Goal: Task Accomplishment & Management: Manage account settings

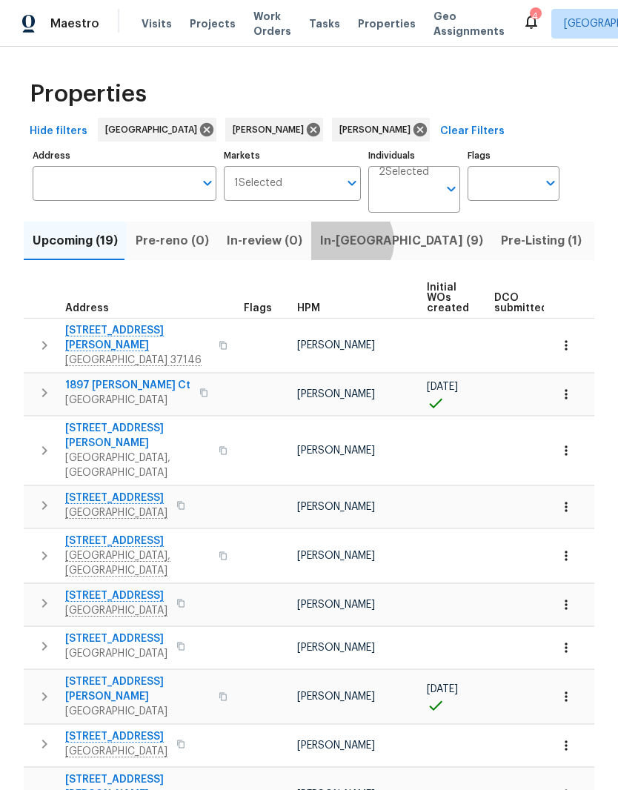
click at [337, 243] on span "In-reno (9)" at bounding box center [401, 241] width 163 height 21
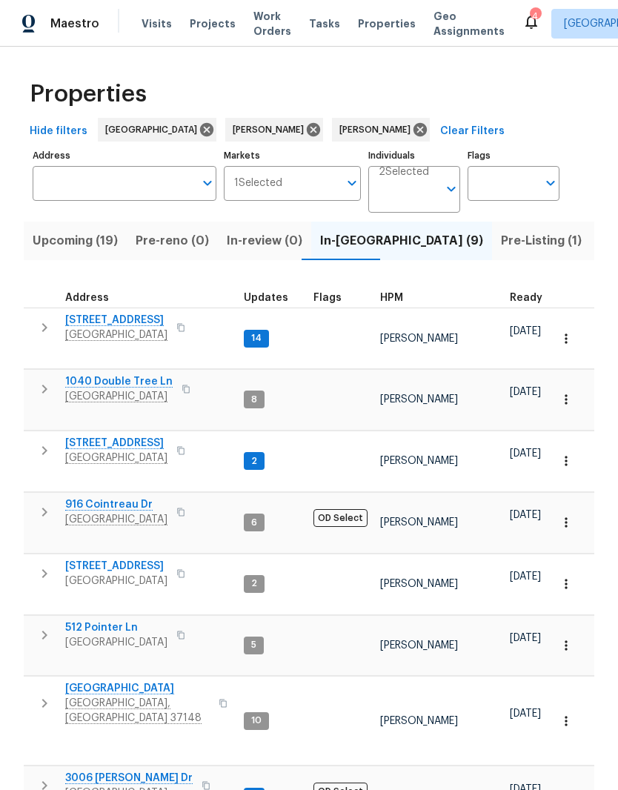
click at [134, 436] on span "624 Stonebridge Ln" at bounding box center [116, 443] width 102 height 15
click at [120, 436] on span "624 Stonebridge Ln" at bounding box center [116, 443] width 102 height 15
click at [110, 326] on span "[STREET_ADDRESS]" at bounding box center [116, 320] width 102 height 15
click at [129, 574] on span "Clarksville, TN 37042" at bounding box center [116, 581] width 102 height 15
click at [133, 436] on span "624 Stonebridge Ln" at bounding box center [116, 443] width 102 height 15
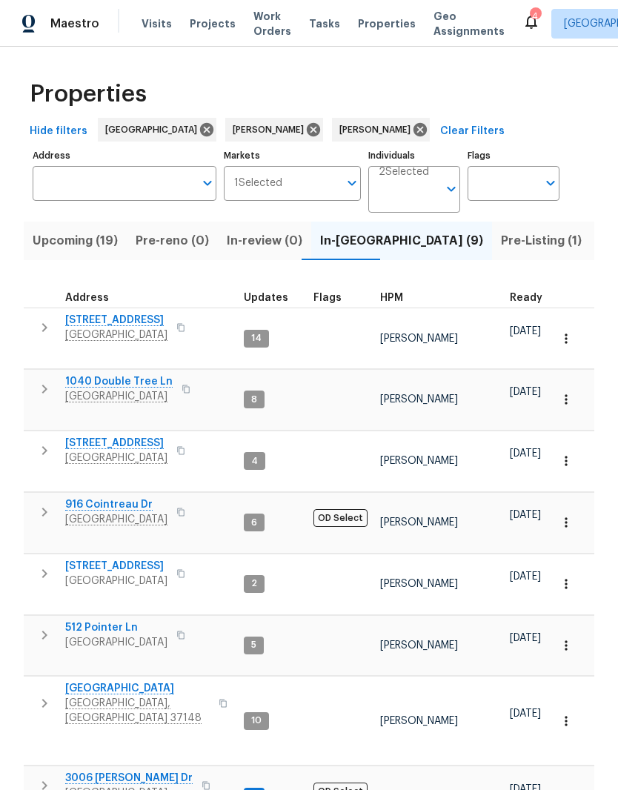
click at [133, 771] on span "3006 Sheddan Dr" at bounding box center [129, 778] width 128 height 15
click at [414, 132] on icon at bounding box center [420, 129] width 13 height 13
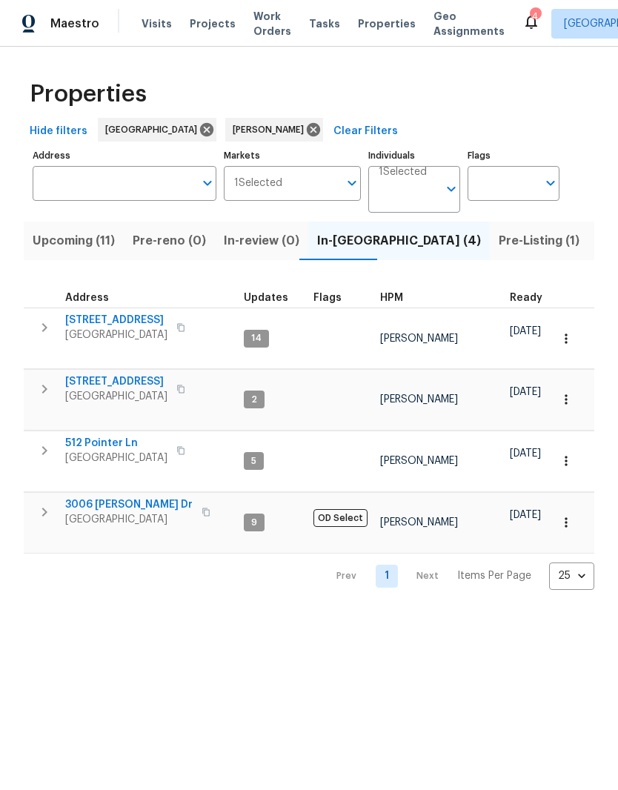
click at [598, 242] on span "Listed (22)" at bounding box center [629, 241] width 63 height 21
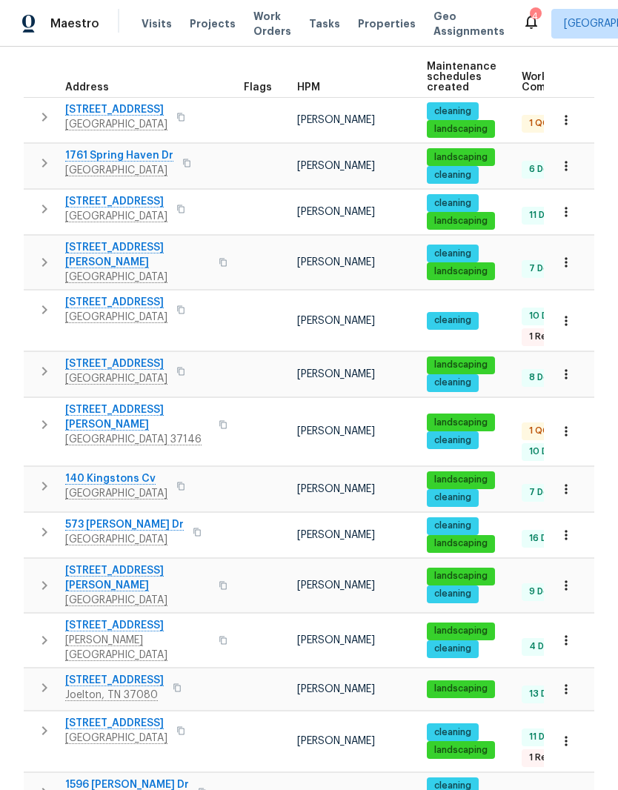
scroll to position [219, 0]
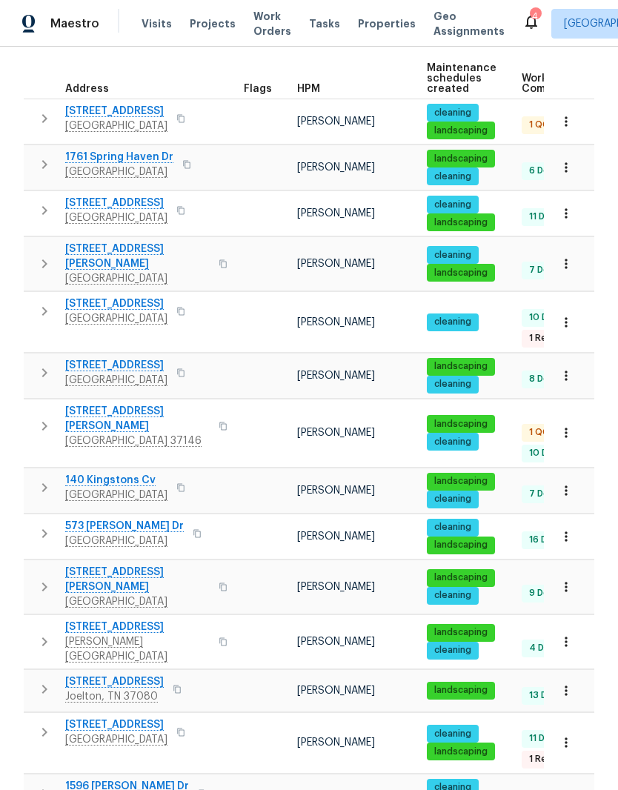
click at [168, 117] on span "1230 Chapmansboro Rd" at bounding box center [116, 111] width 102 height 15
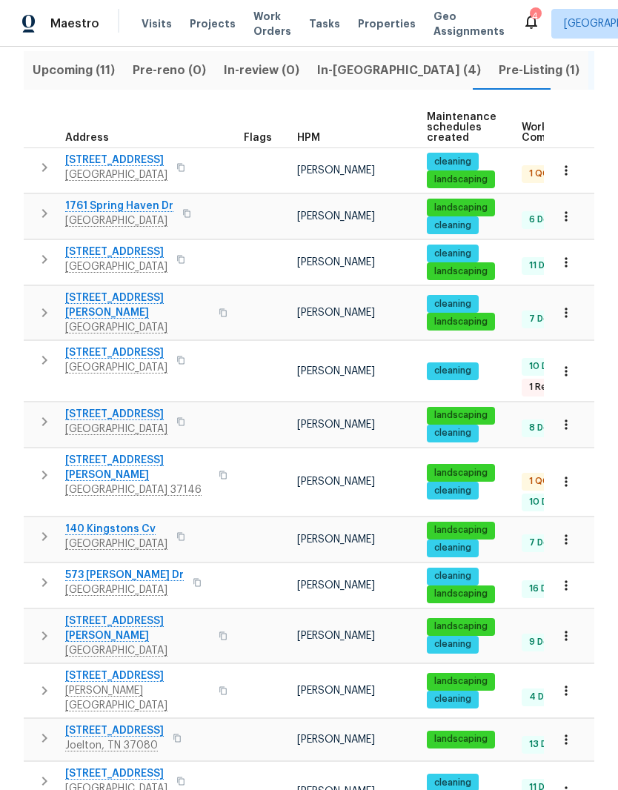
scroll to position [172, 0]
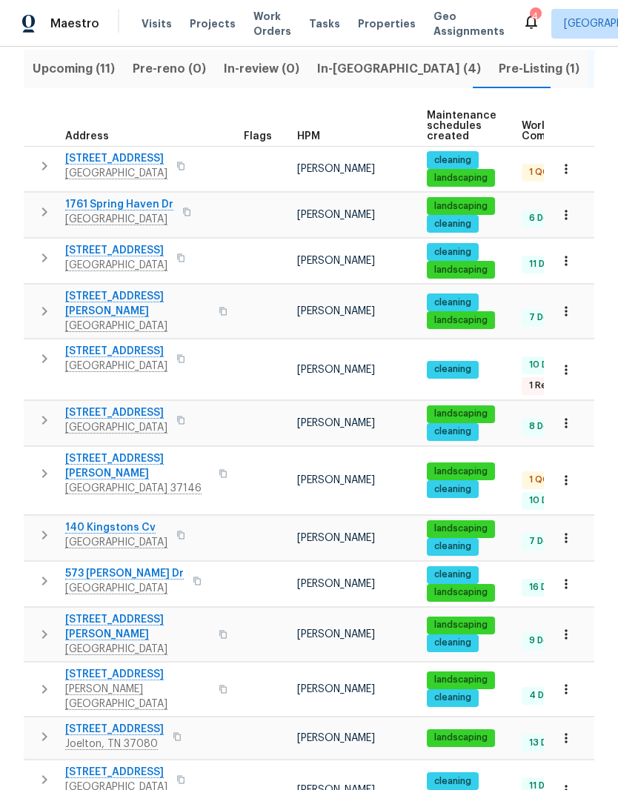
click at [568, 473] on icon "button" at bounding box center [566, 480] width 15 height 15
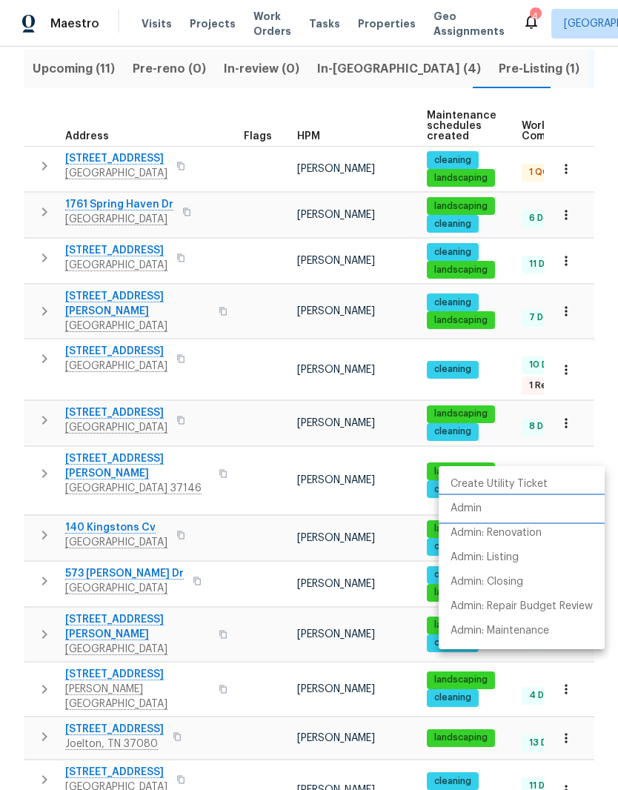
click at [480, 515] on p "Admin" at bounding box center [466, 509] width 31 height 16
click at [135, 441] on div at bounding box center [309, 395] width 618 height 790
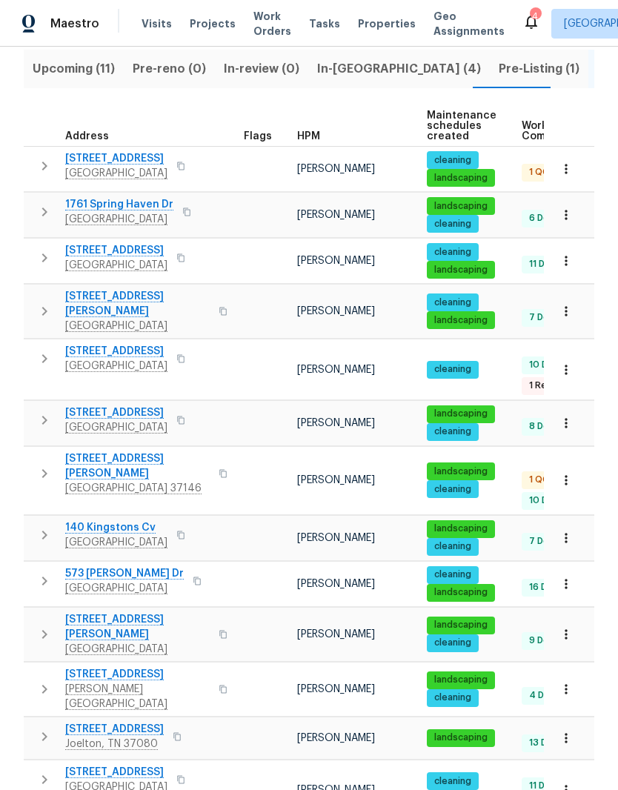
click at [122, 452] on span "108 Nancy Ave" at bounding box center [137, 467] width 145 height 30
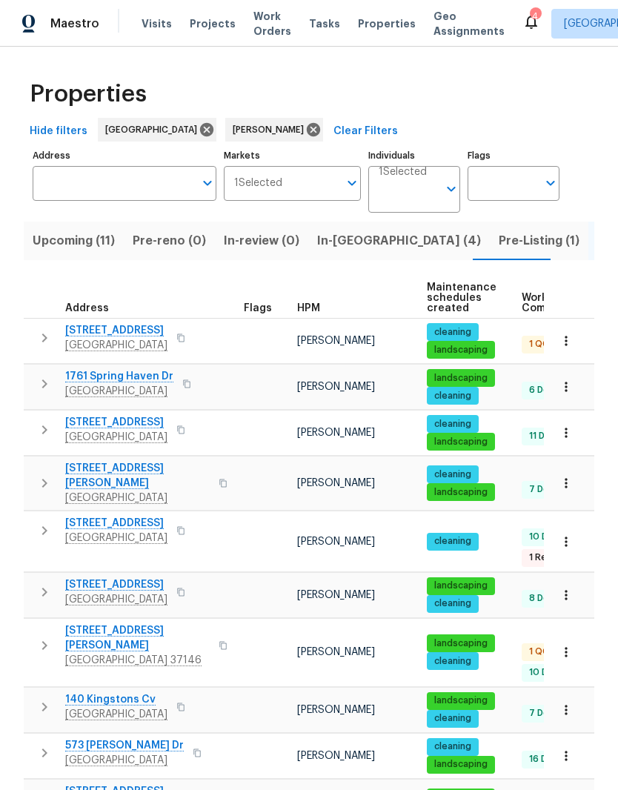
scroll to position [0, 0]
click at [446, 192] on icon "Open" at bounding box center [452, 189] width 18 height 18
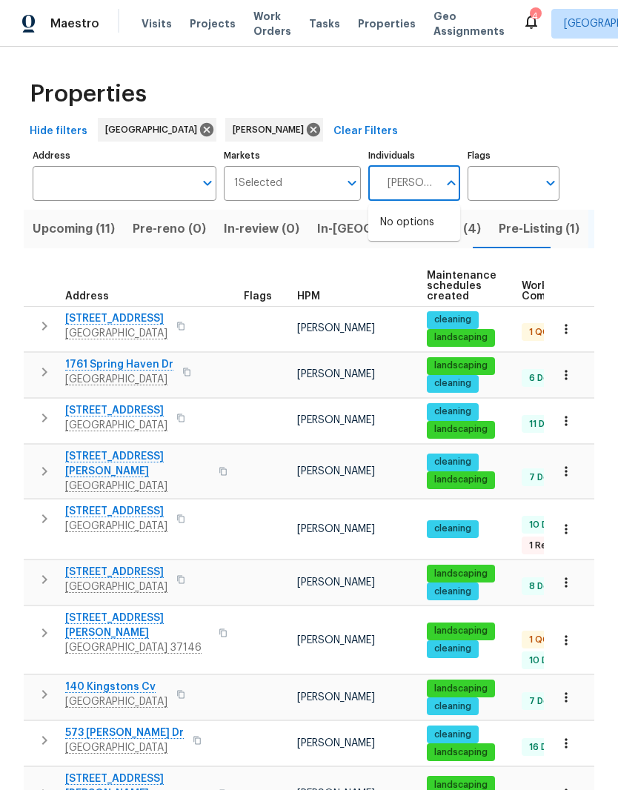
type input "Eric ovalle"
click at [398, 233] on input "checkbox" at bounding box center [395, 230] width 31 height 31
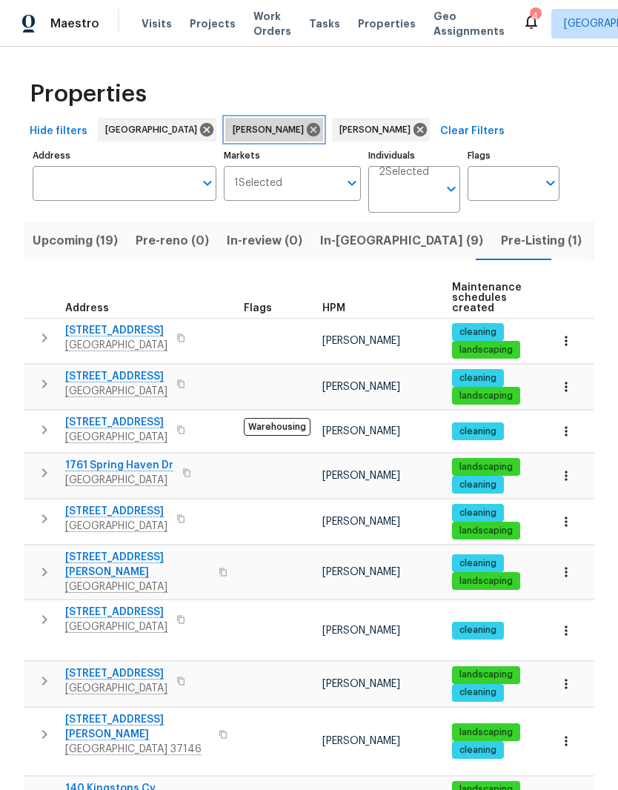
click at [307, 133] on icon at bounding box center [313, 129] width 13 height 13
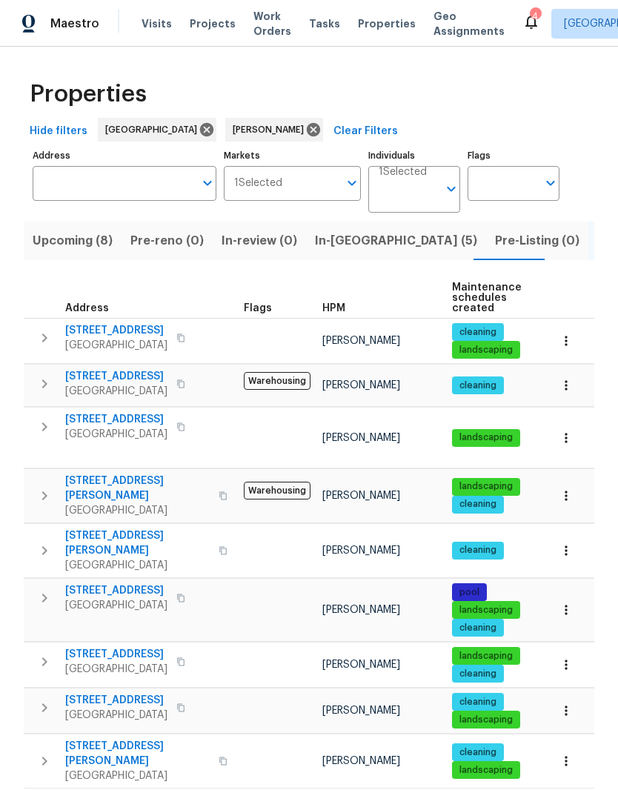
click at [335, 246] on span "In-reno (5)" at bounding box center [396, 241] width 162 height 21
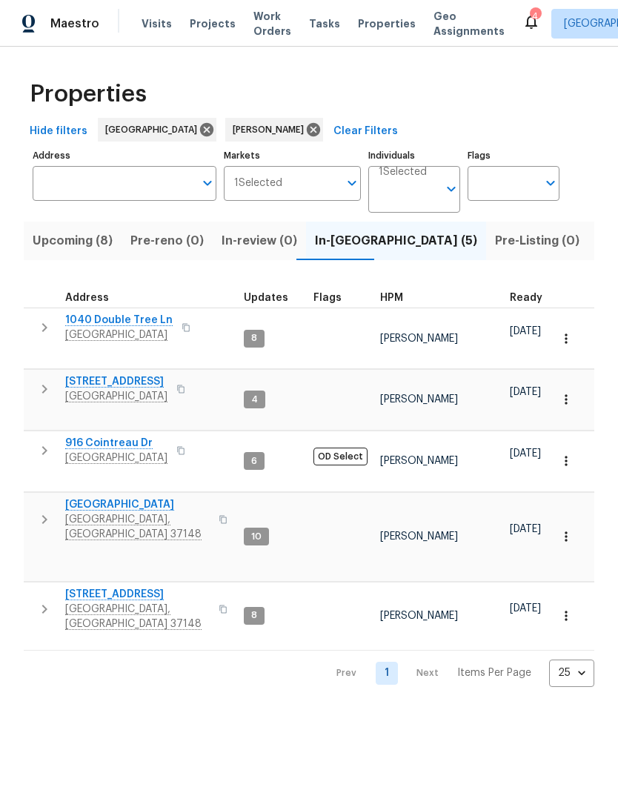
click at [144, 327] on span "1040 Double Tree Ln" at bounding box center [119, 320] width 108 height 15
click at [446, 188] on icon "Open" at bounding box center [452, 189] width 18 height 18
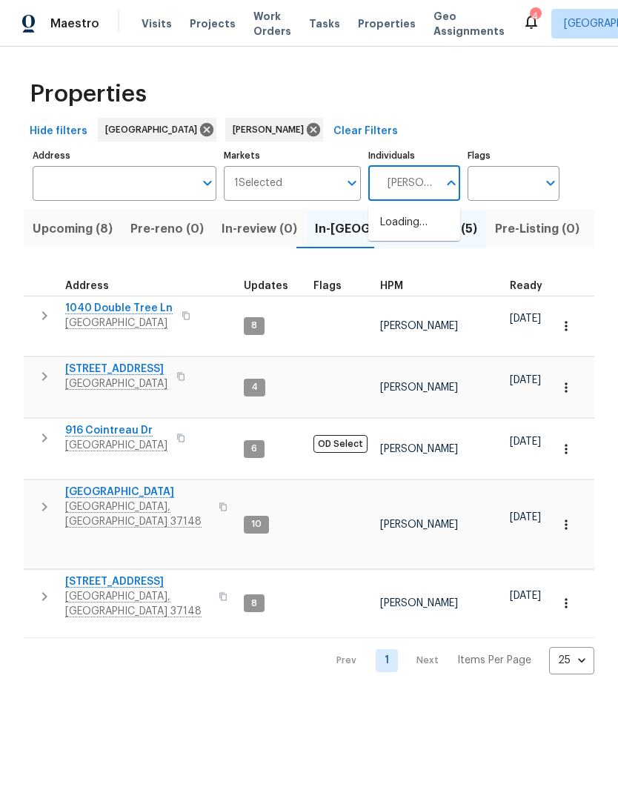
type input "Cynthia upshaw"
click at [400, 234] on input "checkbox" at bounding box center [395, 230] width 31 height 31
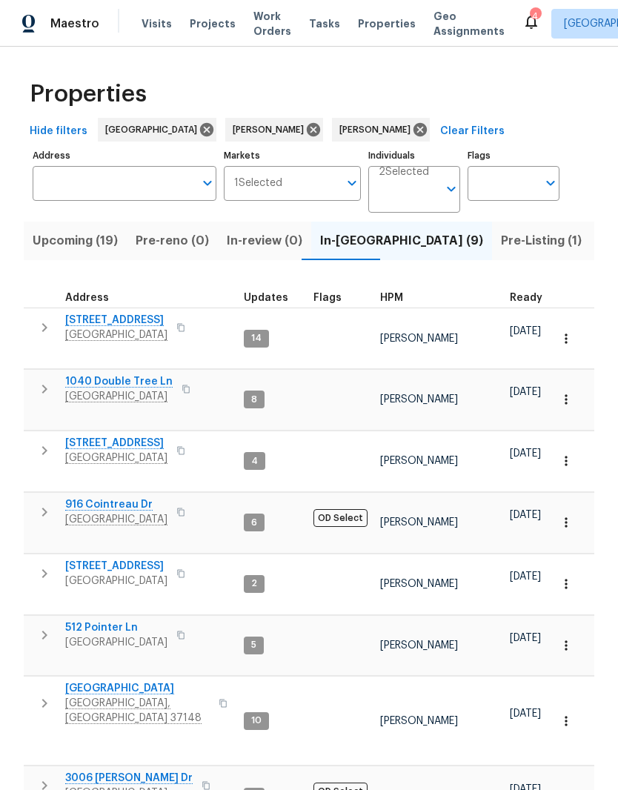
click at [328, 243] on span "In-reno (9)" at bounding box center [401, 241] width 163 height 21
click at [136, 559] on span "2592 Emerald Ct" at bounding box center [116, 566] width 102 height 15
click at [330, 248] on span "In-reno (9)" at bounding box center [401, 241] width 163 height 21
click at [135, 574] on span "Clarksville, TN 37042" at bounding box center [116, 581] width 102 height 15
click at [122, 621] on span "512 Pointer Ln" at bounding box center [116, 628] width 102 height 15
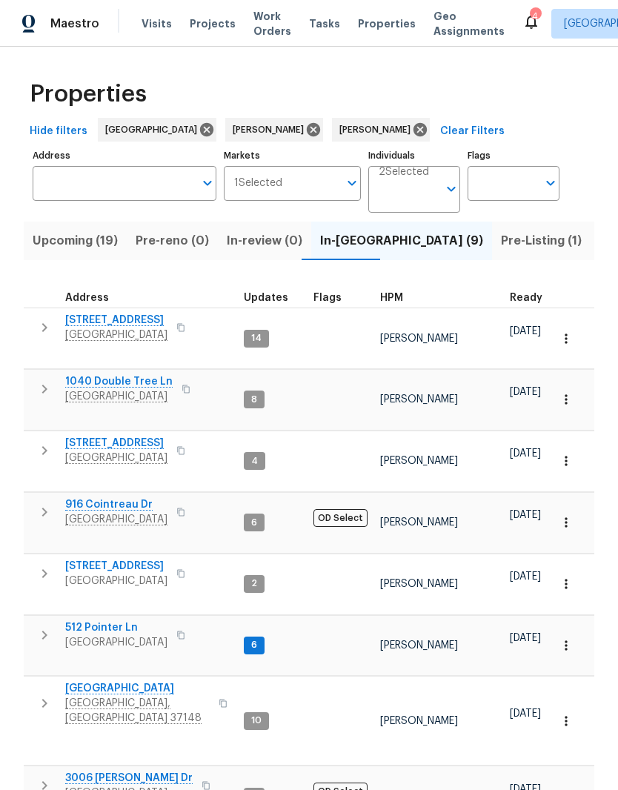
click at [131, 696] on span "Portland, TN 37148" at bounding box center [137, 711] width 145 height 30
click at [339, 242] on span "In-reno (9)" at bounding box center [401, 241] width 163 height 21
click at [307, 136] on icon at bounding box center [313, 129] width 13 height 13
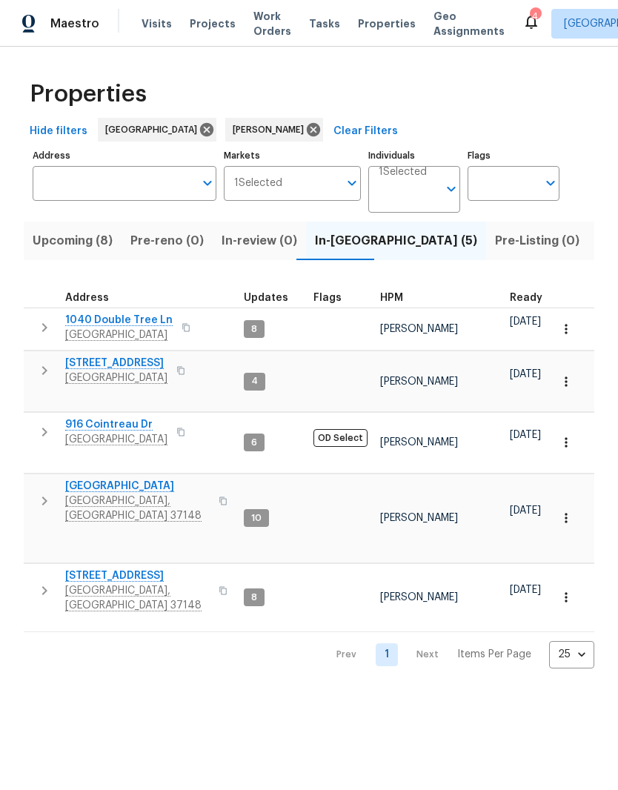
click at [120, 569] on span "1202 52E Hwy" at bounding box center [137, 576] width 145 height 15
click at [77, 366] on span "[STREET_ADDRESS]" at bounding box center [116, 363] width 102 height 15
click at [129, 479] on span "844 College St" at bounding box center [137, 486] width 145 height 15
click at [307, 132] on icon at bounding box center [313, 129] width 13 height 13
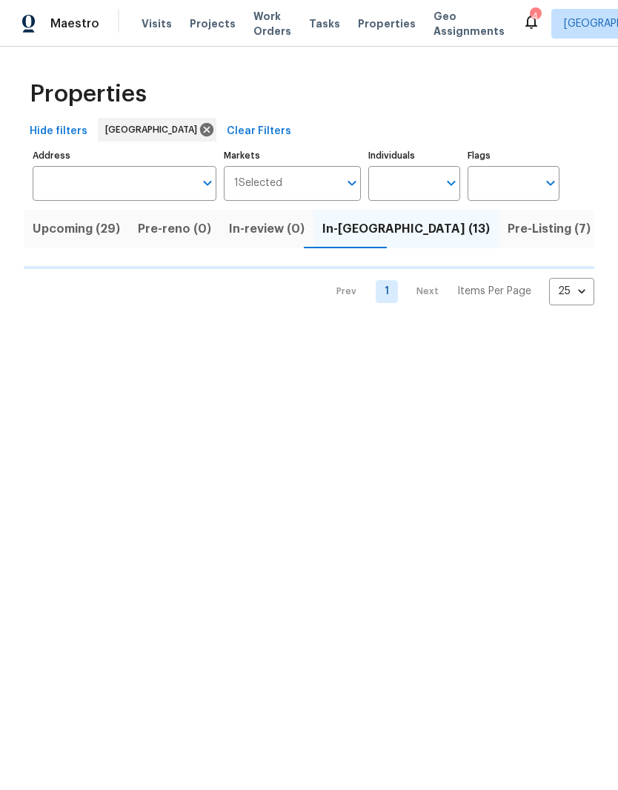
click at [428, 182] on input "Individuals" at bounding box center [404, 183] width 70 height 35
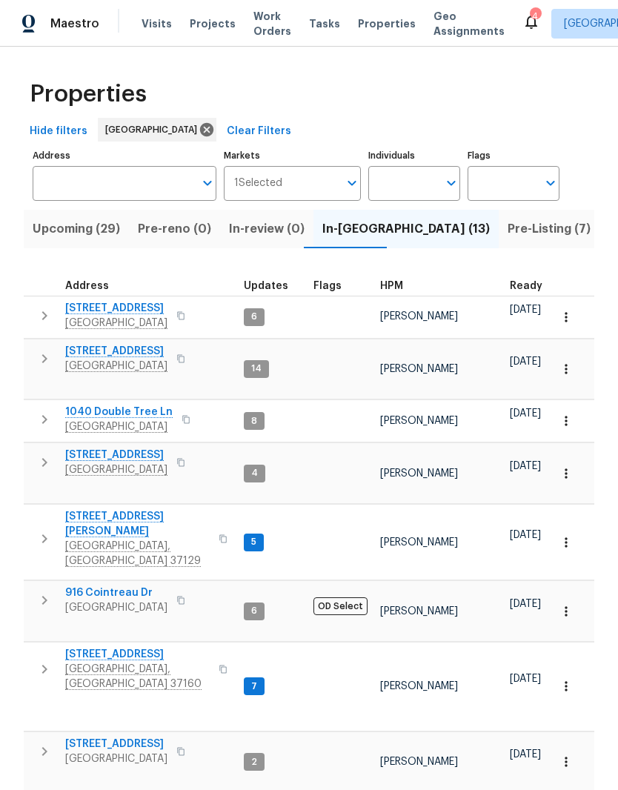
click at [417, 184] on input "Individuals" at bounding box center [404, 183] width 70 height 35
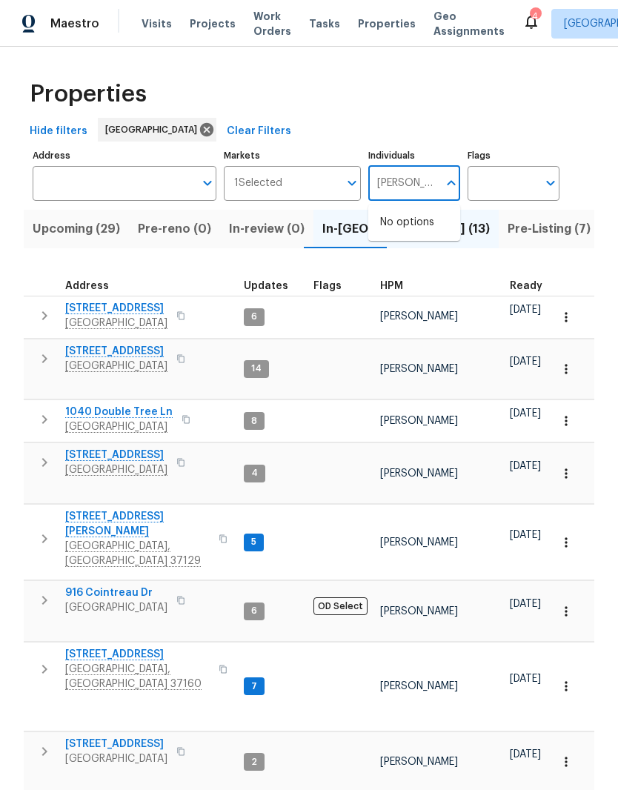
type input "Cynthia upshaw"
click at [398, 231] on input "checkbox" at bounding box center [395, 230] width 31 height 31
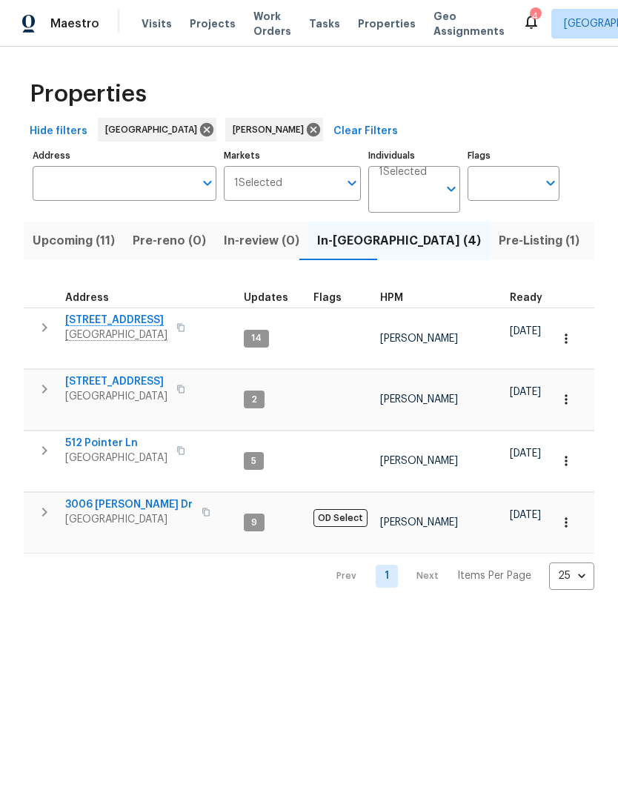
click at [90, 327] on span "2754 Cider Dr" at bounding box center [116, 320] width 102 height 15
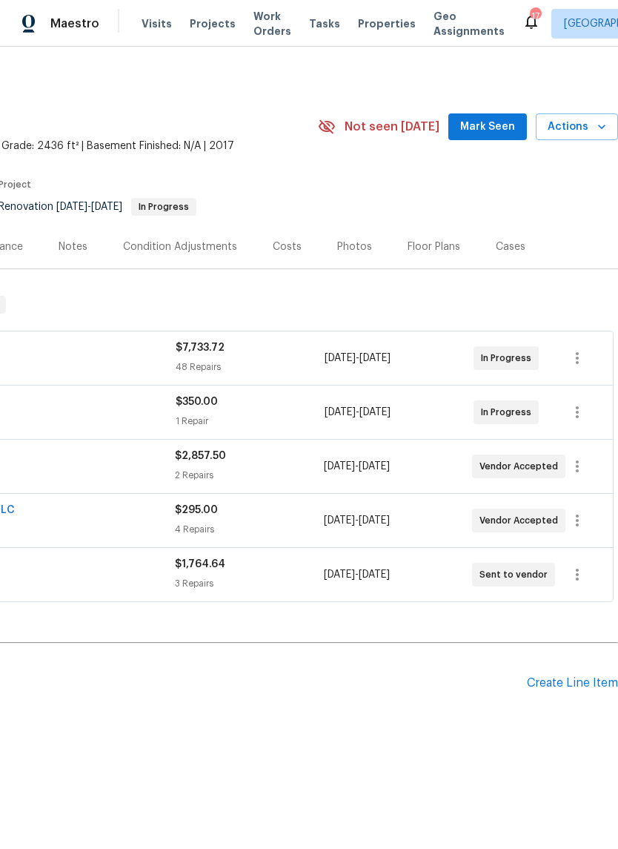
scroll to position [0, 219]
click at [435, 251] on div "Floor Plans" at bounding box center [434, 247] width 53 height 15
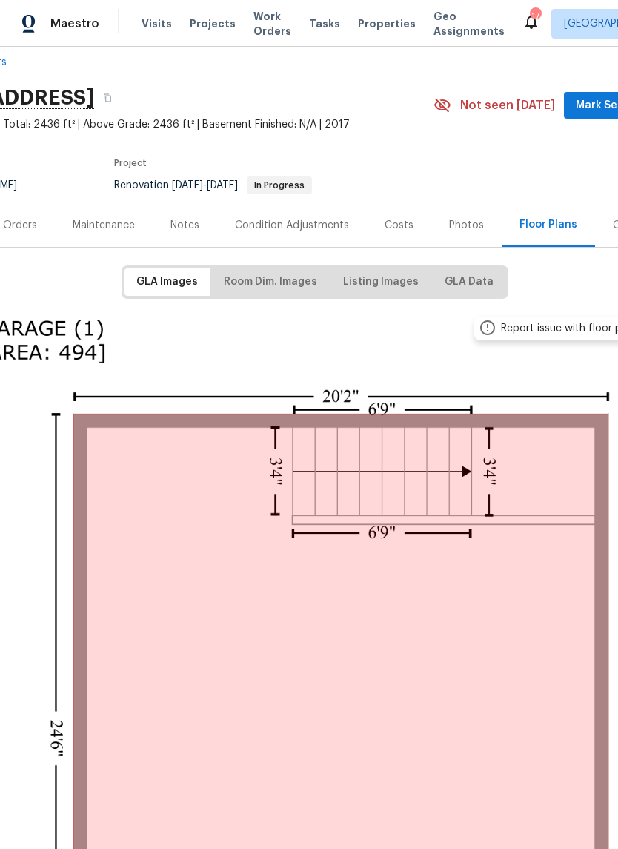
scroll to position [22, 106]
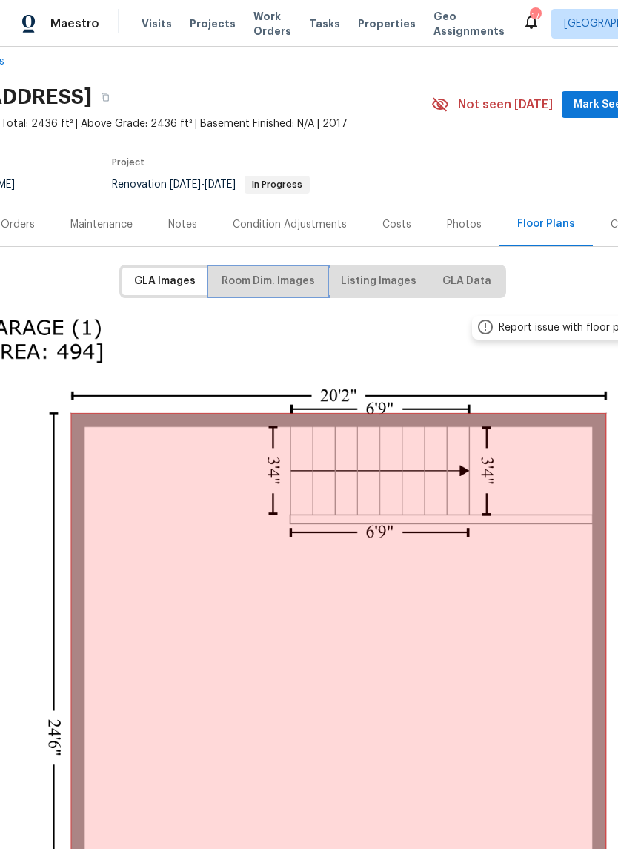
click at [295, 279] on span "Room Dim. Images" at bounding box center [268, 281] width 93 height 19
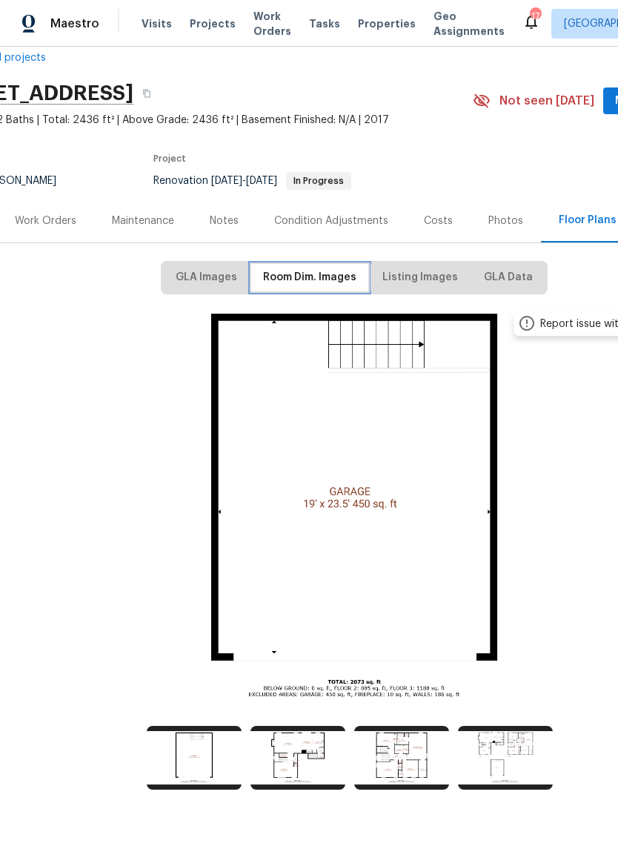
scroll to position [26, 62]
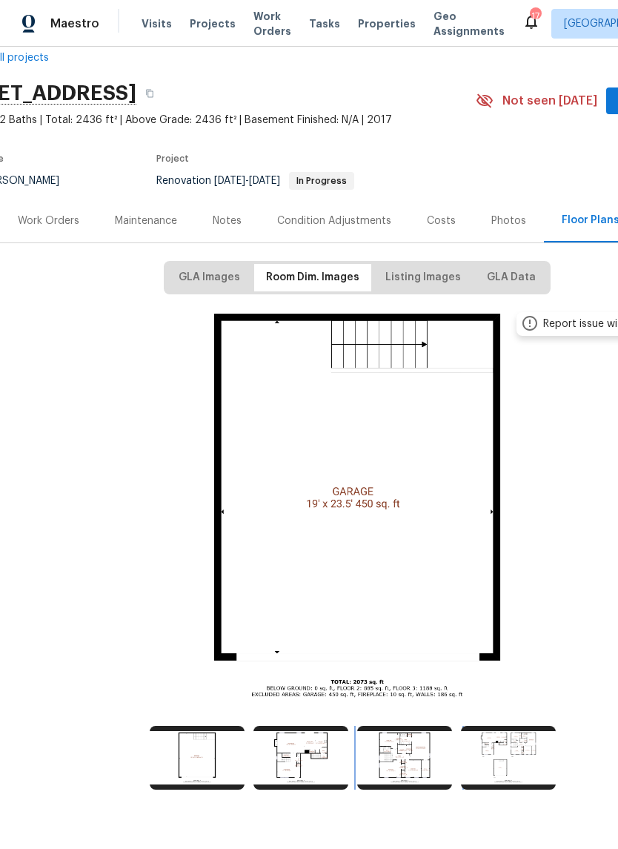
click at [407, 751] on img at bounding box center [404, 758] width 95 height 64
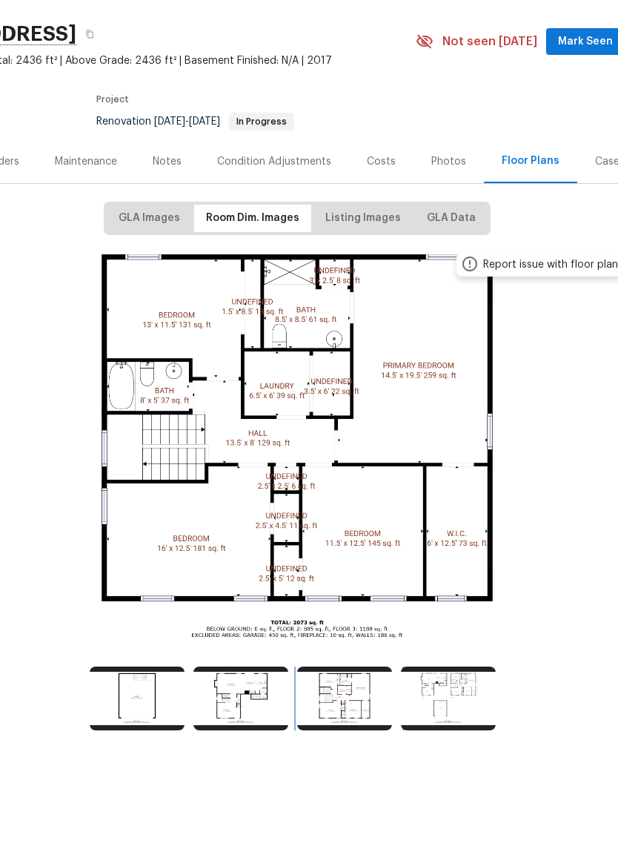
scroll to position [26, 122]
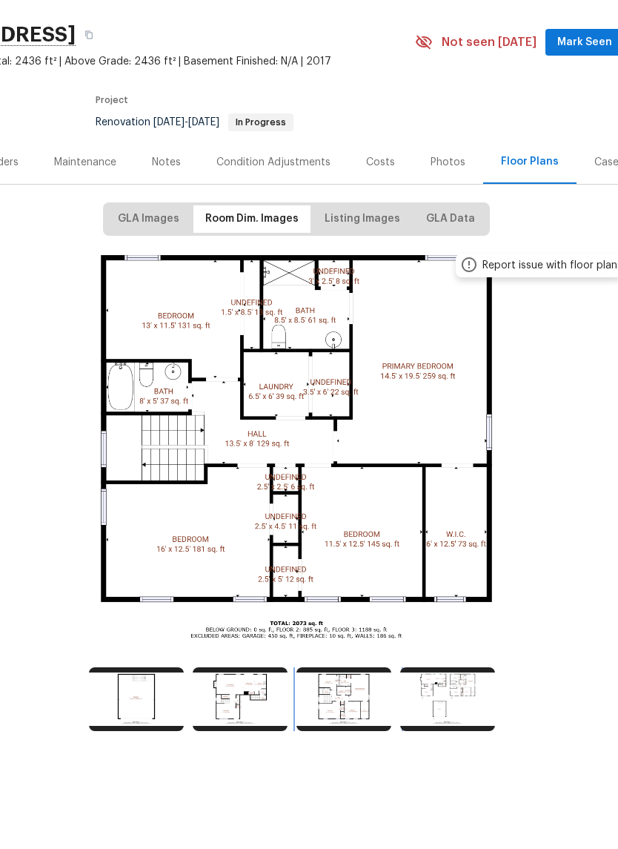
click at [355, 726] on img at bounding box center [344, 758] width 95 height 64
click at [270, 726] on img at bounding box center [240, 758] width 95 height 64
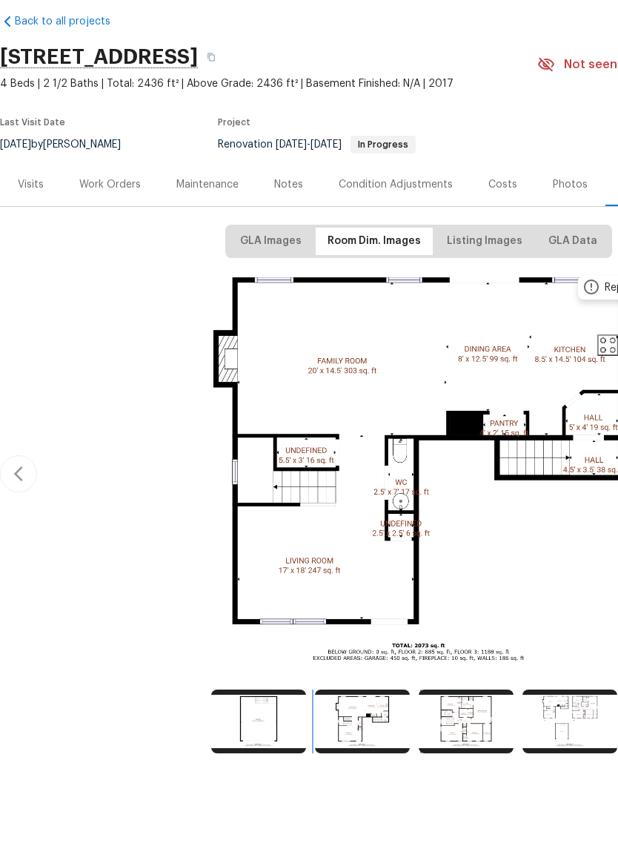
scroll to position [4, 0]
click at [134, 236] on div "Work Orders" at bounding box center [110, 243] width 62 height 15
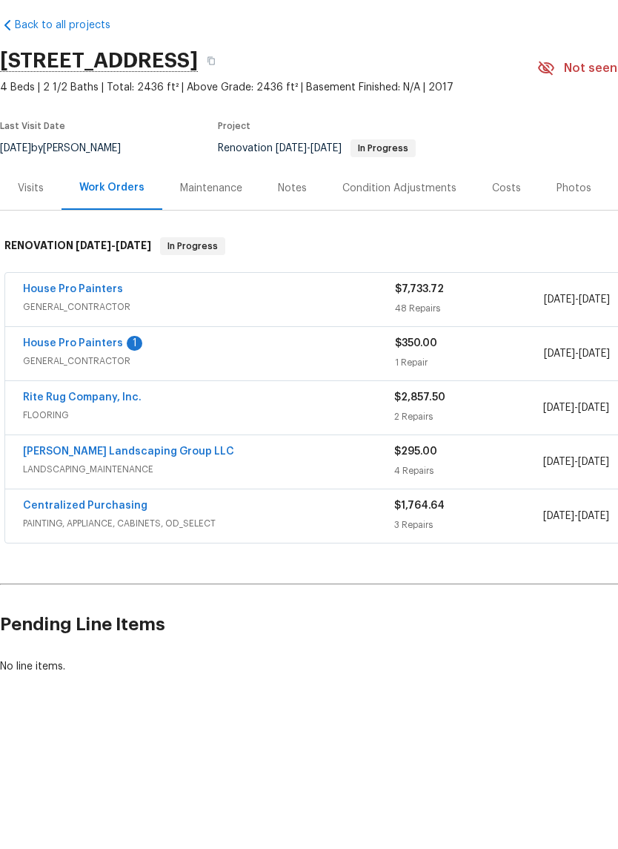
click at [119, 451] on link "Rite Rug Company, Inc." at bounding box center [82, 456] width 119 height 10
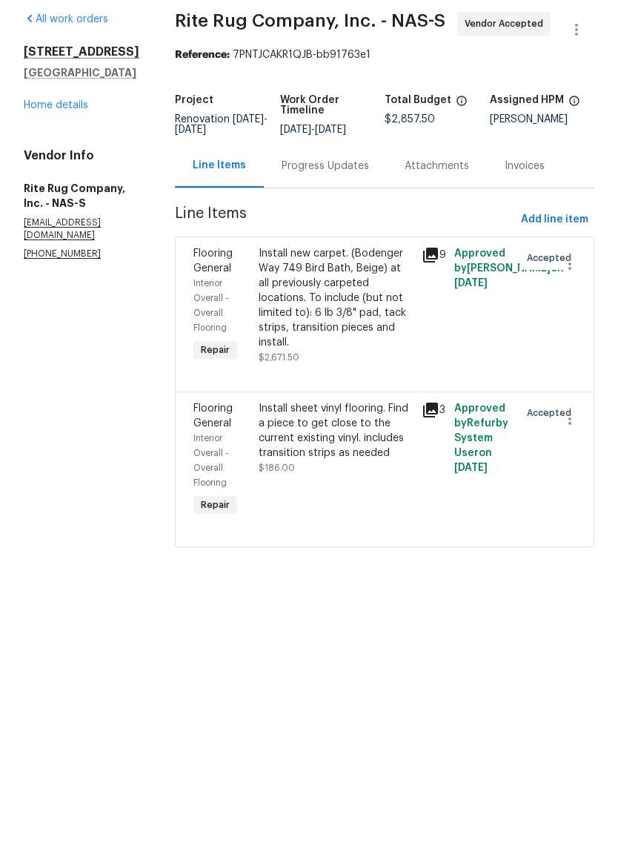
click at [370, 460] on div "Install sheet vinyl flooring. Find a piece to get close to the current existing…" at bounding box center [336, 489] width 154 height 59
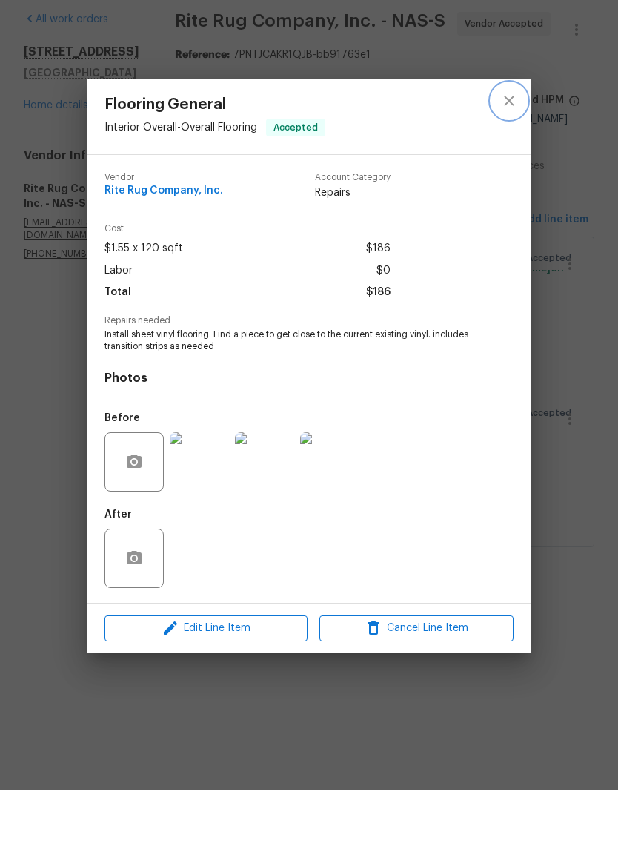
click at [509, 151] on icon "close" at bounding box center [510, 160] width 18 height 18
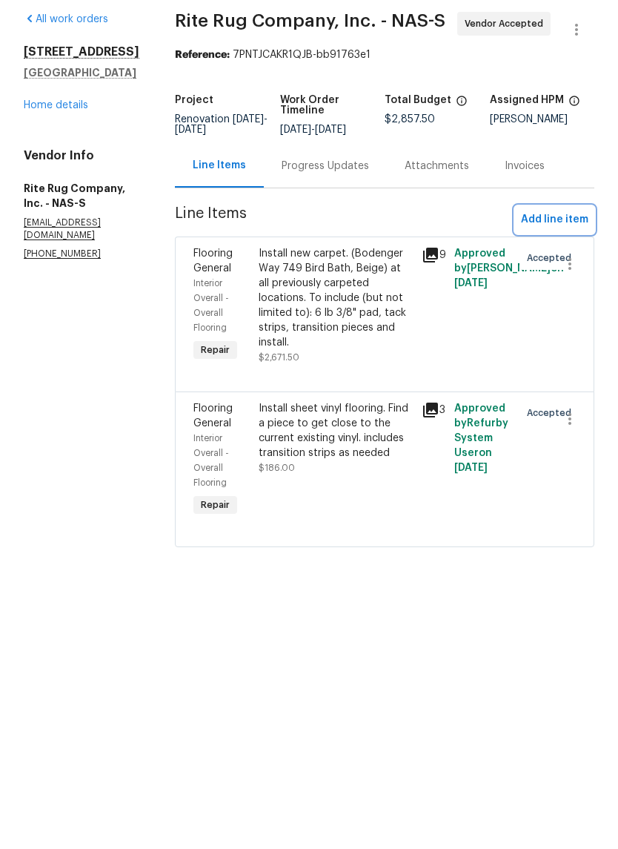
click at [535, 269] on span "Add line item" at bounding box center [554, 278] width 67 height 19
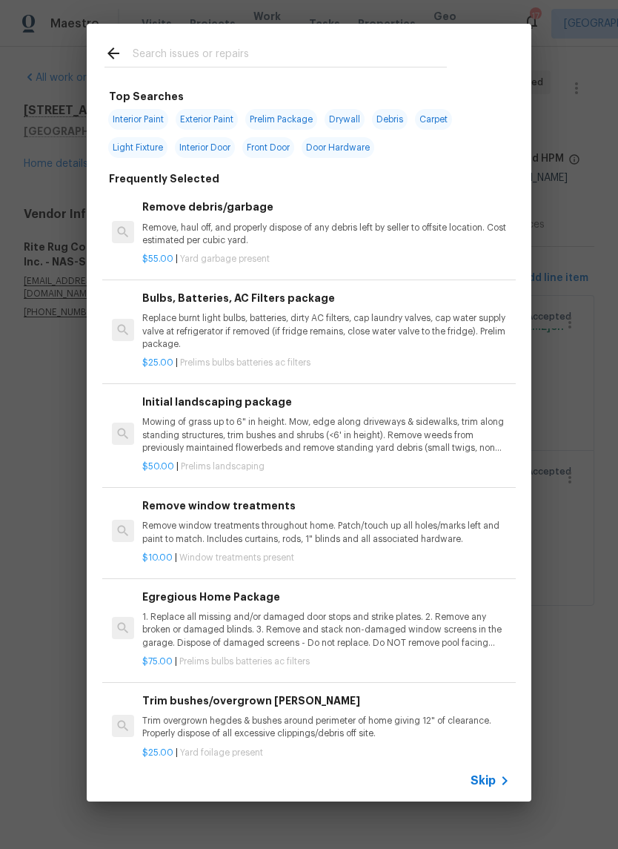
click at [273, 56] on input "text" at bounding box center [290, 55] width 314 height 22
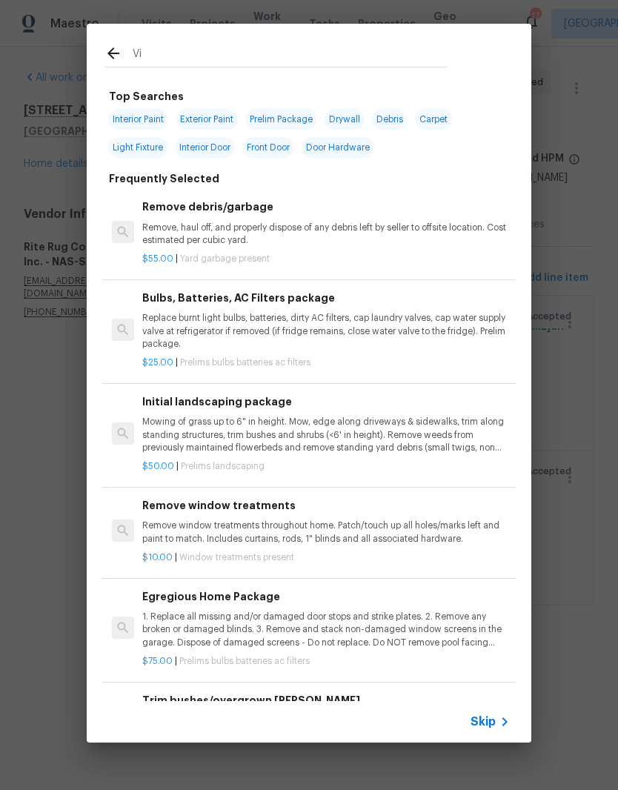
type input "Vin"
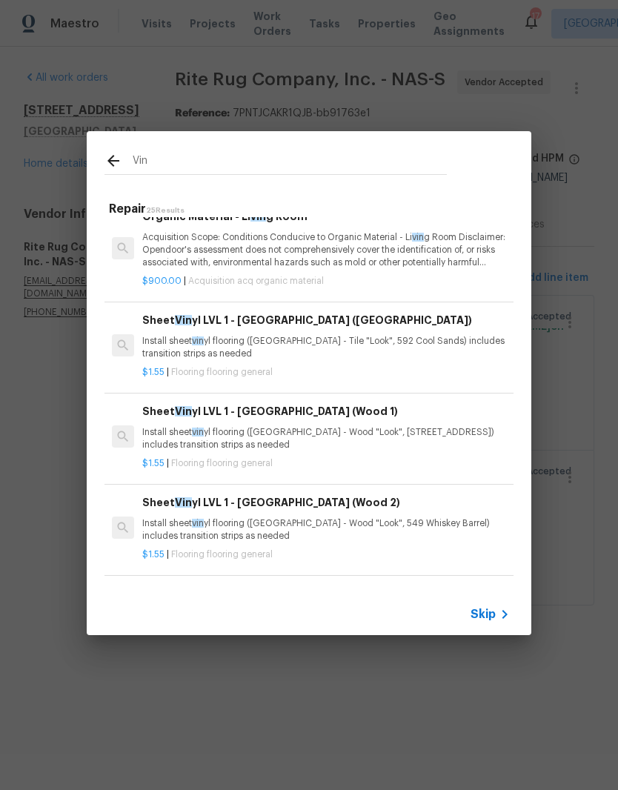
scroll to position [541, 0]
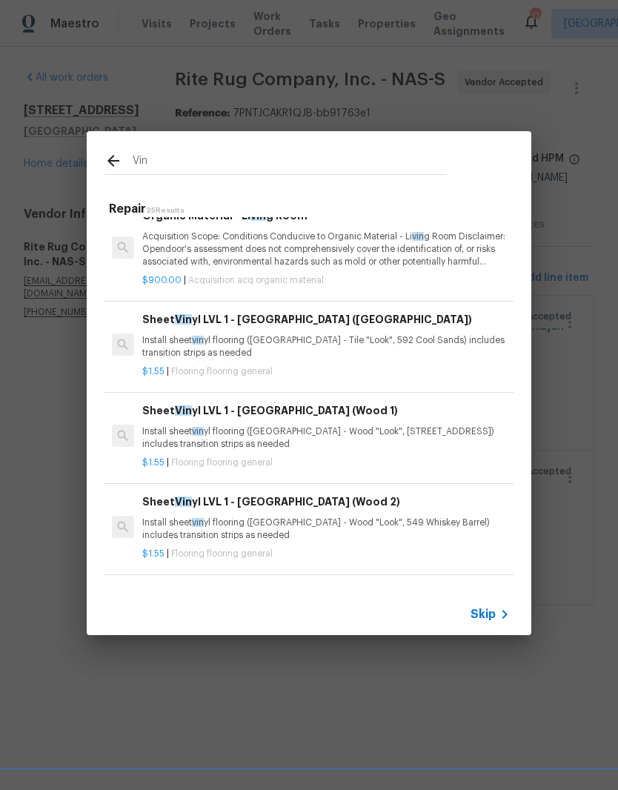
click at [278, 334] on p "Install sheet vin yl flooring (Sugar Valley - Tile "Look", 592 Cool Sands) incl…" at bounding box center [326, 346] width 368 height 25
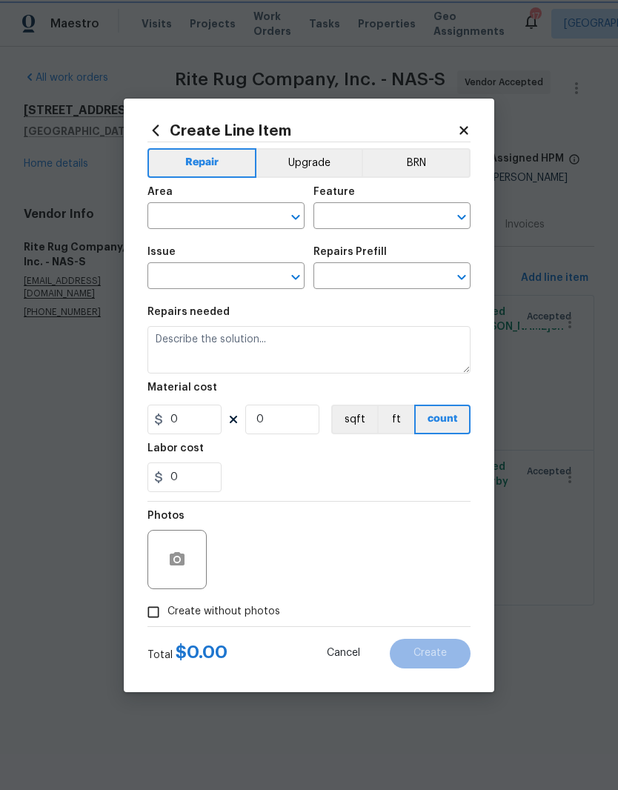
type input "Overall Flooring"
type input "Flooring General"
type textarea "Install sheet vinyl flooring (Sugar Valley - Tile "Look", 592 Cool Sands) inclu…"
type input "1"
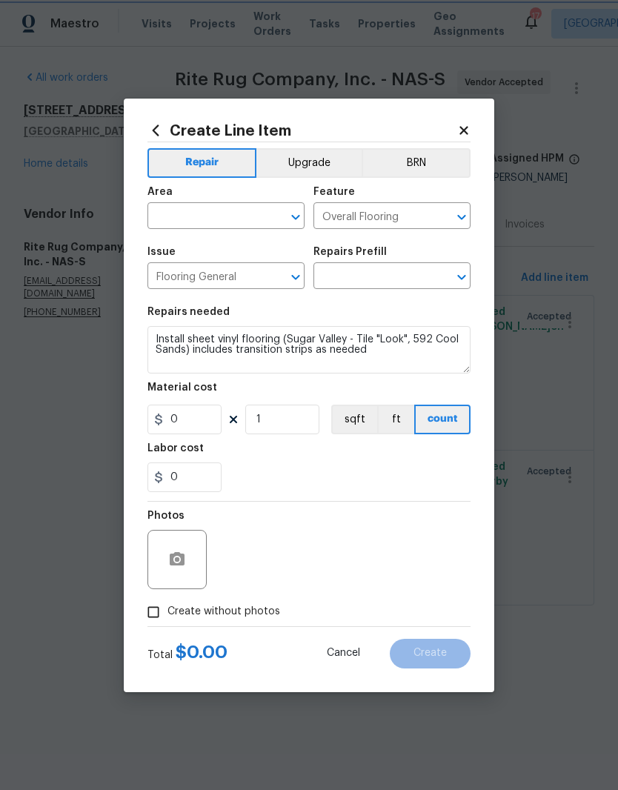
type input "Sheet Vinyl LVL 1 - Sugar Valley (Tile) $1.55"
type input "1.55"
click at [314, 161] on button "Upgrade" at bounding box center [310, 163] width 106 height 30
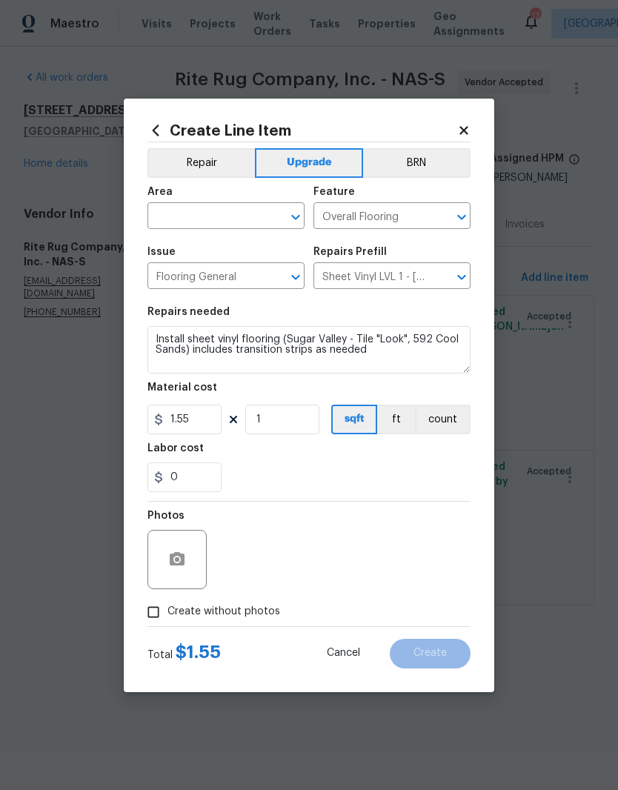
click at [257, 211] on input "text" at bounding box center [206, 217] width 116 height 23
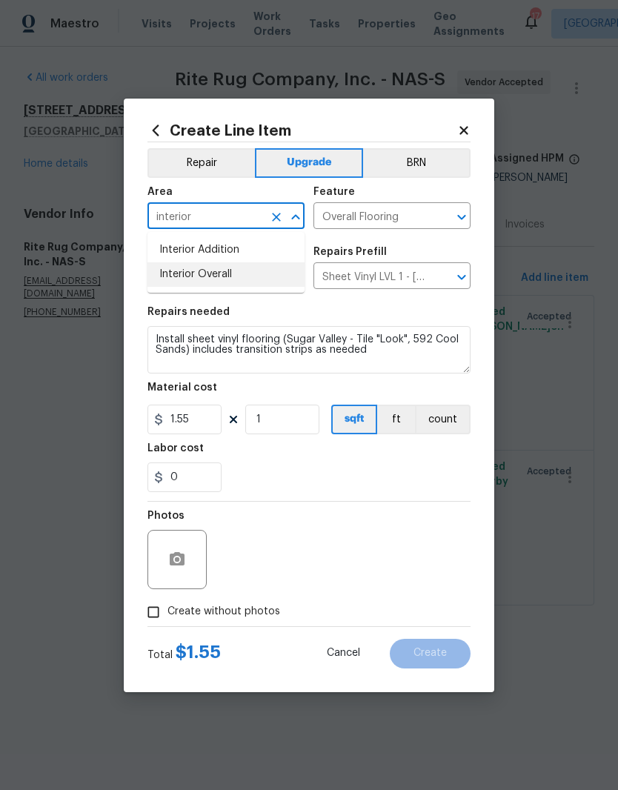
click at [231, 280] on li "Interior Overall" at bounding box center [226, 274] width 157 height 24
type input "Interior Overall"
click at [288, 423] on input "1" at bounding box center [282, 420] width 74 height 30
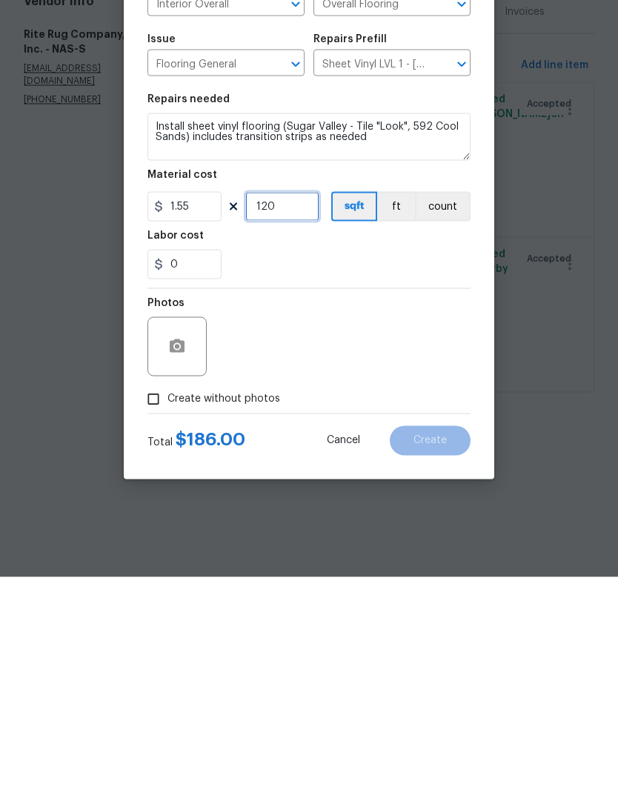
type input "120"
click at [188, 542] on button "button" at bounding box center [177, 560] width 36 height 36
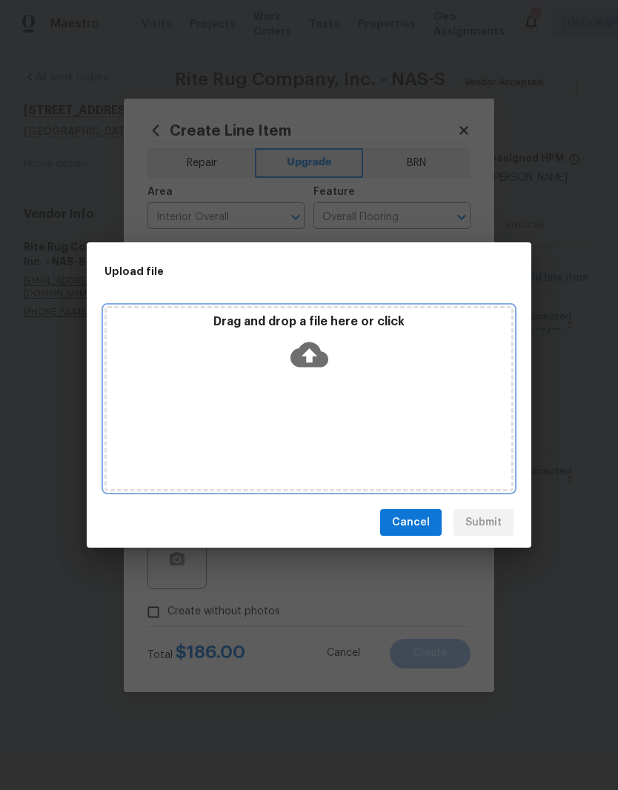
click at [333, 392] on div "Drag and drop a file here or click" at bounding box center [309, 398] width 409 height 185
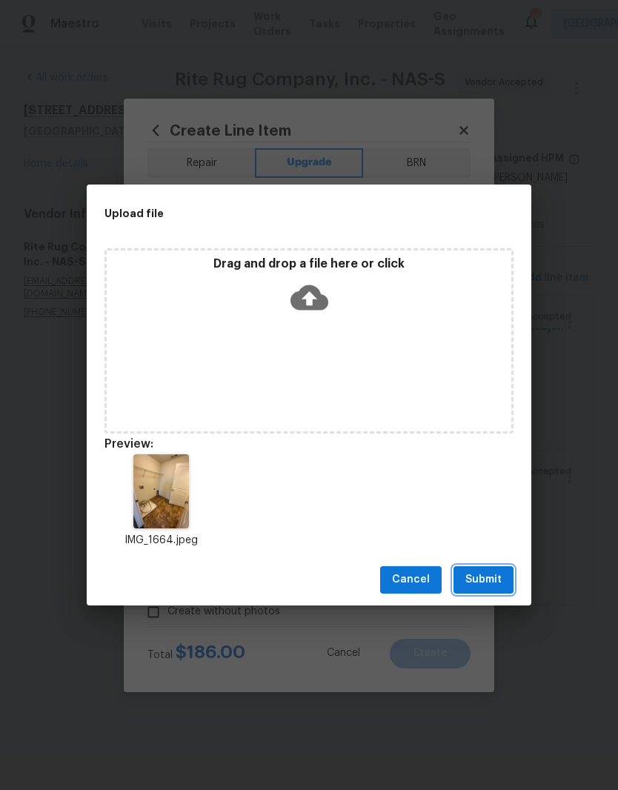
click at [490, 580] on span "Submit" at bounding box center [484, 580] width 36 height 19
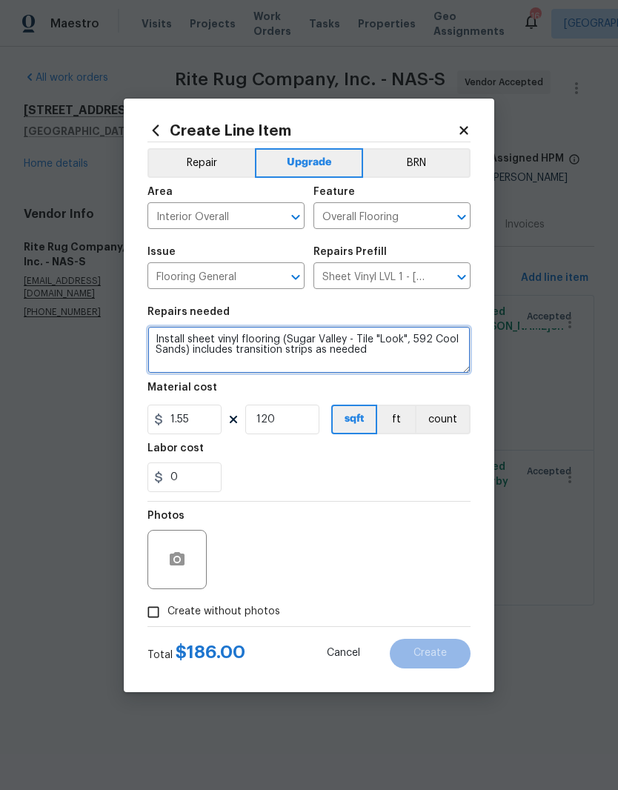
click at [156, 342] on textarea "Install sheet vinyl flooring (Sugar Valley - Tile "Look", 592 Cool Sands) inclu…" at bounding box center [309, 349] width 323 height 47
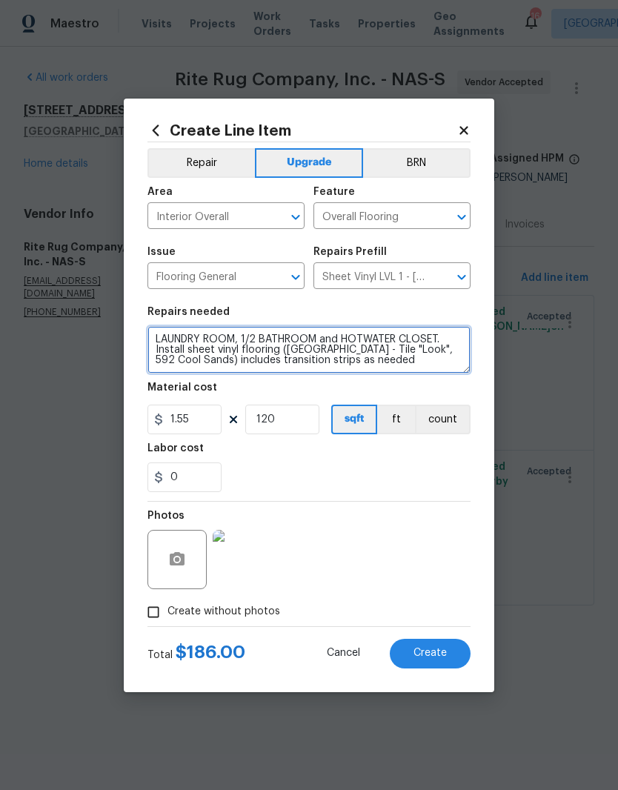
type textarea "LAUNDRY ROOM, 1/2 BATHROOM and HOTWATER CLOSET. Install sheet vinyl flooring (S…"
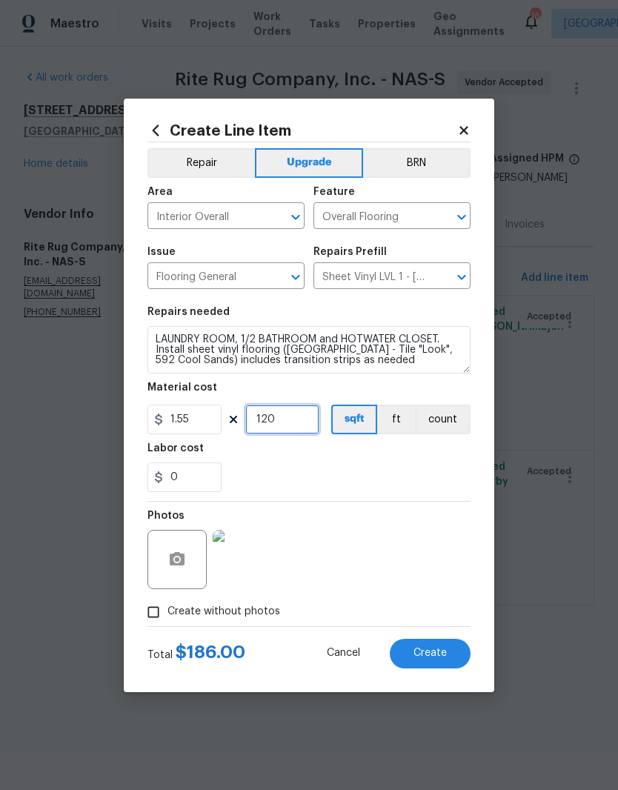
click at [286, 421] on input "120" at bounding box center [282, 420] width 74 height 30
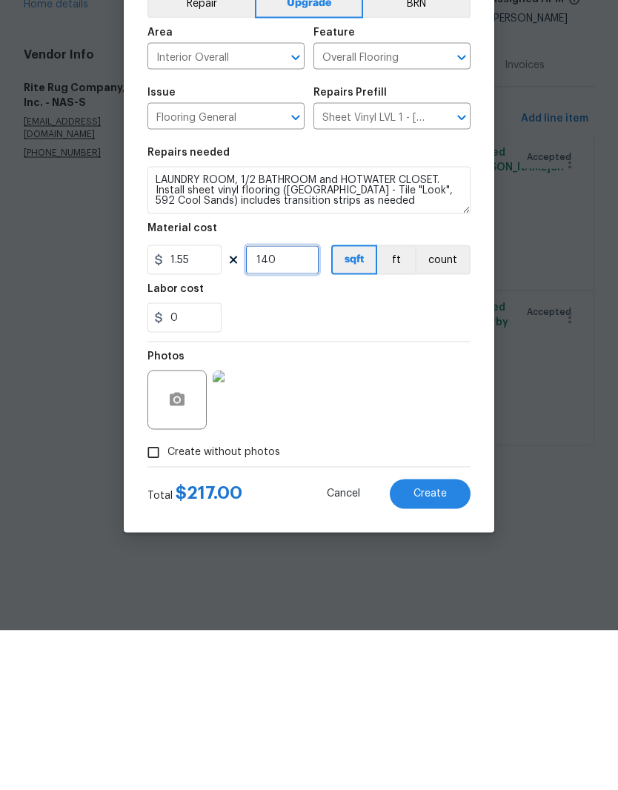
type input "140"
click at [389, 502] on div "Photos" at bounding box center [309, 550] width 323 height 96
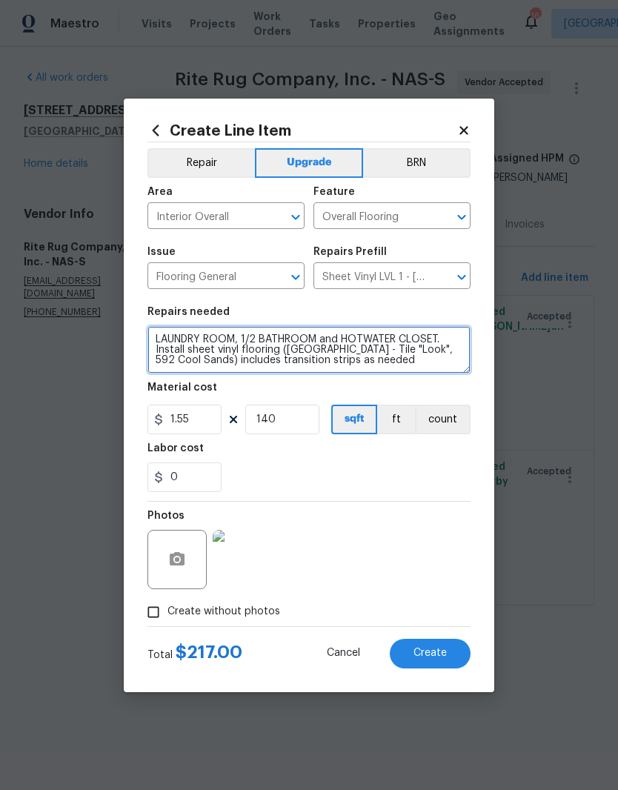
click at [369, 339] on textarea "LAUNDRY ROOM, 1/2 BATHROOM and HOTWATER CLOSET. Install sheet vinyl flooring (S…" at bounding box center [309, 349] width 323 height 47
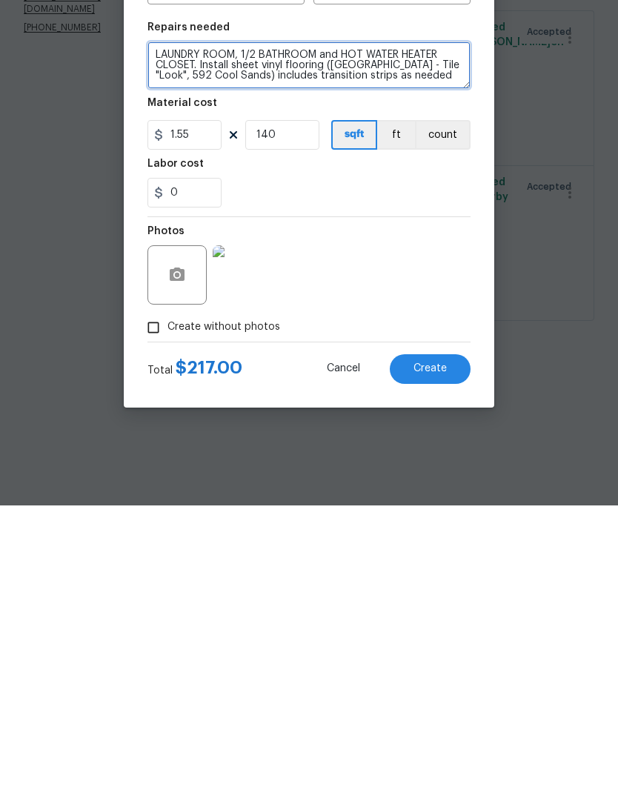
type textarea "LAUNDRY ROOM, 1/2 BATHROOM and HOT WATER HEATER CLOSET. Install sheet vinyl flo…"
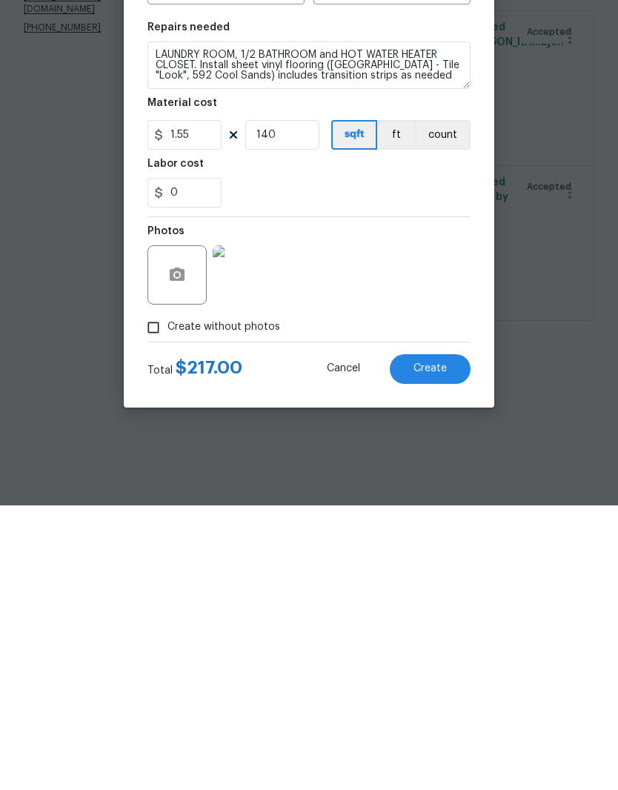
click at [439, 648] on span "Create" at bounding box center [430, 653] width 33 height 11
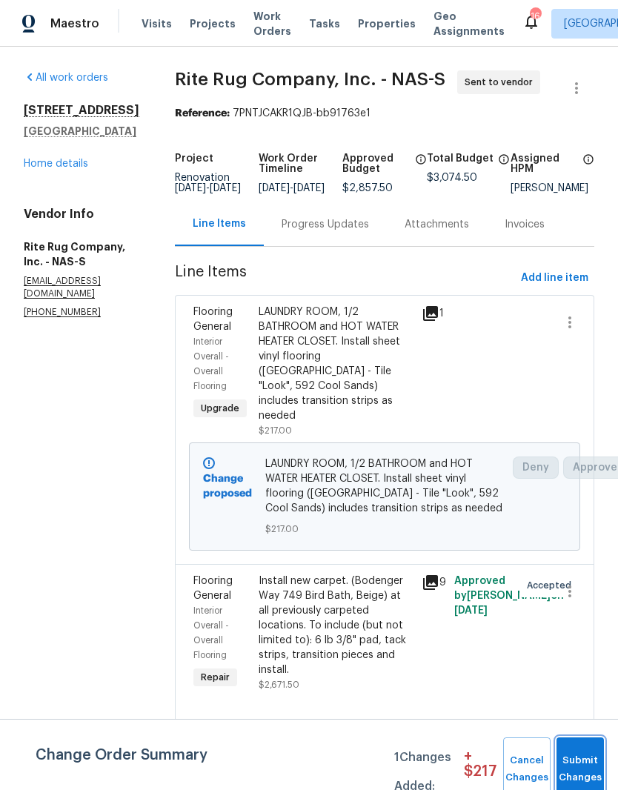
click at [581, 761] on span "Submit Changes" at bounding box center [580, 770] width 33 height 34
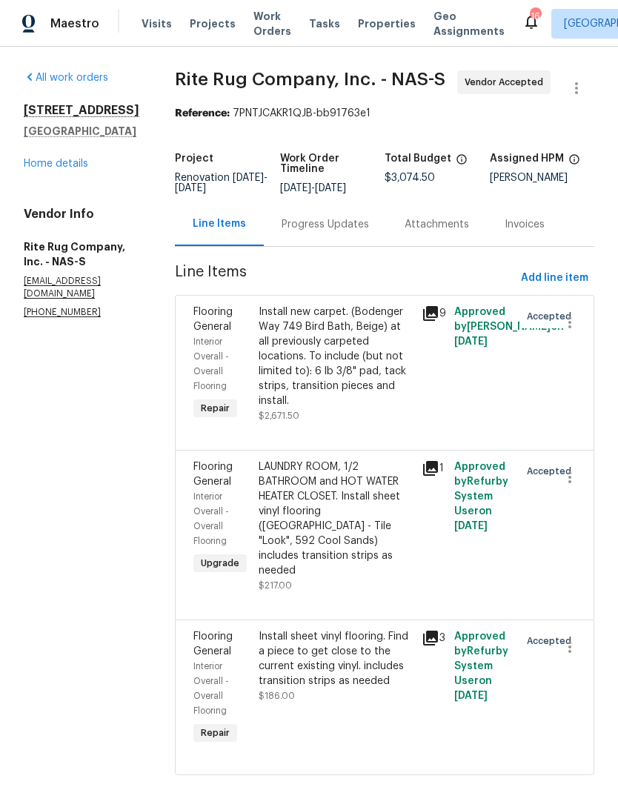
click at [64, 166] on link "Home details" at bounding box center [56, 164] width 65 height 10
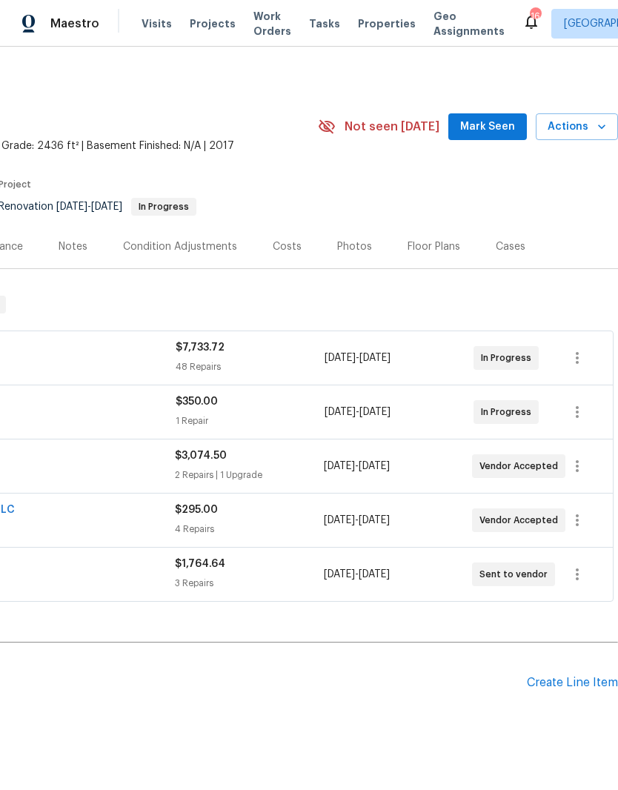
scroll to position [0, 219]
click at [435, 251] on div "Floor Plans" at bounding box center [434, 247] width 53 height 15
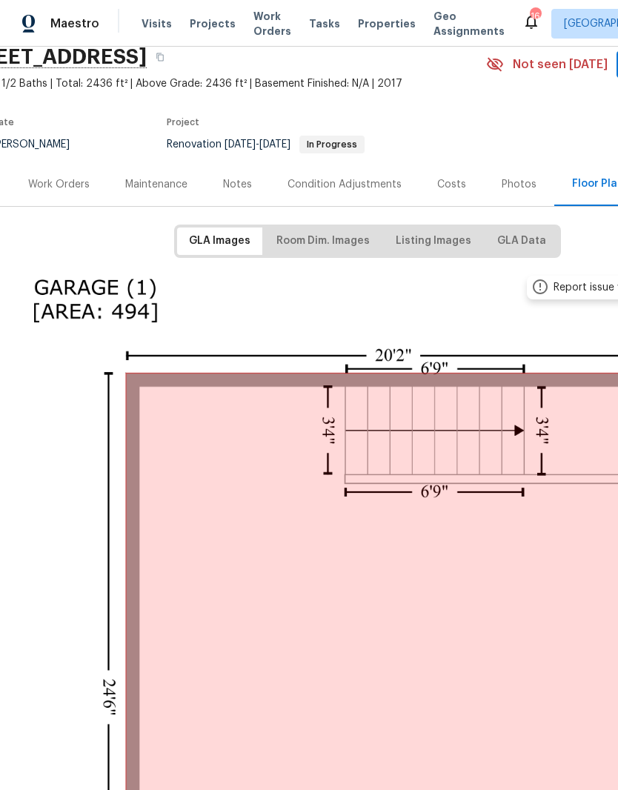
scroll to position [62, 52]
click at [346, 237] on span "Room Dim. Images" at bounding box center [322, 241] width 93 height 19
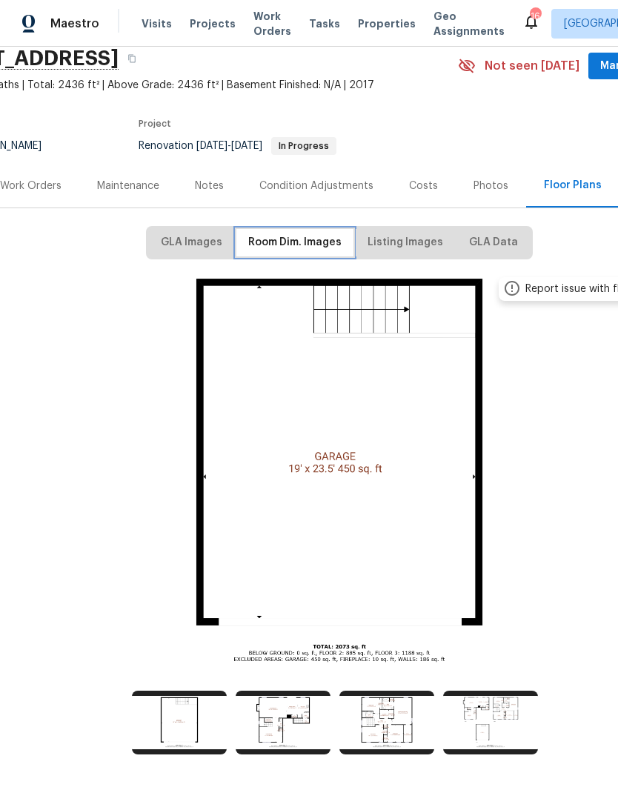
scroll to position [60, 79]
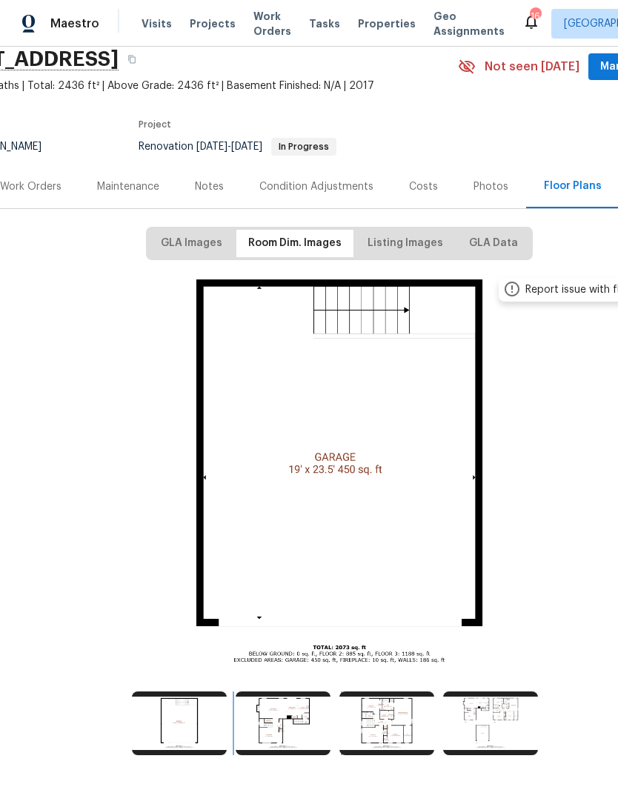
click at [305, 725] on img at bounding box center [283, 724] width 95 height 64
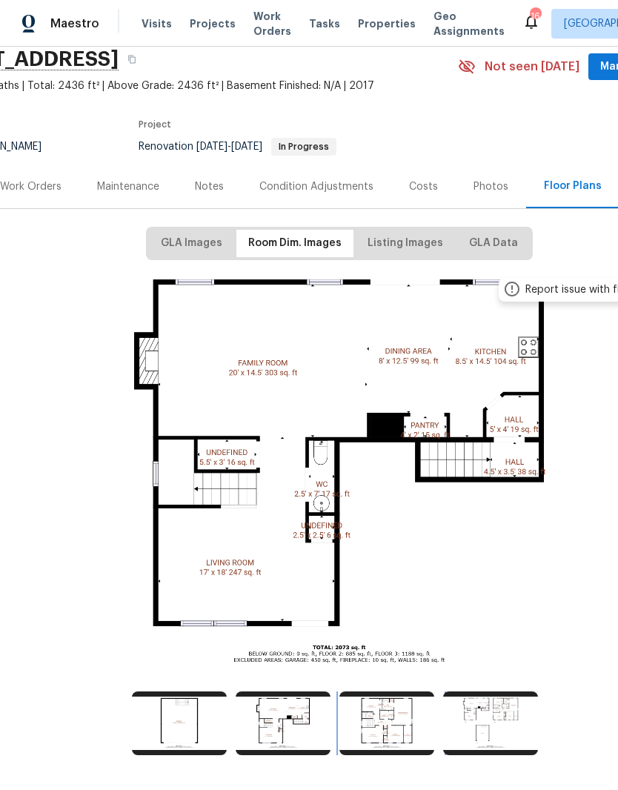
click at [389, 723] on img at bounding box center [387, 724] width 95 height 64
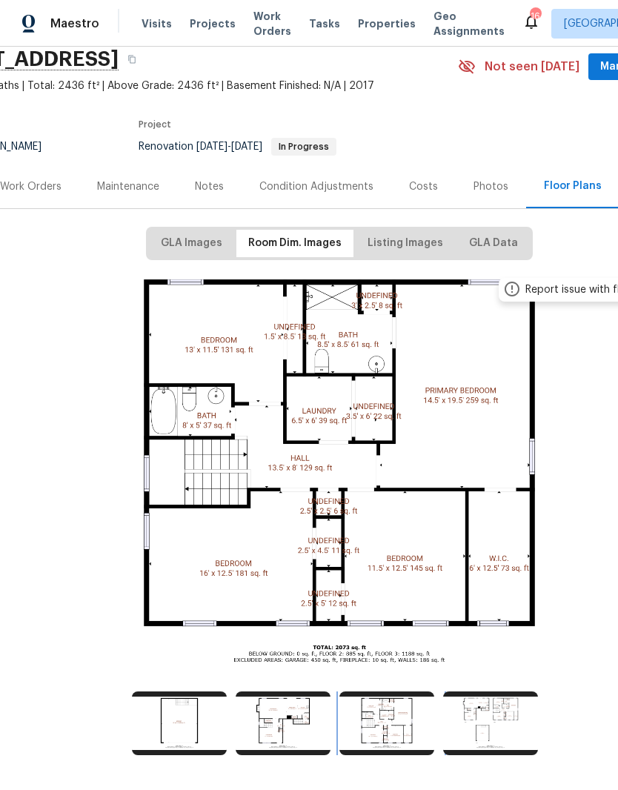
scroll to position [60, 0]
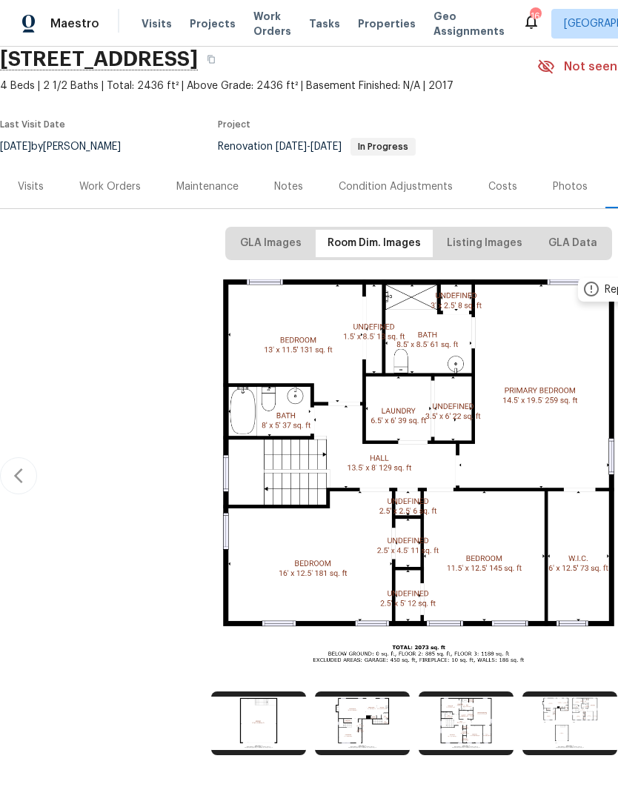
click at [124, 187] on div "Work Orders" at bounding box center [110, 186] width 62 height 15
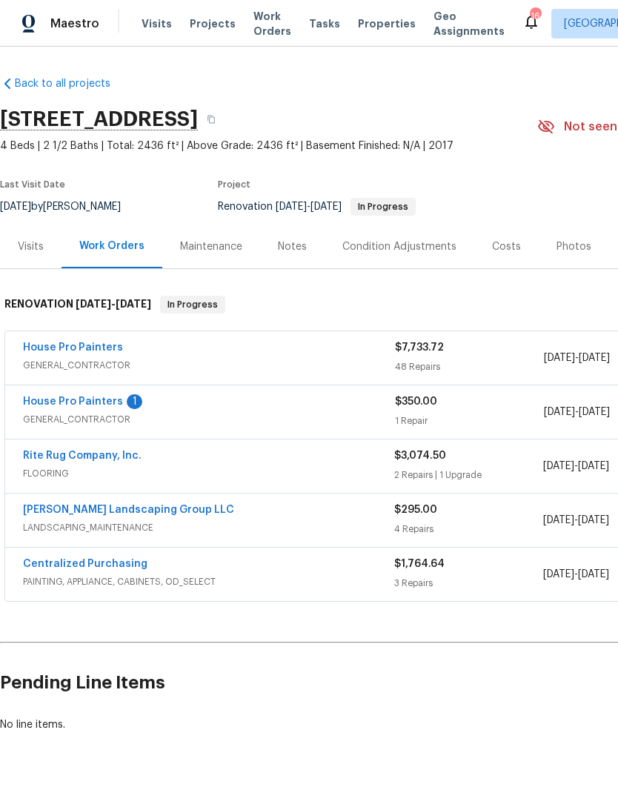
click at [107, 406] on link "House Pro Painters" at bounding box center [73, 402] width 100 height 10
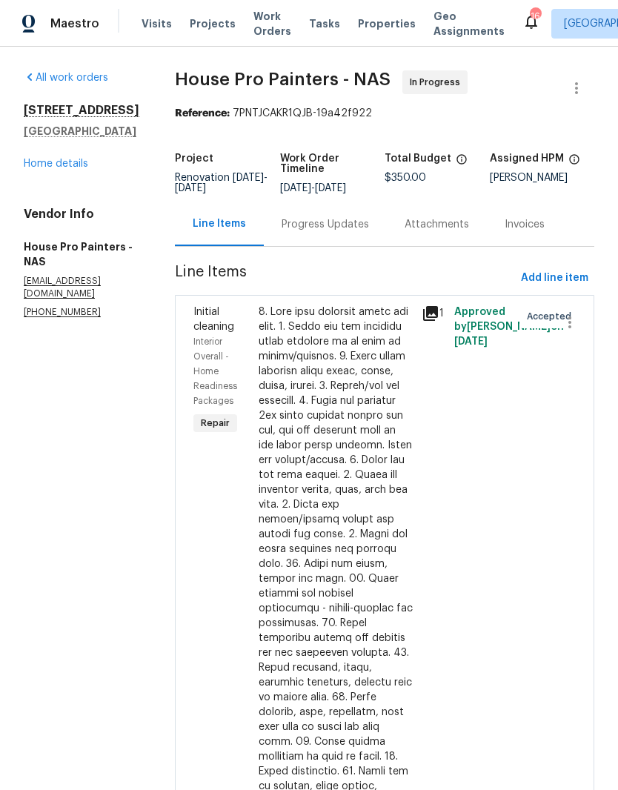
click at [364, 228] on div "Progress Updates" at bounding box center [325, 224] width 87 height 15
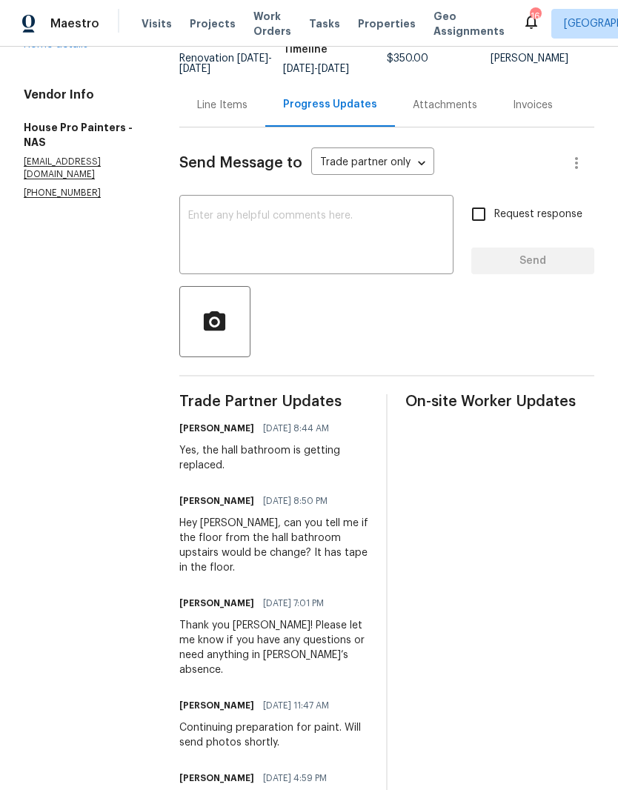
scroll to position [119, 0]
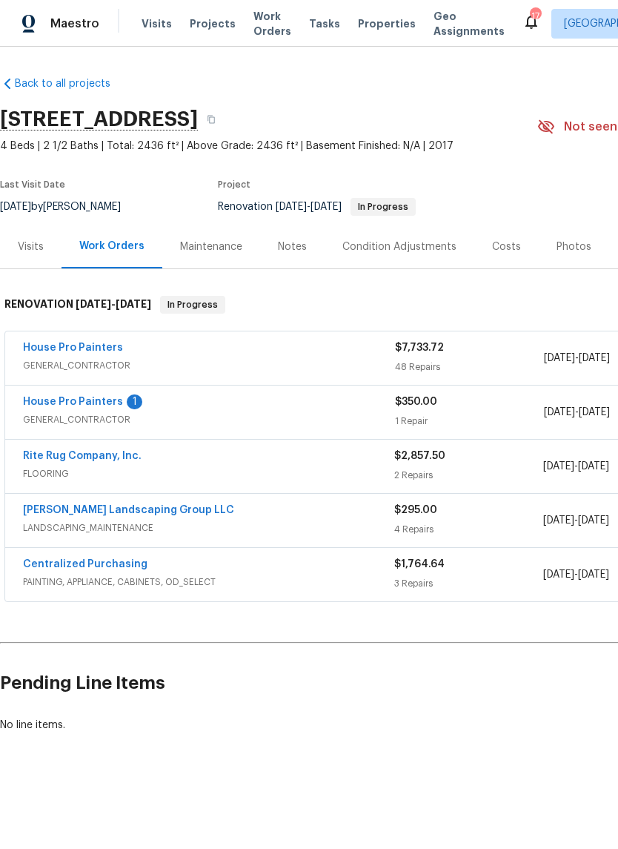
click at [106, 406] on link "House Pro Painters" at bounding box center [73, 402] width 100 height 10
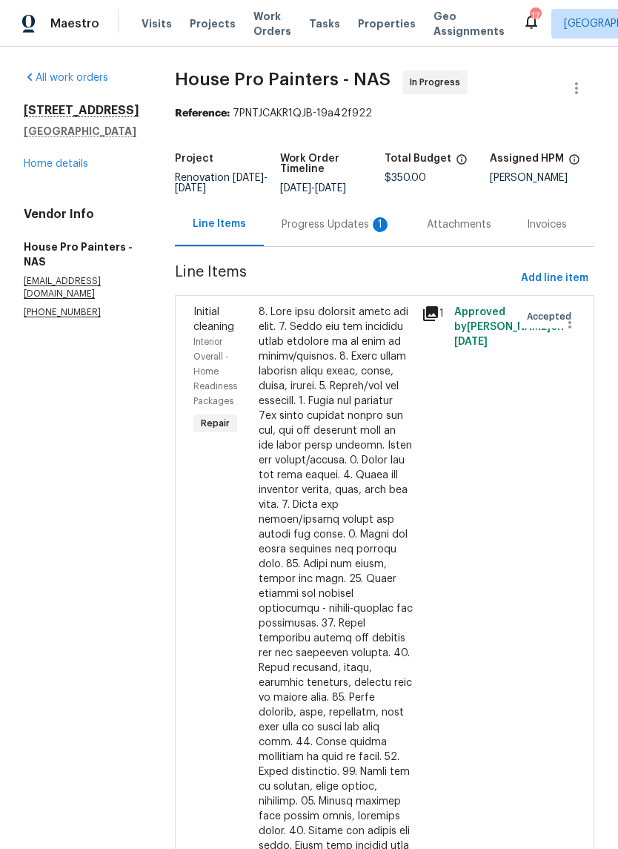
click at [353, 225] on div "Progress Updates 1" at bounding box center [337, 224] width 110 height 15
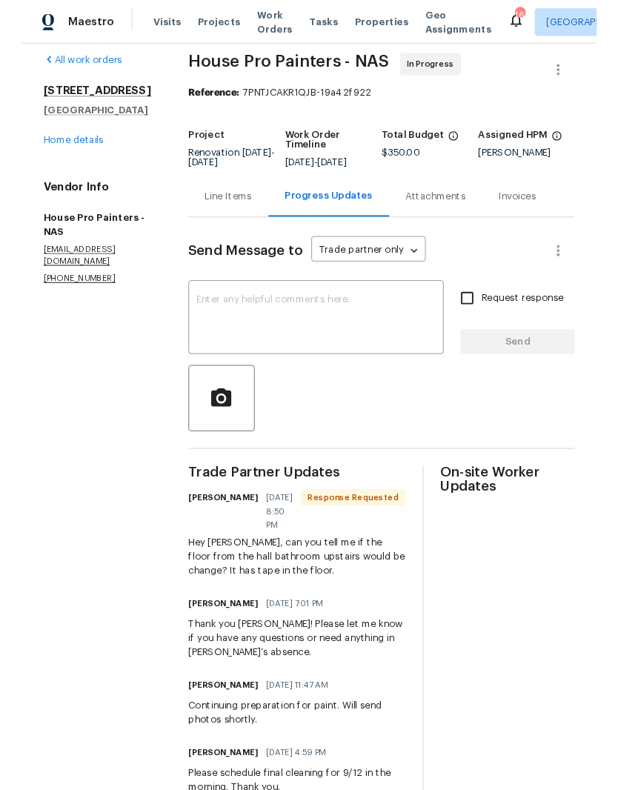
scroll to position [12, 0]
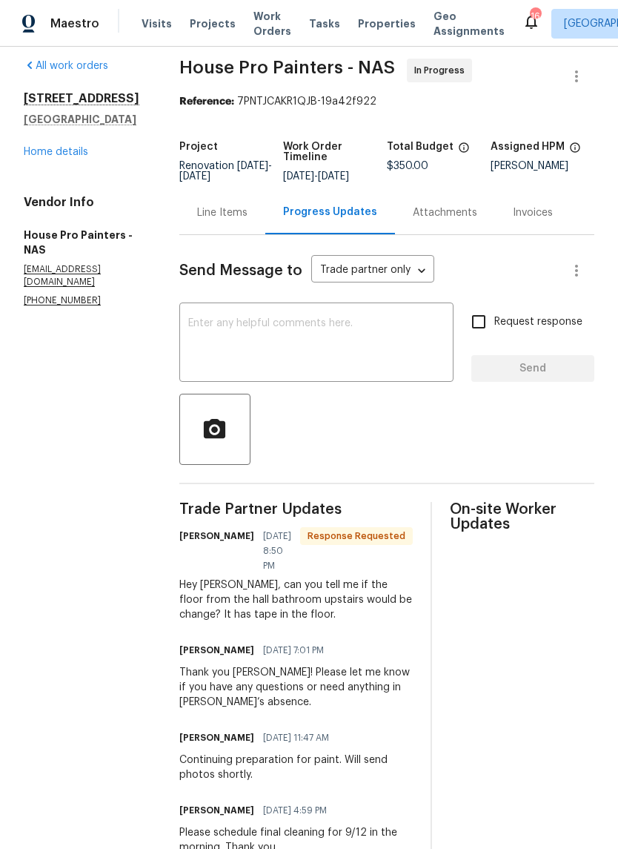
click at [288, 324] on textarea at bounding box center [316, 344] width 257 height 52
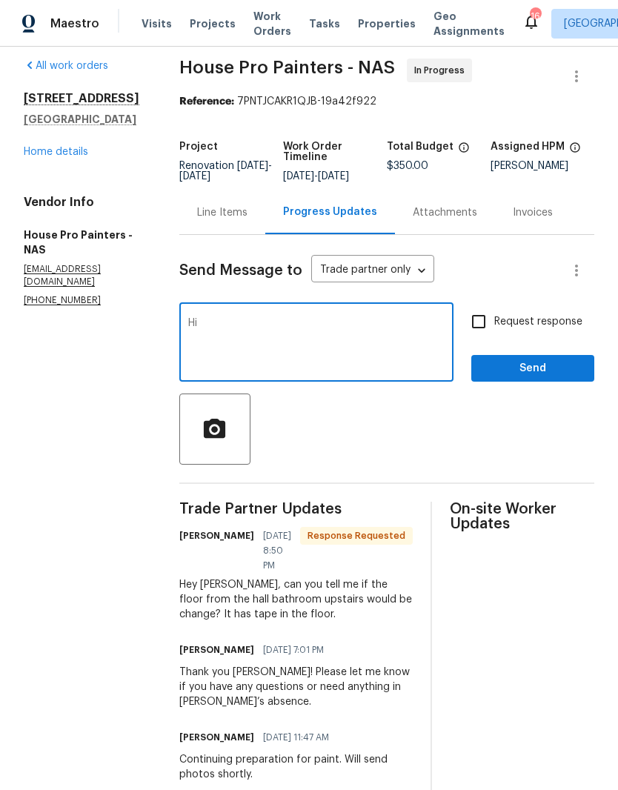
type textarea "H"
type textarea "Yes, the hall bathroom is getting replaced."
click at [530, 365] on span "Send" at bounding box center [532, 369] width 99 height 19
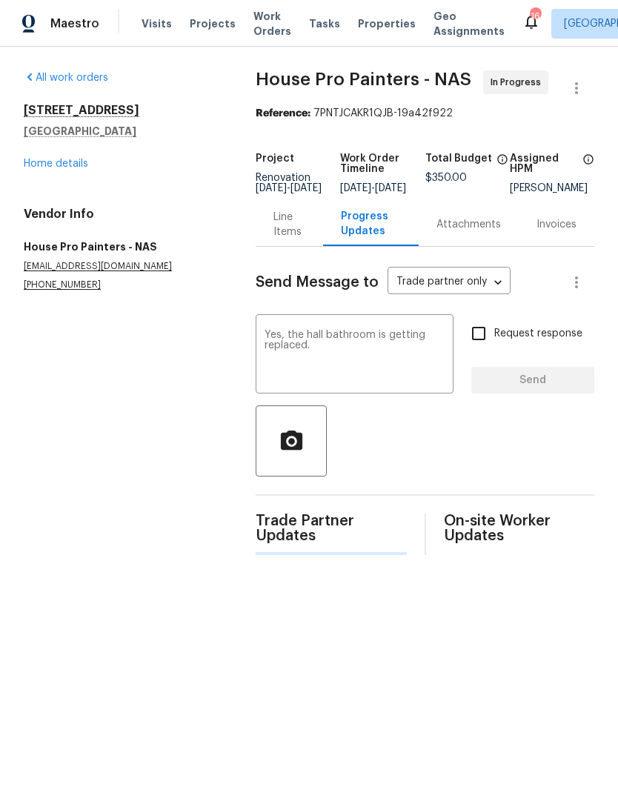
scroll to position [0, 0]
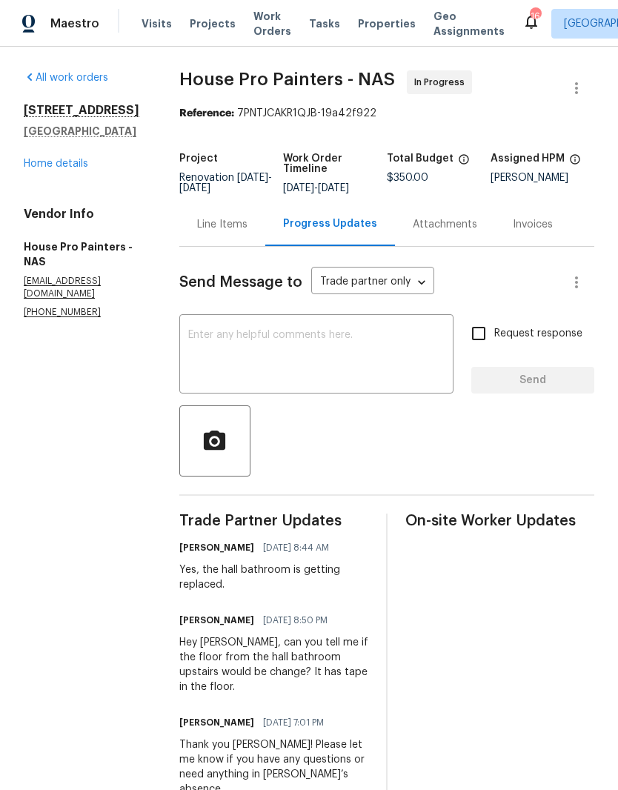
click at [64, 168] on link "Home details" at bounding box center [56, 164] width 65 height 10
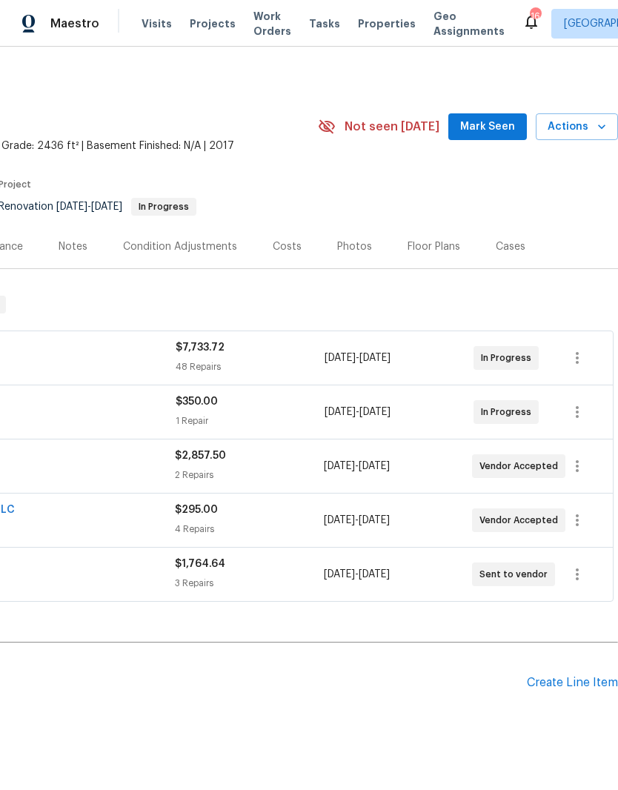
scroll to position [0, 219]
click at [440, 244] on div "Floor Plans" at bounding box center [434, 247] width 53 height 15
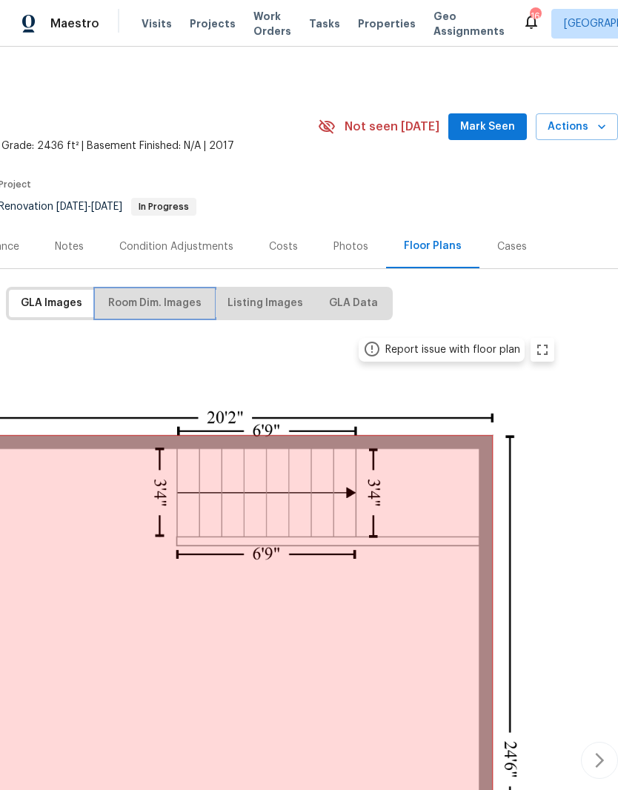
click at [182, 302] on span "Room Dim. Images" at bounding box center [154, 303] width 93 height 19
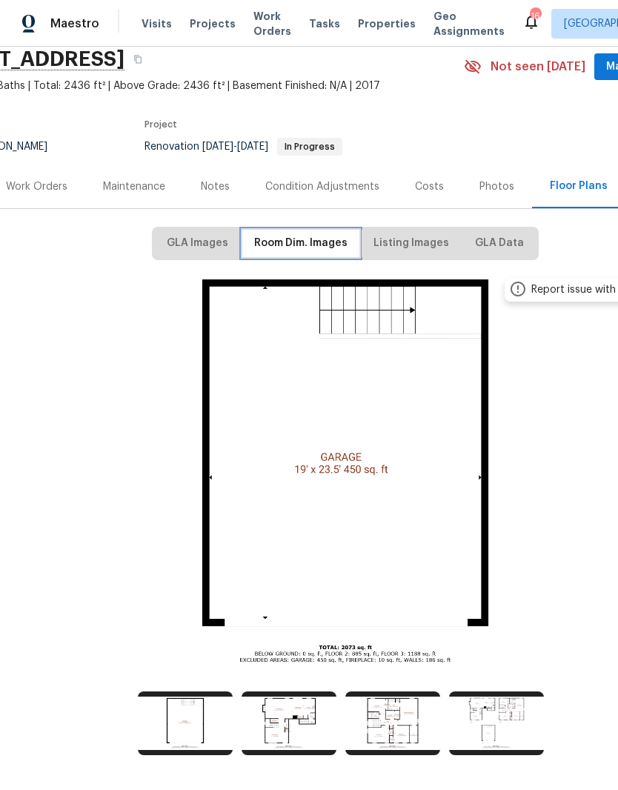
scroll to position [60, 73]
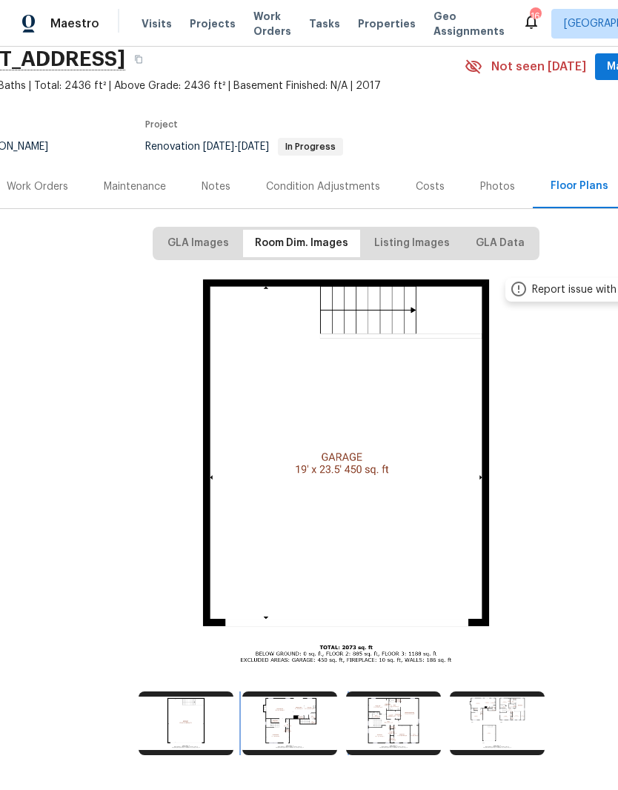
click at [300, 716] on img at bounding box center [289, 724] width 95 height 64
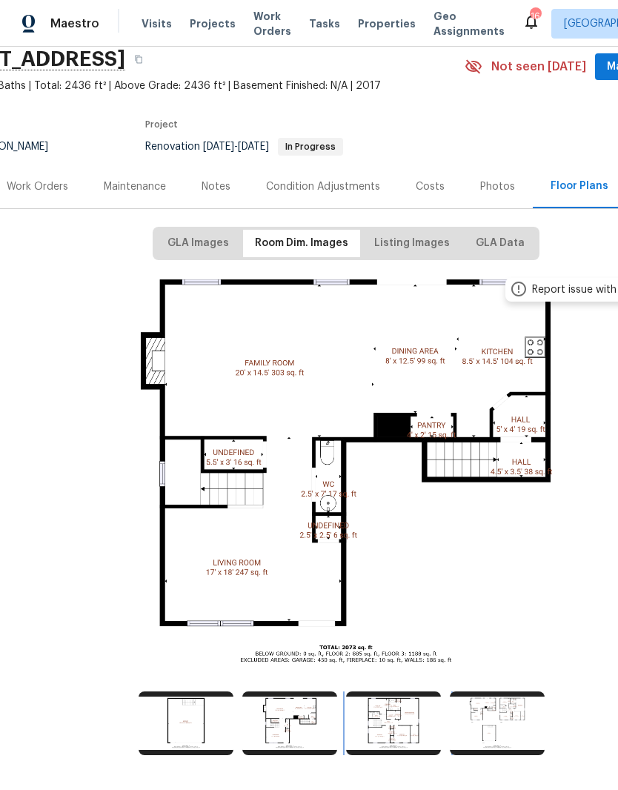
click at [399, 721] on img at bounding box center [393, 724] width 95 height 64
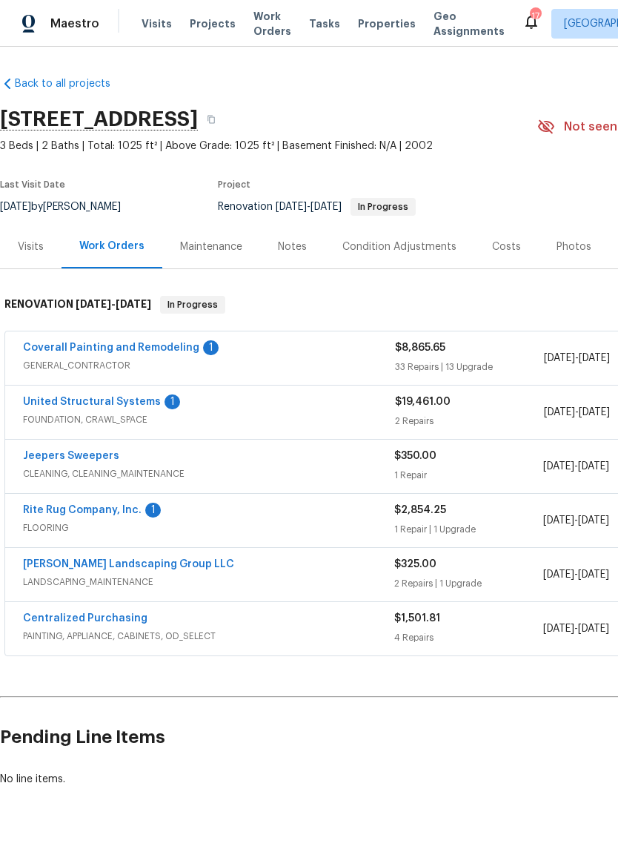
click at [176, 351] on link "Coverall Painting and Remodeling" at bounding box center [111, 348] width 176 height 10
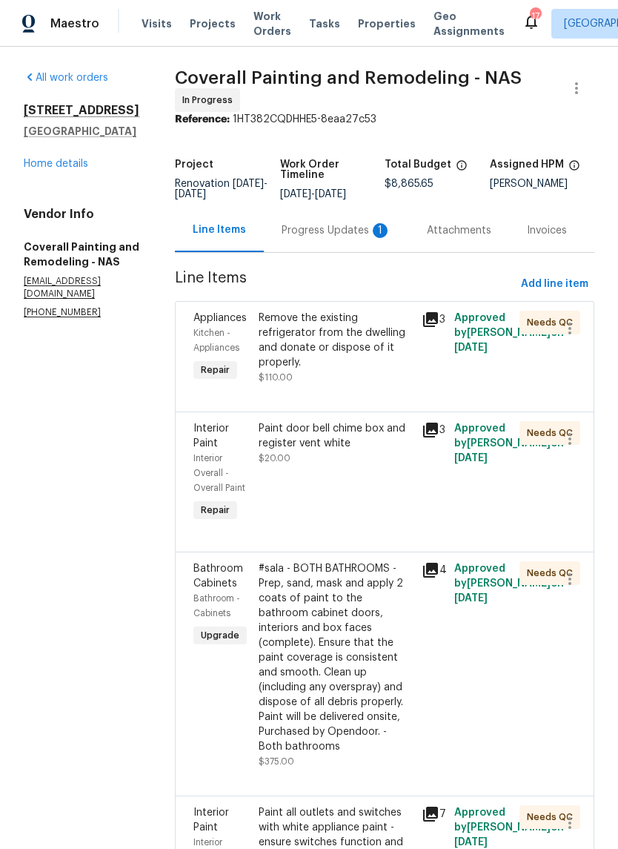
click at [363, 238] on div "Progress Updates 1" at bounding box center [337, 230] width 110 height 15
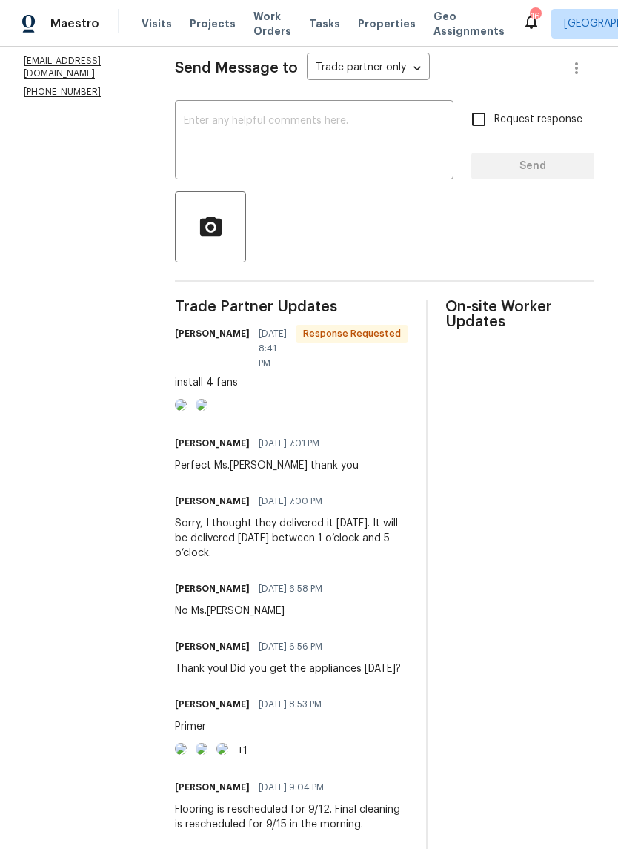
scroll to position [222, 0]
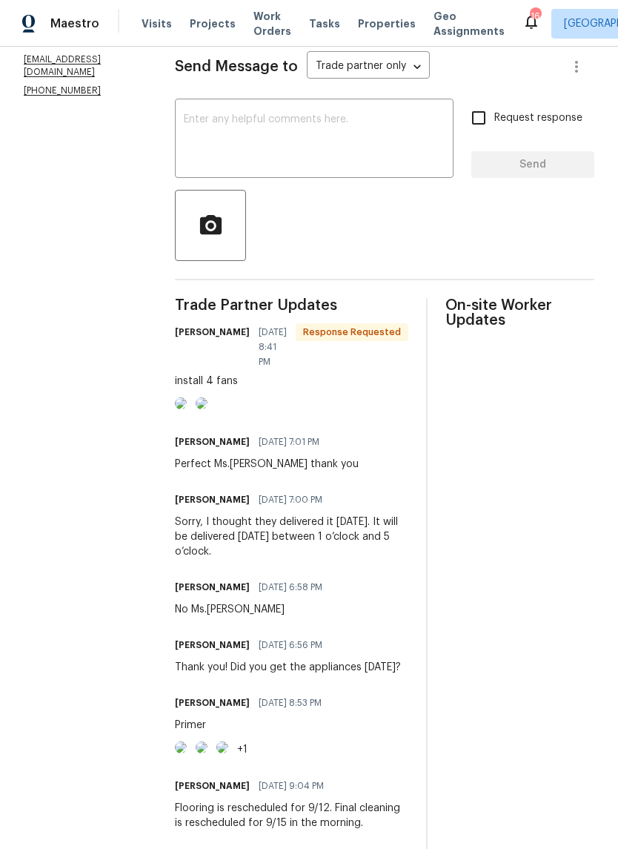
click at [187, 409] on img at bounding box center [181, 403] width 12 height 12
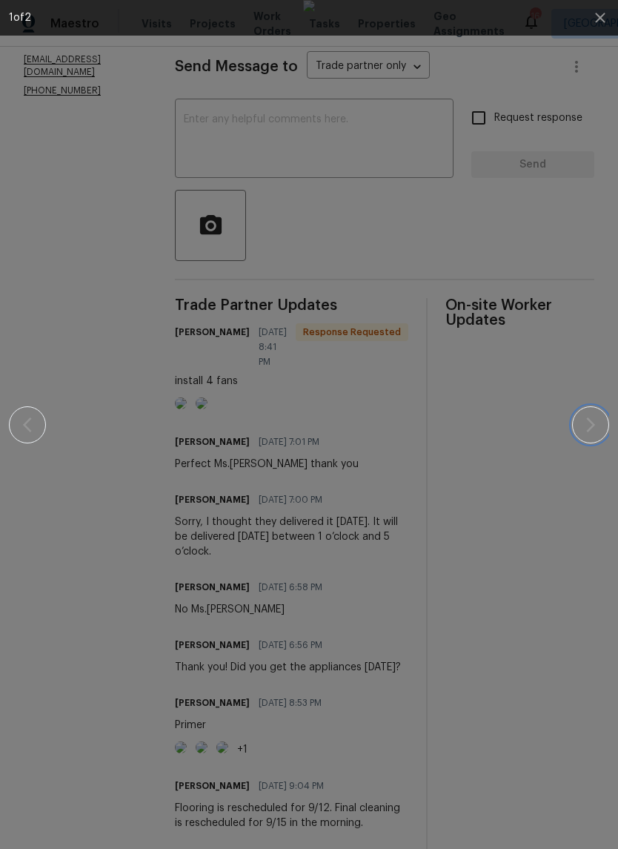
click at [597, 431] on icon "button" at bounding box center [591, 425] width 18 height 18
click at [592, 436] on button "button" at bounding box center [590, 424] width 37 height 37
click at [592, 435] on button "button" at bounding box center [590, 424] width 37 height 37
click at [601, 22] on icon "button" at bounding box center [601, 18] width 18 height 18
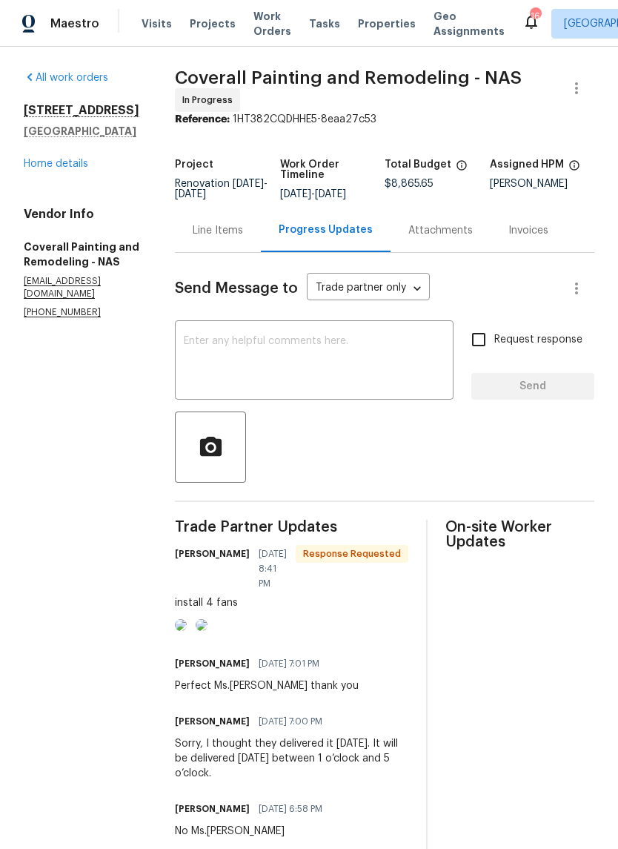
scroll to position [0, 0]
click at [79, 168] on link "Home details" at bounding box center [56, 164] width 65 height 10
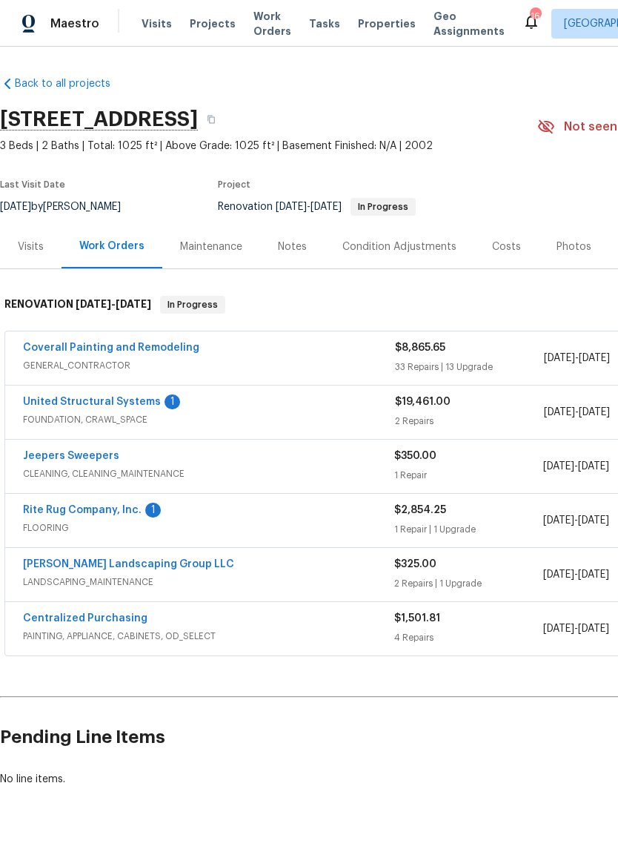
click at [121, 404] on link "United Structural Systems" at bounding box center [92, 402] width 138 height 10
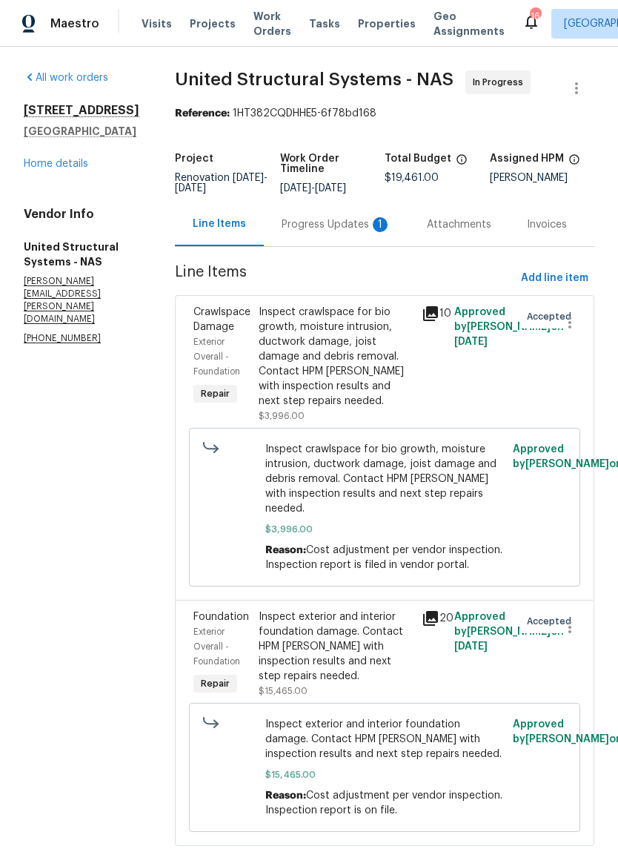
scroll to position [28, 0]
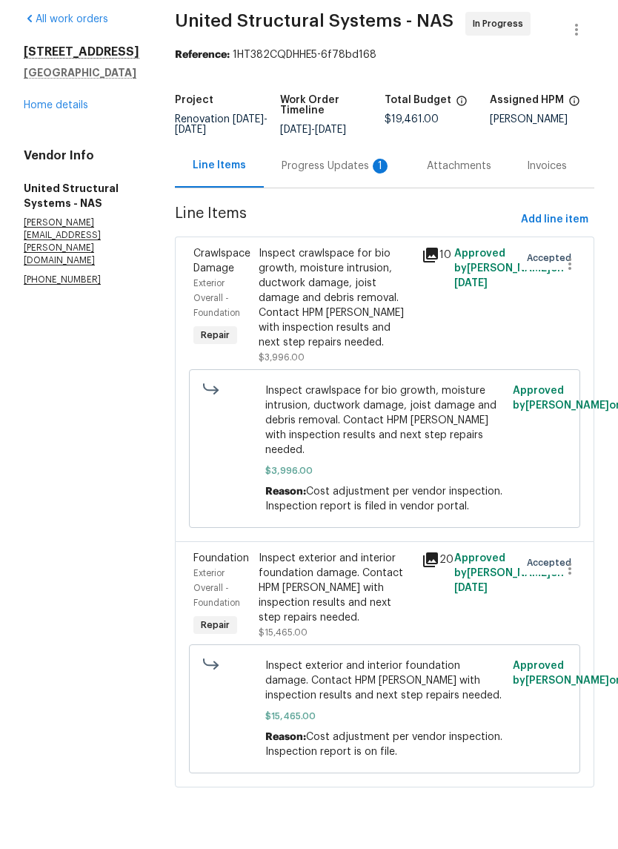
click at [331, 217] on div "Progress Updates 1" at bounding box center [337, 224] width 110 height 15
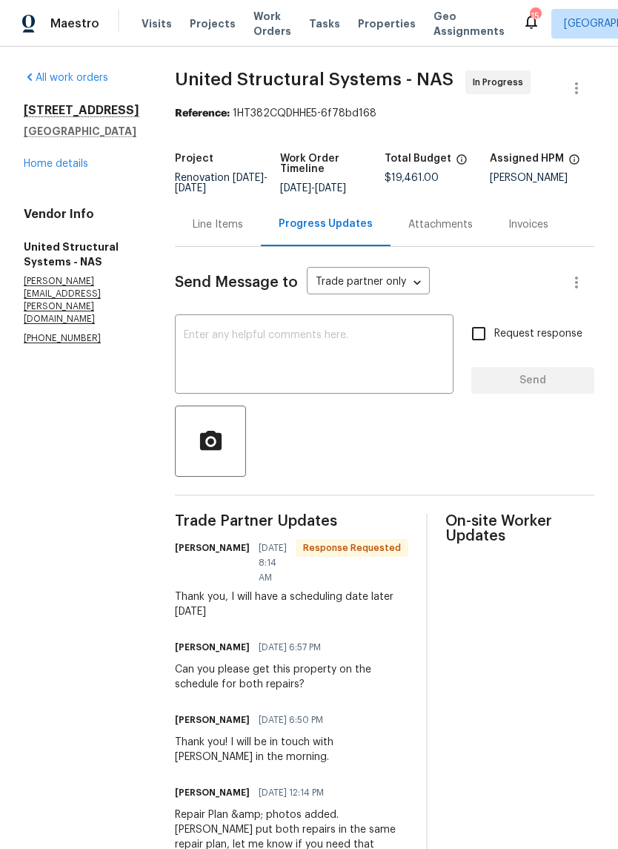
click at [327, 343] on textarea at bounding box center [314, 356] width 261 height 52
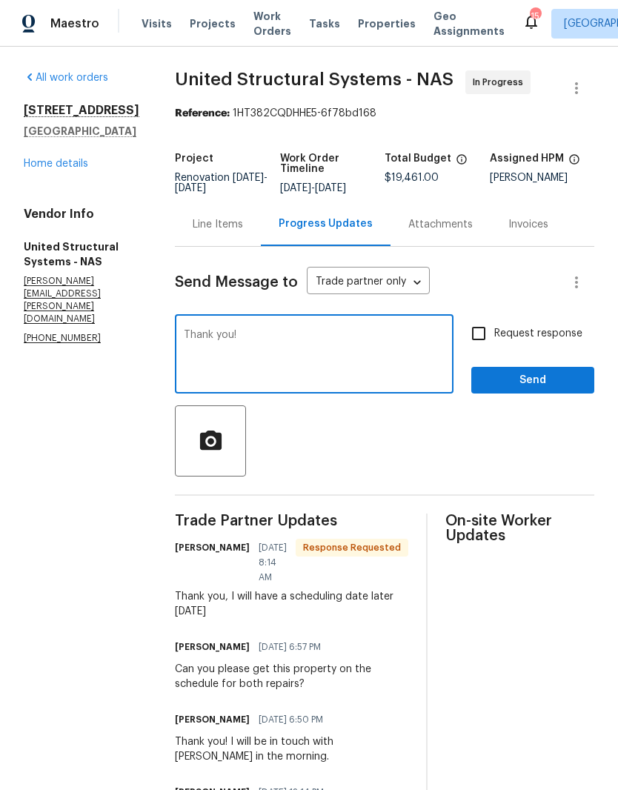
type textarea "Thank you!"
click at [544, 375] on span "Send" at bounding box center [532, 381] width 99 height 19
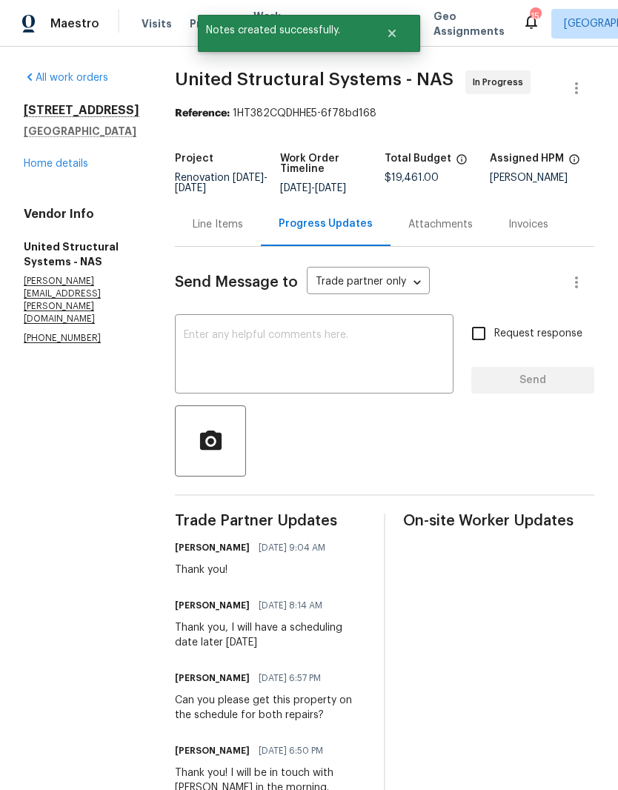
click at [79, 168] on link "Home details" at bounding box center [56, 164] width 65 height 10
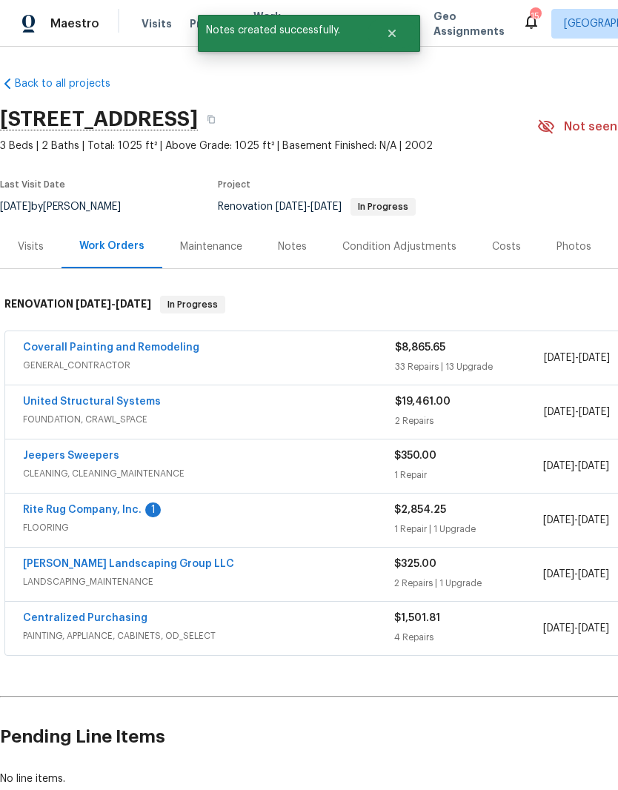
click at [113, 511] on link "Rite Rug Company, Inc." at bounding box center [82, 510] width 119 height 10
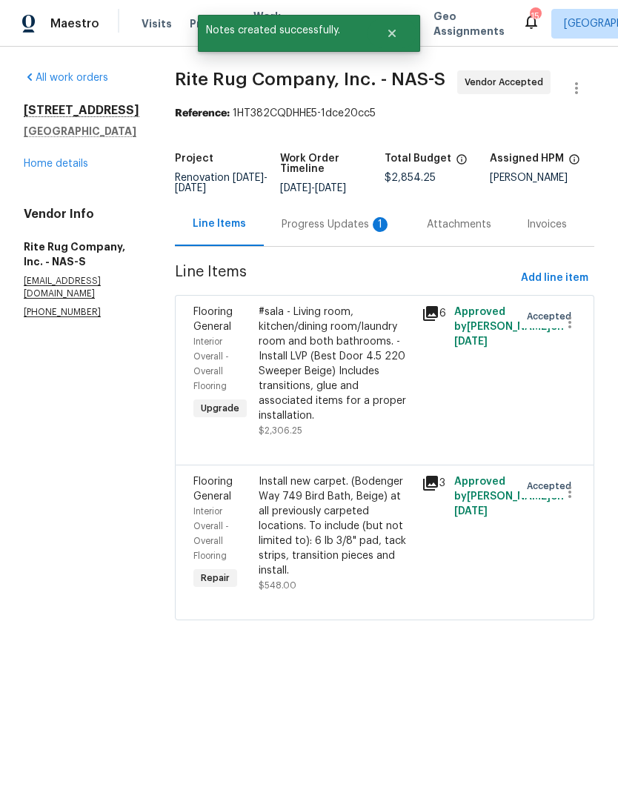
click at [334, 232] on div "Progress Updates 1" at bounding box center [337, 224] width 110 height 15
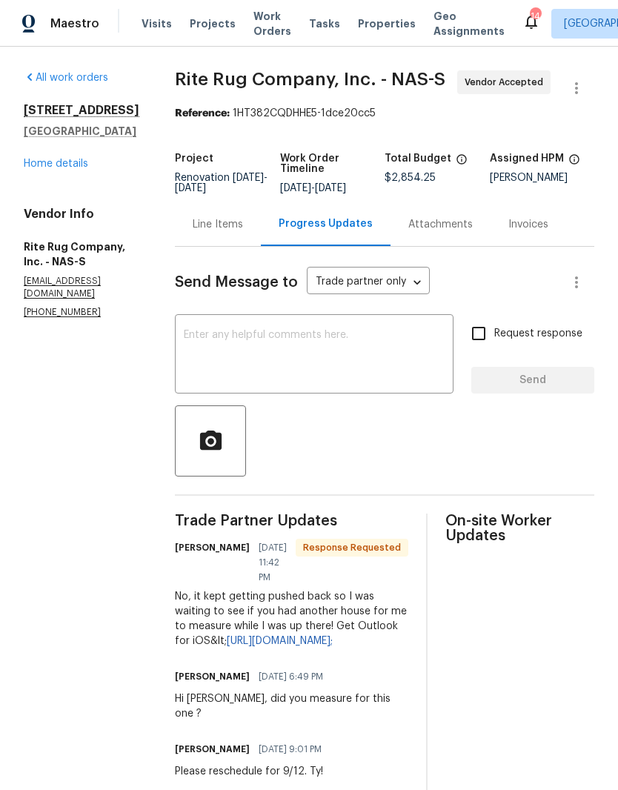
click at [332, 357] on textarea at bounding box center [314, 356] width 261 height 52
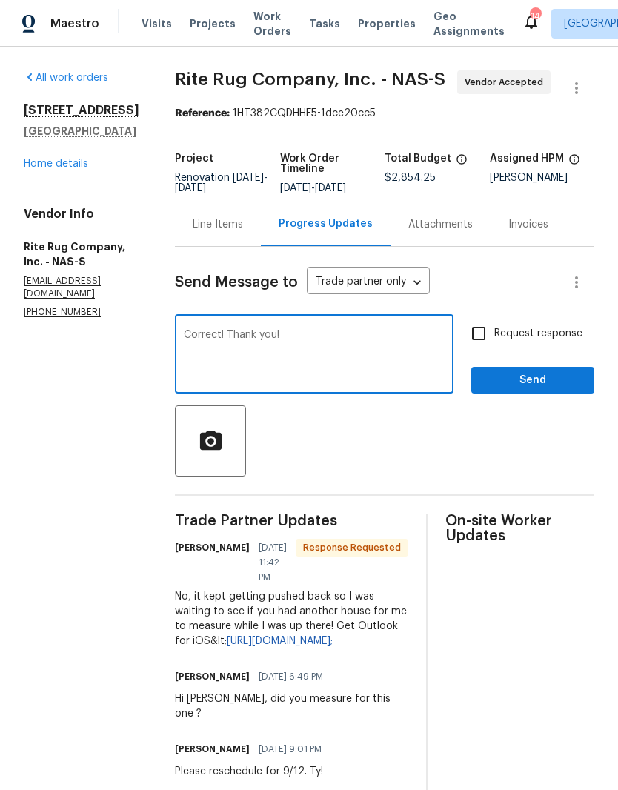
type textarea "Correct! Thank you!"
click at [538, 390] on span "Send" at bounding box center [532, 381] width 99 height 19
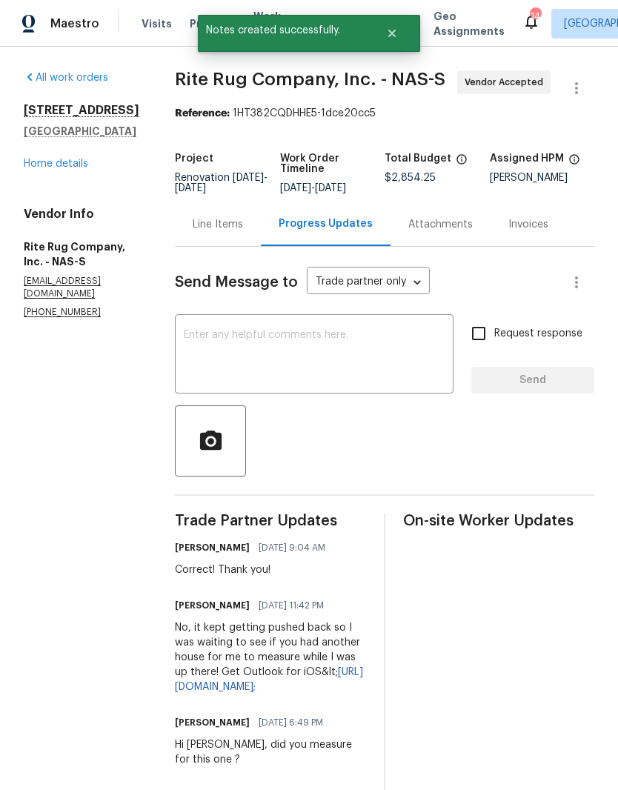
click at [75, 165] on link "Home details" at bounding box center [56, 164] width 65 height 10
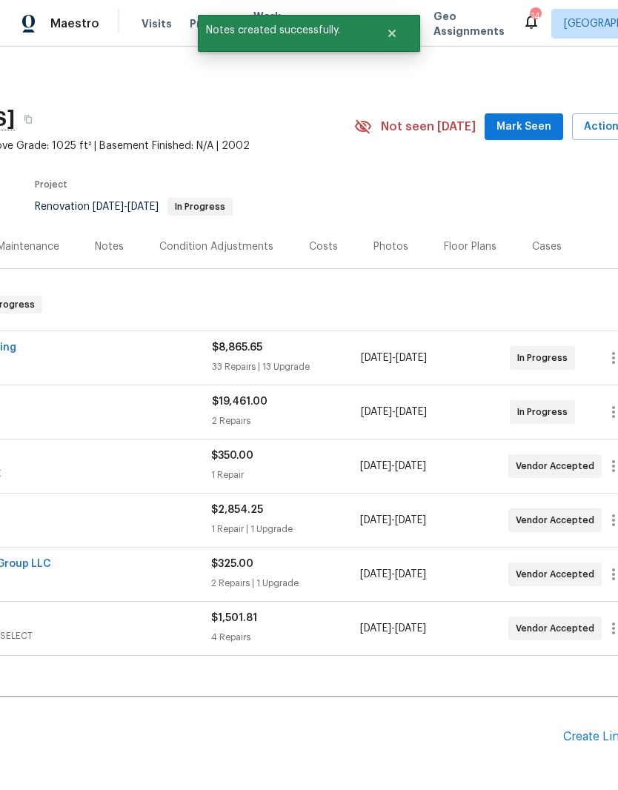
scroll to position [0, 184]
click at [526, 127] on span "Mark Seen" at bounding box center [523, 127] width 55 height 19
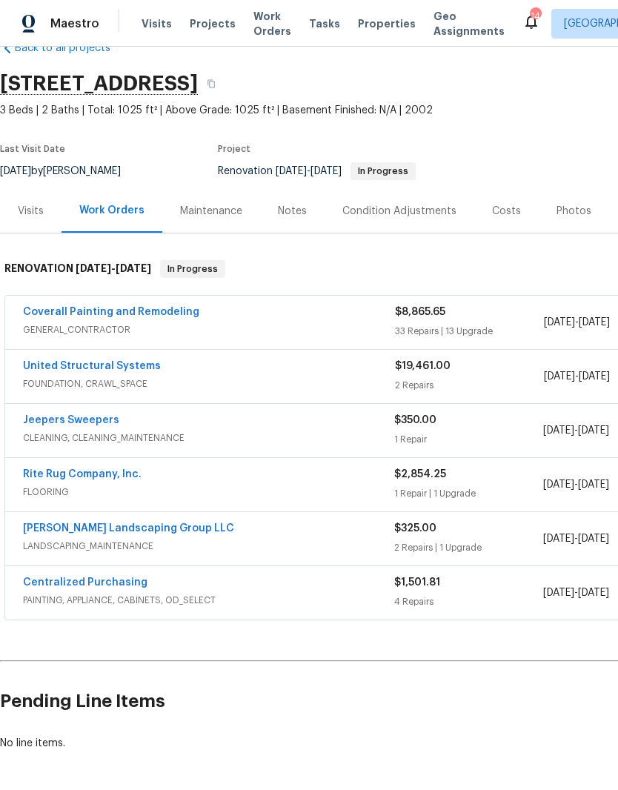
scroll to position [36, 0]
click at [289, 211] on div "Notes" at bounding box center [292, 211] width 29 height 15
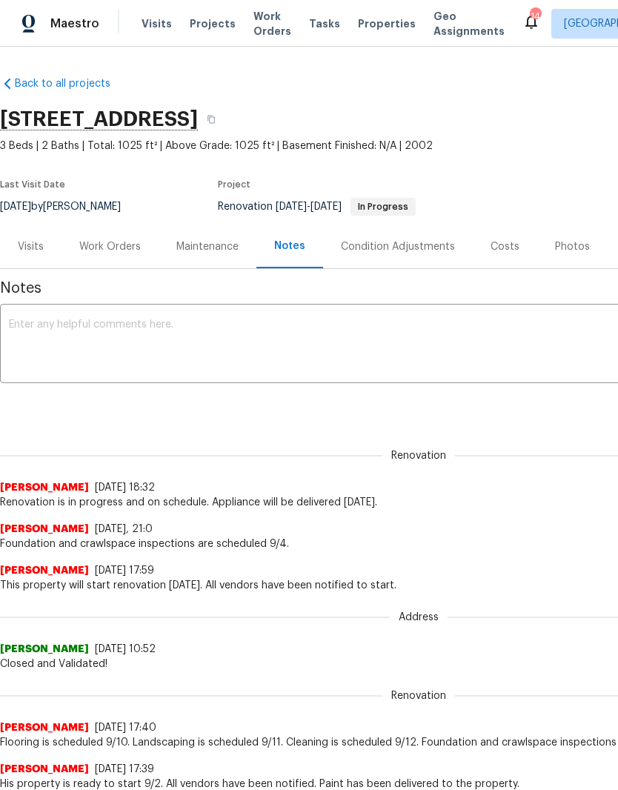
click at [252, 328] on textarea at bounding box center [419, 346] width 820 height 52
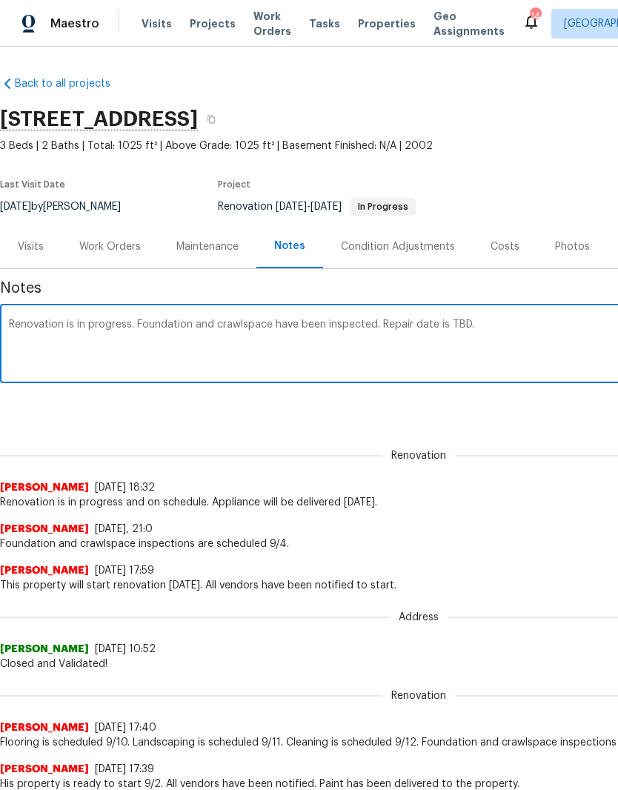
click at [368, 326] on textarea "Renovation is in progress. Foundation and crawlspace have been inspected. Repai…" at bounding box center [419, 346] width 820 height 52
click at [507, 327] on textarea "Renovation is in progress. Foundation and crawlspace have been inspected. Repai…" at bounding box center [419, 346] width 820 height 52
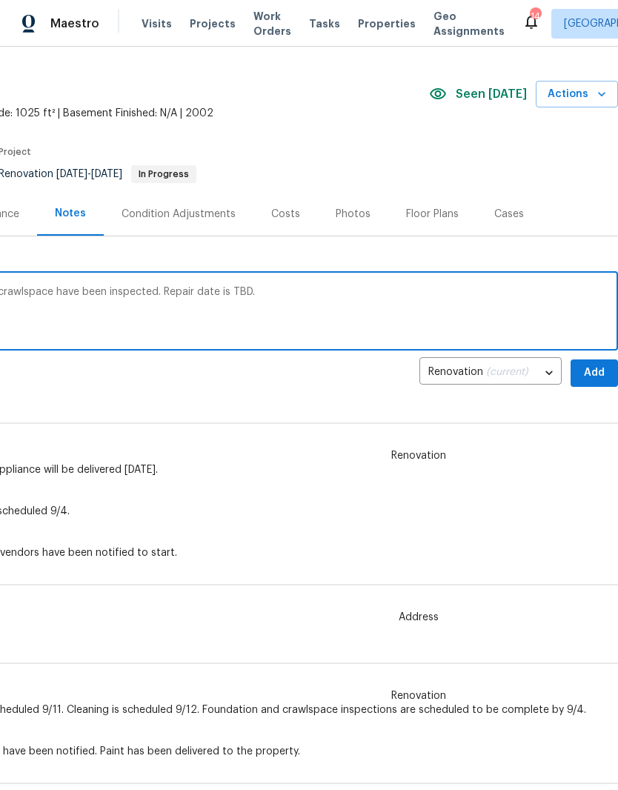
scroll to position [31, 219]
type textarea "Renovation is in progress. Foundation and crawlspace have been inspected. Repai…"
click at [597, 374] on span "Add" at bounding box center [595, 375] width 24 height 19
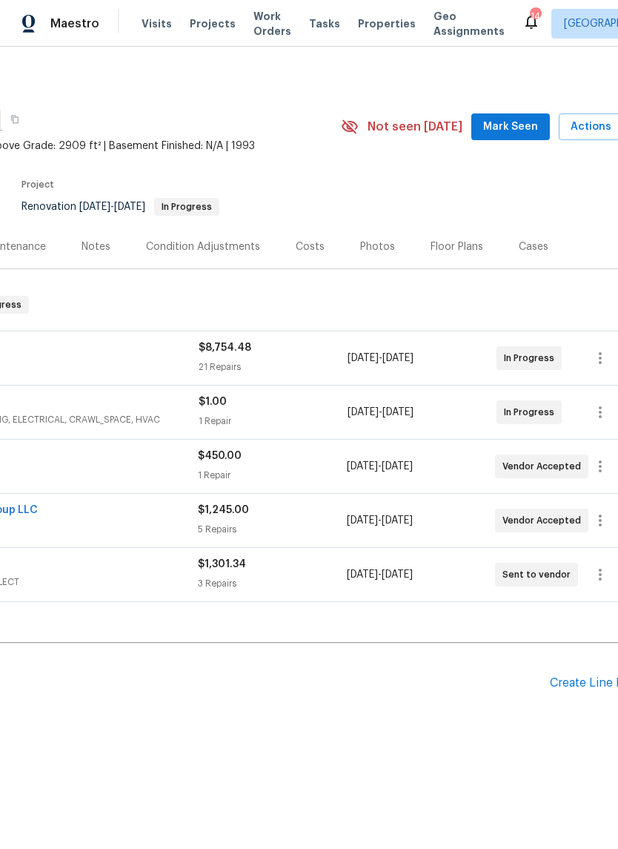
scroll to position [0, 196]
click at [518, 126] on span "Mark Seen" at bounding box center [511, 127] width 55 height 19
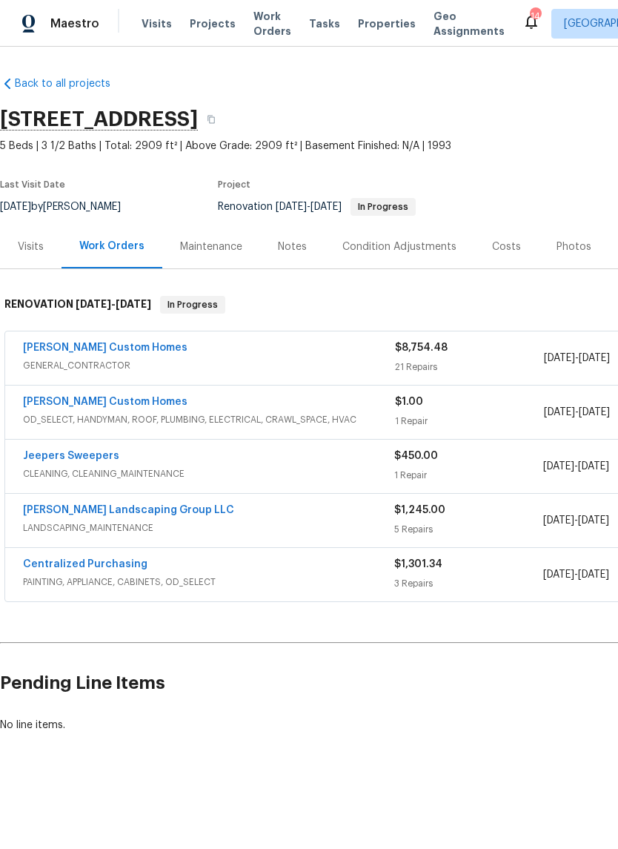
scroll to position [0, 0]
click at [104, 352] on link "[PERSON_NAME] Custom Homes" at bounding box center [105, 348] width 165 height 10
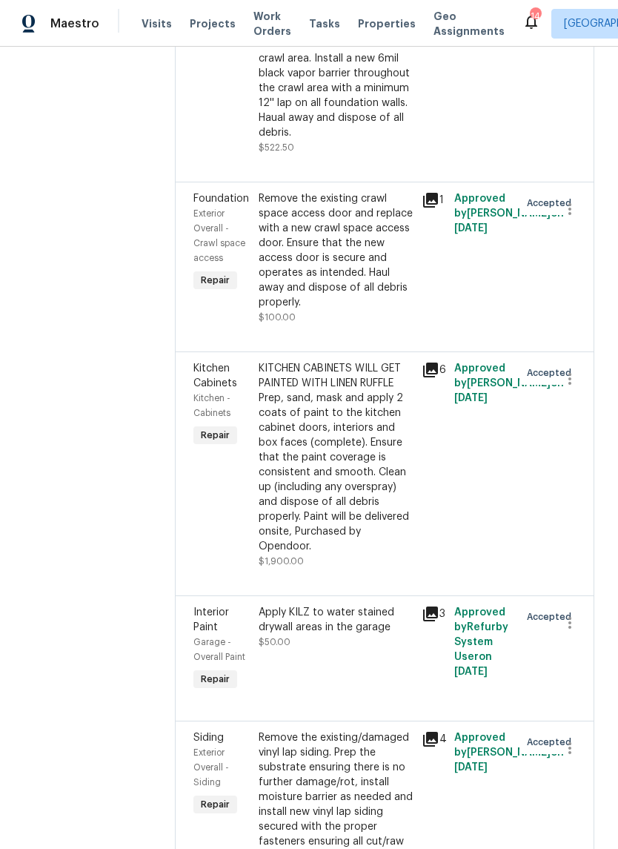
scroll to position [1290, 0]
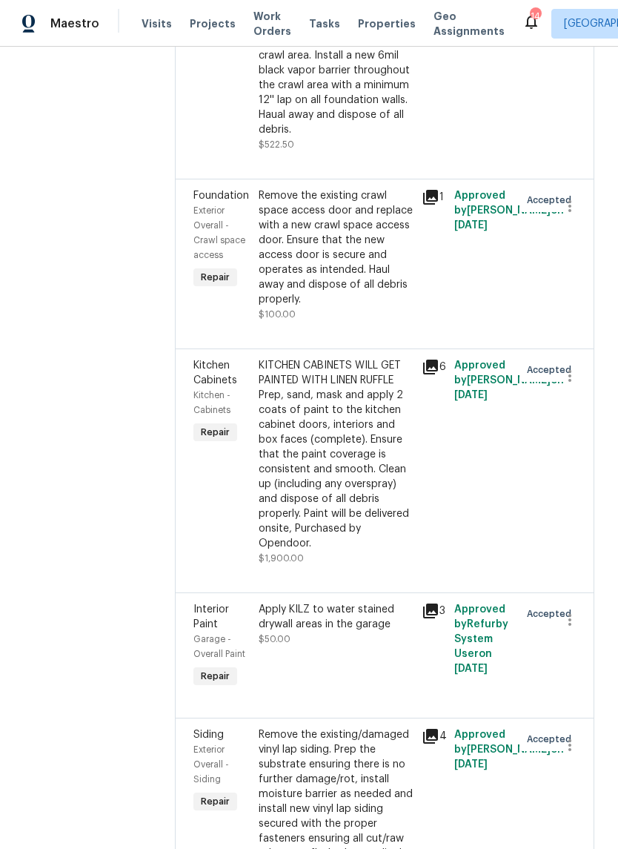
click at [380, 463] on div "KITCHEN CABINETS WILL GET PAINTED WITH LINEN RUFFLE Prep, sand, mask and apply …" at bounding box center [336, 454] width 154 height 193
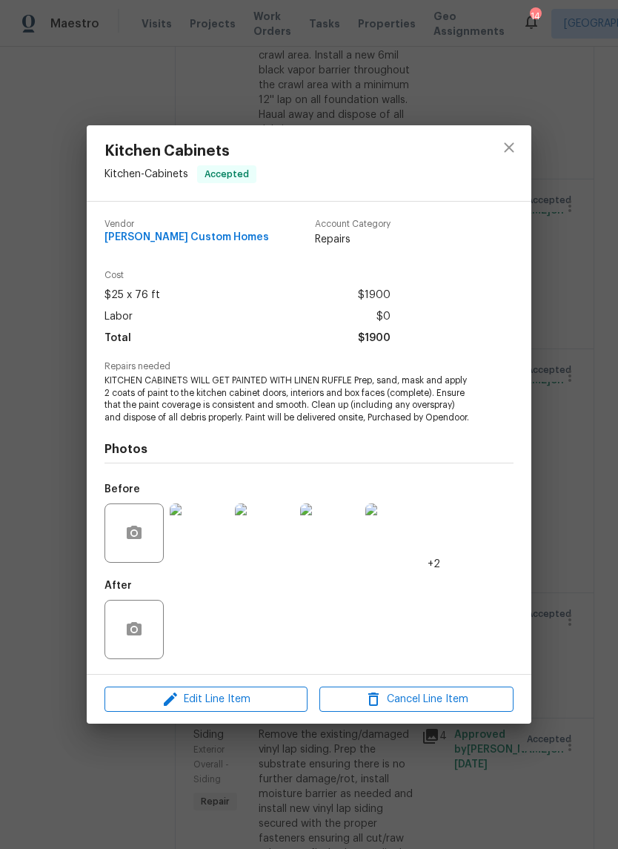
click at [219, 552] on img at bounding box center [199, 532] width 59 height 59
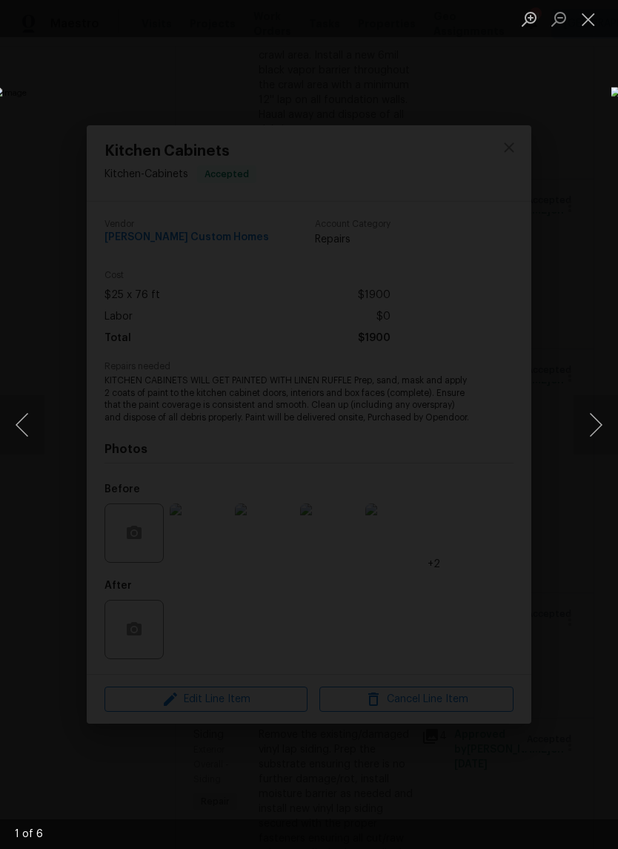
click at [595, 427] on button "Next image" at bounding box center [596, 424] width 44 height 59
click at [592, 432] on button "Next image" at bounding box center [596, 424] width 44 height 59
click at [598, 426] on button "Next image" at bounding box center [596, 424] width 44 height 59
click at [595, 428] on button "Next image" at bounding box center [596, 424] width 44 height 59
click at [592, 429] on button "Next image" at bounding box center [596, 424] width 44 height 59
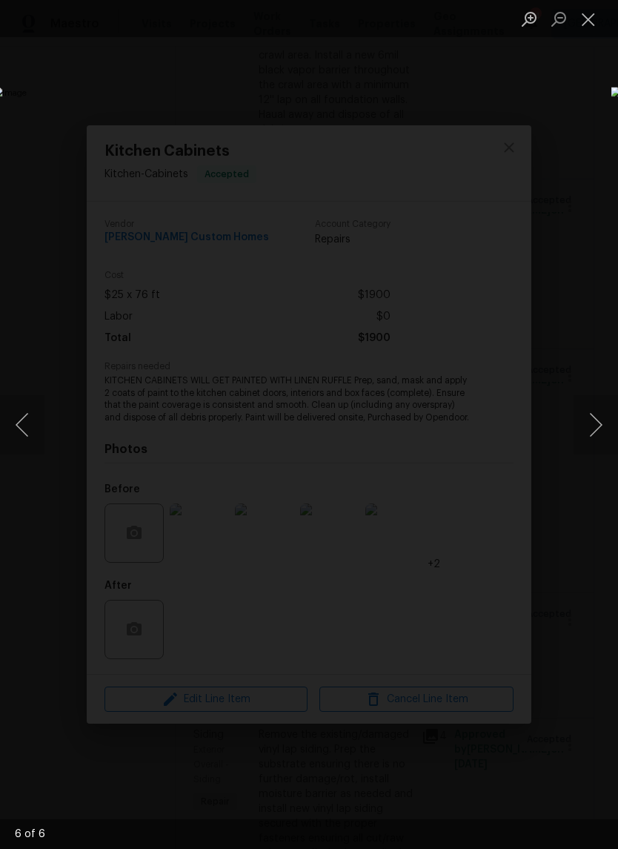
click at [595, 430] on button "Next image" at bounding box center [596, 424] width 44 height 59
click at [596, 431] on button "Next image" at bounding box center [596, 424] width 44 height 59
click at [595, 428] on button "Next image" at bounding box center [596, 424] width 44 height 59
click at [597, 417] on button "Next image" at bounding box center [596, 424] width 44 height 59
click at [596, 425] on button "Next image" at bounding box center [596, 424] width 44 height 59
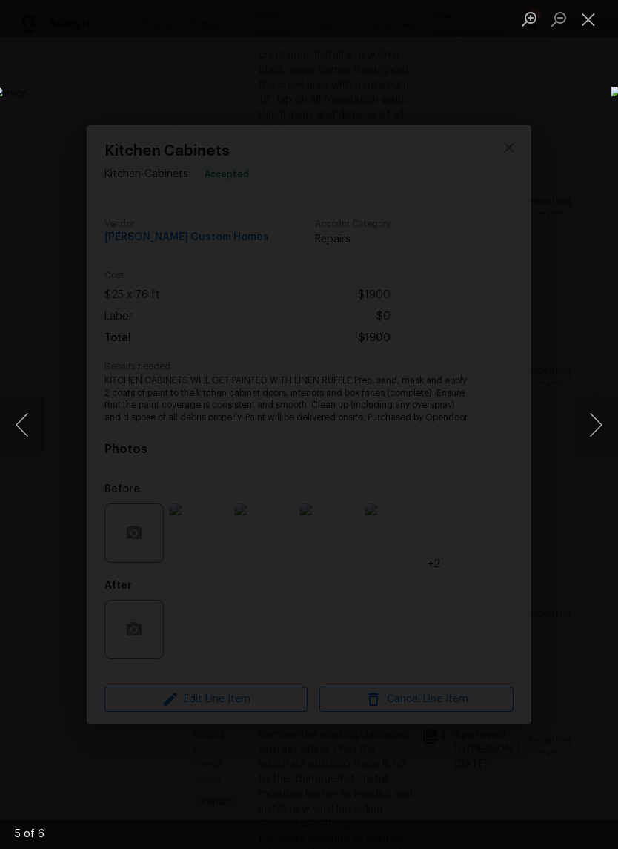
click at [600, 426] on button "Next image" at bounding box center [596, 424] width 44 height 59
click at [593, 425] on button "Next image" at bounding box center [596, 424] width 44 height 59
click at [593, 428] on button "Next image" at bounding box center [596, 424] width 44 height 59
click at [587, 24] on button "Close lightbox" at bounding box center [589, 19] width 30 height 26
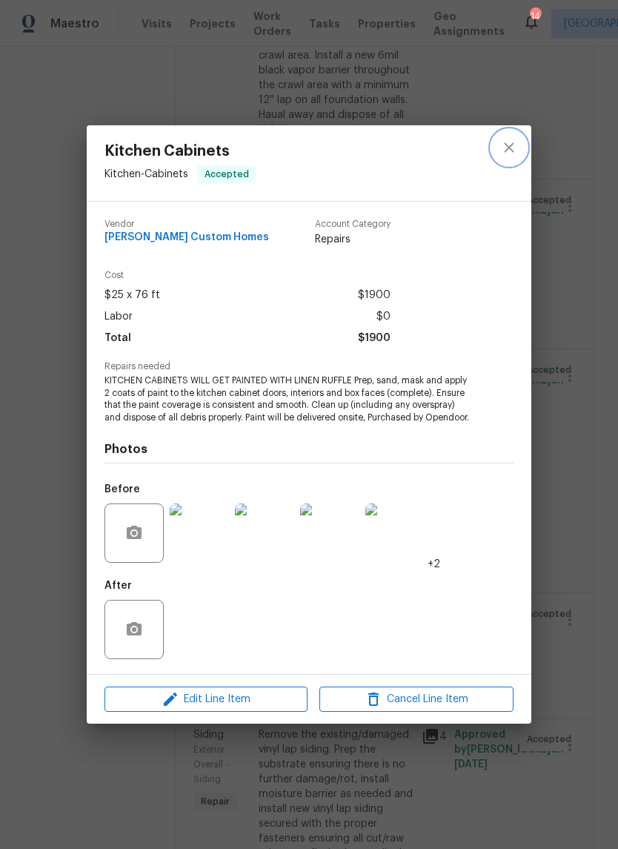
click at [518, 145] on icon "close" at bounding box center [510, 148] width 18 height 18
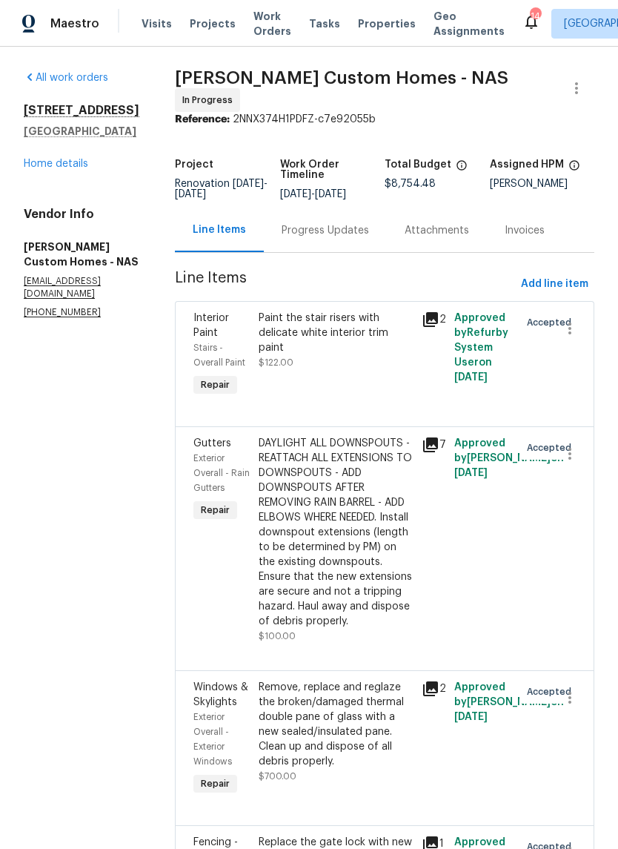
scroll to position [0, 0]
click at [76, 163] on link "Home details" at bounding box center [56, 164] width 65 height 10
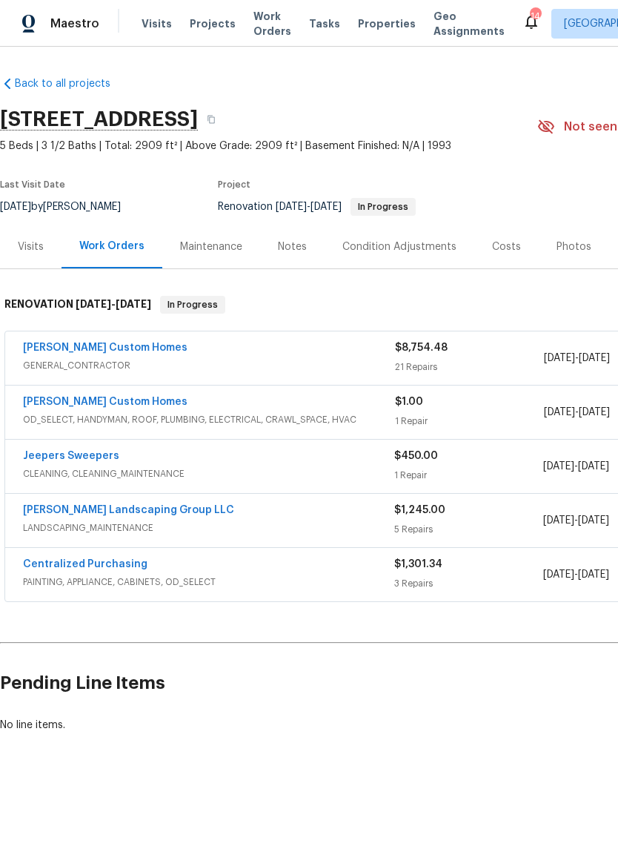
click at [296, 249] on div "Notes" at bounding box center [292, 247] width 29 height 15
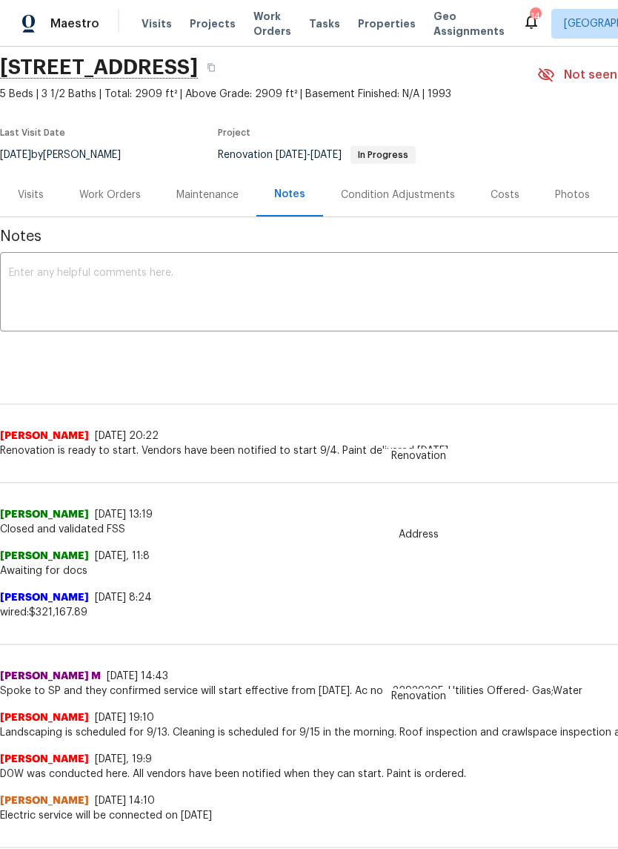
scroll to position [53, 0]
click at [120, 196] on div "Work Orders" at bounding box center [110, 194] width 62 height 15
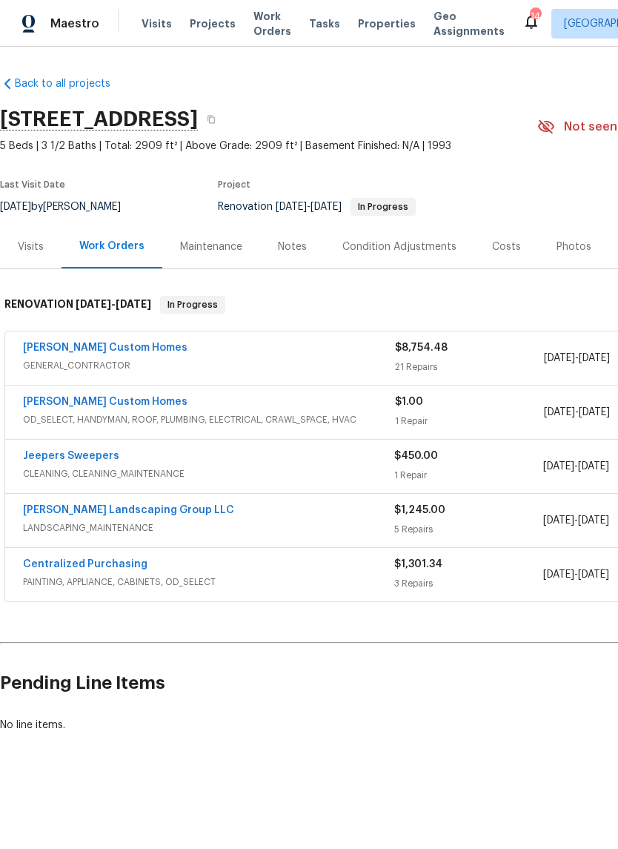
click at [110, 400] on link "Rappa Custom Homes" at bounding box center [105, 402] width 165 height 10
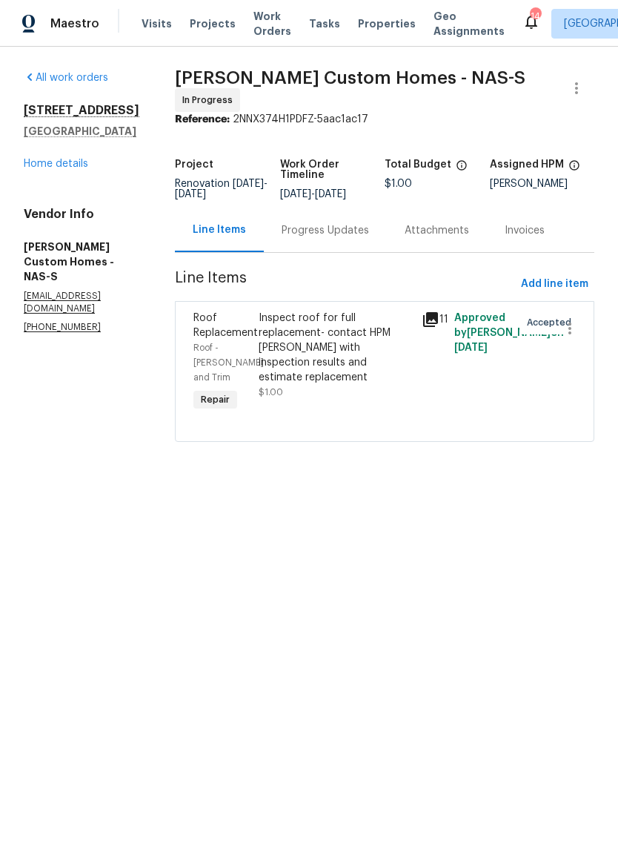
click at [338, 333] on div "Inspect roof for full replacement- contact HPM Cynthia with inspection results …" at bounding box center [336, 348] width 154 height 74
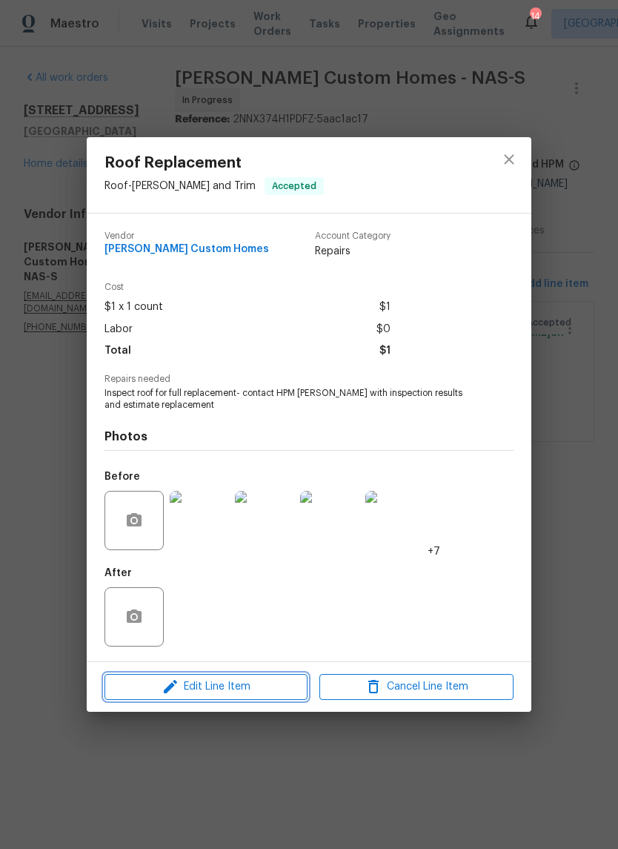
click at [243, 689] on span "Edit Line Item" at bounding box center [206, 687] width 194 height 19
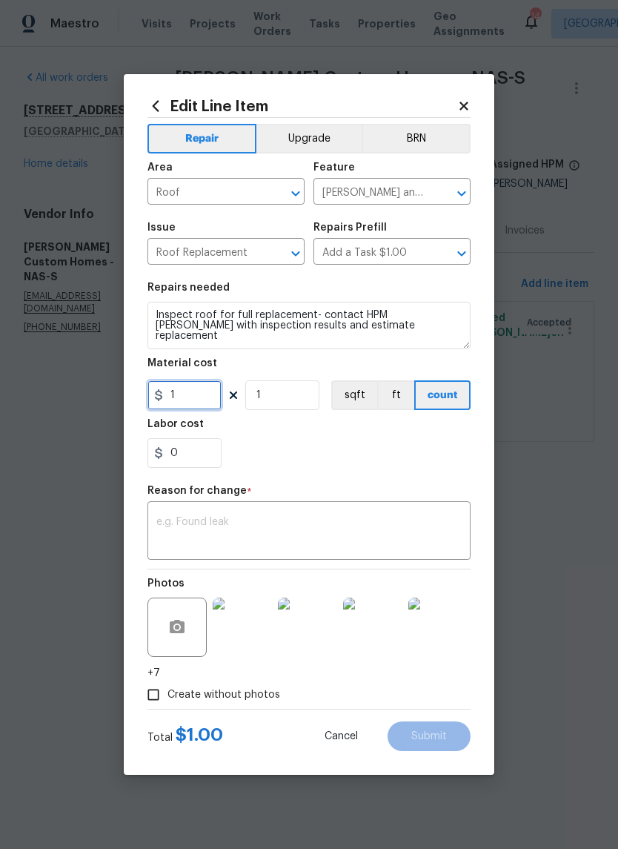
click at [205, 400] on input "1" at bounding box center [185, 395] width 74 height 30
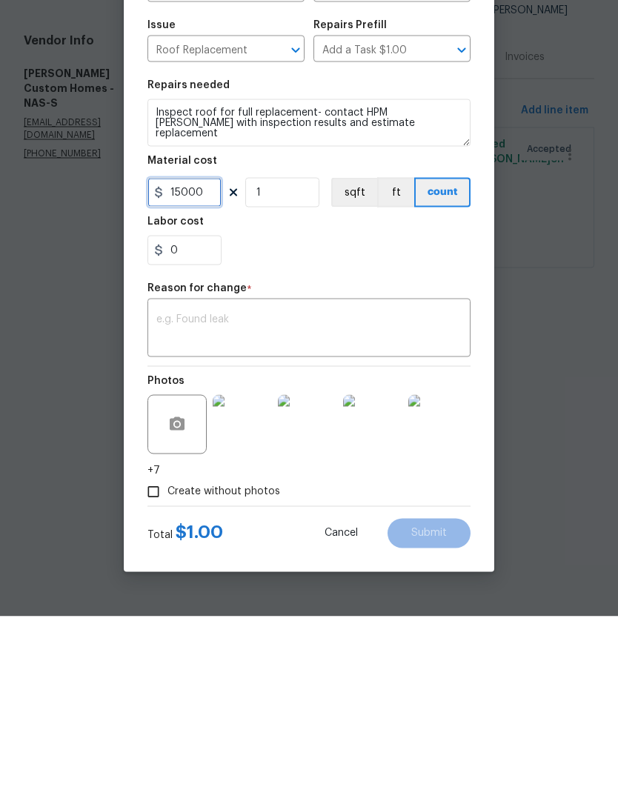
type input "15000"
click at [260, 323] on div "Repair Upgrade BRN Area Roof ​ Feature Eaves and Trim ​ Issue Roof Replacement …" at bounding box center [309, 384] width 323 height 591
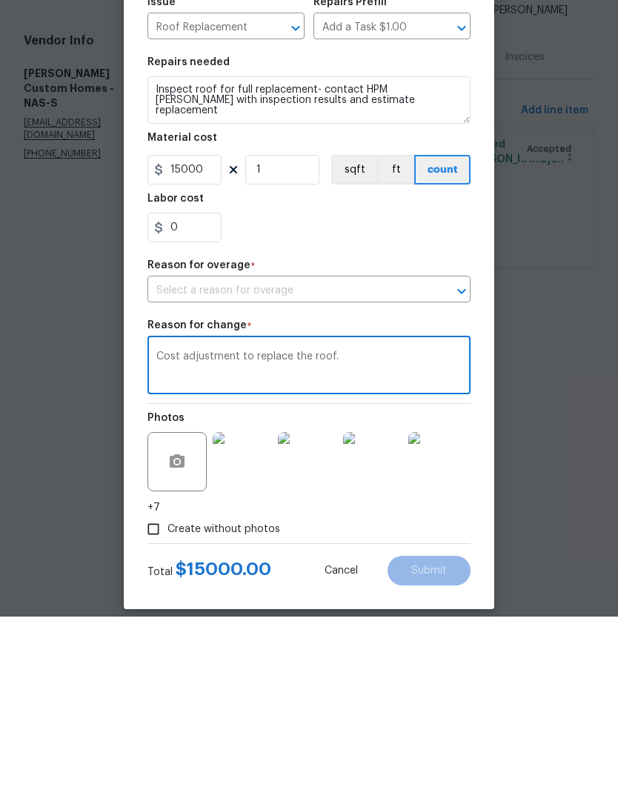
click at [463, 462] on icon "Open" at bounding box center [462, 464] width 8 height 5
type textarea "Cost adjustment to replace the roof."
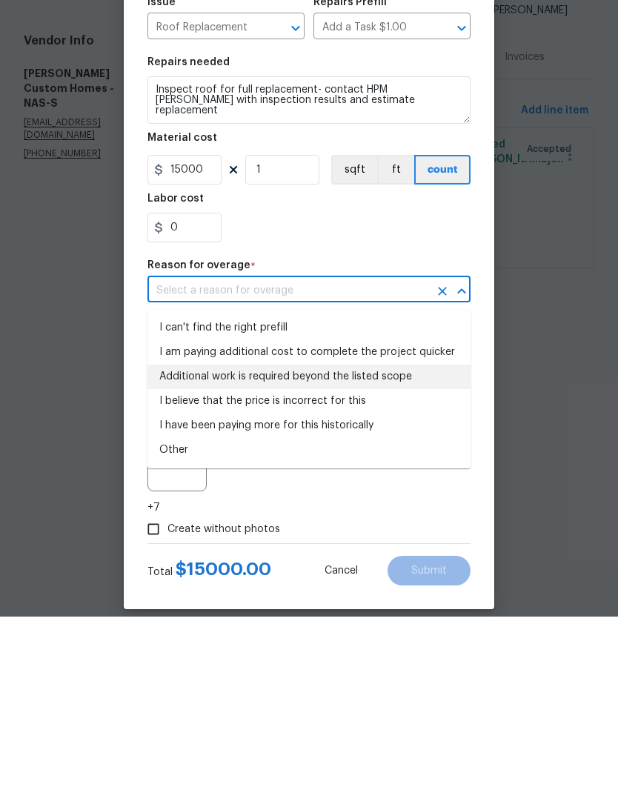
click at [399, 538] on li "Additional work is required beyond the listed scope" at bounding box center [309, 550] width 323 height 24
type input "Additional work is required beyond the listed scope"
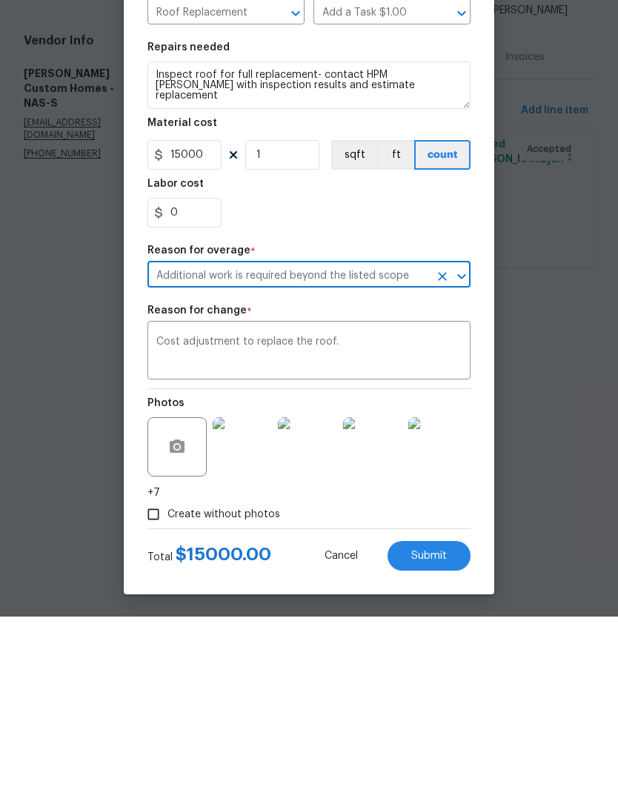
scroll to position [19, 0]
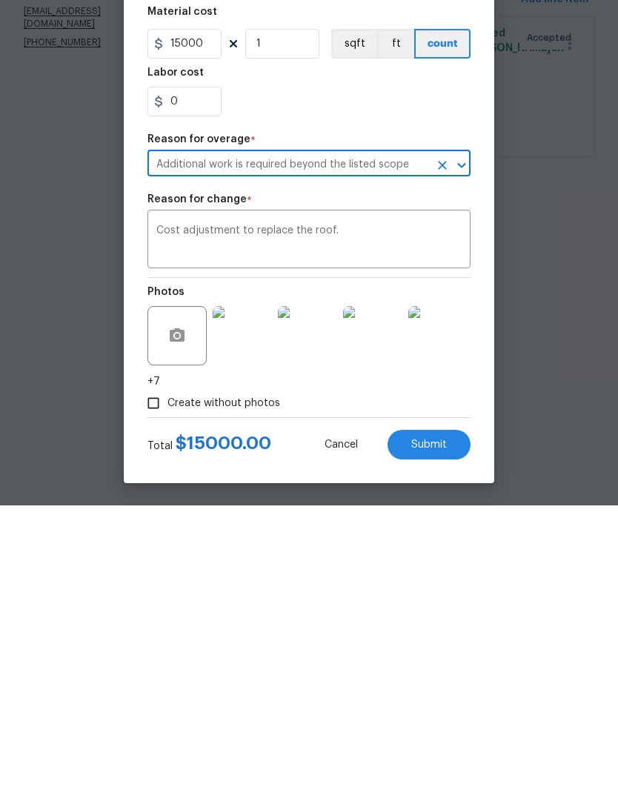
click at [441, 724] on span "Submit" at bounding box center [430, 729] width 36 height 11
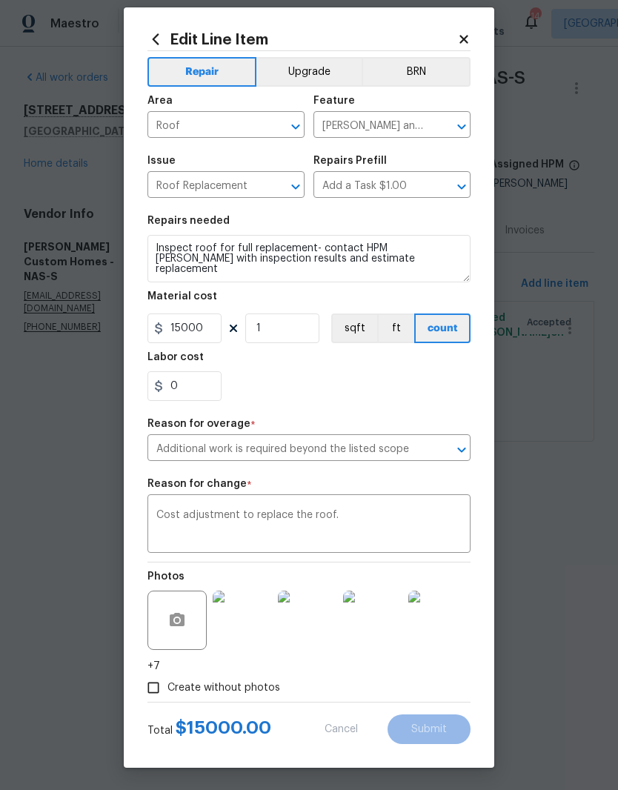
type input "1"
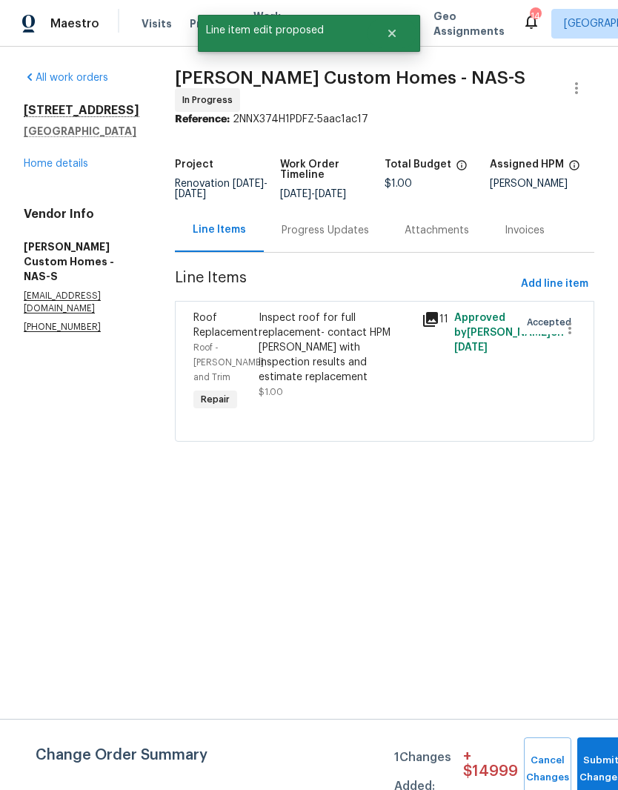
click at [246, 237] on div "Line Items" at bounding box center [219, 229] width 53 height 15
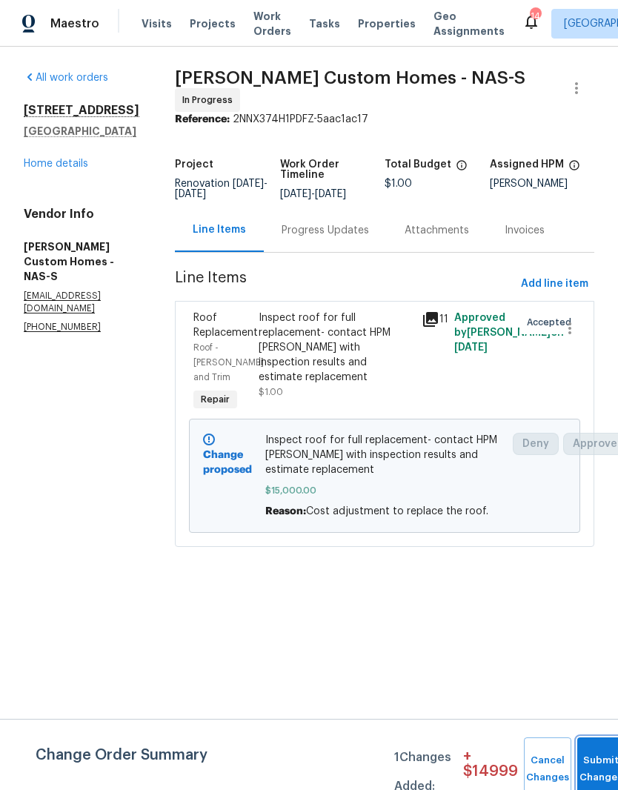
click at [595, 750] on button "Submit Changes" at bounding box center [601, 770] width 47 height 64
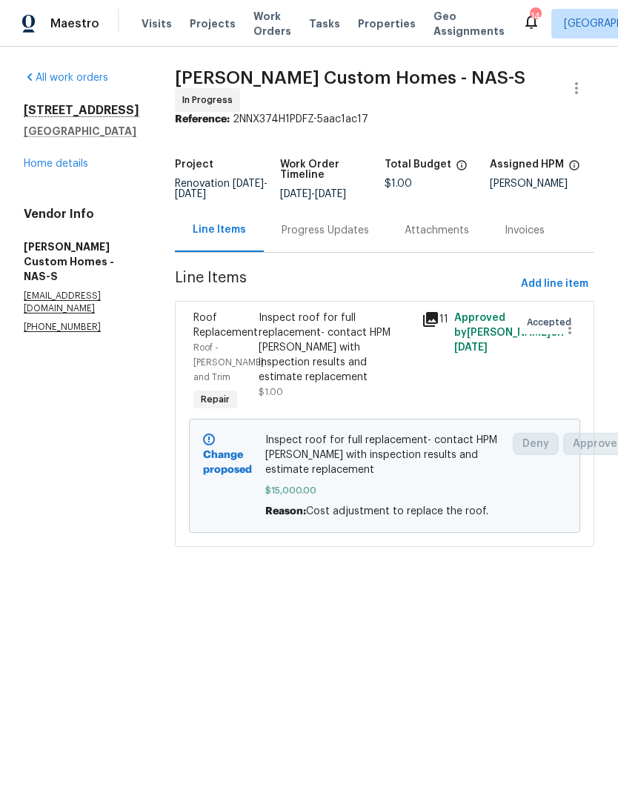
click at [80, 163] on link "Home details" at bounding box center [56, 164] width 65 height 10
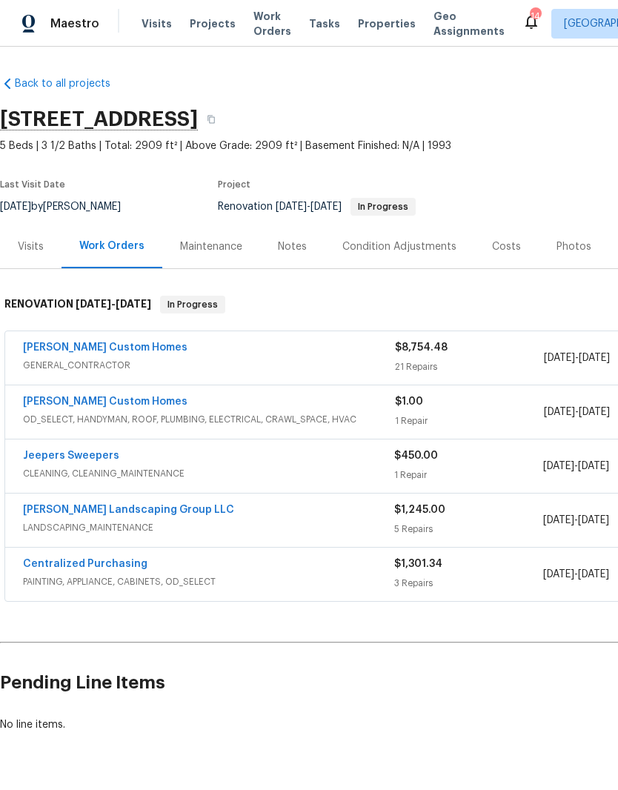
click at [110, 350] on link "[PERSON_NAME] Custom Homes" at bounding box center [105, 348] width 165 height 10
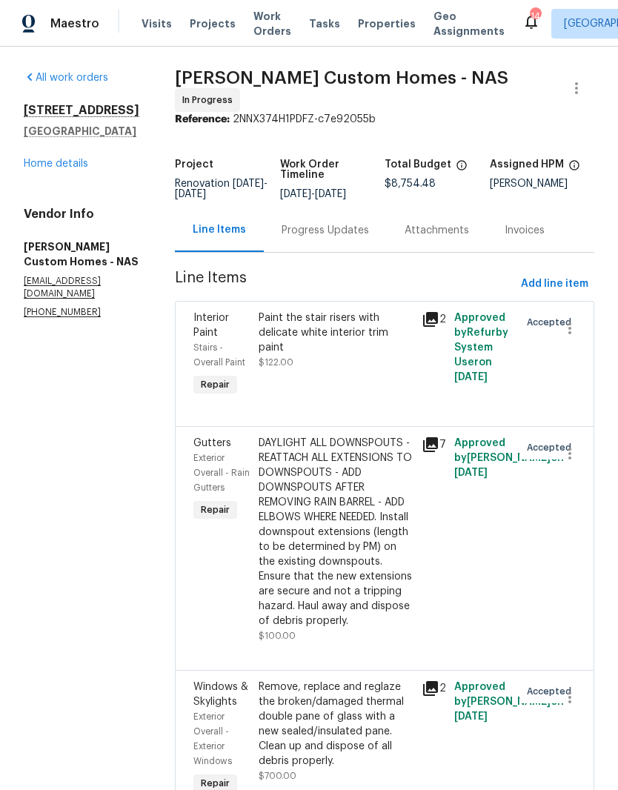
click at [352, 235] on div "Progress Updates" at bounding box center [325, 230] width 87 height 15
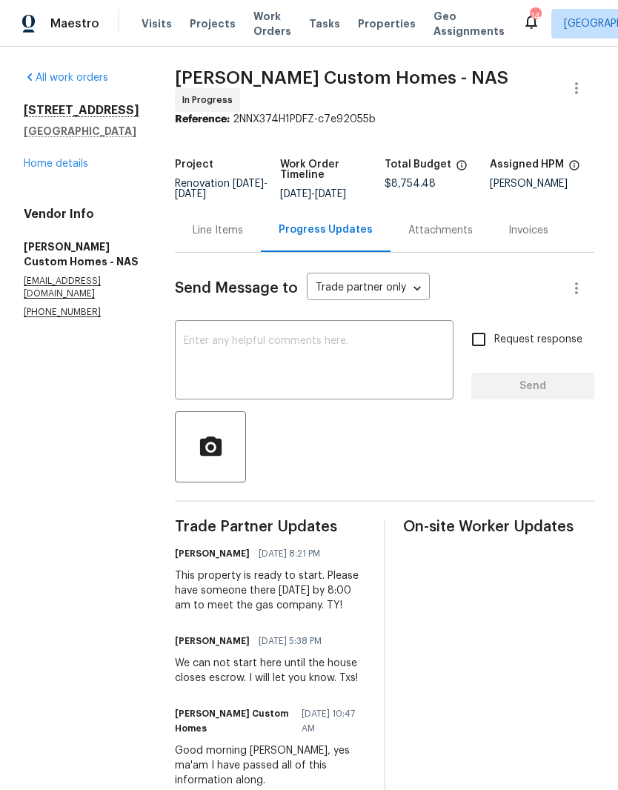
click at [344, 360] on textarea at bounding box center [314, 362] width 261 height 52
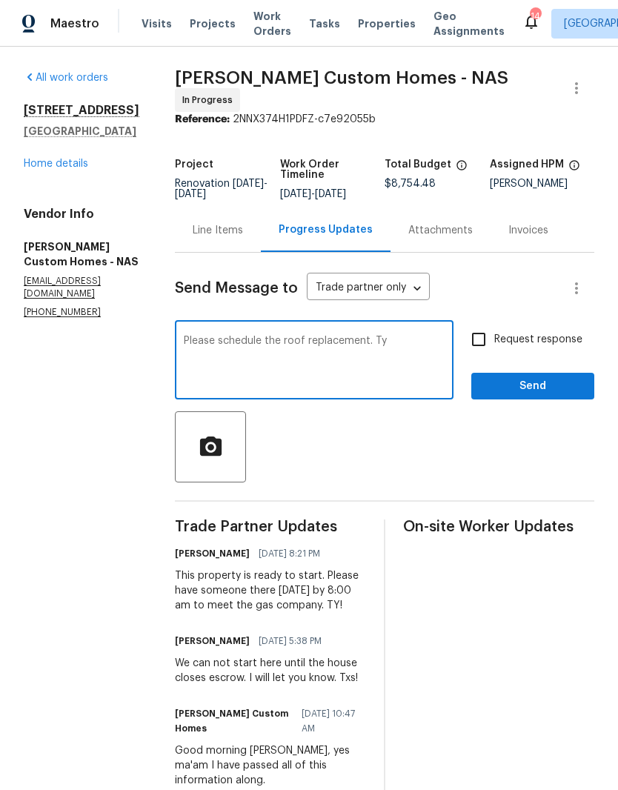
type textarea "Please schedule the roof replacement. Ty"
click at [544, 392] on span "Send" at bounding box center [532, 386] width 99 height 19
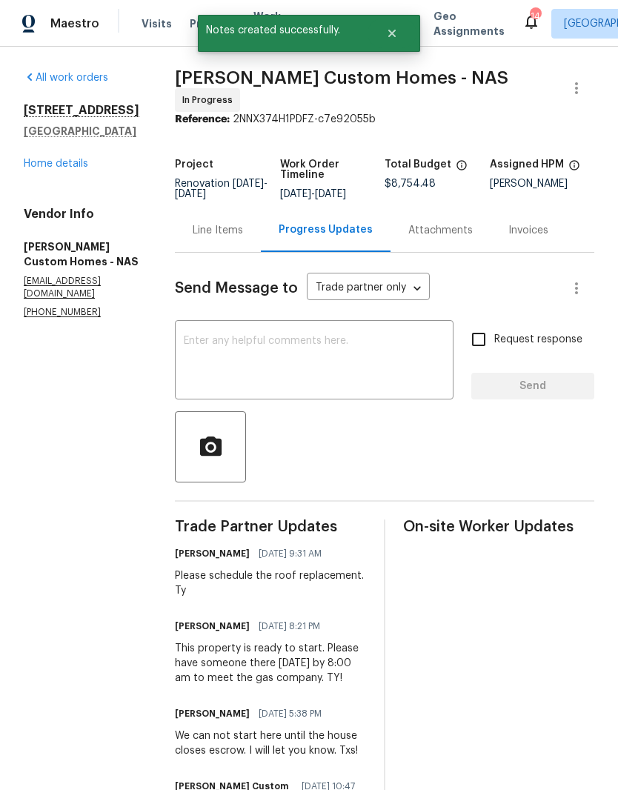
click at [66, 167] on link "Home details" at bounding box center [56, 164] width 65 height 10
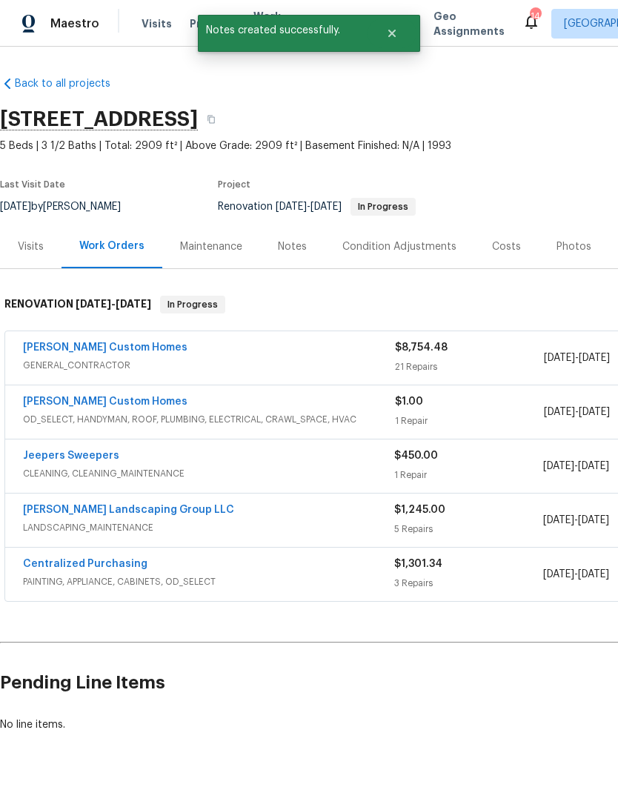
click at [300, 246] on div "Notes" at bounding box center [292, 247] width 29 height 15
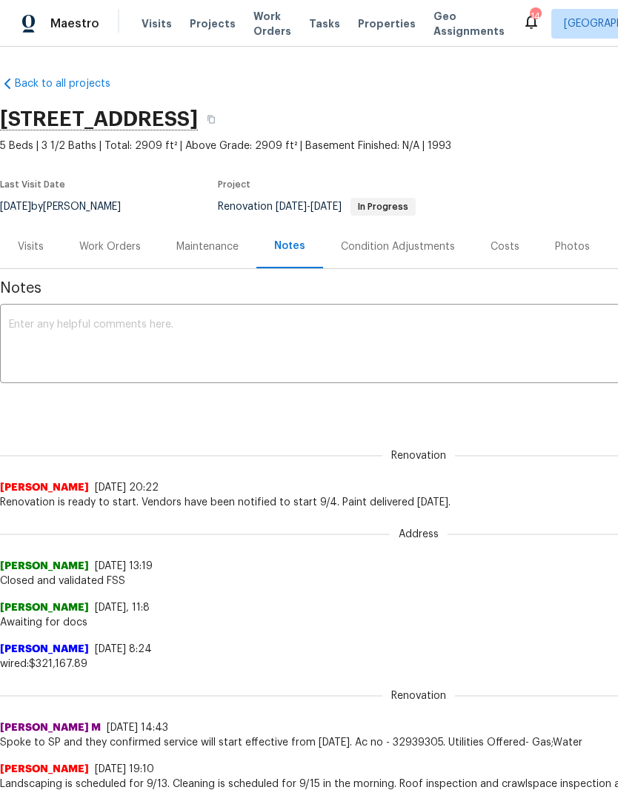
click at [219, 326] on textarea at bounding box center [419, 346] width 820 height 52
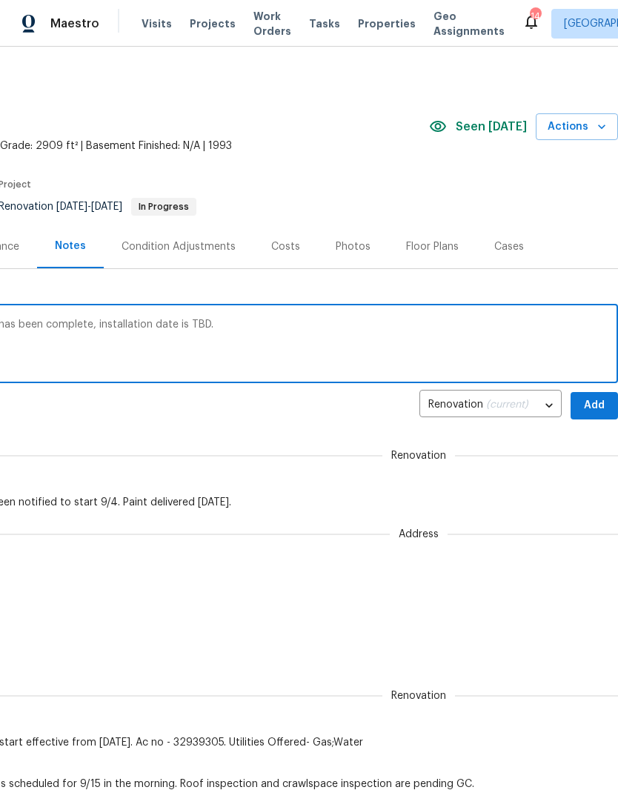
scroll to position [0, 219]
type textarea "Renovation is in progress. Roof inspection has been complete, installation date…"
click at [592, 406] on span "Add" at bounding box center [595, 406] width 24 height 19
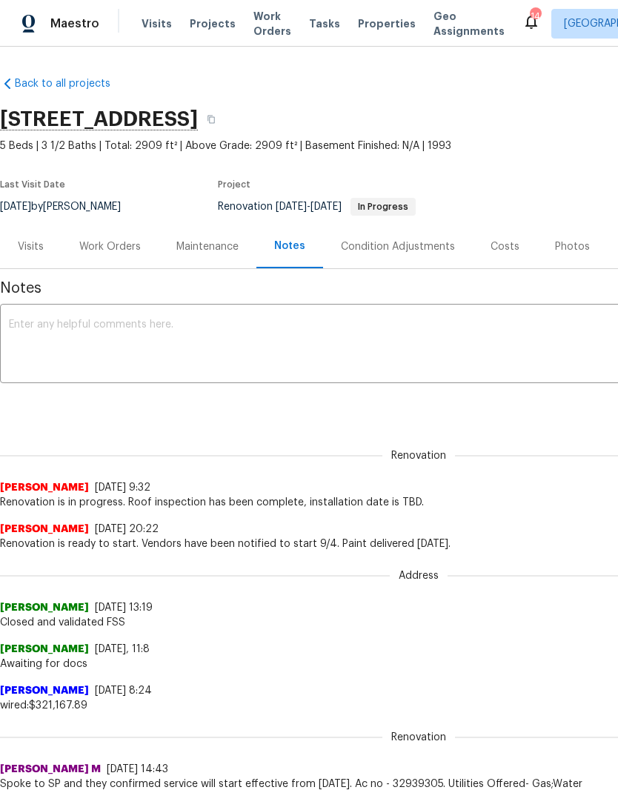
scroll to position [0, 0]
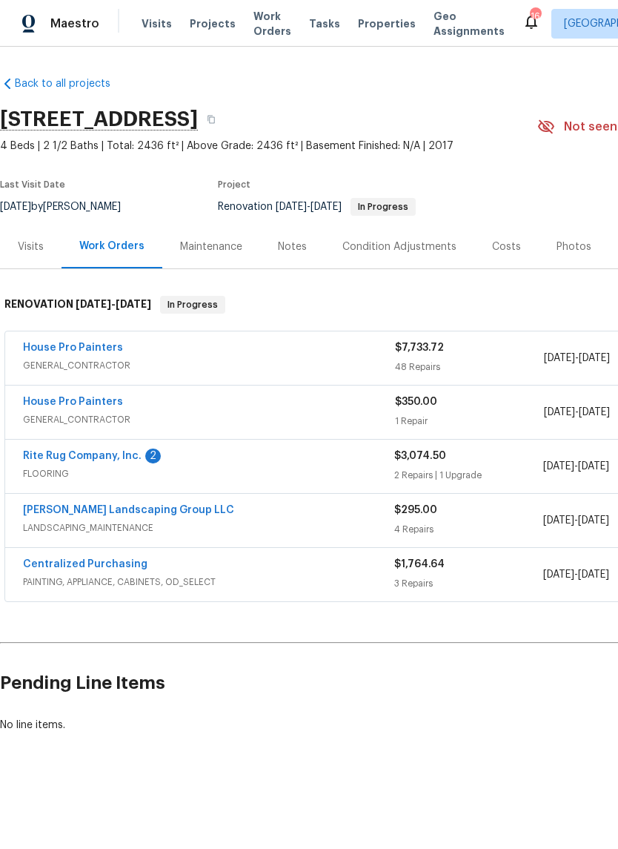
click at [110, 456] on link "Rite Rug Company, Inc." at bounding box center [82, 456] width 119 height 10
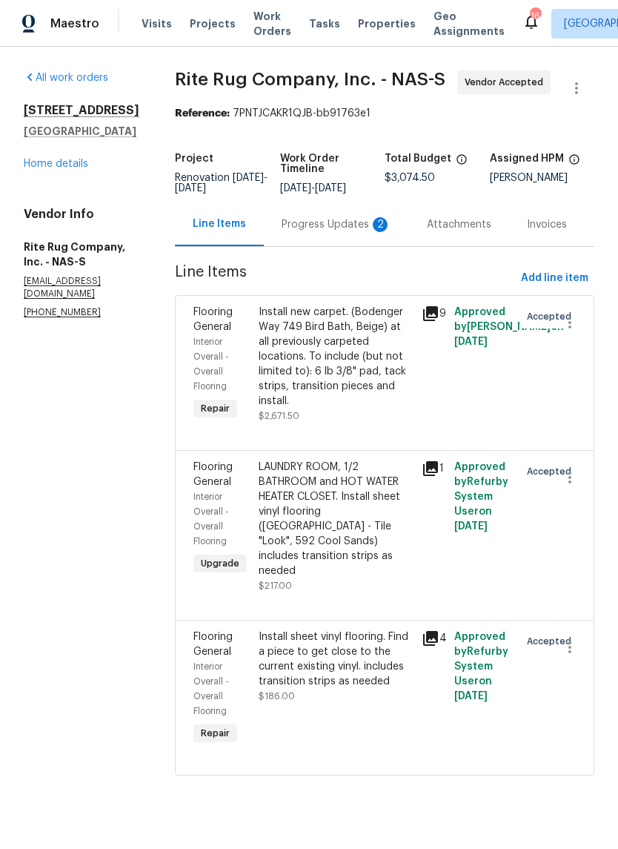
click at [328, 232] on div "Progress Updates 2" at bounding box center [337, 224] width 110 height 15
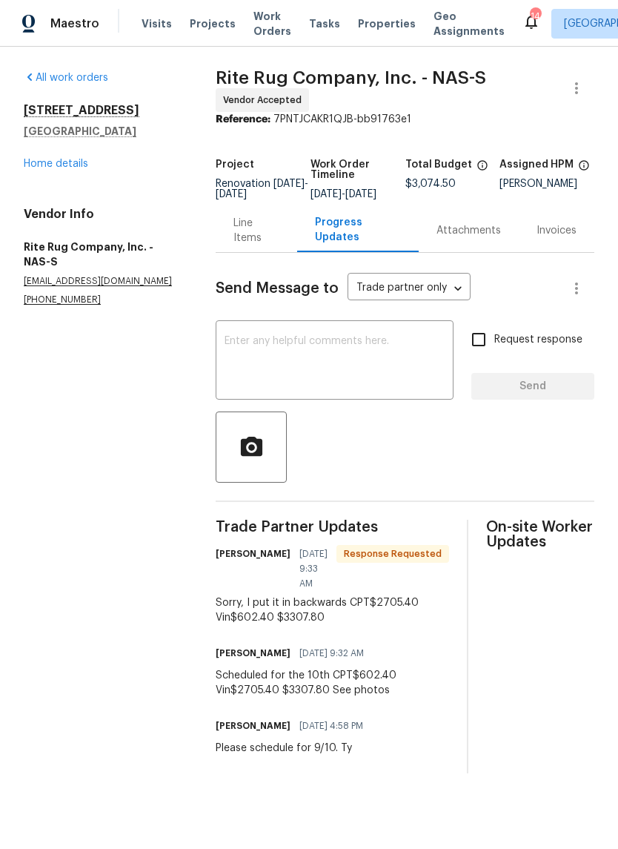
click at [255, 242] on div "Line Items" at bounding box center [257, 231] width 46 height 30
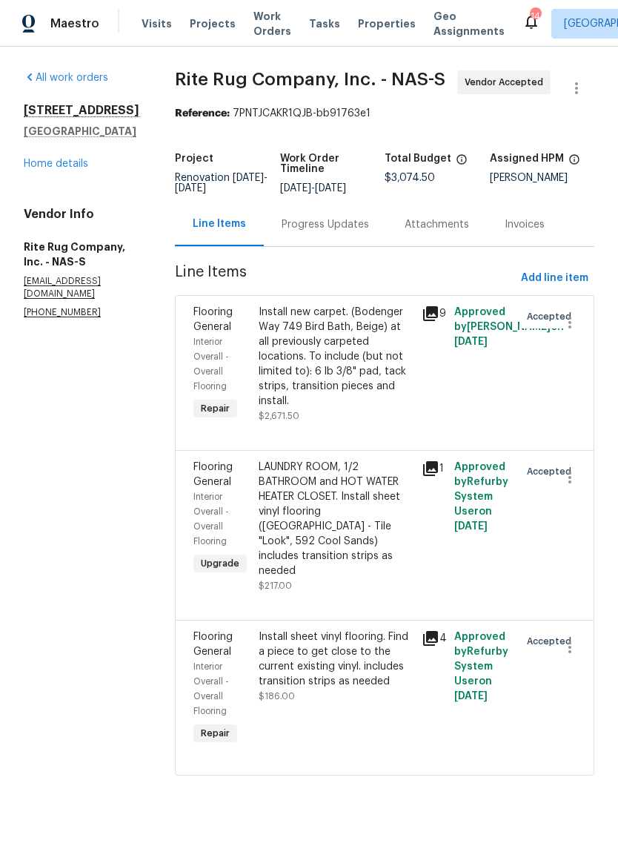
click at [362, 338] on div "Install new carpet. (Bodenger Way 749 Bird Bath, Beige) at all previously carpe…" at bounding box center [336, 357] width 154 height 104
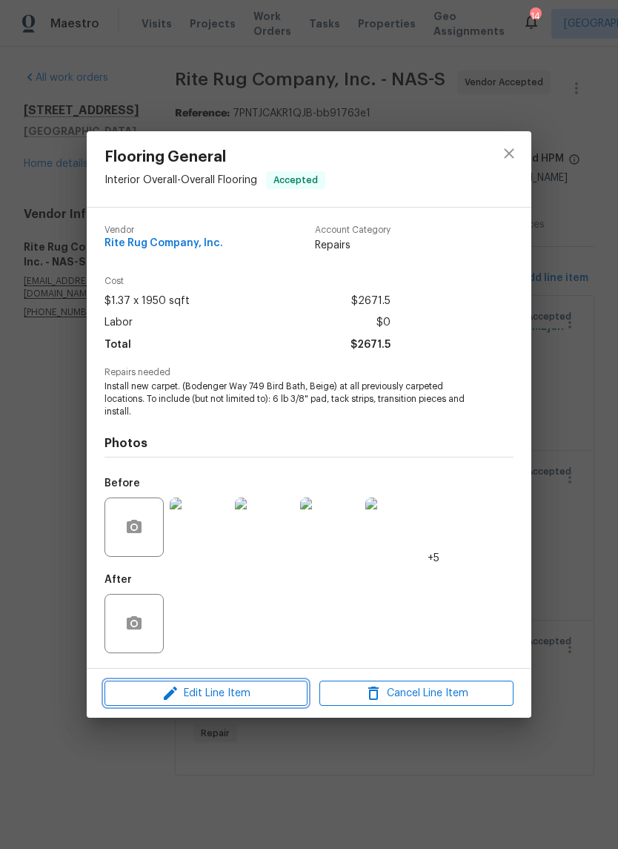
click at [271, 695] on span "Edit Line Item" at bounding box center [206, 693] width 194 height 19
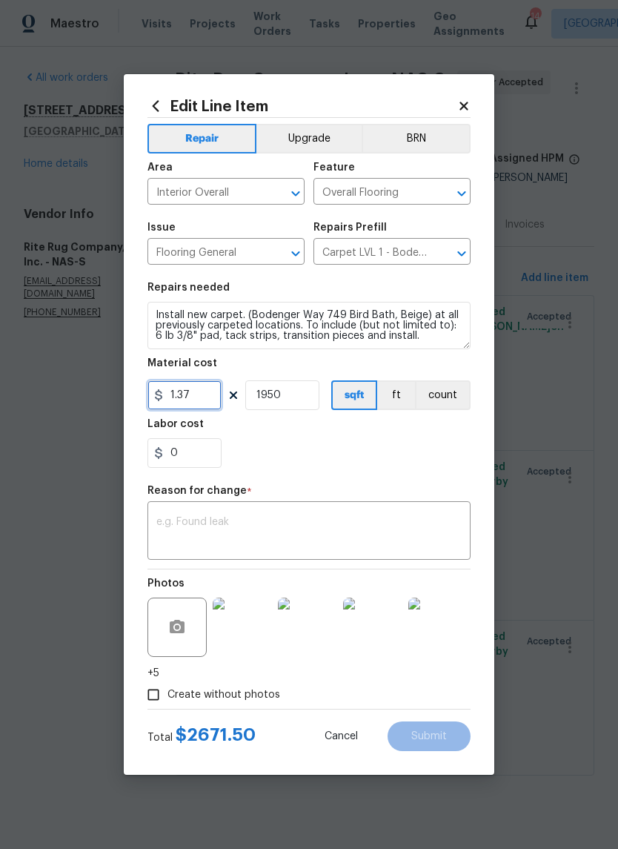
click at [209, 397] on input "1.37" at bounding box center [185, 395] width 74 height 30
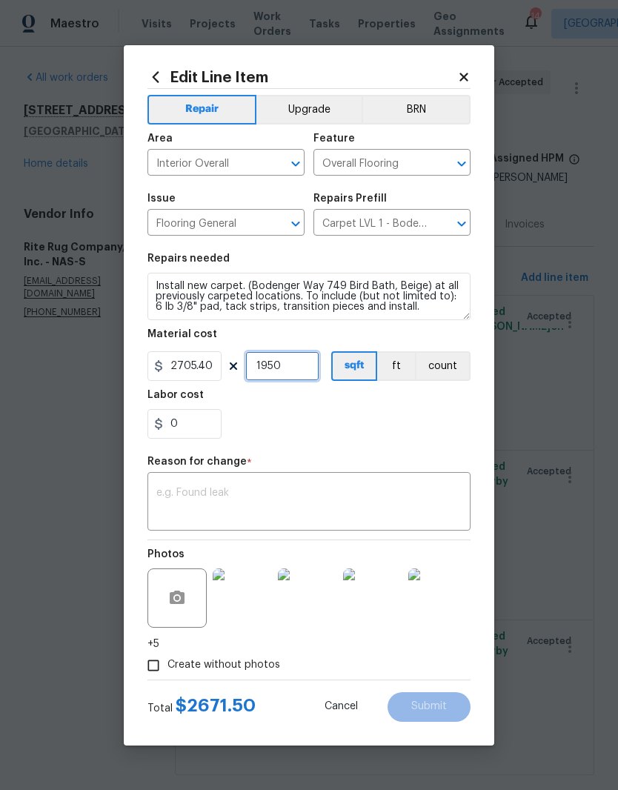
click at [308, 373] on input "1950" at bounding box center [282, 366] width 74 height 30
type input "2705.4"
type input "1"
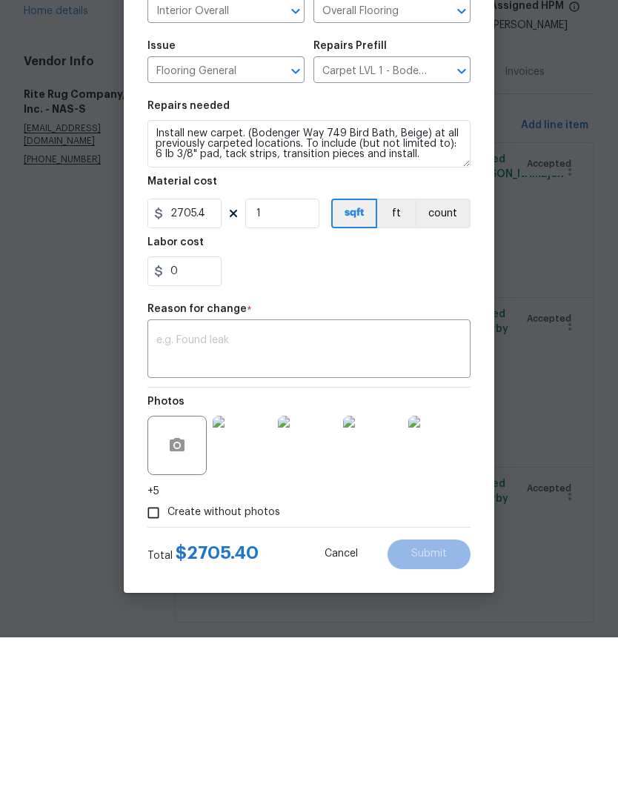
click at [291, 488] on textarea at bounding box center [309, 503] width 306 height 31
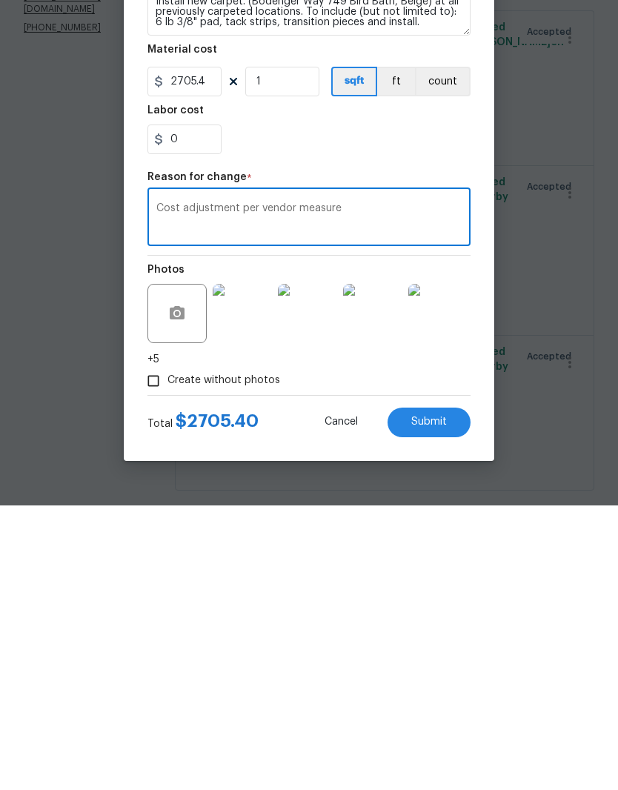
scroll to position [36, 0]
type textarea "Cost adjustment per vendor measure"
click at [444, 701] on span "Submit" at bounding box center [430, 706] width 36 height 11
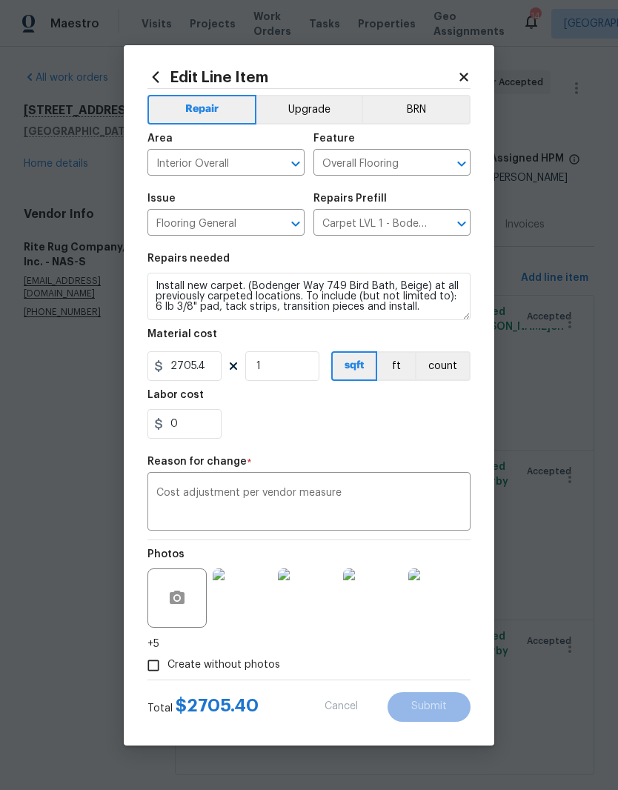
type input "1950"
type input "1.37"
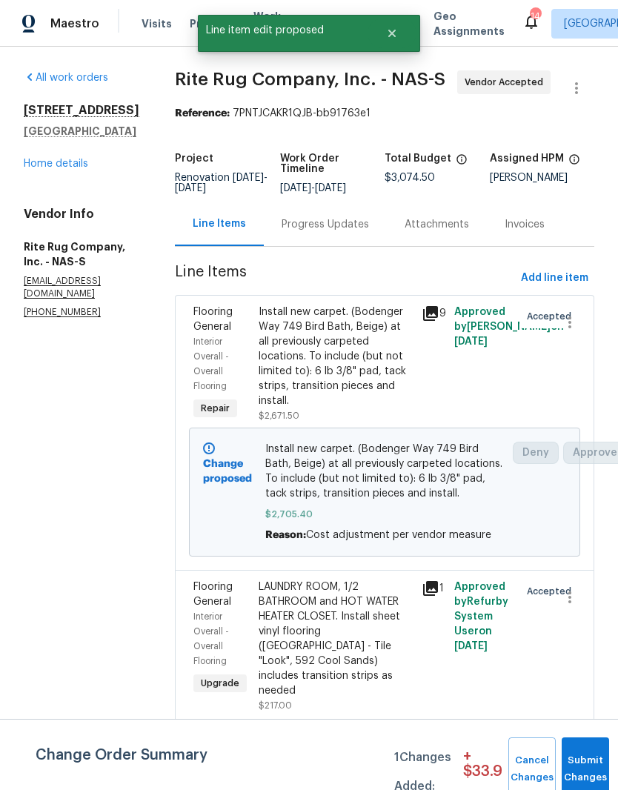
click at [369, 217] on div "Progress Updates" at bounding box center [325, 224] width 87 height 15
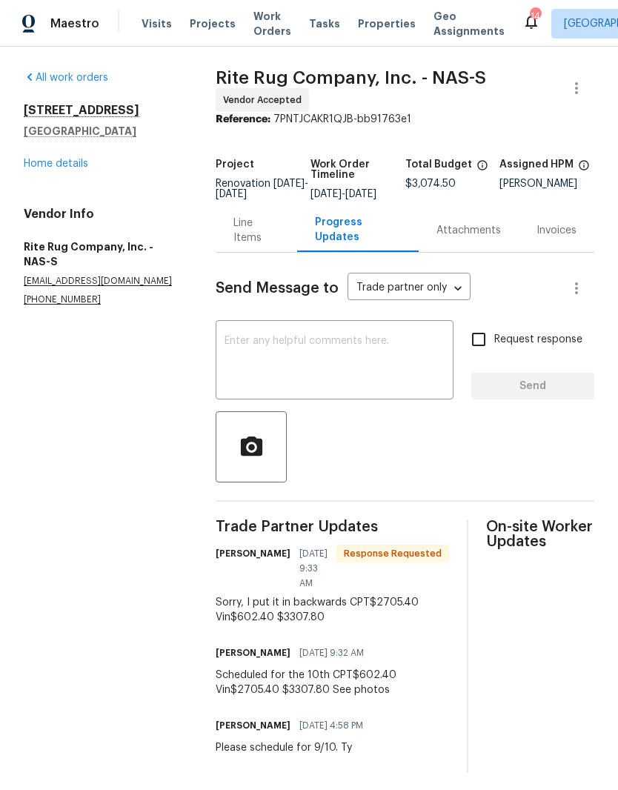
scroll to position [5, 0]
click at [261, 240] on div "Line Items" at bounding box center [257, 231] width 46 height 30
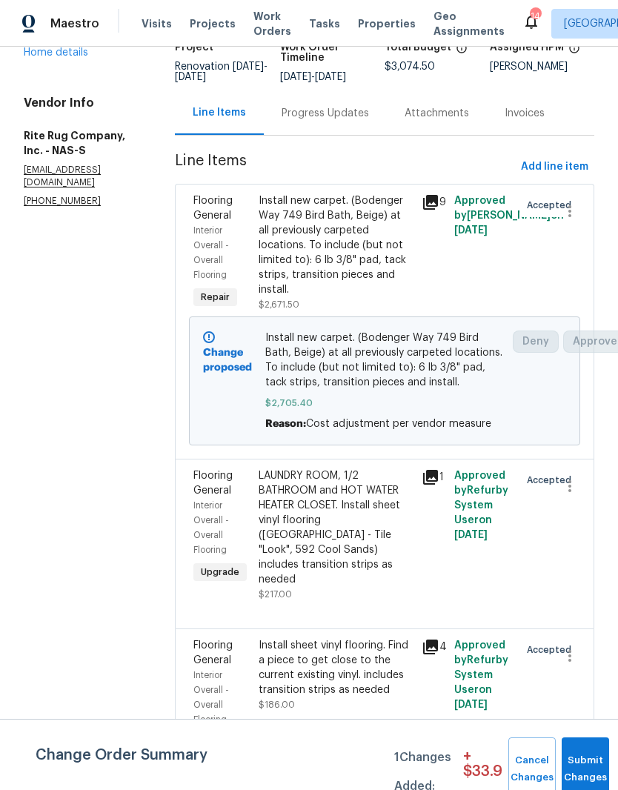
click at [366, 121] on div "Progress Updates" at bounding box center [325, 113] width 87 height 15
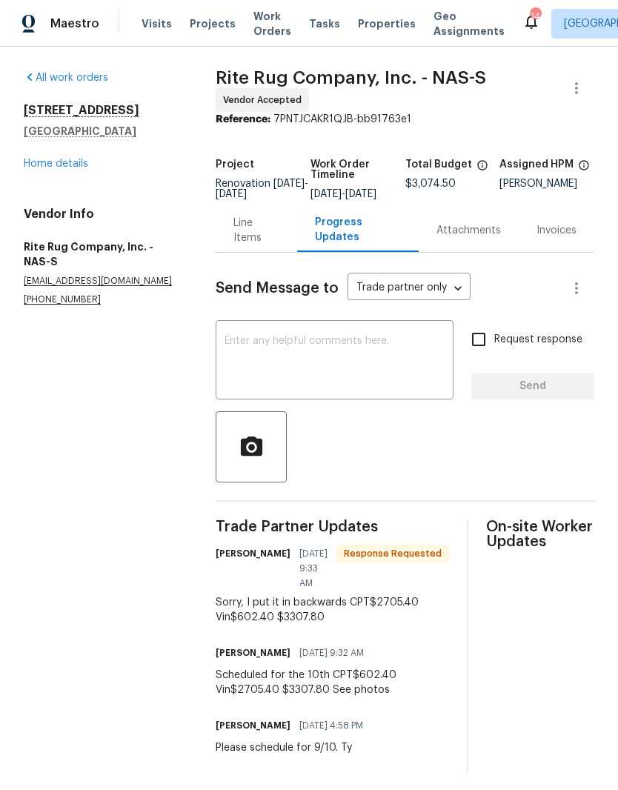
click at [254, 245] on div "Line Items" at bounding box center [257, 231] width 46 height 30
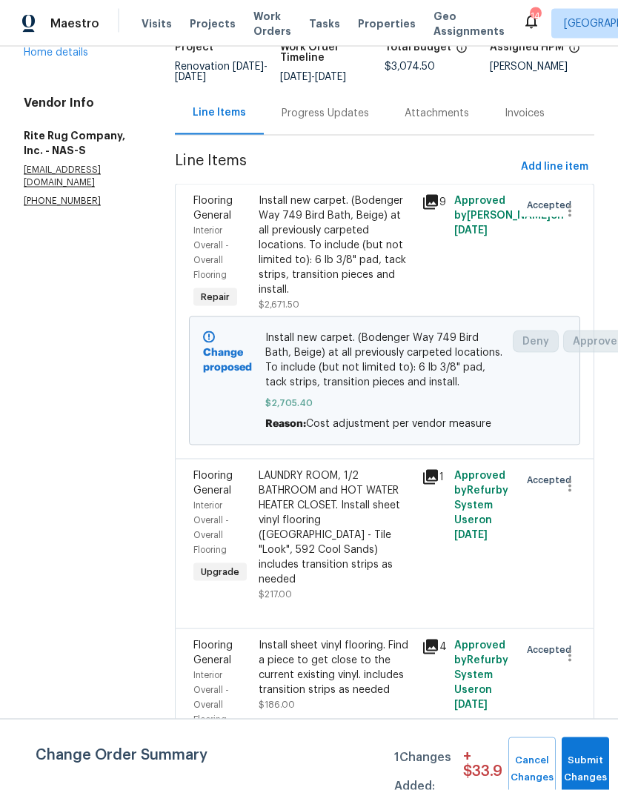
scroll to position [61, 0]
click at [352, 106] on div "Progress Updates" at bounding box center [325, 113] width 87 height 15
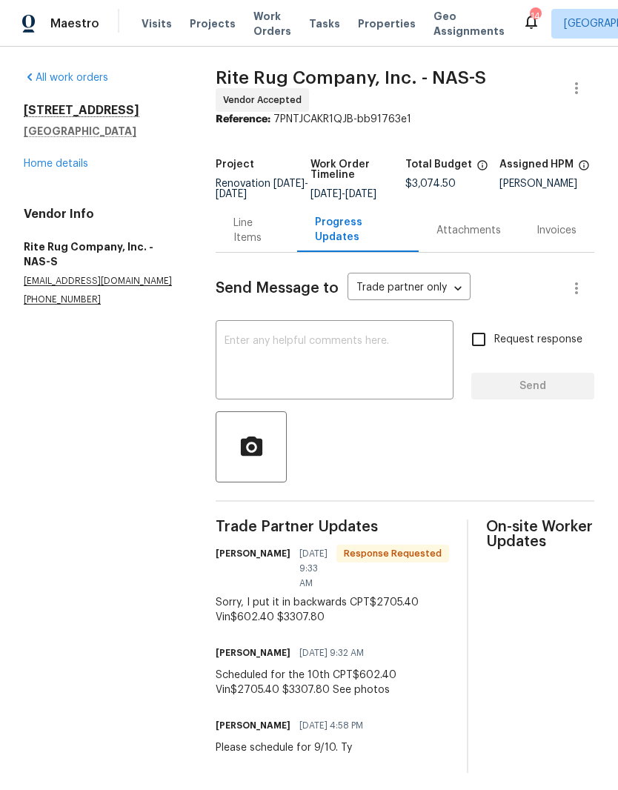
click at [260, 243] on div "Line Items" at bounding box center [257, 231] width 46 height 30
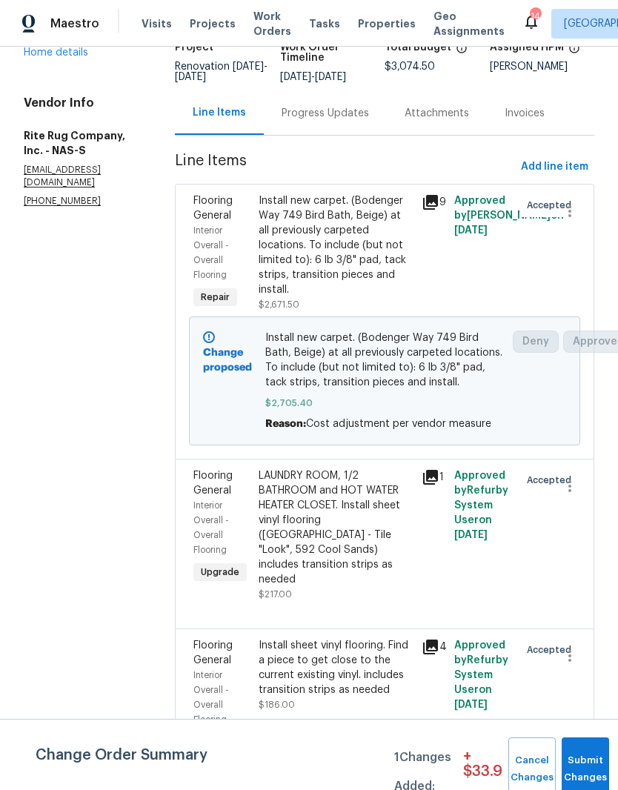
scroll to position [61, 0]
click at [323, 469] on div "LAUNDRY ROOM, 1/2 BATHROOM and HOT WATER HEATER CLOSET. Install sheet vinyl flo…" at bounding box center [336, 528] width 154 height 119
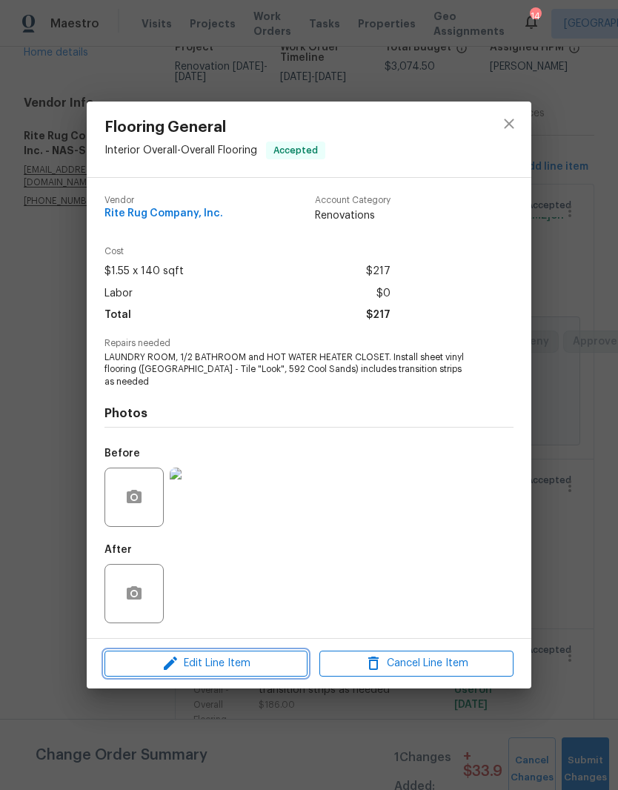
click at [245, 661] on span "Edit Line Item" at bounding box center [206, 664] width 194 height 19
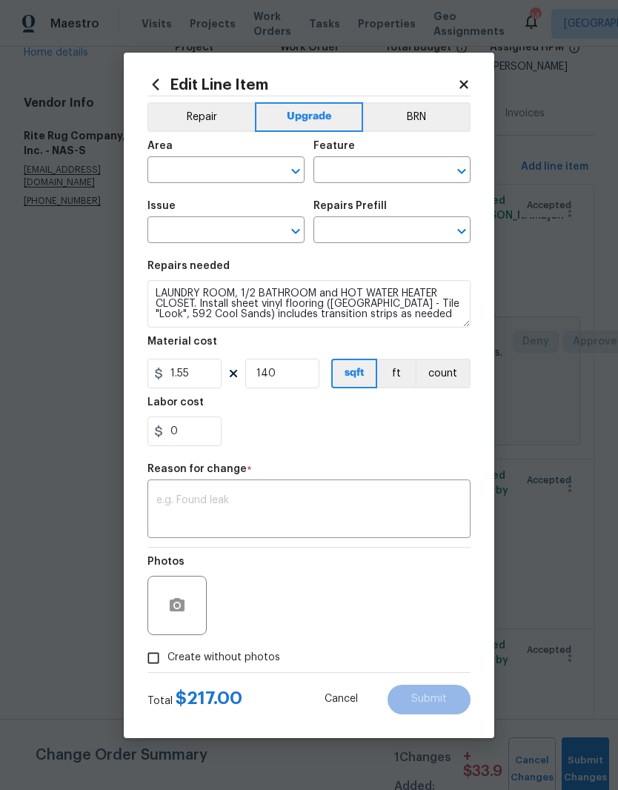
type input "Interior Overall"
type input "Overall Flooring"
type input "Flooring General"
type input "Sheet Vinyl LVL 1 - Sugar Valley (Tile) $1.55"
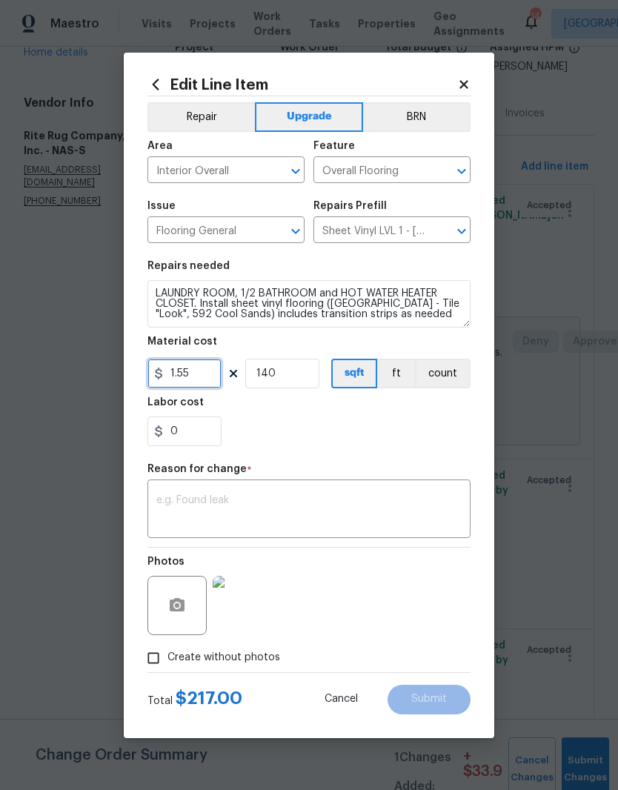
click at [206, 373] on input "1.55" at bounding box center [185, 374] width 74 height 30
click at [301, 375] on input "140" at bounding box center [282, 374] width 74 height 30
type input "416.4"
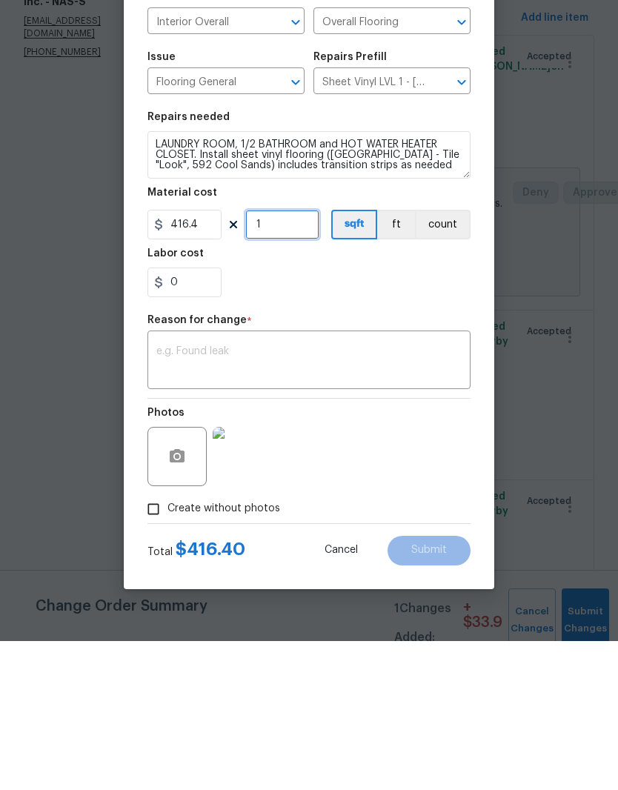
type input "1"
click at [284, 495] on textarea at bounding box center [309, 510] width 306 height 31
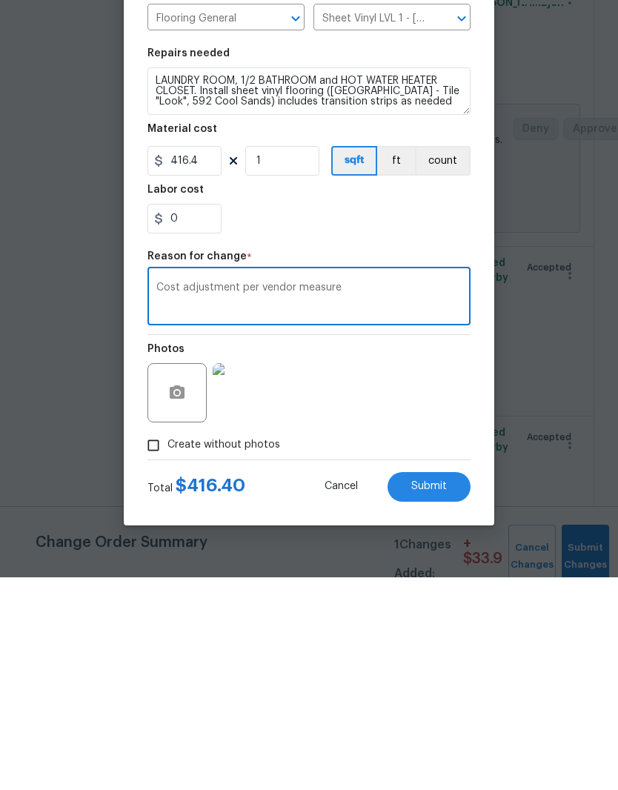
type textarea "Cost adjustment per vendor measure"
click at [440, 694] on span "Submit" at bounding box center [430, 699] width 36 height 11
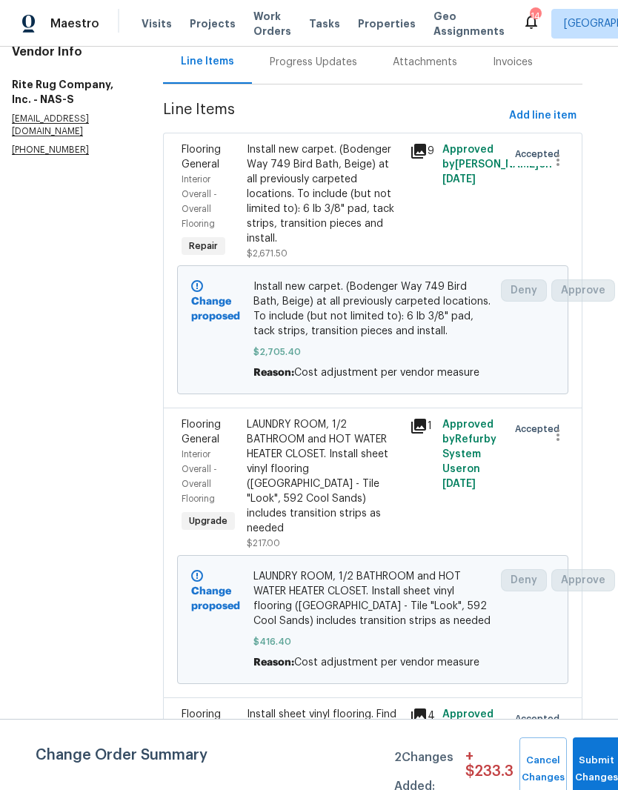
scroll to position [165, 13]
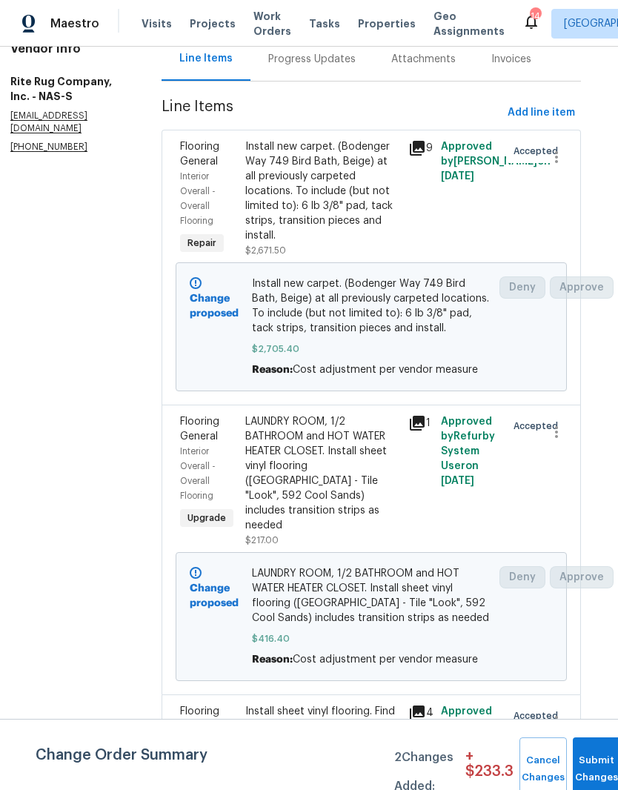
click at [342, 67] on div "Progress Updates" at bounding box center [311, 59] width 87 height 15
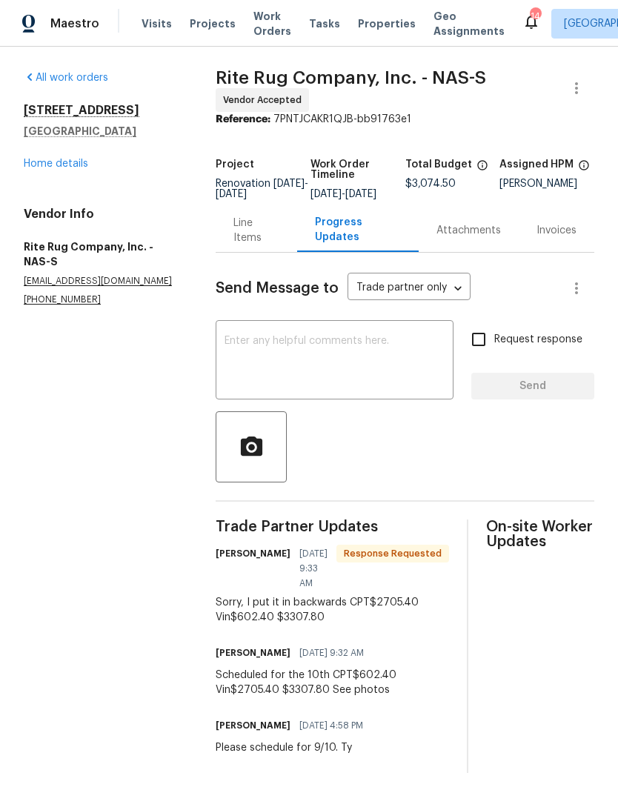
click at [257, 245] on div "Line Items" at bounding box center [257, 231] width 46 height 30
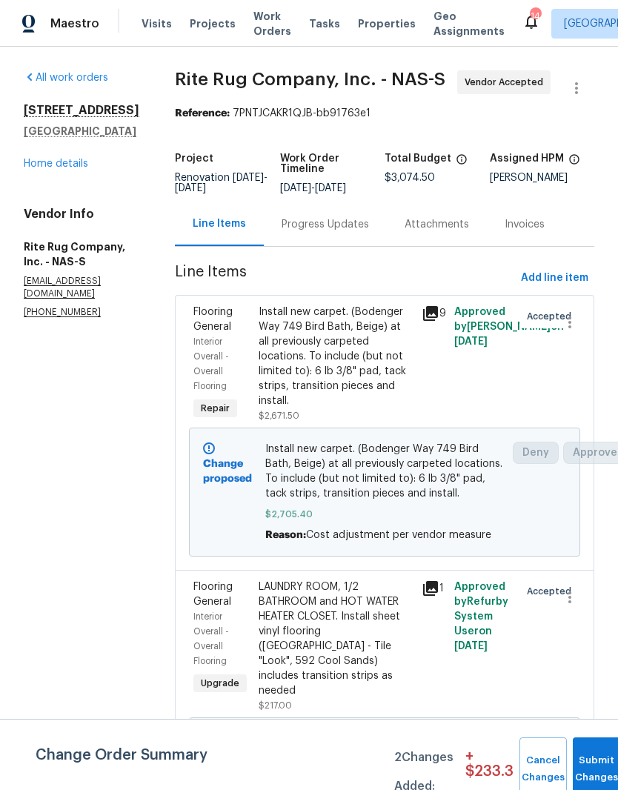
click at [354, 217] on div "Progress Updates" at bounding box center [325, 224] width 87 height 15
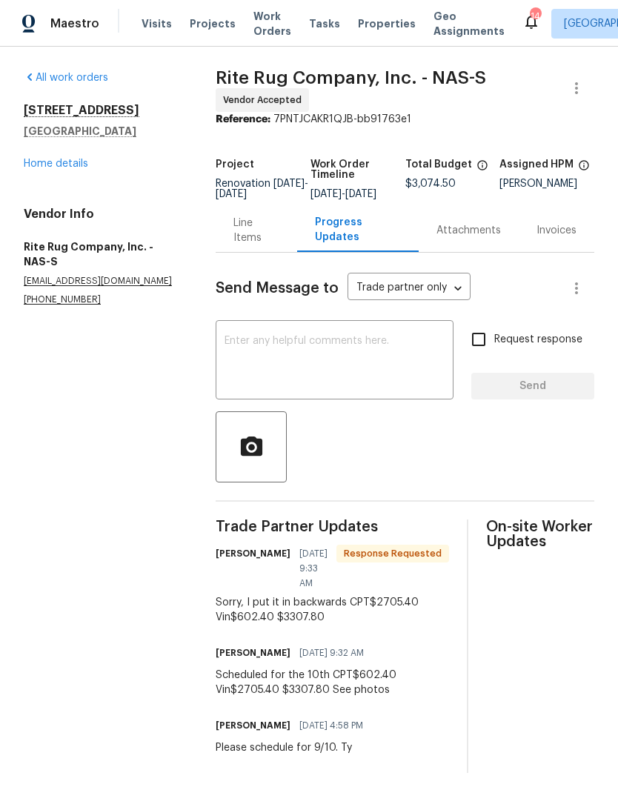
click at [254, 245] on div "Line Items" at bounding box center [257, 231] width 46 height 30
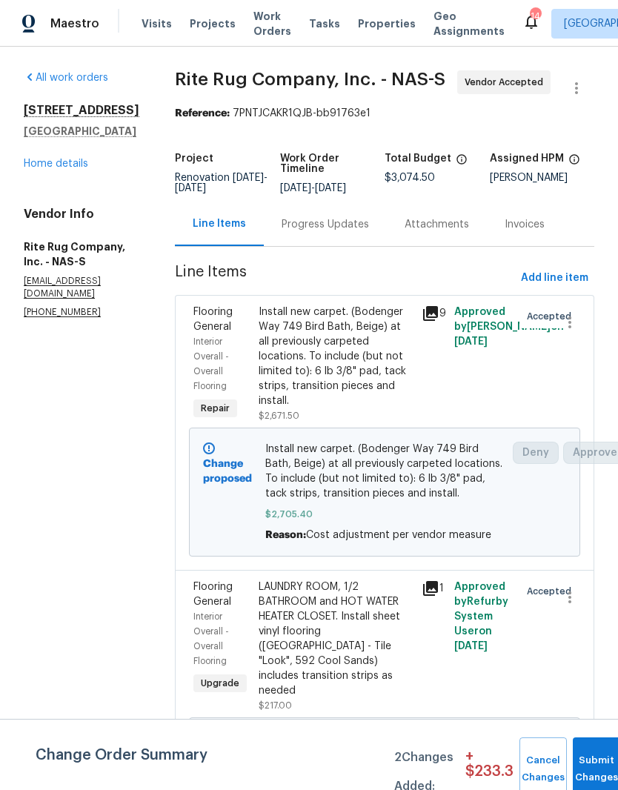
click at [347, 232] on div "Progress Updates" at bounding box center [325, 224] width 87 height 15
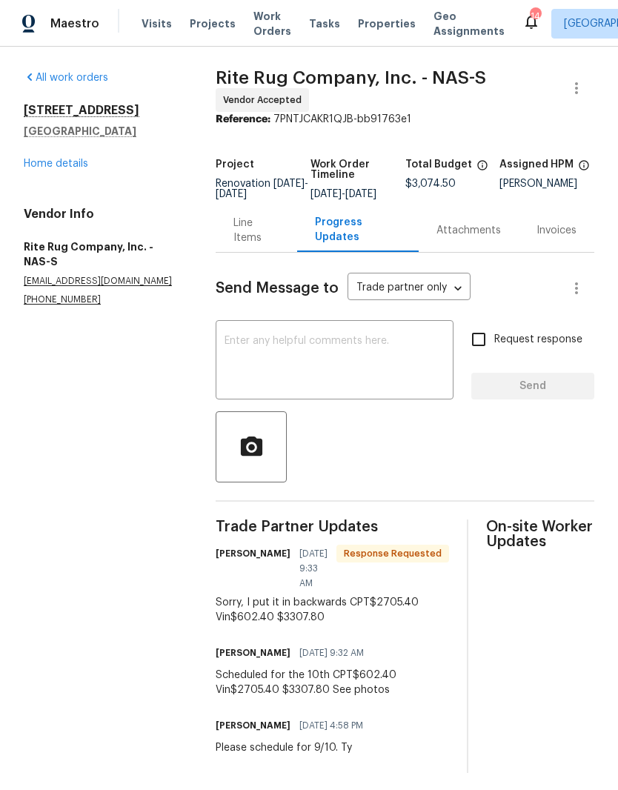
click at [65, 168] on link "Home details" at bounding box center [56, 164] width 65 height 10
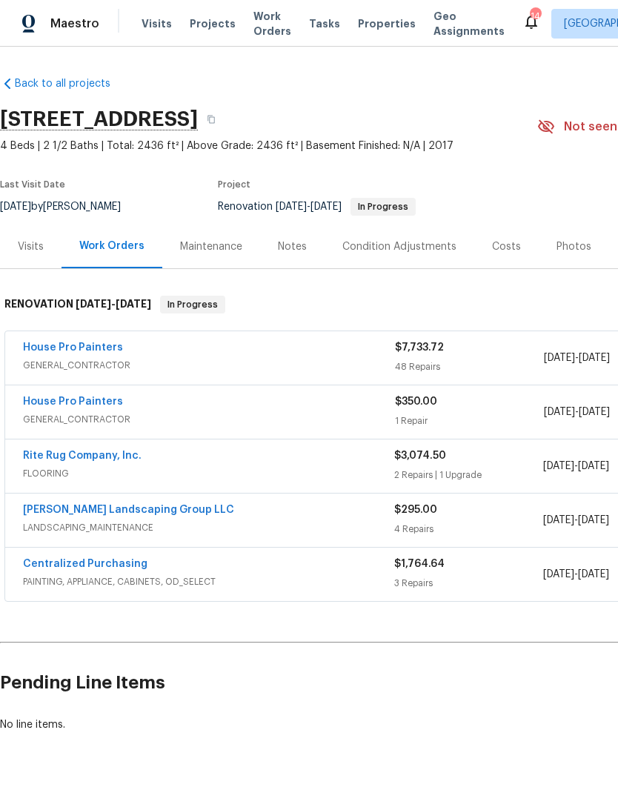
click at [291, 245] on div "Notes" at bounding box center [292, 247] width 29 height 15
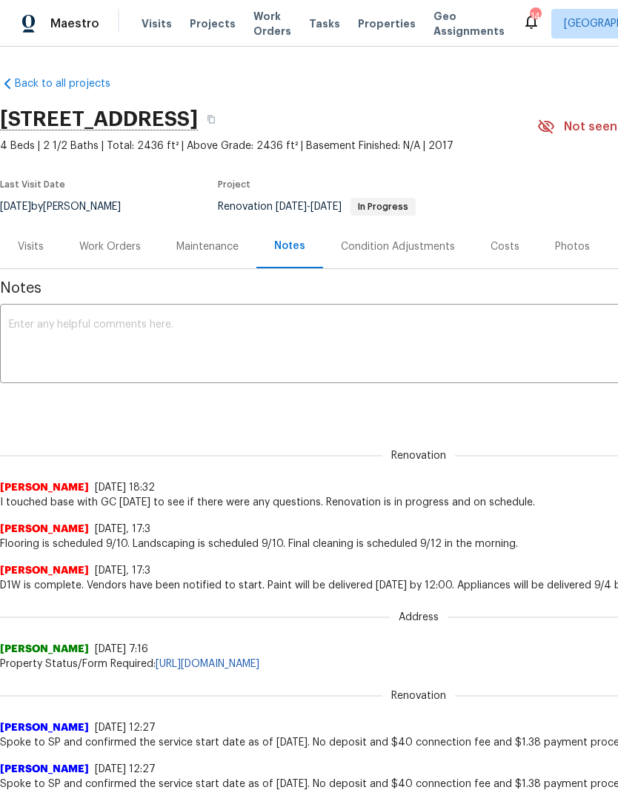
click at [196, 327] on textarea at bounding box center [419, 346] width 820 height 52
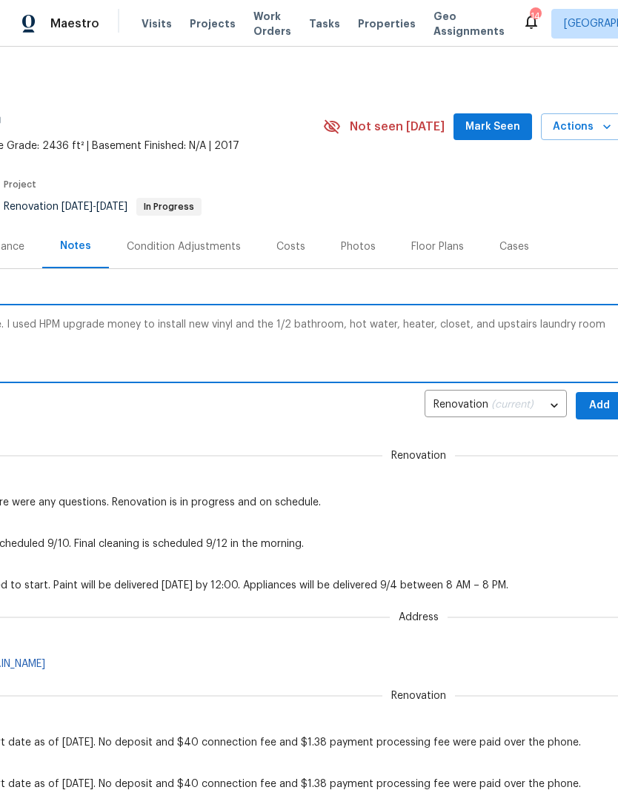
scroll to position [0, 215]
click at [251, 327] on textarea "Renovation is in progress and on schedule. I used HPM upgrade money to install …" at bounding box center [204, 346] width 820 height 52
click at [391, 323] on textarea "Renovation is in progress and on schedule. I used HPM upgrade money to install …" at bounding box center [204, 346] width 820 height 52
click at [420, 327] on textarea "Renovation is in progress and on schedule. I used HPM upgrade money to install …" at bounding box center [204, 346] width 820 height 52
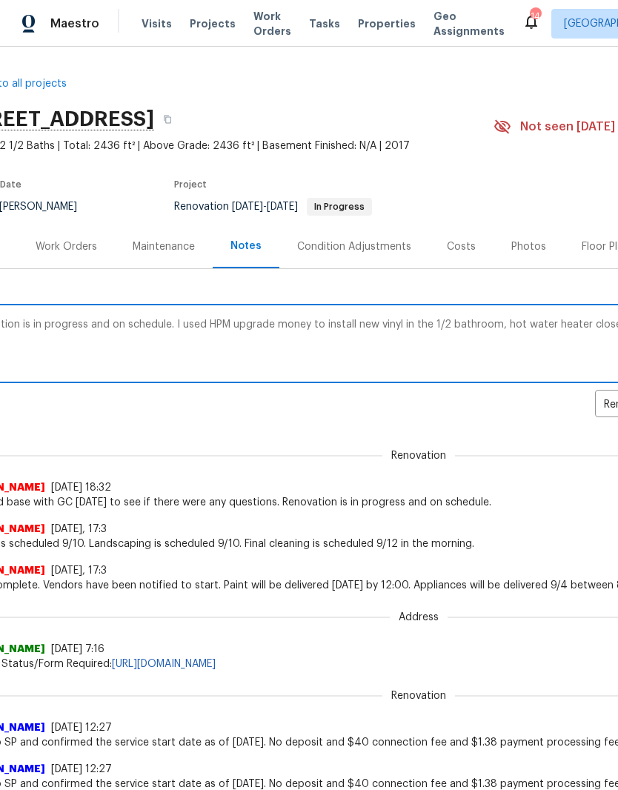
scroll to position [0, 44]
click at [394, 322] on textarea "Renovation is in progress and on schedule. I used HPM upgrade money to install …" at bounding box center [374, 346] width 820 height 52
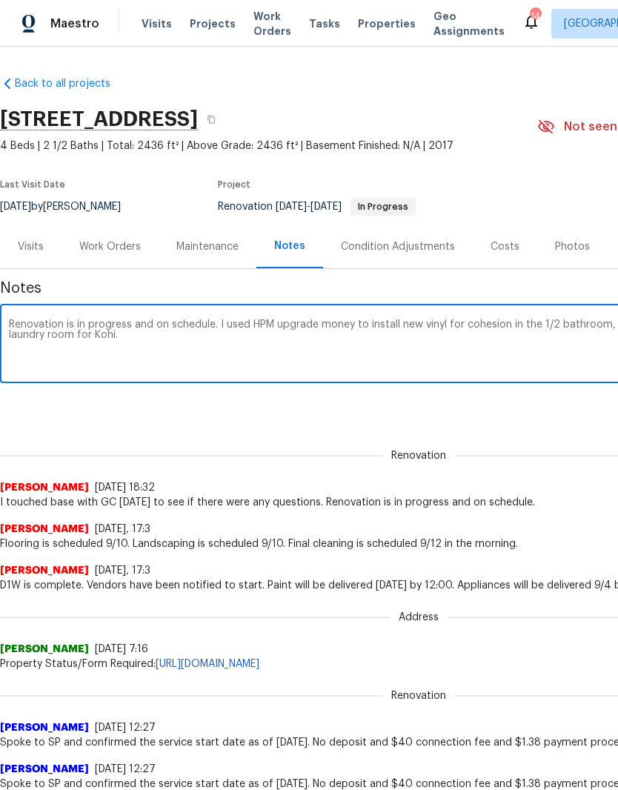
scroll to position [0, 0]
click at [139, 340] on textarea "Renovation is in progress and on schedule. I used HPM upgrade money to install …" at bounding box center [419, 346] width 820 height 52
click at [257, 337] on textarea "Renovation is in progress and on schedule. I used HPM upgrade money to install …" at bounding box center [419, 346] width 820 height 52
click at [410, 352] on textarea "Renovation is in progress and on schedule. I used HPM upgrade money to install …" at bounding box center [419, 346] width 820 height 52
click at [357, 322] on textarea "Renovation is in progress and on schedule. I used HPM upgrade money to install …" at bounding box center [419, 346] width 820 height 52
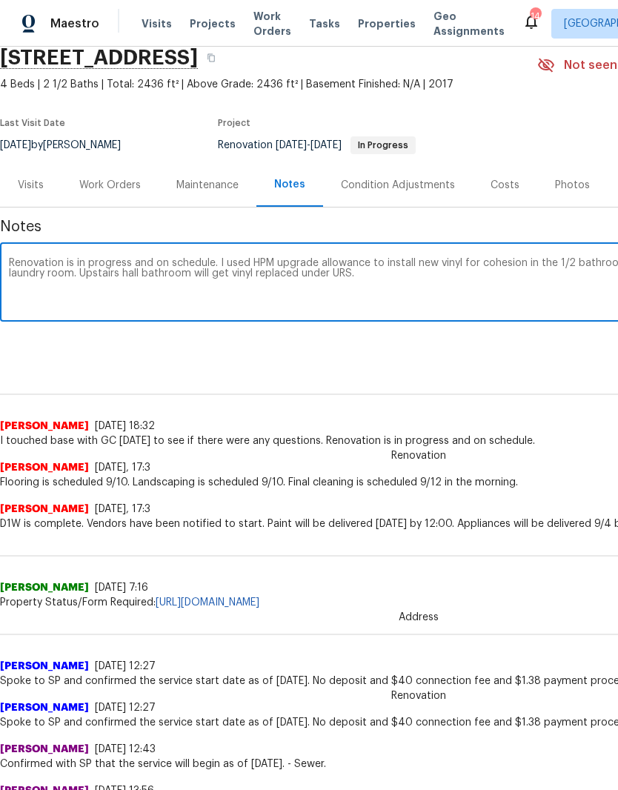
scroll to position [62, 0]
click at [75, 275] on textarea "Renovation is in progress and on schedule. I used HPM upgrade allowance to inst…" at bounding box center [419, 283] width 820 height 52
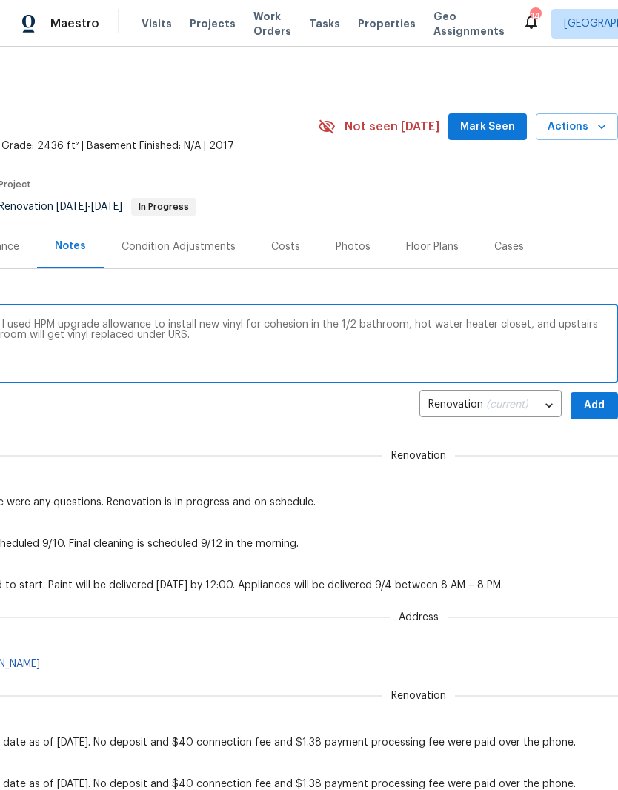
scroll to position [0, 219]
type textarea "Renovation is in progress and on schedule. I used HPM upgrade allowance to inst…"
click at [598, 404] on span "Add" at bounding box center [595, 406] width 24 height 19
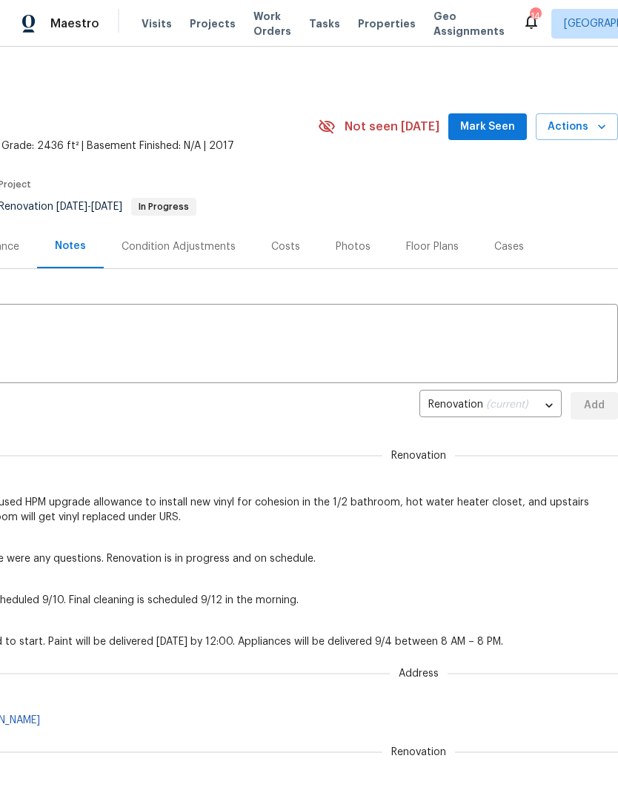
click at [502, 134] on span "Mark Seen" at bounding box center [487, 127] width 55 height 19
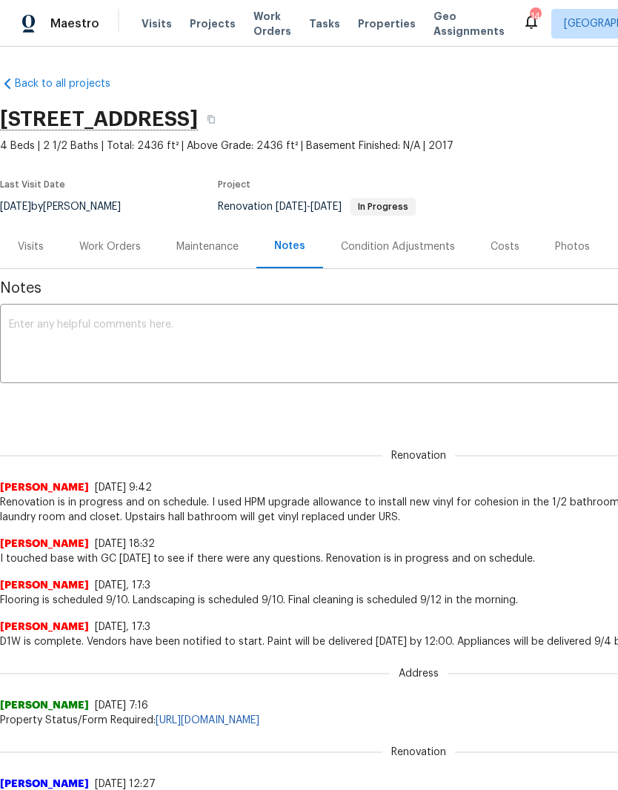
scroll to position [0, 0]
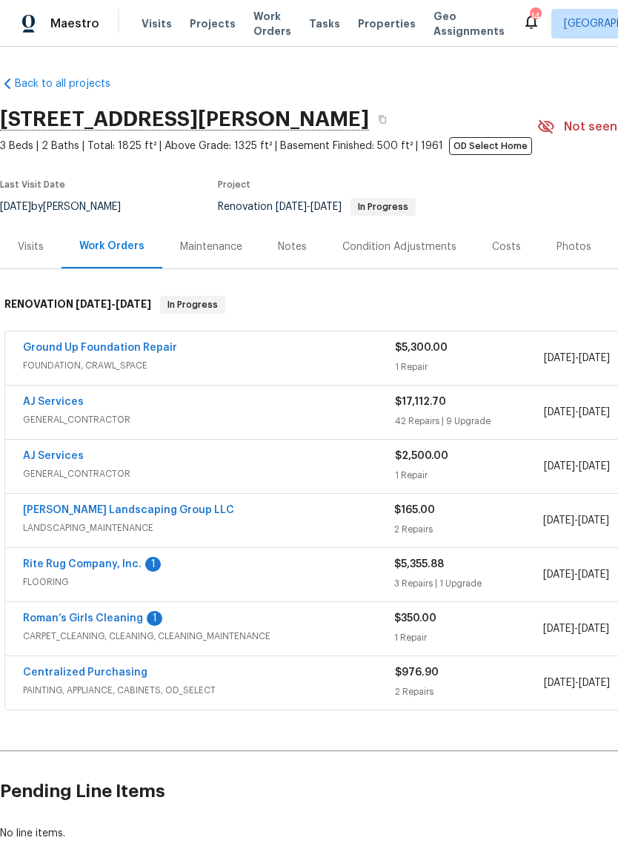
click at [110, 564] on link "Rite Rug Company, Inc." at bounding box center [82, 564] width 119 height 10
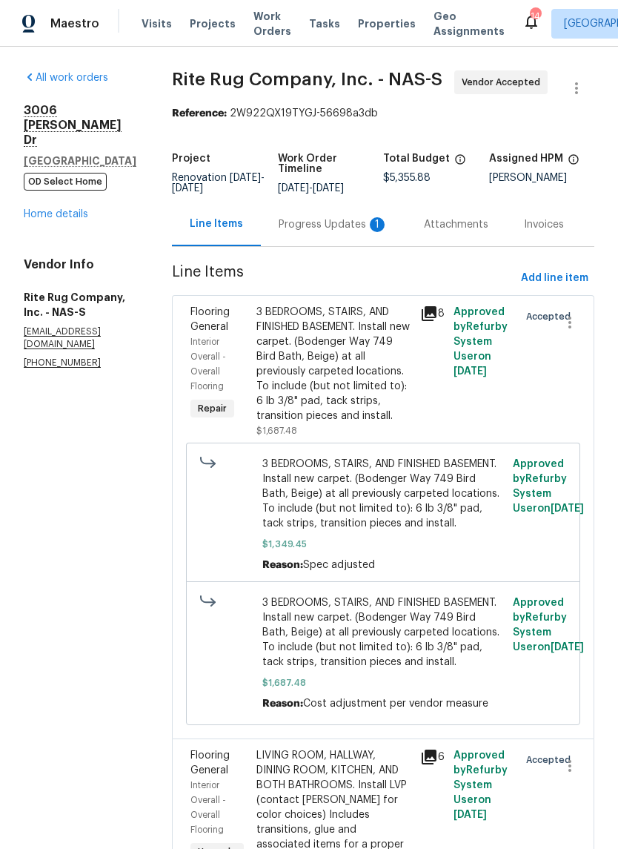
click at [339, 232] on div "Progress Updates 1" at bounding box center [334, 224] width 110 height 15
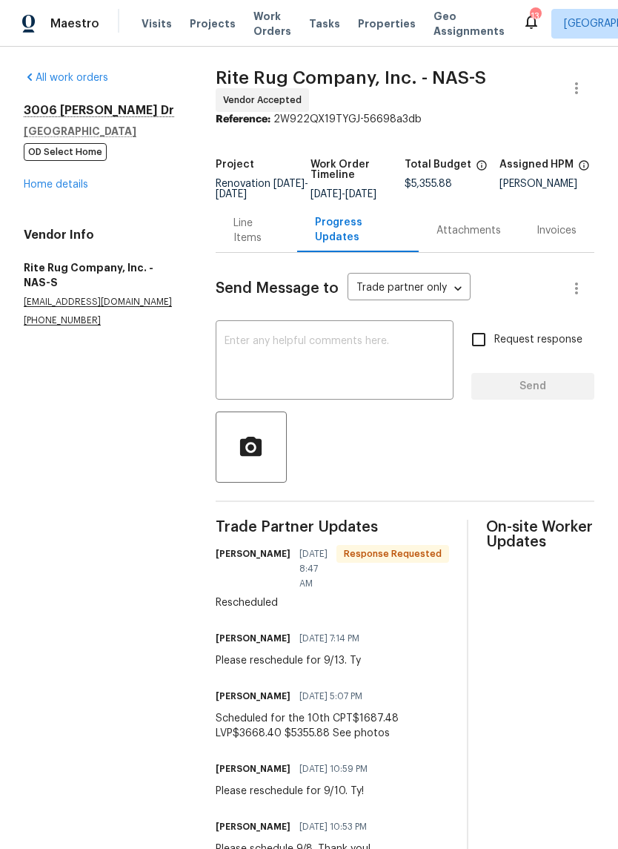
click at [302, 353] on textarea at bounding box center [335, 362] width 220 height 52
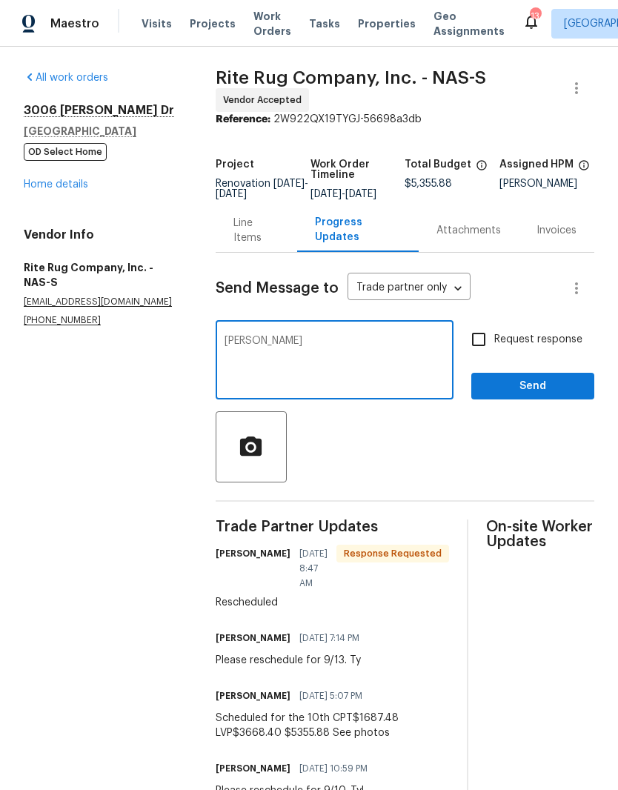
type textarea "Ty"
click at [533, 396] on span "Send" at bounding box center [532, 386] width 99 height 19
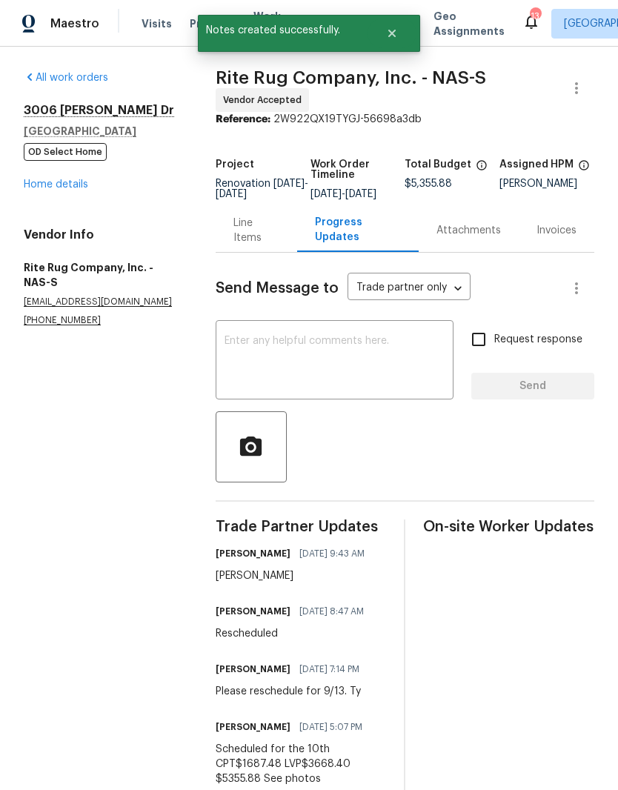
click at [72, 188] on link "Home details" at bounding box center [56, 184] width 65 height 10
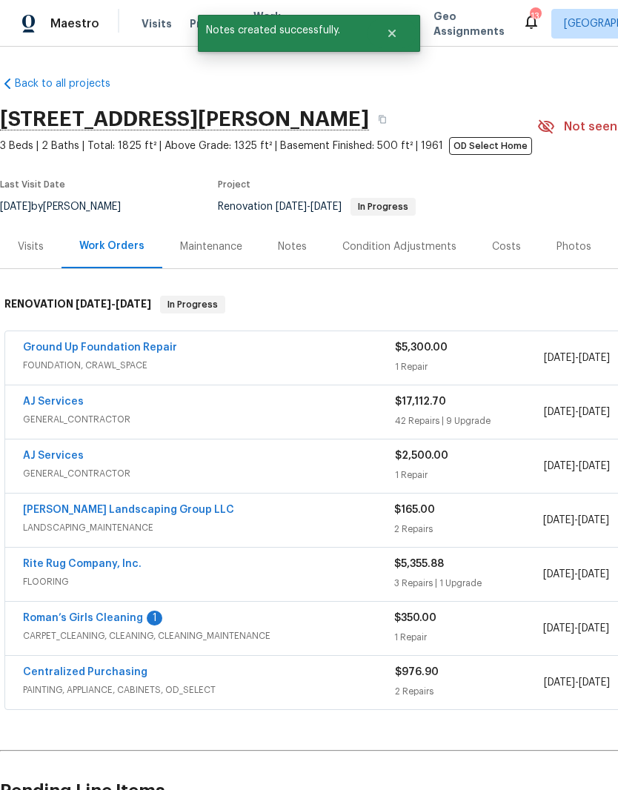
click at [122, 621] on link "Roman’s Girls Cleaning" at bounding box center [83, 618] width 120 height 10
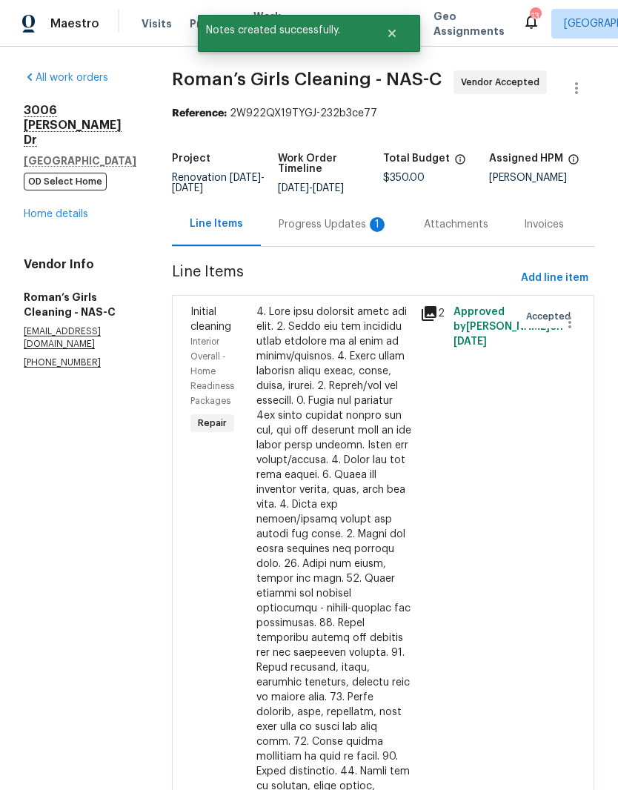
click at [341, 232] on div "Progress Updates 1" at bounding box center [334, 224] width 110 height 15
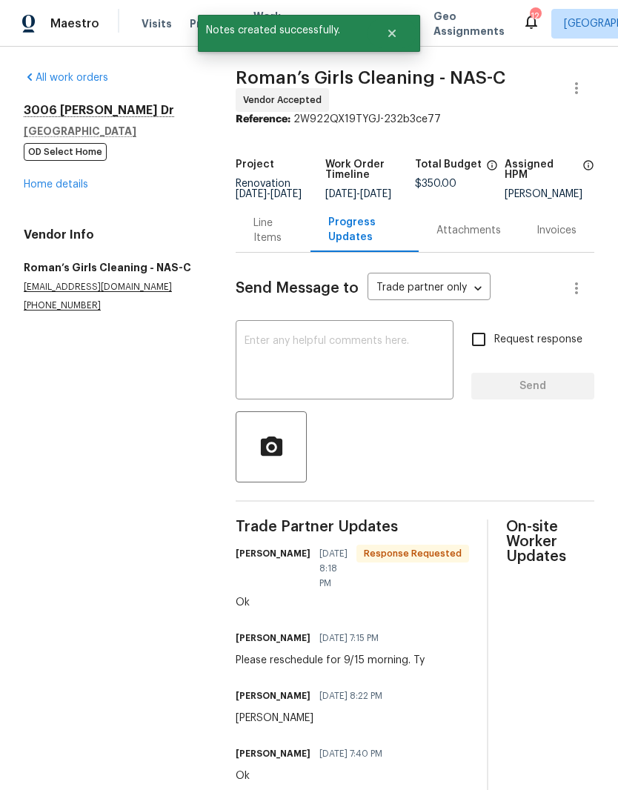
click at [326, 357] on textarea at bounding box center [345, 362] width 200 height 52
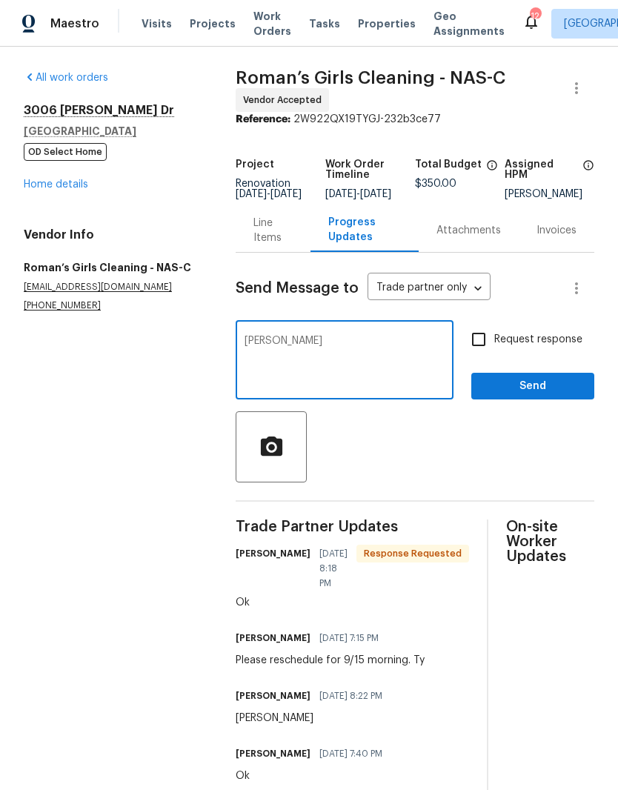
type textarea "Ty"
click at [541, 396] on span "Send" at bounding box center [532, 386] width 99 height 19
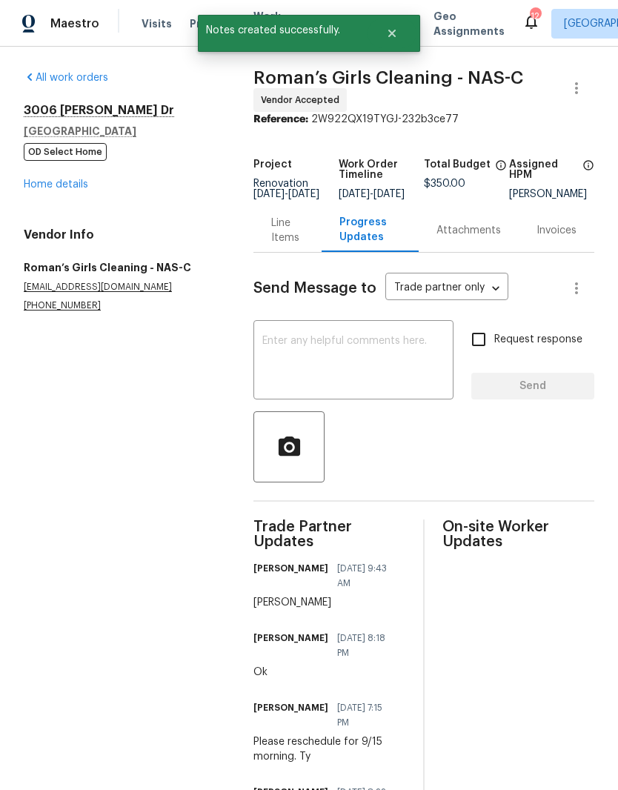
click at [70, 189] on link "Home details" at bounding box center [56, 184] width 65 height 10
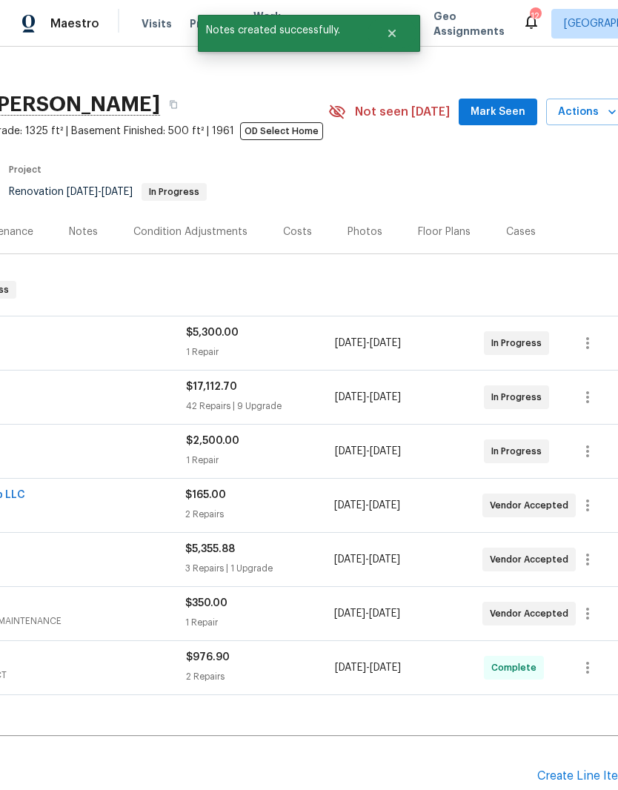
scroll to position [17, 209]
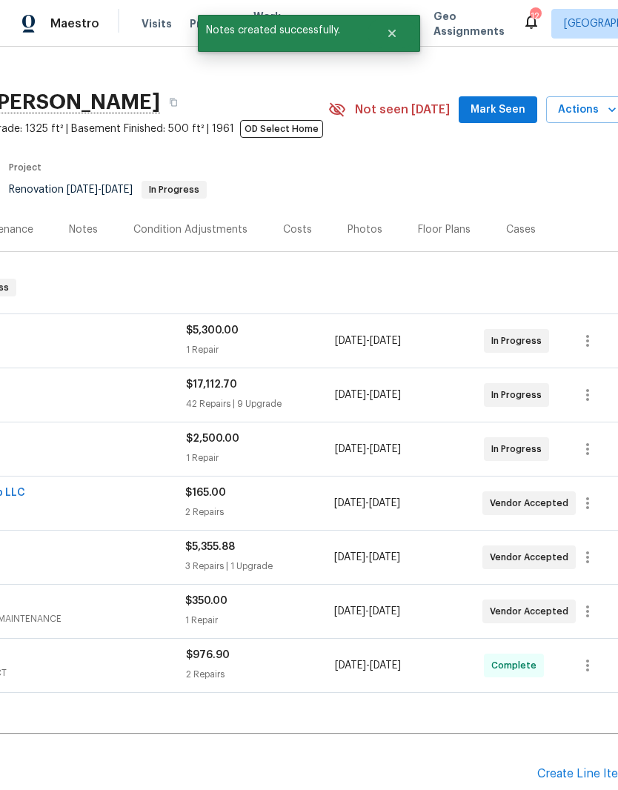
click at [517, 110] on span "Mark Seen" at bounding box center [498, 110] width 55 height 19
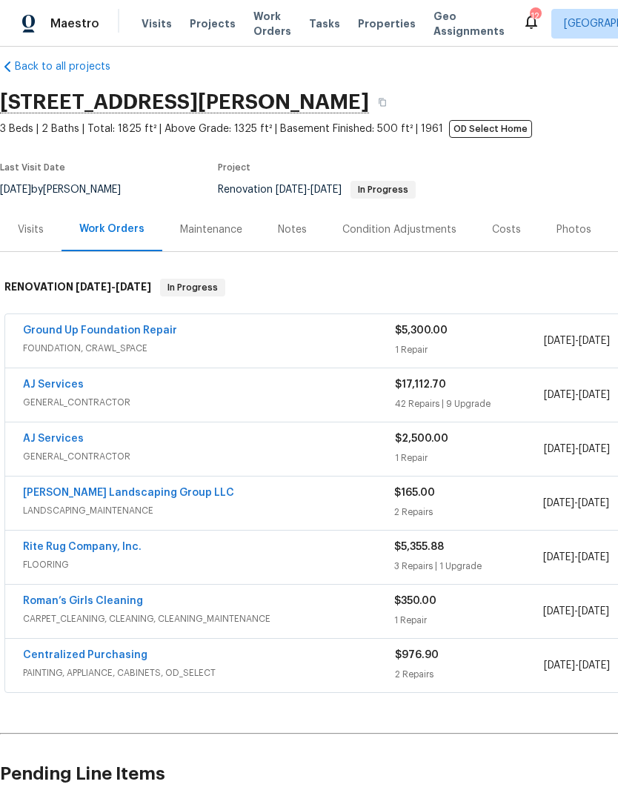
scroll to position [17, 0]
click at [299, 234] on div "Notes" at bounding box center [292, 229] width 29 height 15
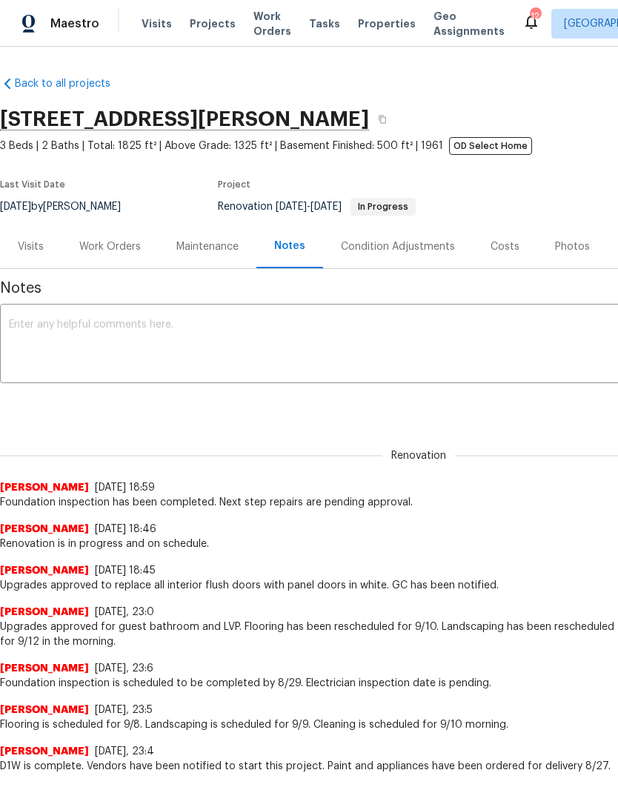
click at [121, 251] on div "Work Orders" at bounding box center [110, 247] width 62 height 15
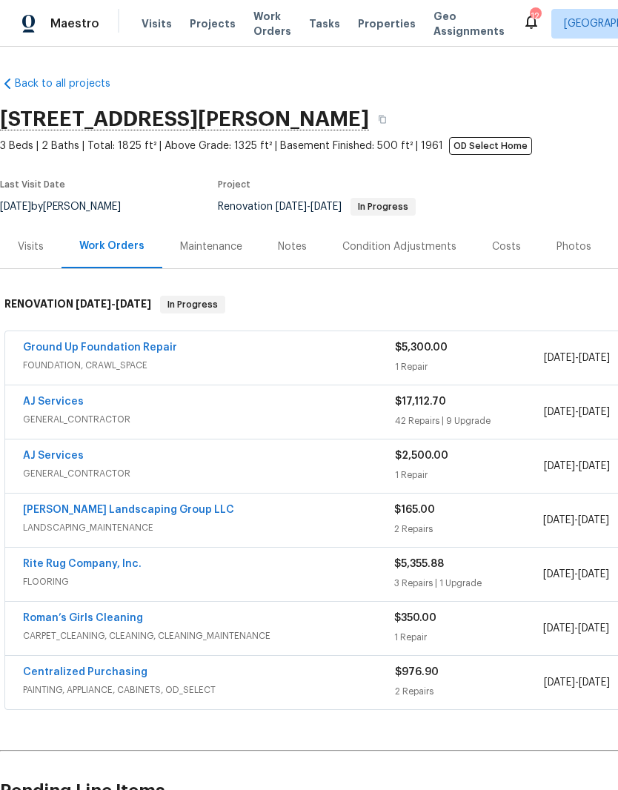
click at [148, 351] on link "Ground Up Foundation Repair" at bounding box center [100, 348] width 154 height 10
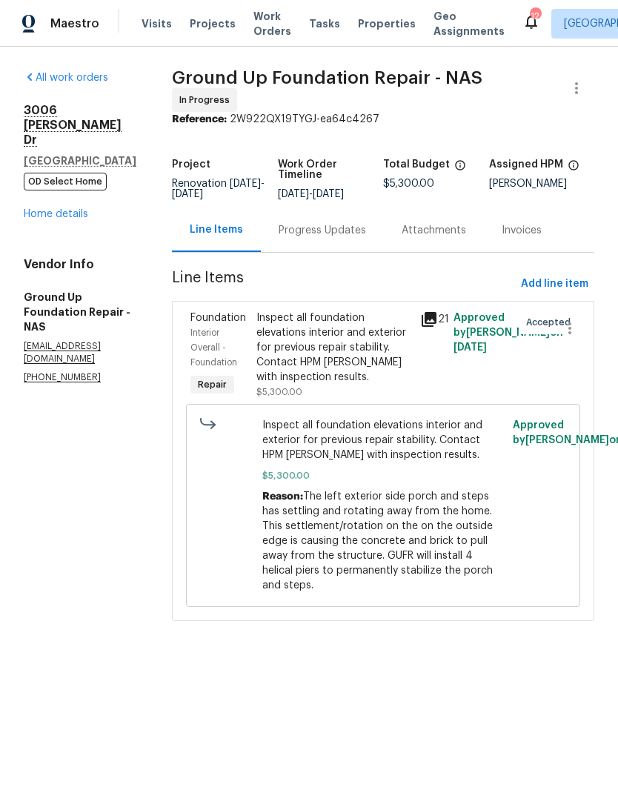
click at [323, 232] on div "Progress Updates" at bounding box center [322, 230] width 87 height 15
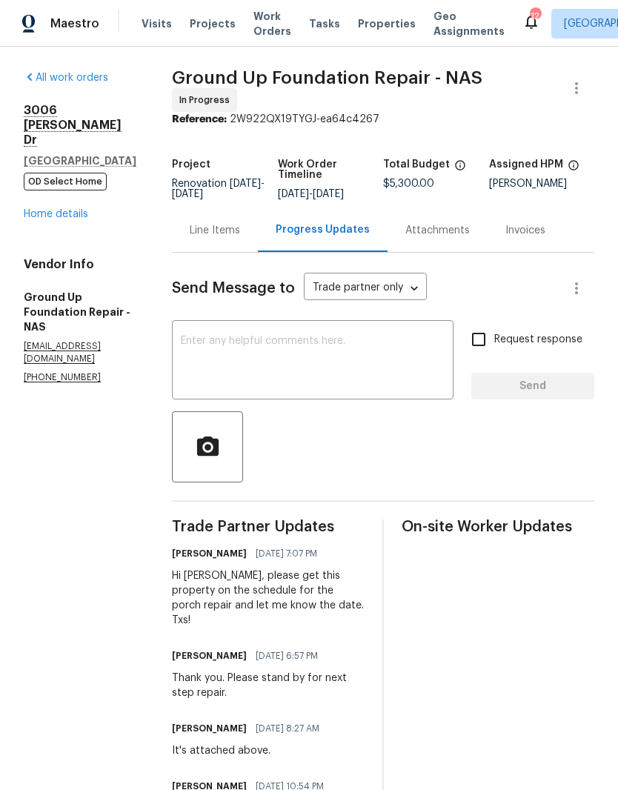
click at [73, 219] on link "Home details" at bounding box center [56, 214] width 65 height 10
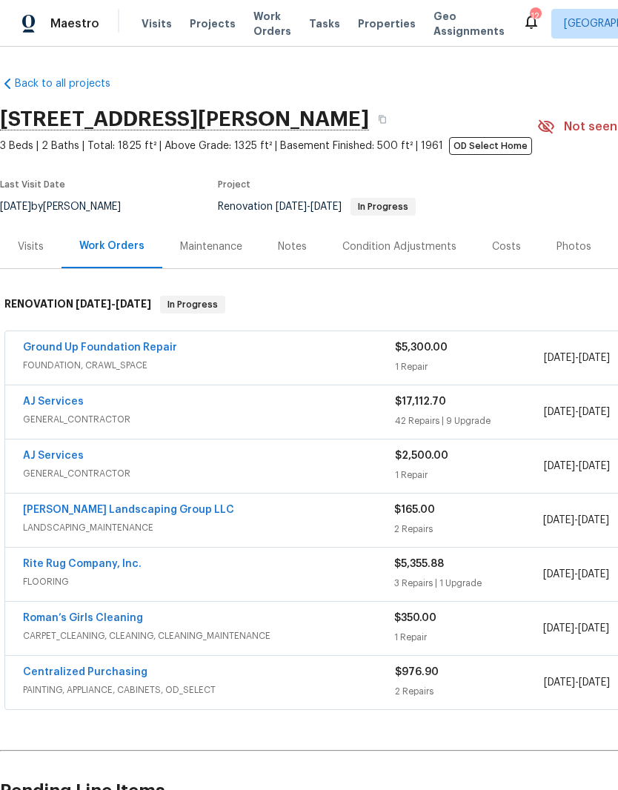
click at [294, 244] on div "Notes" at bounding box center [292, 247] width 29 height 15
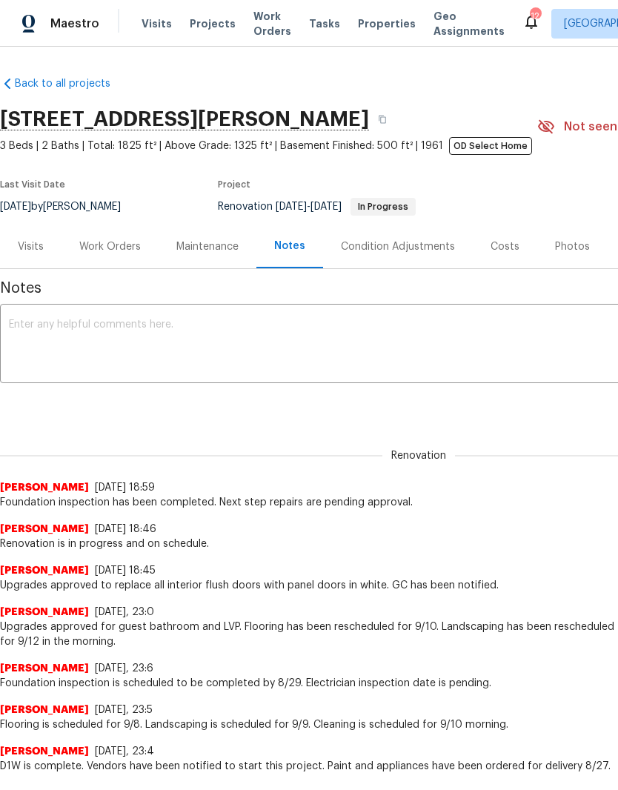
click at [250, 331] on textarea at bounding box center [419, 346] width 820 height 52
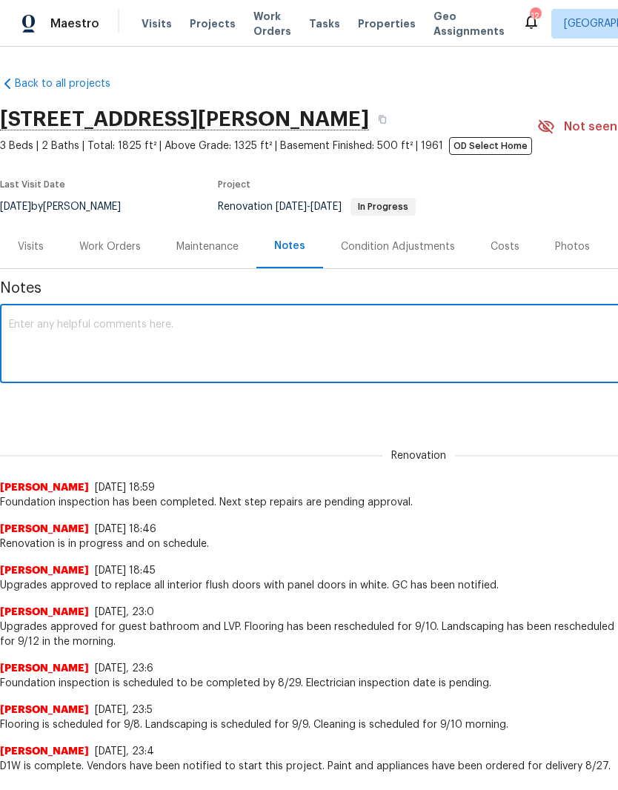
type textarea "F"
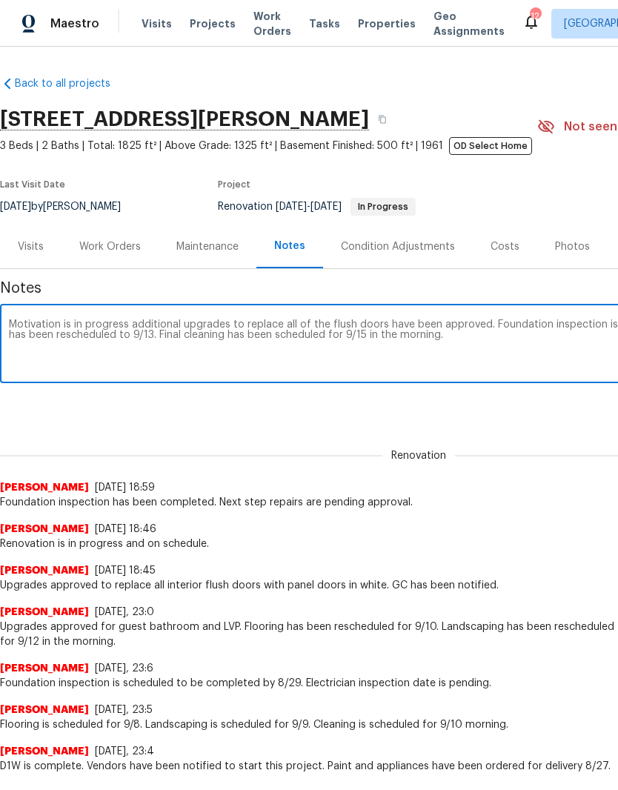
click at [143, 337] on textarea "Motivation is in progress additional upgrades to replace all of the flush doors…" at bounding box center [419, 346] width 820 height 52
click at [60, 328] on textarea "Motivation is in progress additional upgrades to replace all of the flush doors…" at bounding box center [419, 346] width 820 height 52
click at [127, 324] on textarea "Renovation is in progress additional upgrades to replace all of the flush doors…" at bounding box center [419, 346] width 820 height 52
click at [185, 320] on textarea "Renovation is in progress. additional upgrades to replace all of the flush door…" at bounding box center [419, 346] width 820 height 52
click at [395, 322] on textarea "Renovation is in progress. Additional upgrades to replace all of the flush door…" at bounding box center [419, 346] width 820 height 52
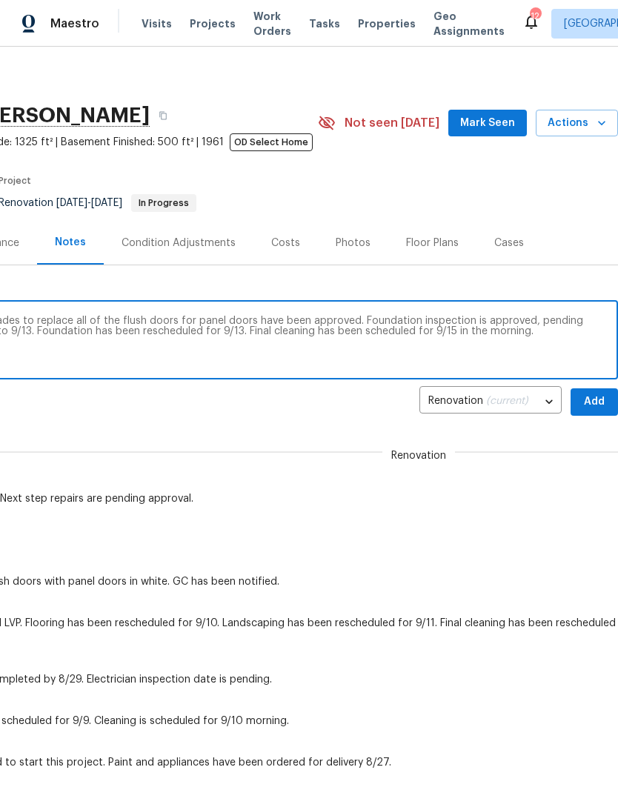
scroll to position [4, 219]
click at [528, 322] on textarea "Renovation is in progress. Additional upgrades to replace all of the flush door…" at bounding box center [199, 342] width 820 height 52
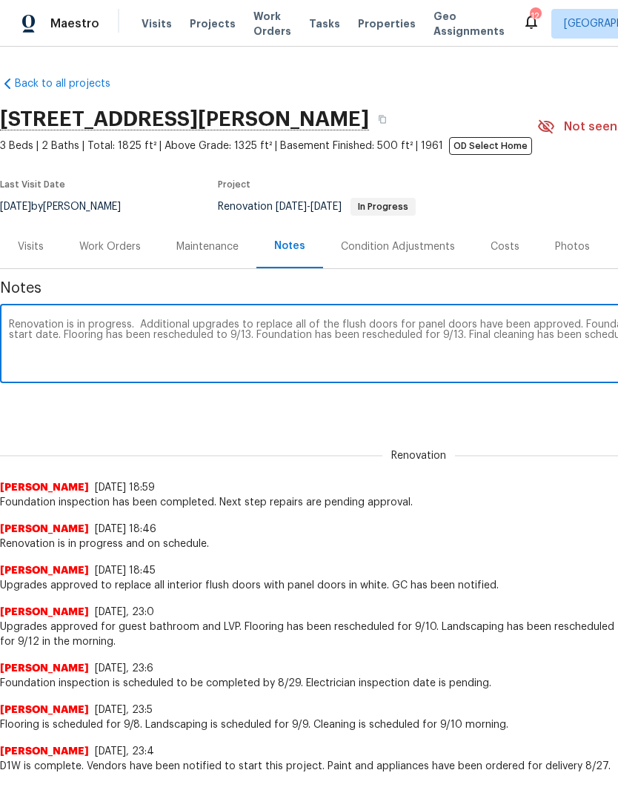
scroll to position [0, 0]
click at [59, 333] on textarea "Renovation is in progress. Additional upgrades to replace all of the flush door…" at bounding box center [419, 346] width 820 height 52
click at [306, 337] on textarea "Renovation is in progress. Additional upgrades to replace all of the flush door…" at bounding box center [419, 346] width 820 height 52
click at [392, 337] on textarea "Renovation is in progress. Additional upgrades to replace all of the flush door…" at bounding box center [419, 346] width 820 height 52
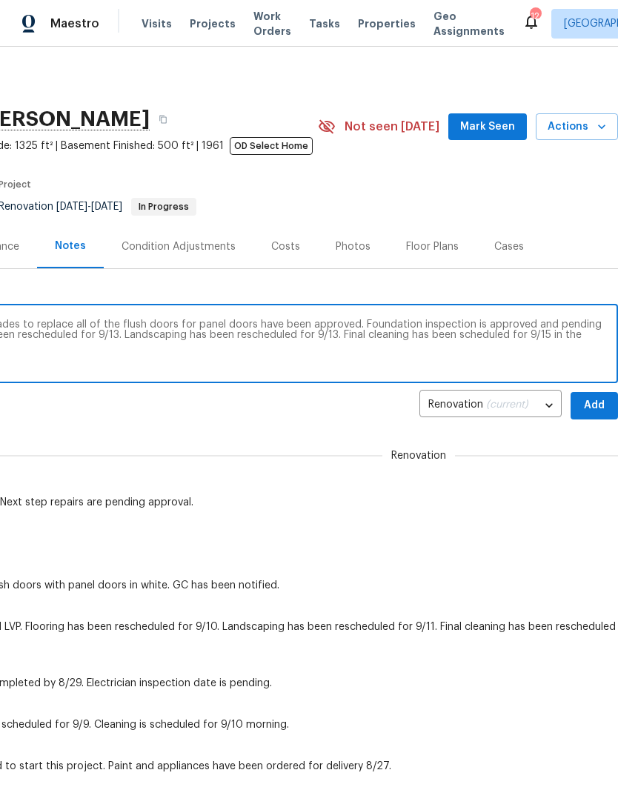
scroll to position [0, 219]
click at [452, 335] on textarea "Renovation is in progress. Additional upgrades to replace all of the flush door…" at bounding box center [199, 346] width 820 height 52
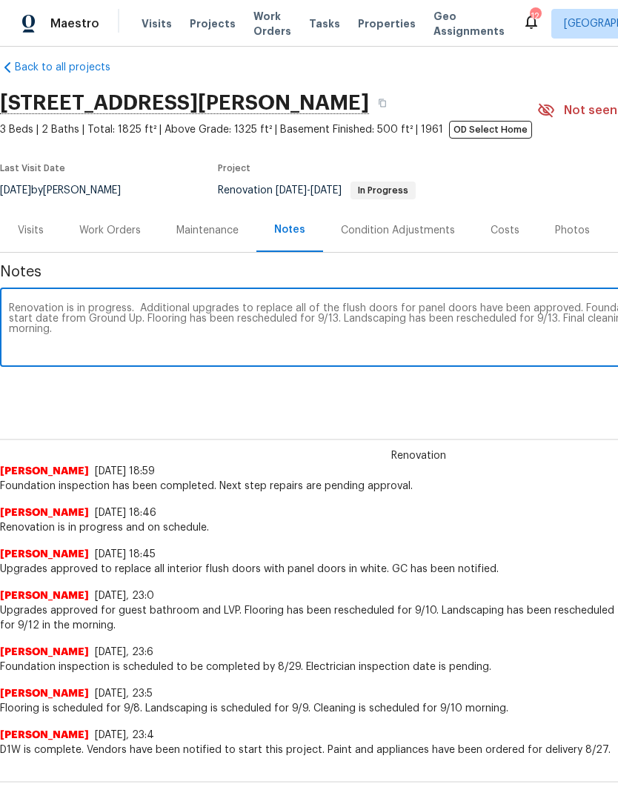
scroll to position [17, 0]
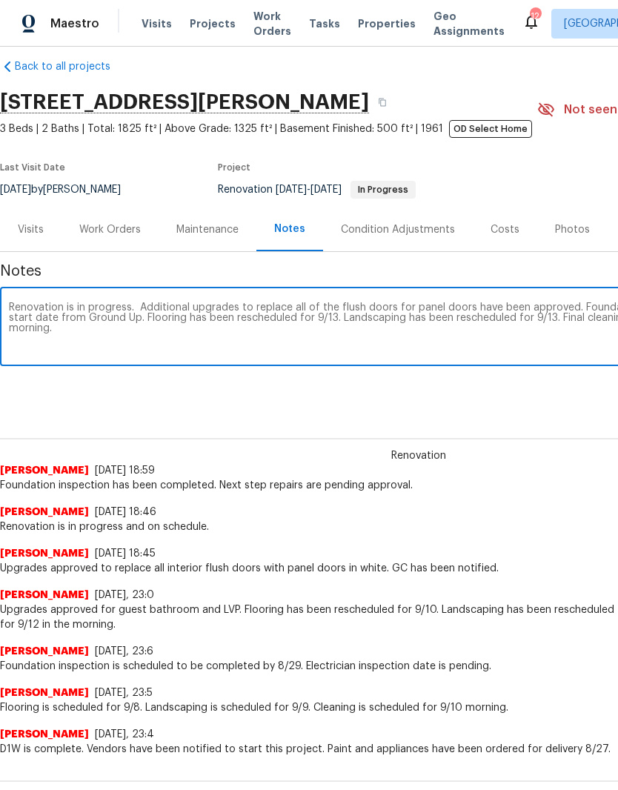
click at [245, 352] on textarea "Renovation is in progress. Additional upgrades to replace all of the flush door…" at bounding box center [419, 329] width 820 height 52
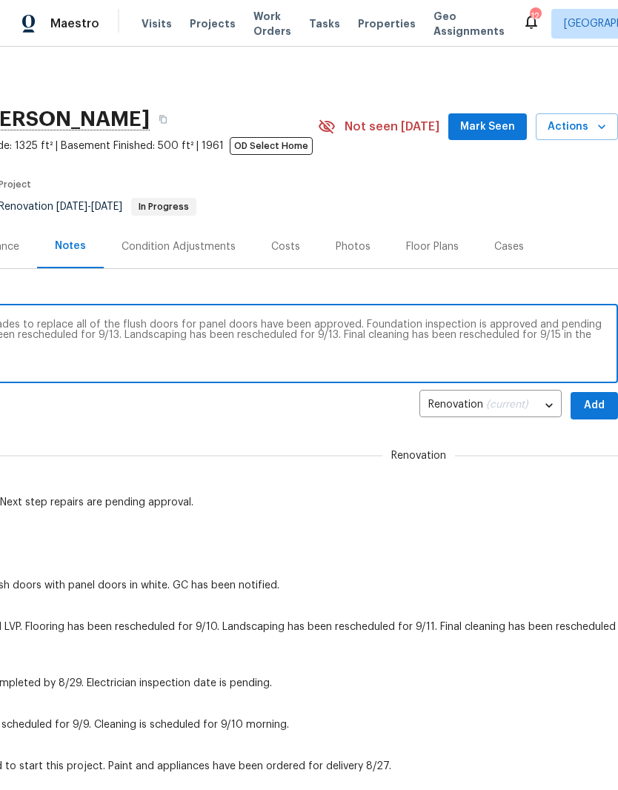
scroll to position [0, 219]
type textarea "Renovation is in progress. Additional upgrades to replace all of the flush door…"
click at [594, 404] on span "Add" at bounding box center [595, 406] width 24 height 19
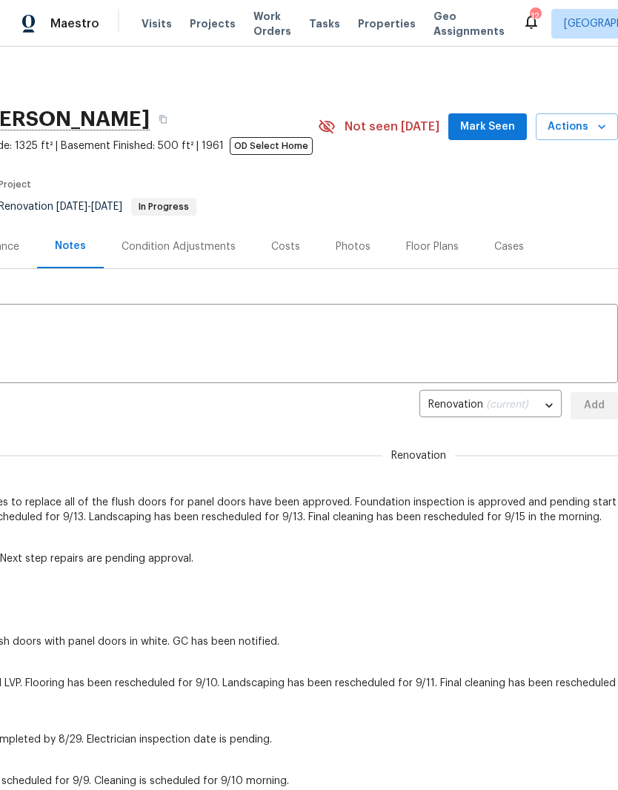
click at [504, 127] on span "Mark Seen" at bounding box center [487, 127] width 55 height 19
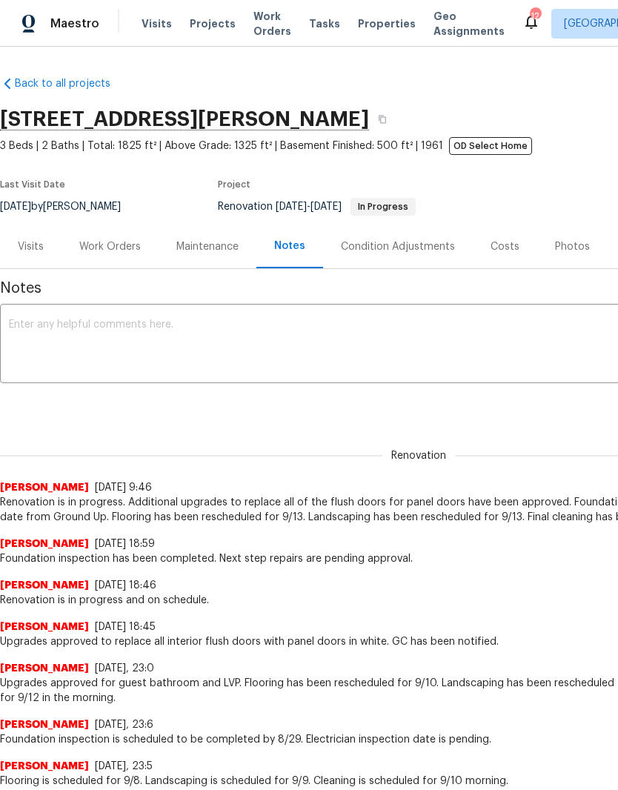
scroll to position [0, 0]
click at [113, 245] on div "Work Orders" at bounding box center [110, 247] width 62 height 15
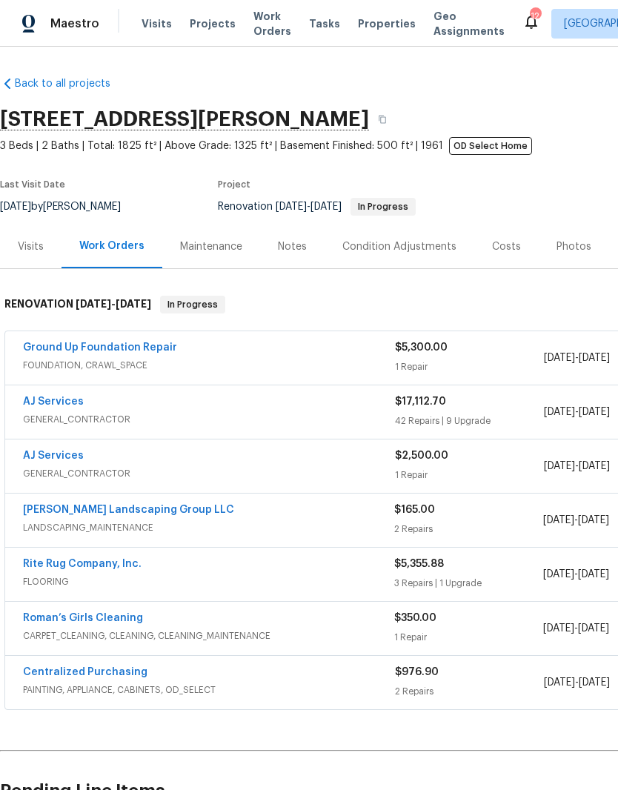
click at [64, 406] on link "AJ Services" at bounding box center [53, 402] width 61 height 10
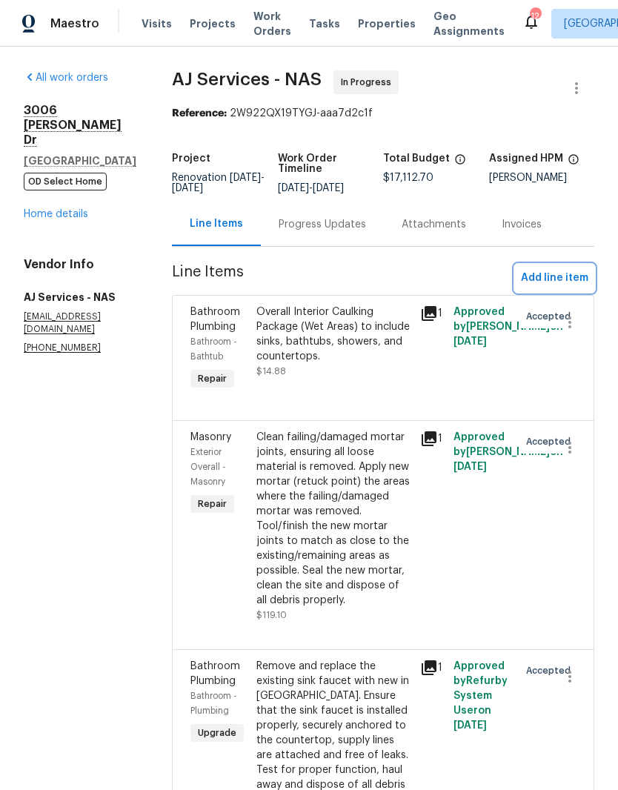
click at [575, 288] on span "Add line item" at bounding box center [554, 278] width 67 height 19
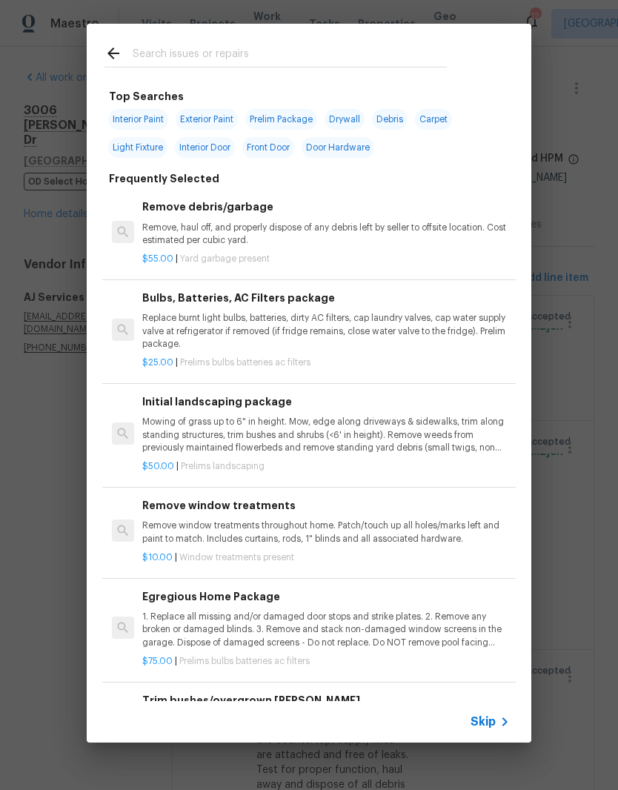
click at [237, 53] on input "text" at bounding box center [290, 55] width 314 height 22
type input "Exterior"
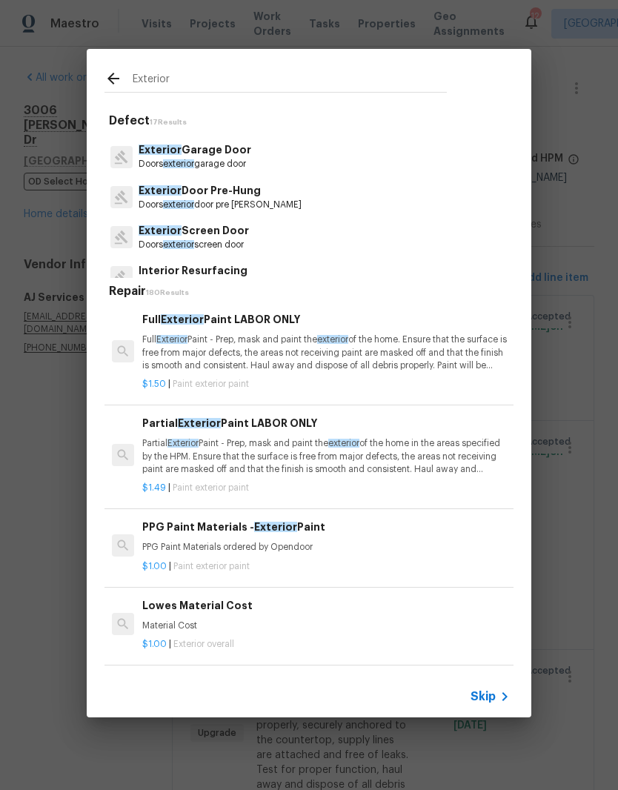
scroll to position [199, 0]
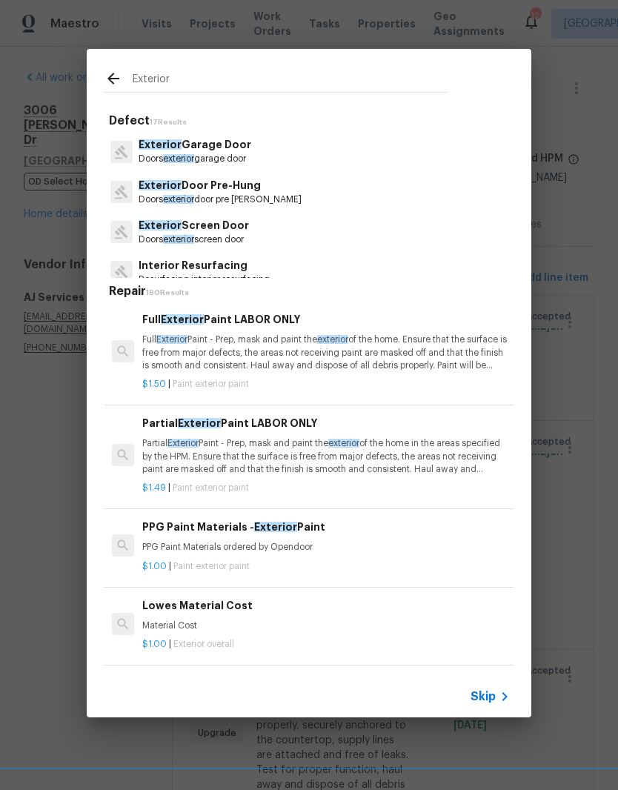
click at [247, 192] on p "Exterior Door Pre-Hung" at bounding box center [220, 186] width 163 height 16
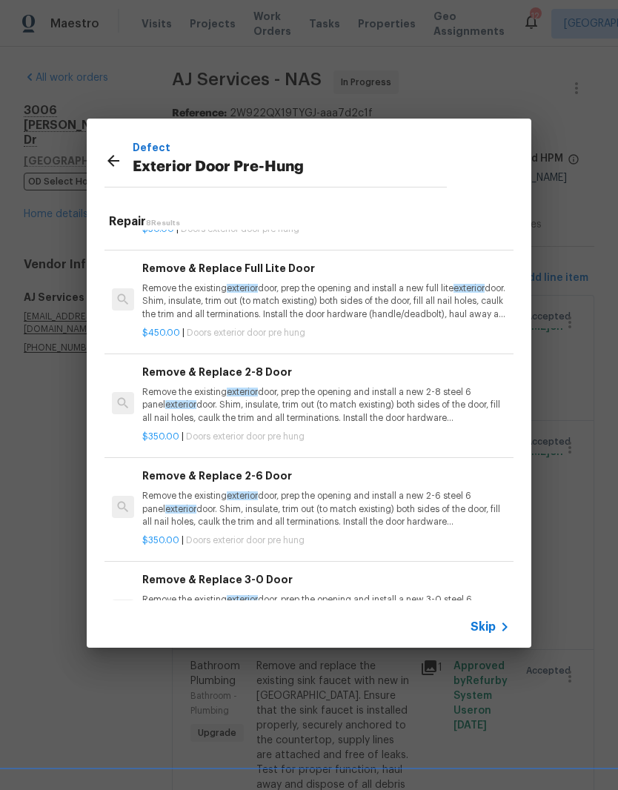
scroll to position [152, 0]
click at [357, 506] on p "Remove the existing exterior door, prep the opening and install a new 2-6 steel…" at bounding box center [326, 508] width 368 height 38
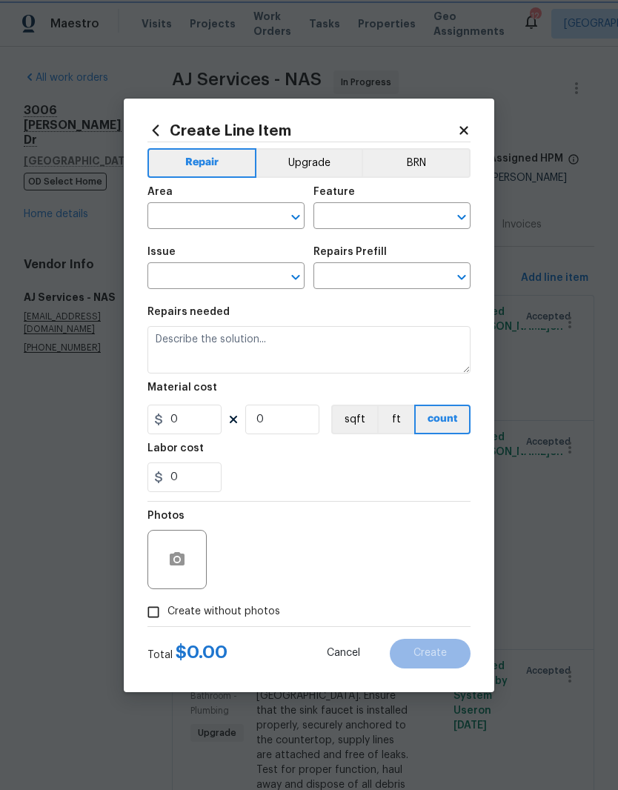
type input "Interior Door"
type input "Exterior Door Pre-Hung"
type input "Remove & Replace 2-6 Door $350.00"
type textarea "Remove the existing exterior door, prep the opening and install a new 2-6 steel…"
type input "350"
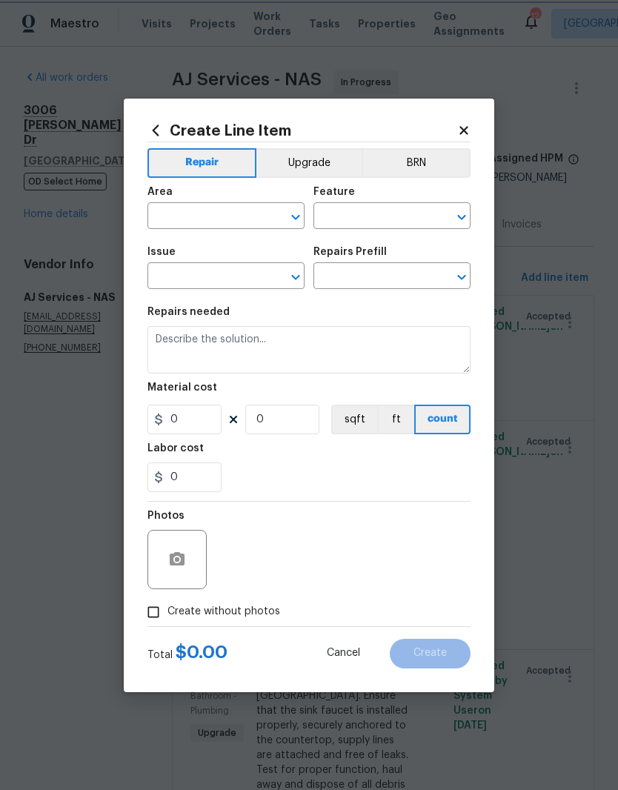
type input "1"
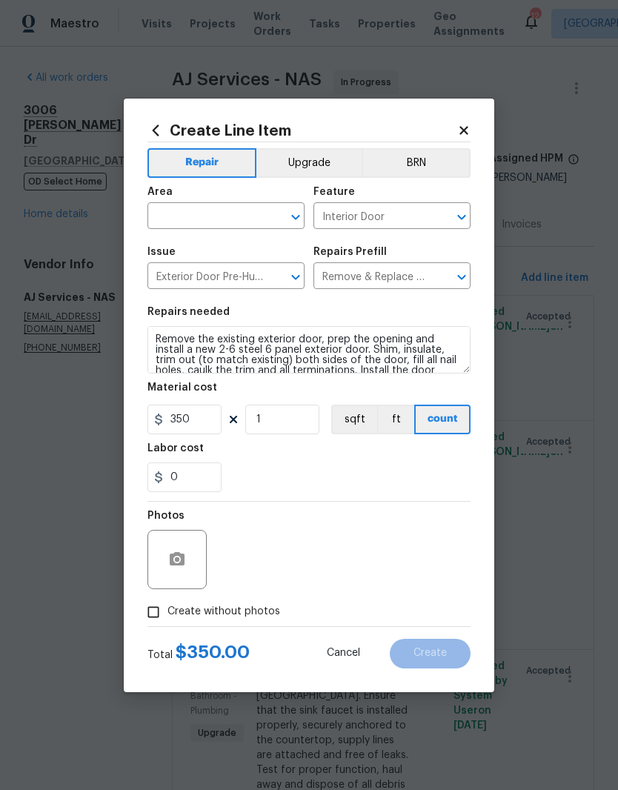
click at [257, 213] on input "text" at bounding box center [206, 217] width 116 height 23
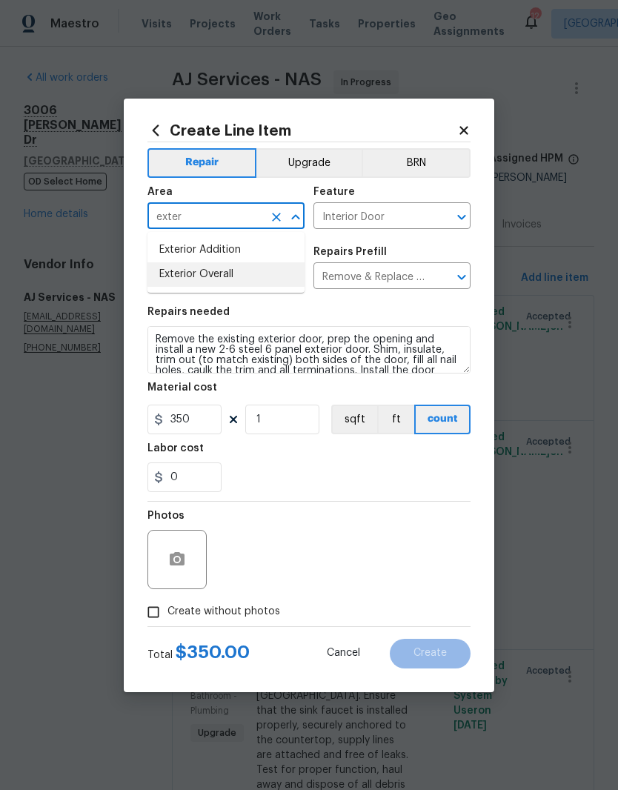
click at [230, 276] on li "Exterior Overall" at bounding box center [226, 274] width 157 height 24
type input "Exterior Overall"
click at [419, 214] on input "Interior Door" at bounding box center [372, 217] width 116 height 23
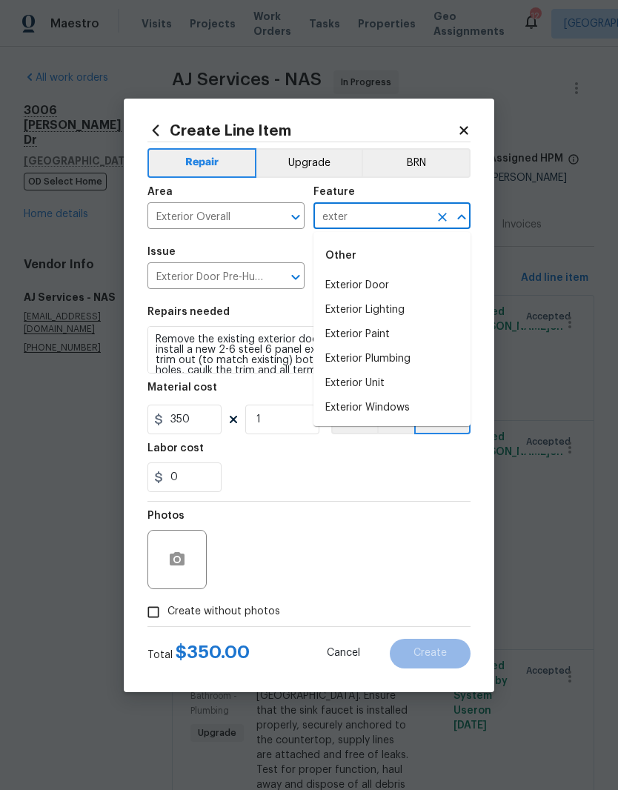
click at [385, 286] on li "Exterior Door" at bounding box center [392, 286] width 157 height 24
type input "Exterior Door"
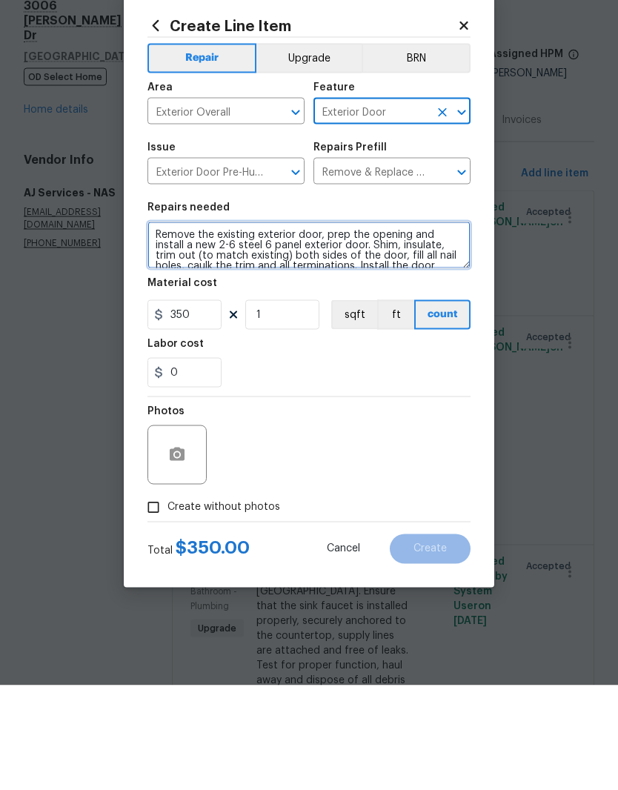
click at [153, 326] on textarea "Remove the existing exterior door, prep the opening and install a new 2-6 steel…" at bounding box center [309, 349] width 323 height 47
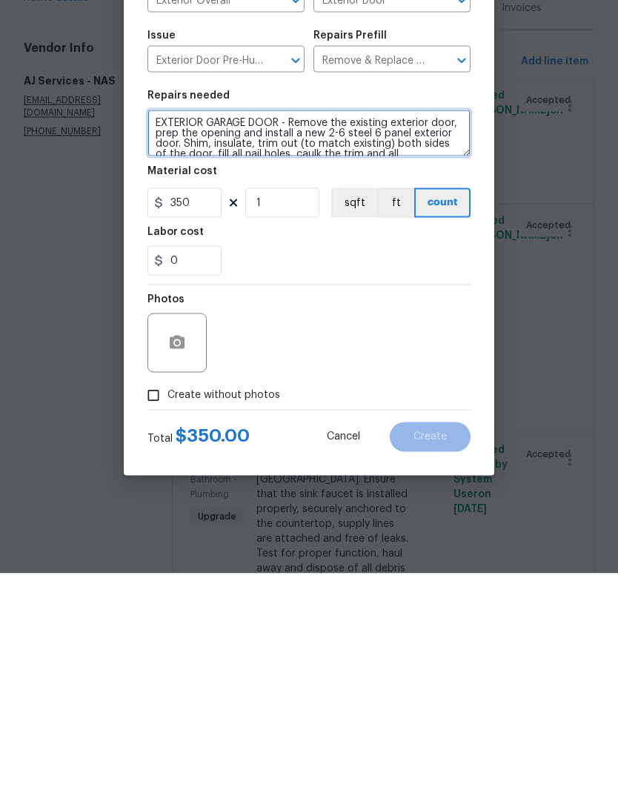
type textarea "EXTERIOR GARAGE DOOR - Remove the existing exterior door, prep the opening and …"
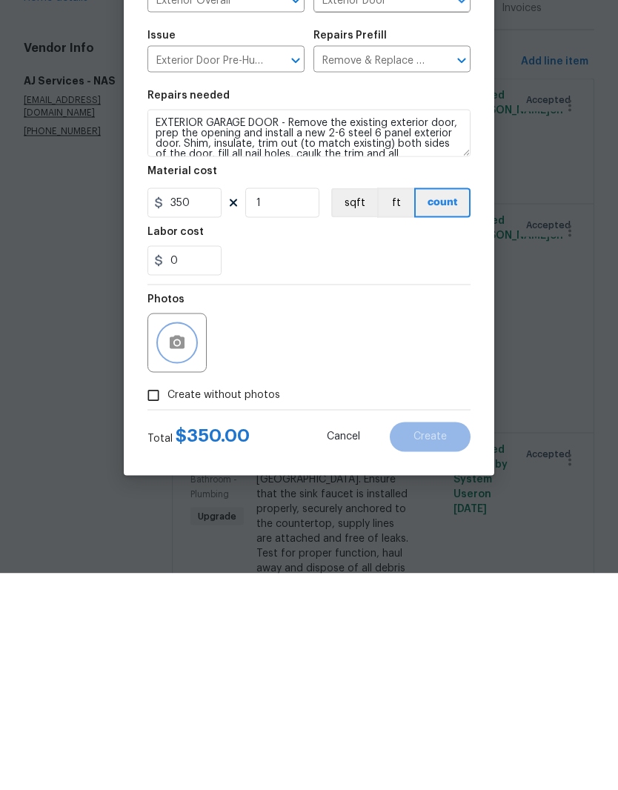
click at [185, 551] on icon "button" at bounding box center [177, 560] width 18 height 18
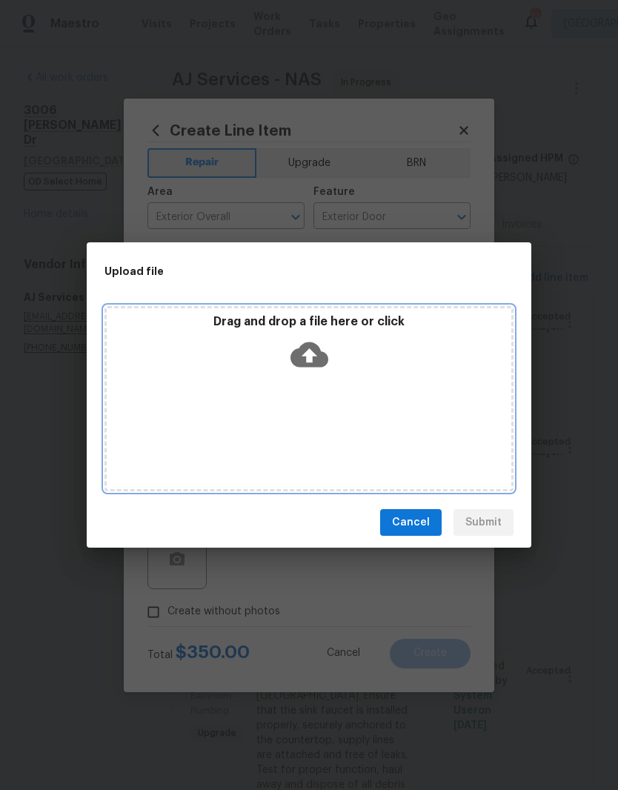
click at [360, 394] on div "Drag and drop a file here or click" at bounding box center [309, 398] width 409 height 185
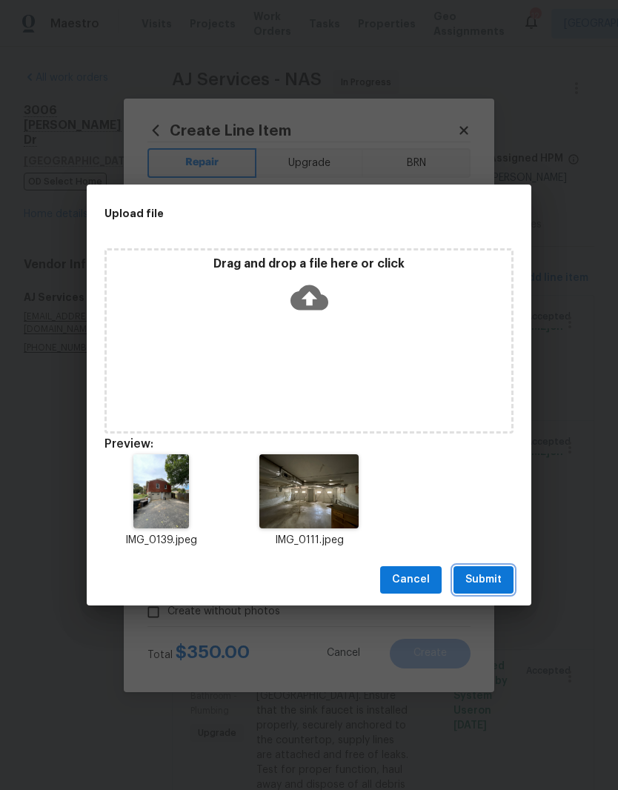
click at [490, 581] on span "Submit" at bounding box center [484, 580] width 36 height 19
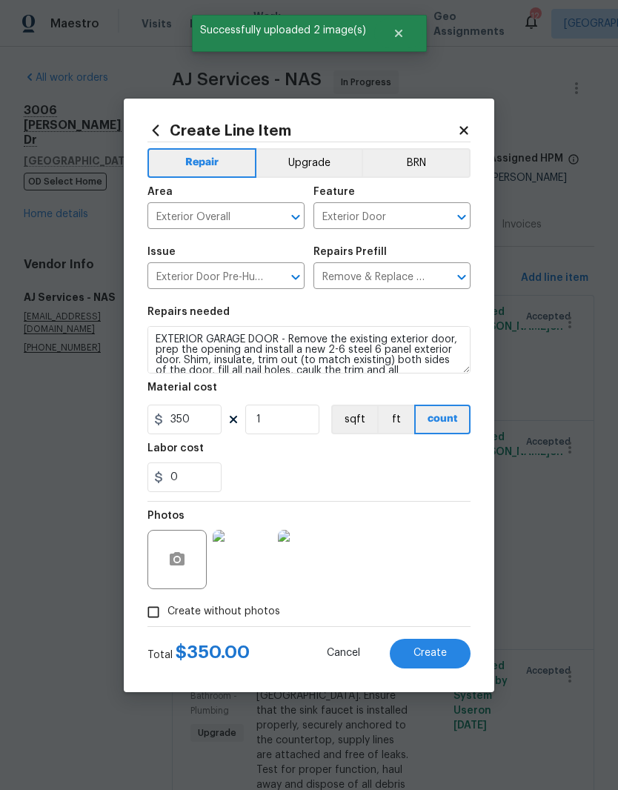
click at [253, 560] on img at bounding box center [242, 559] width 59 height 59
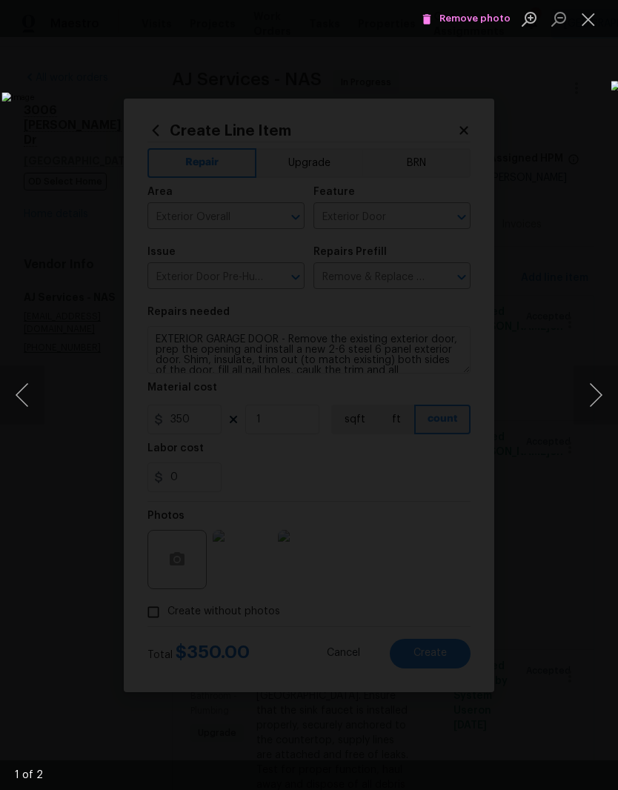
click at [600, 394] on button "Next image" at bounding box center [596, 395] width 44 height 59
click at [594, 23] on button "Close lightbox" at bounding box center [589, 19] width 30 height 26
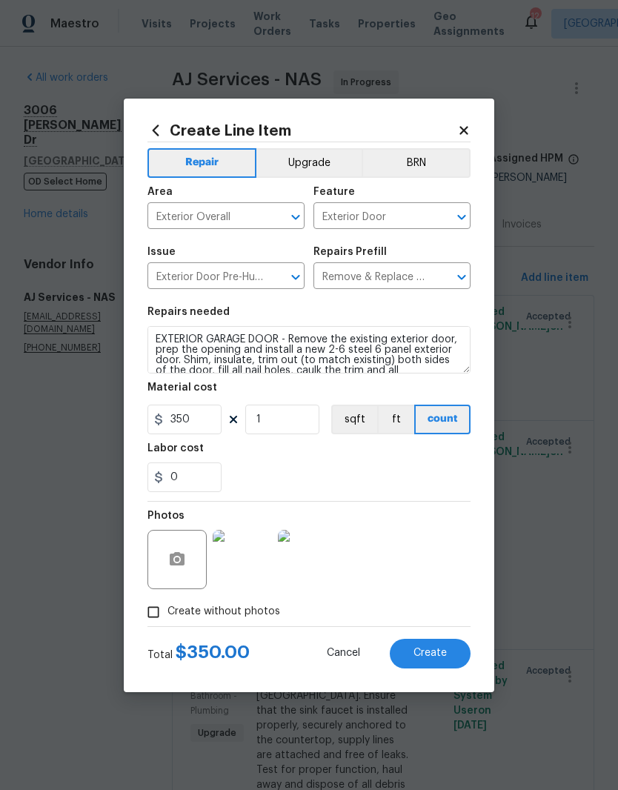
click at [437, 656] on span "Create" at bounding box center [430, 653] width 33 height 11
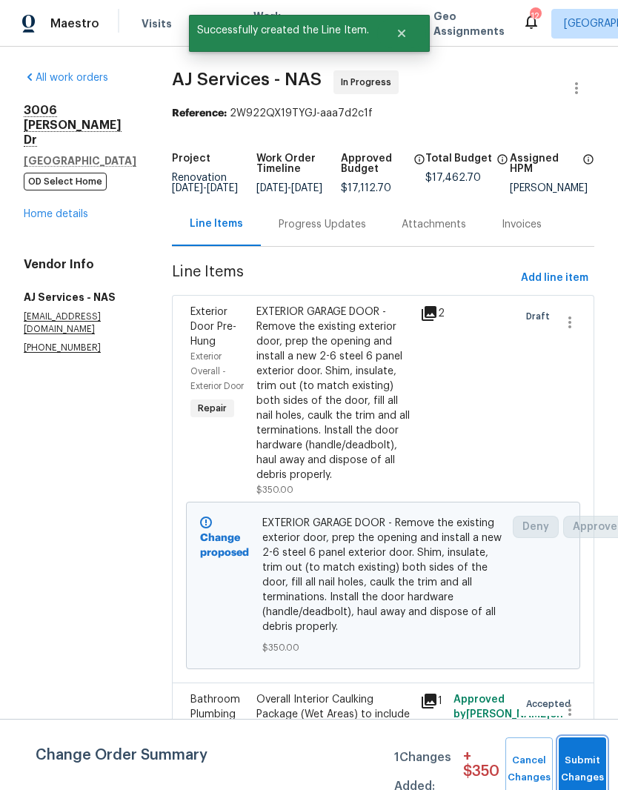
click at [593, 755] on button "Submit Changes" at bounding box center [582, 770] width 47 height 64
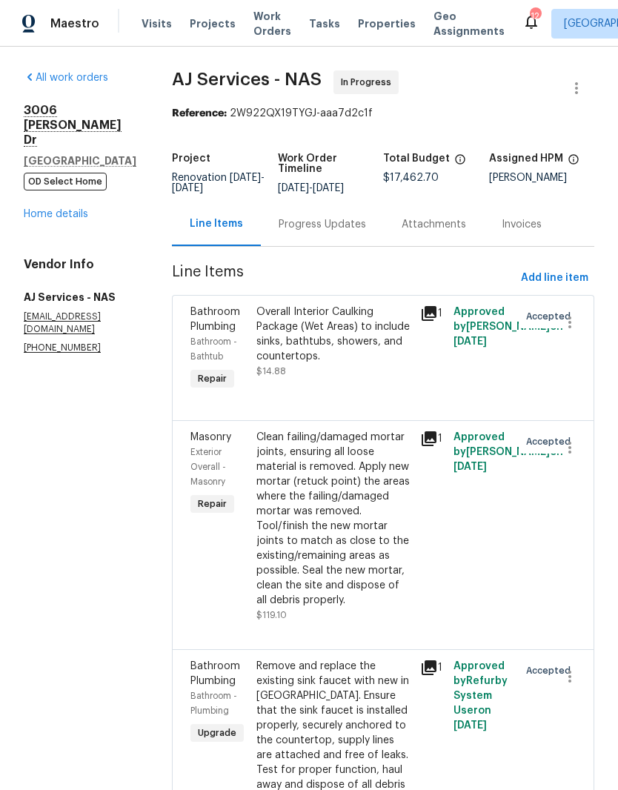
click at [78, 209] on link "Home details" at bounding box center [56, 214] width 65 height 10
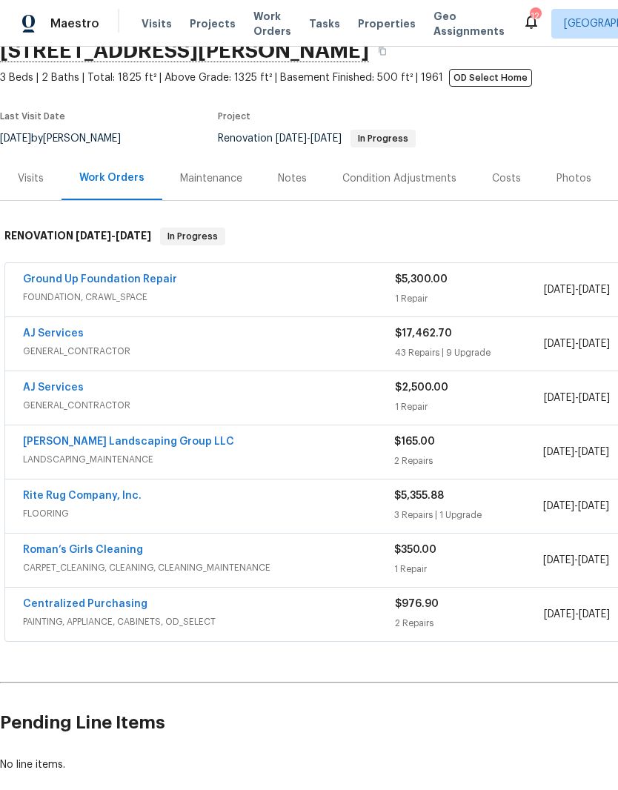
scroll to position [69, 0]
click at [105, 490] on link "Rite Rug Company, Inc." at bounding box center [82, 495] width 119 height 10
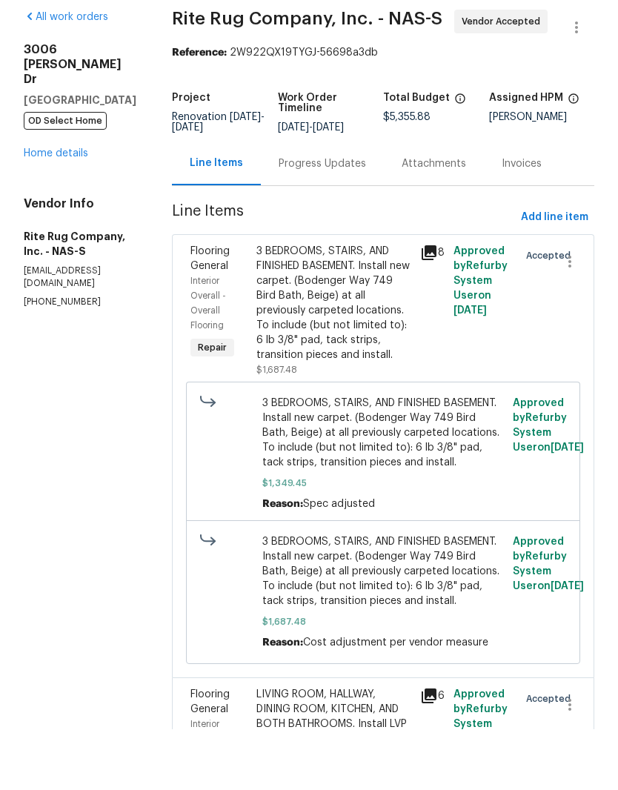
scroll to position [61, 0]
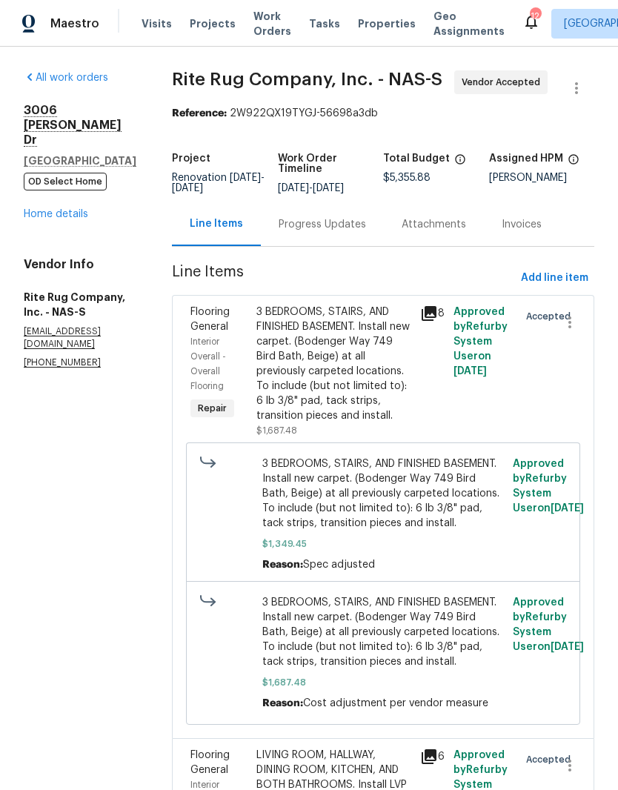
click at [366, 217] on div "Progress Updates" at bounding box center [322, 224] width 87 height 15
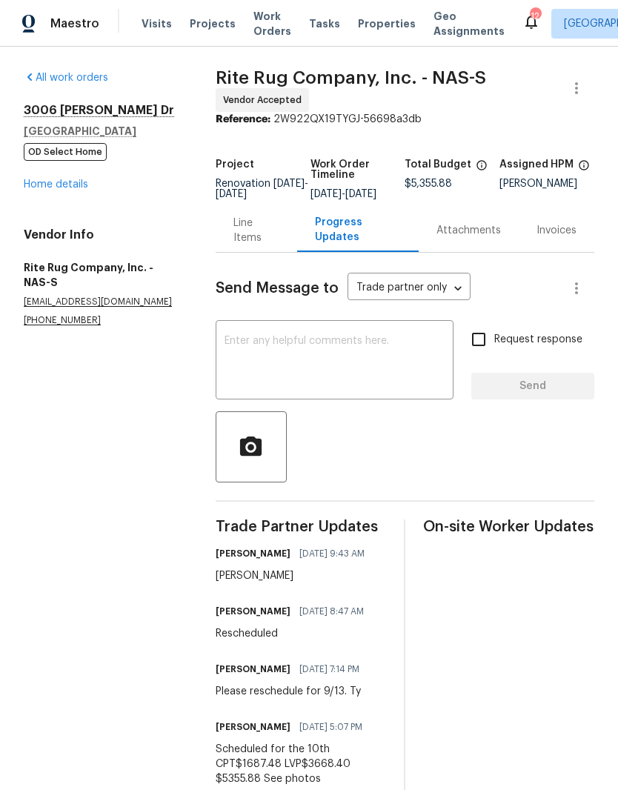
click at [73, 179] on link "Home details" at bounding box center [56, 184] width 65 height 10
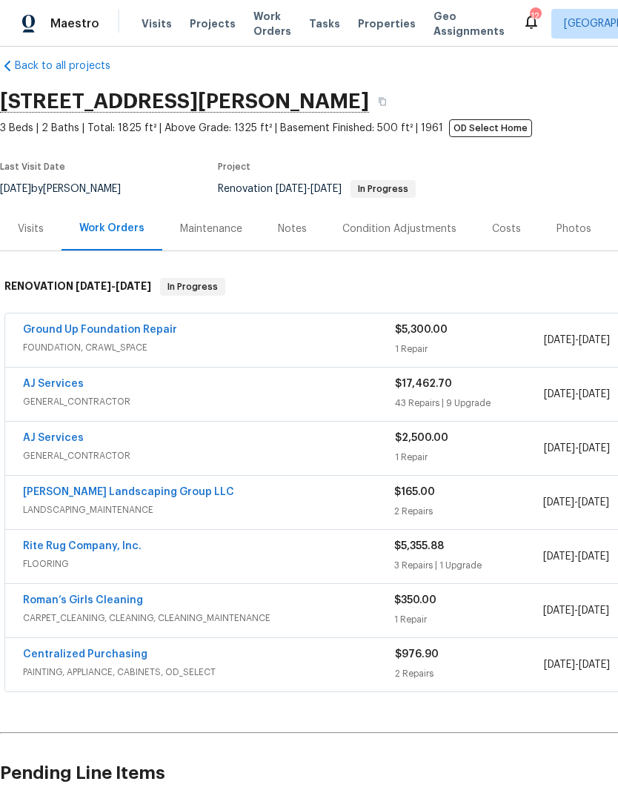
scroll to position [19, 0]
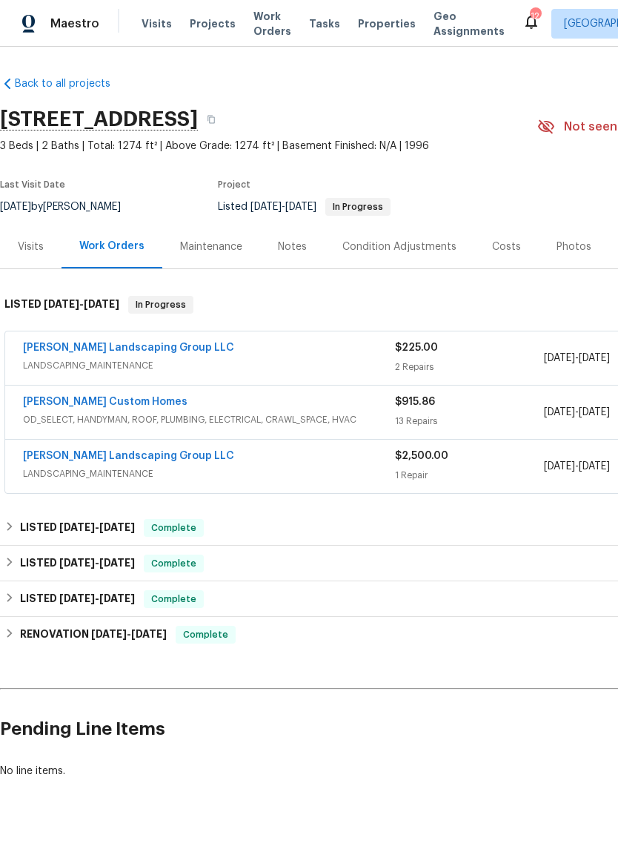
click at [153, 351] on link "[PERSON_NAME] Landscaping Group LLC" at bounding box center [128, 348] width 211 height 10
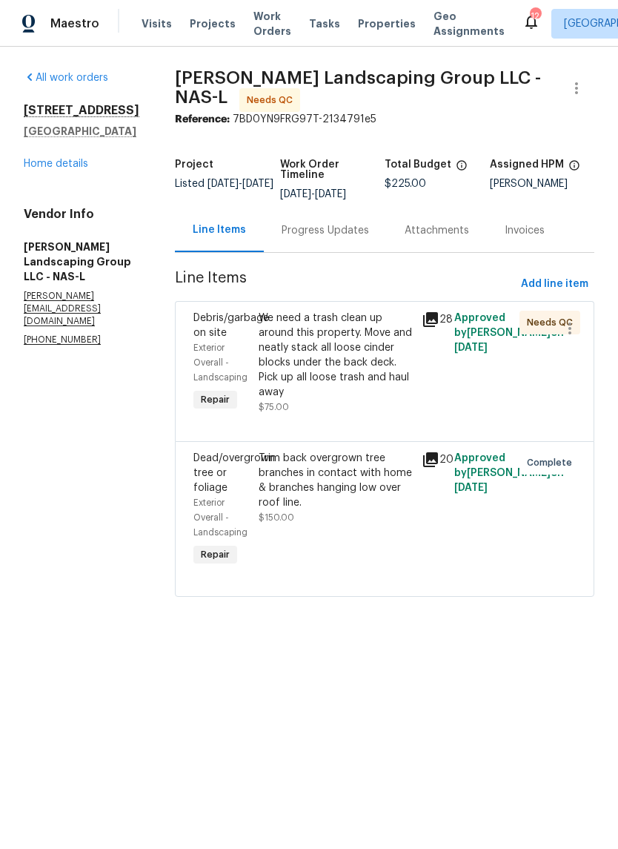
click at [369, 238] on div "Progress Updates" at bounding box center [325, 230] width 87 height 15
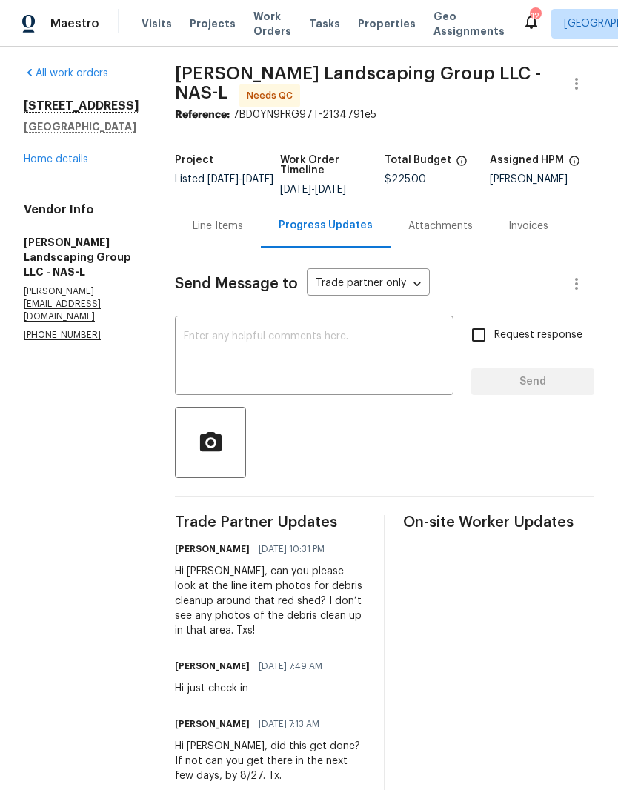
scroll to position [4, 0]
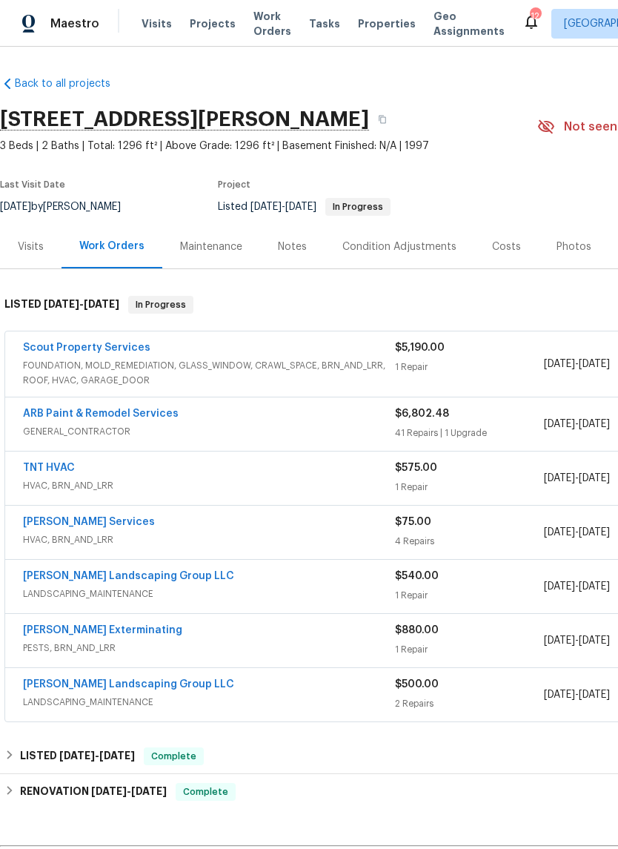
click at [291, 245] on div "Notes" at bounding box center [292, 247] width 29 height 15
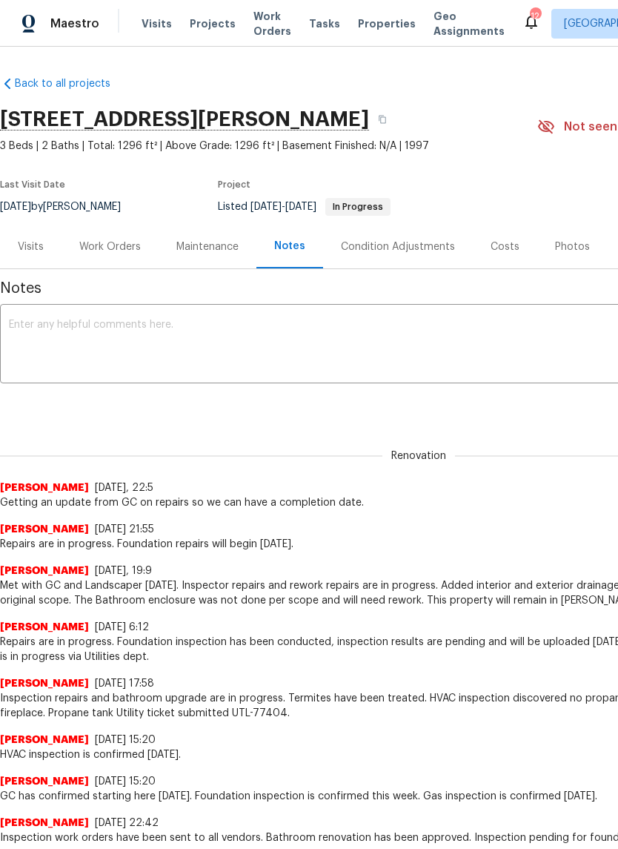
click at [271, 331] on textarea at bounding box center [419, 346] width 820 height 52
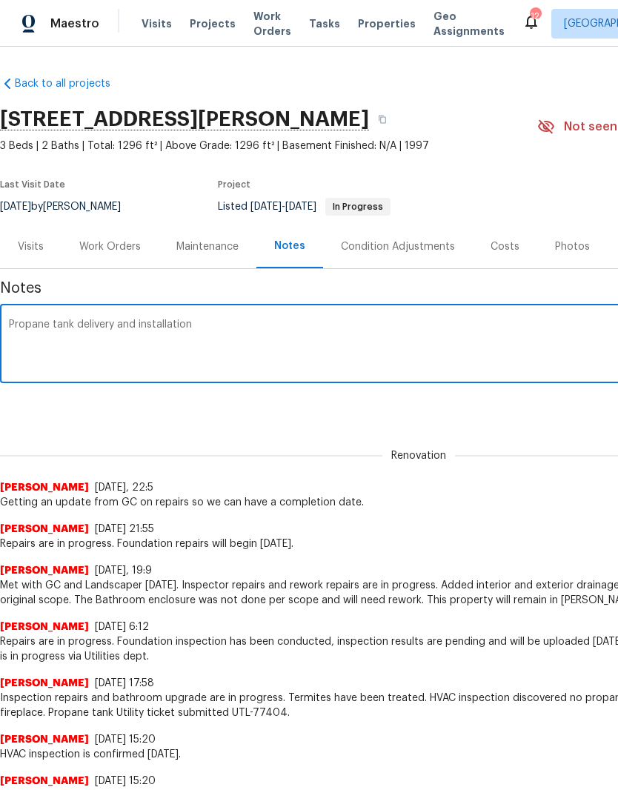
click at [136, 327] on textarea "Propane tank delivery and installation" at bounding box center [419, 346] width 820 height 52
click at [359, 330] on textarea "Propane tank delivery, installation, and HVAC and fireplace hook ups are confir…" at bounding box center [419, 346] width 820 height 52
click at [432, 328] on textarea "Propane tank delivery, installation, and HVAC and fireplace hook ups are confir…" at bounding box center [419, 346] width 820 height 52
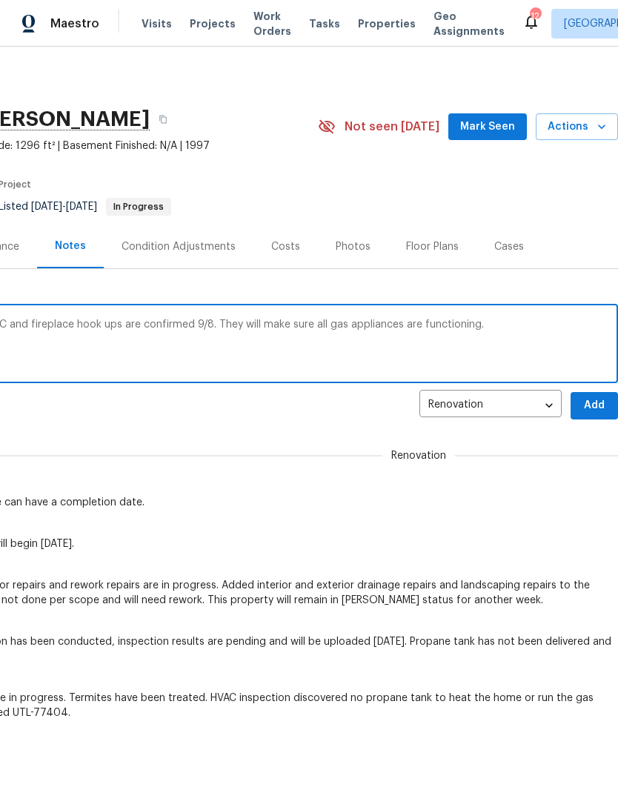
scroll to position [0, 219]
type textarea "Propane tank delivery, installation, and HVAC and fireplace hook ups are confir…"
click at [593, 408] on span "Add" at bounding box center [595, 406] width 24 height 19
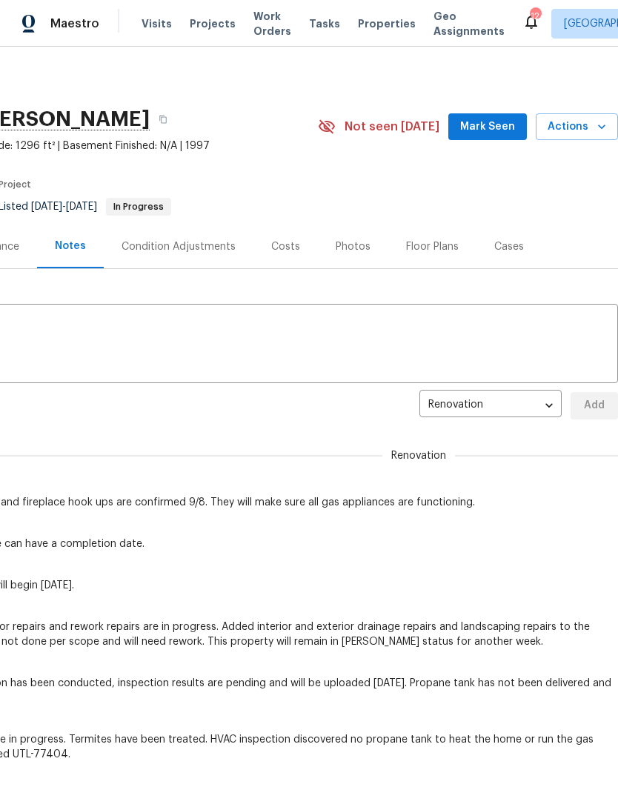
click at [504, 131] on span "Mark Seen" at bounding box center [487, 127] width 55 height 19
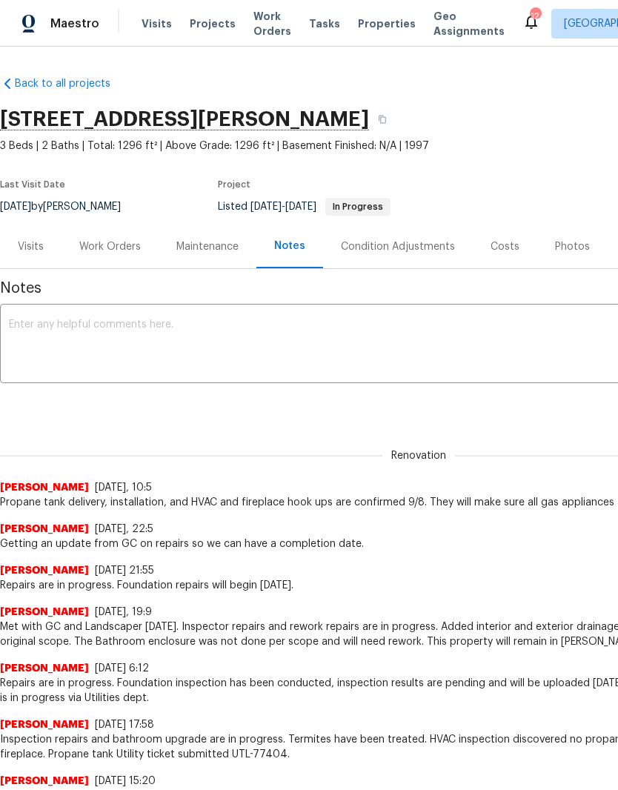
scroll to position [0, 0]
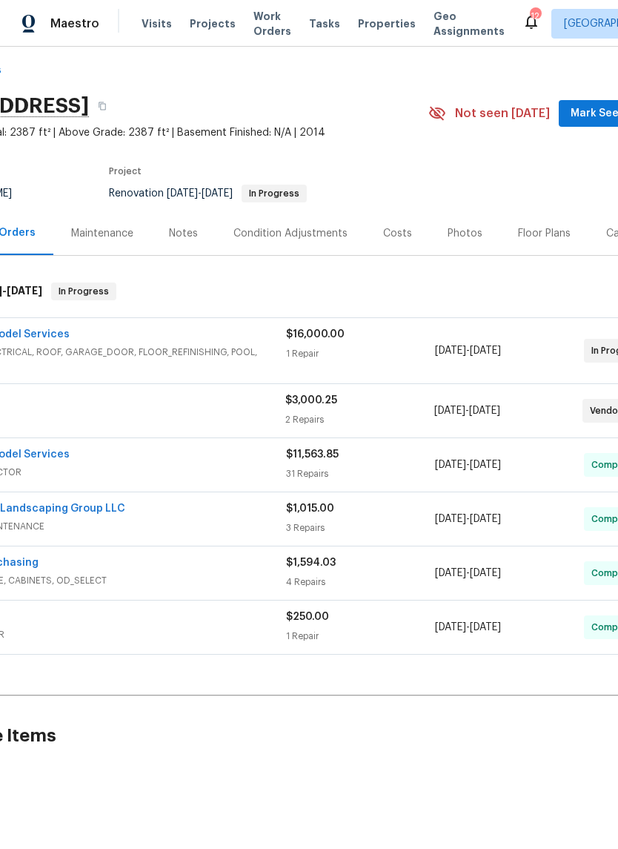
scroll to position [13, 106]
click at [595, 118] on span "Mark Seen" at bounding box center [601, 114] width 55 height 19
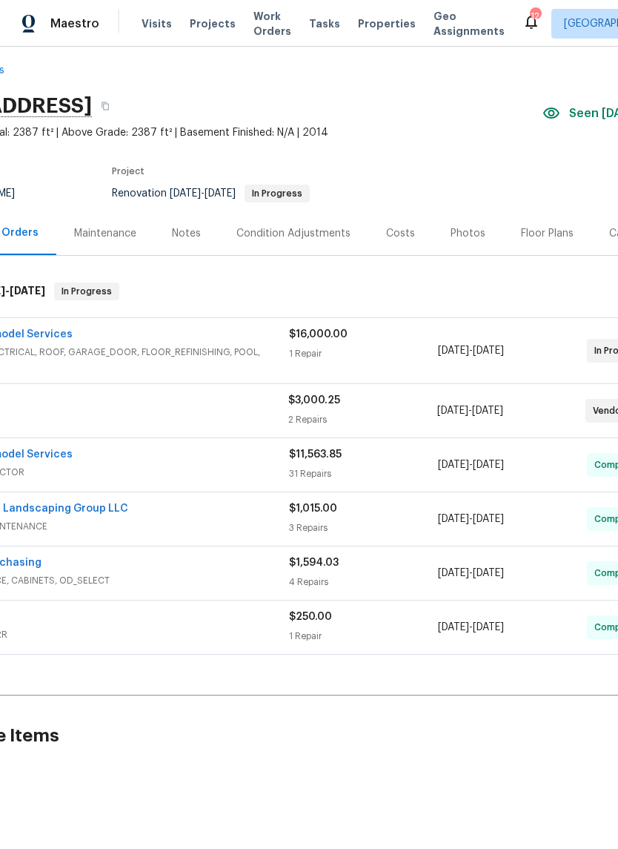
click at [188, 235] on div "Notes" at bounding box center [186, 233] width 29 height 15
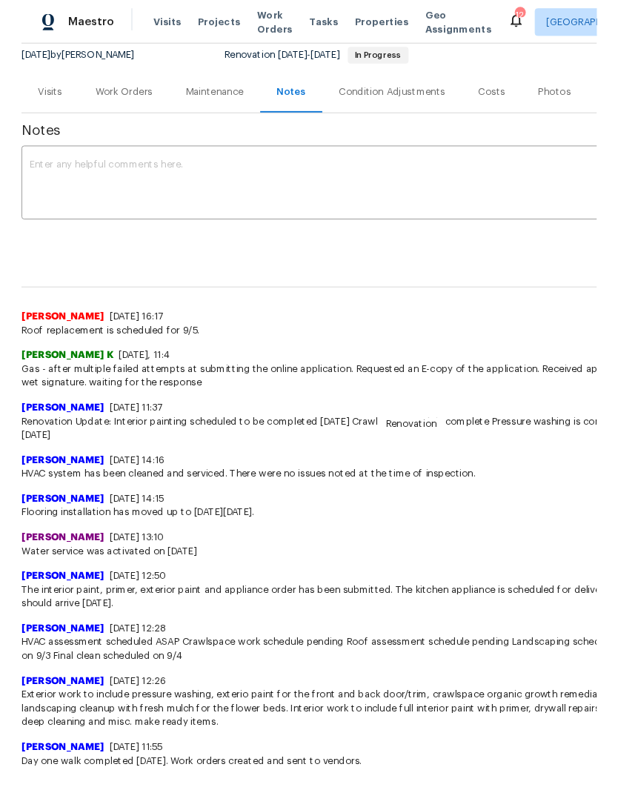
scroll to position [149, 0]
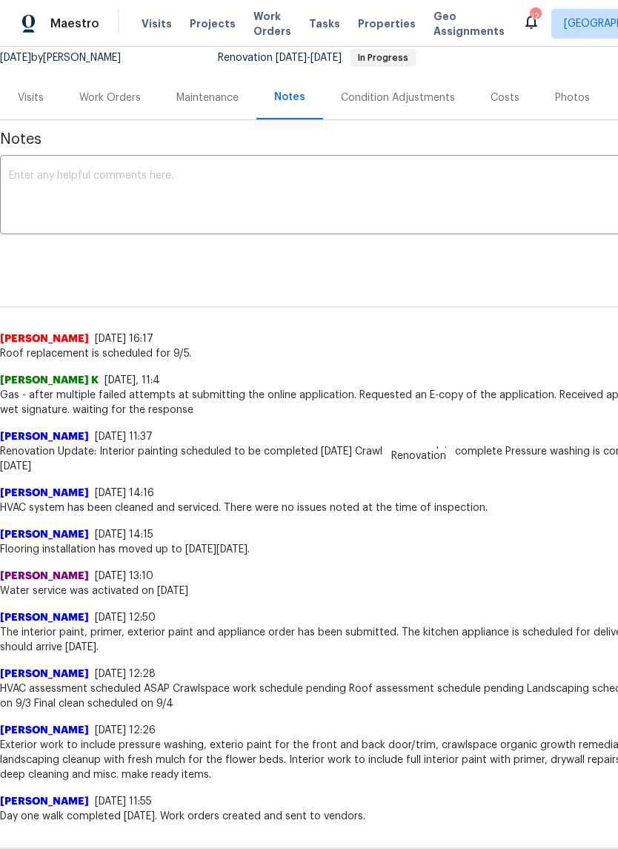
click at [175, 183] on textarea at bounding box center [419, 197] width 820 height 52
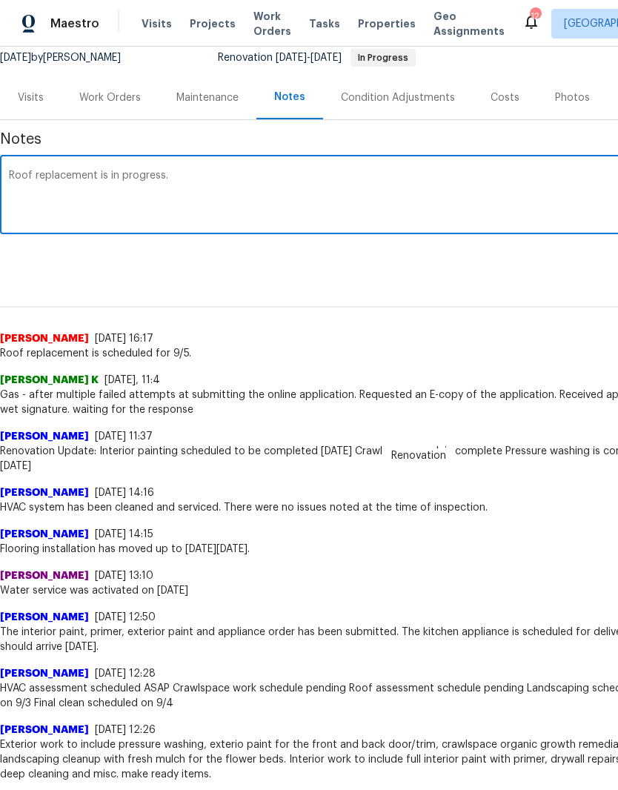
type textarea "Roof replacement is in progress."
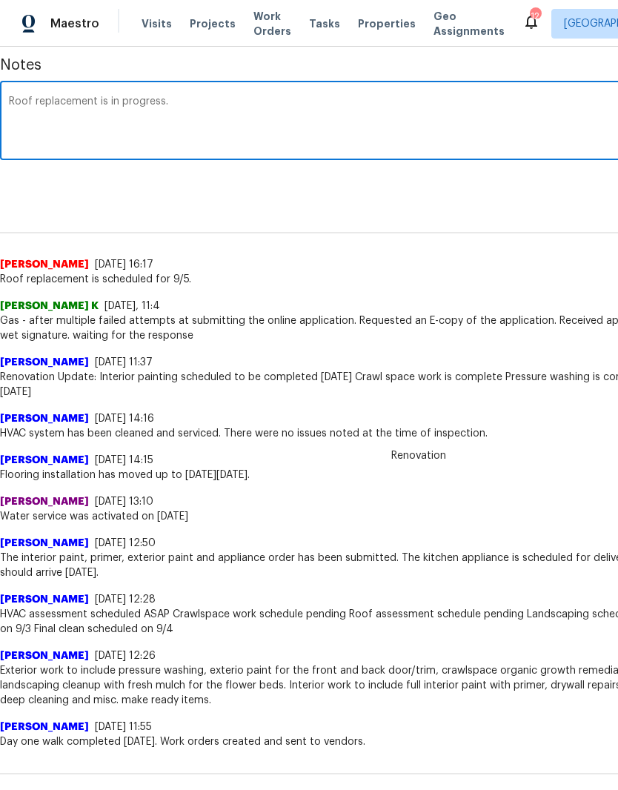
scroll to position [223, 0]
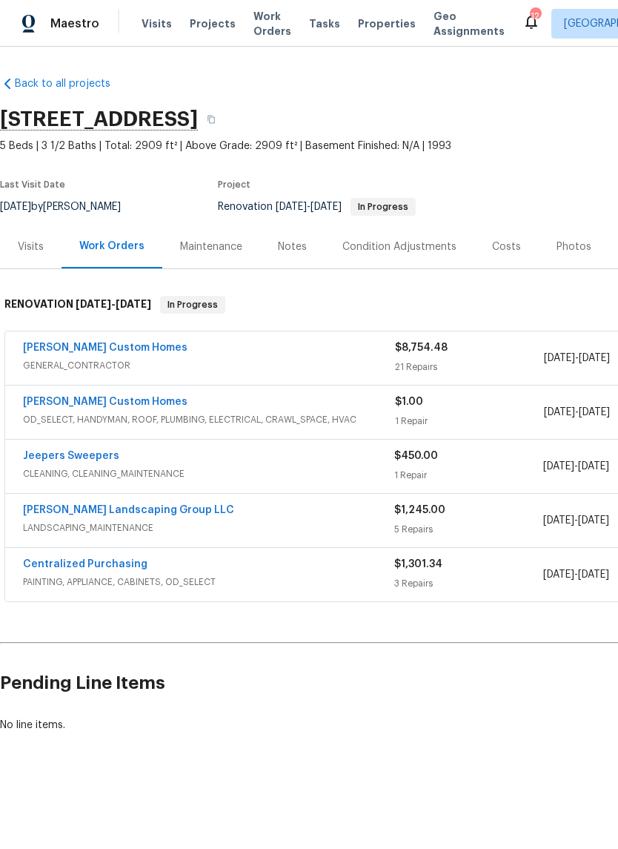
click at [294, 250] on div "Notes" at bounding box center [292, 247] width 29 height 15
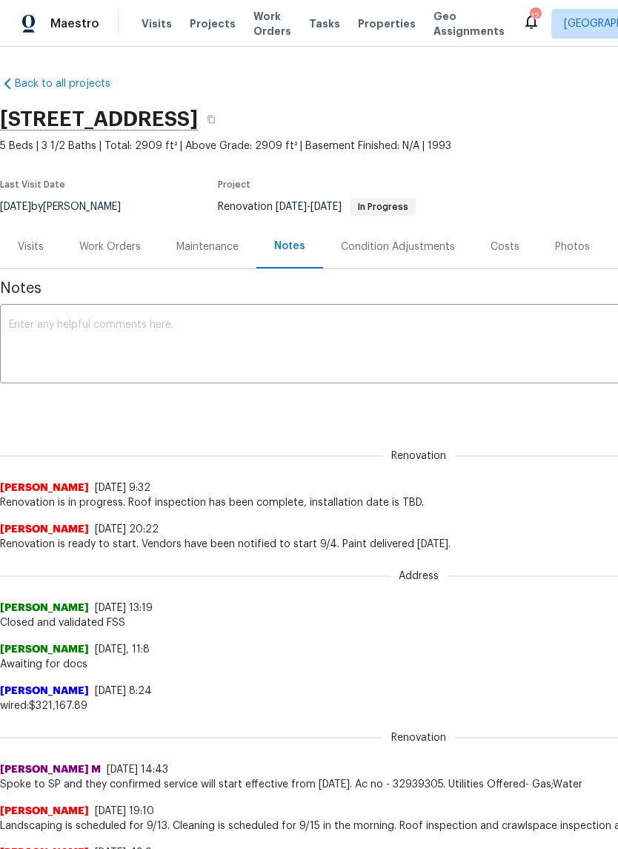
click at [172, 326] on textarea at bounding box center [419, 346] width 820 height 52
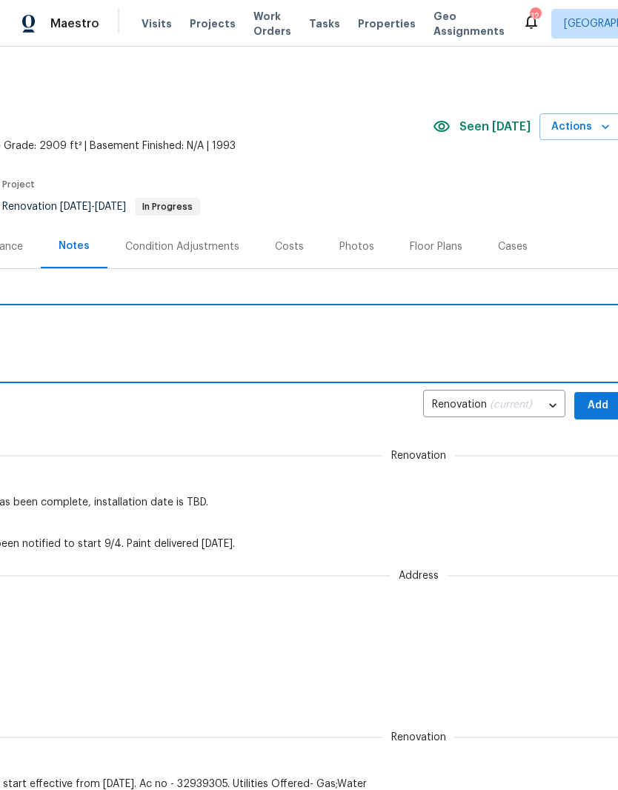
scroll to position [0, 219]
type textarea "Roof replacement scheduled for 9/7."
click at [592, 408] on span "Add" at bounding box center [595, 406] width 24 height 19
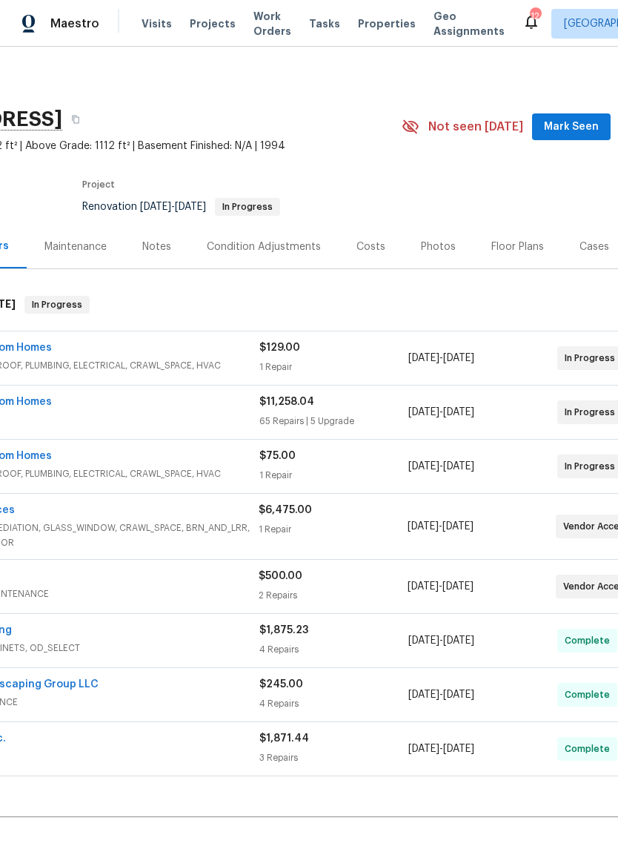
scroll to position [0, 137]
click at [569, 133] on span "Mark Seen" at bounding box center [570, 127] width 55 height 19
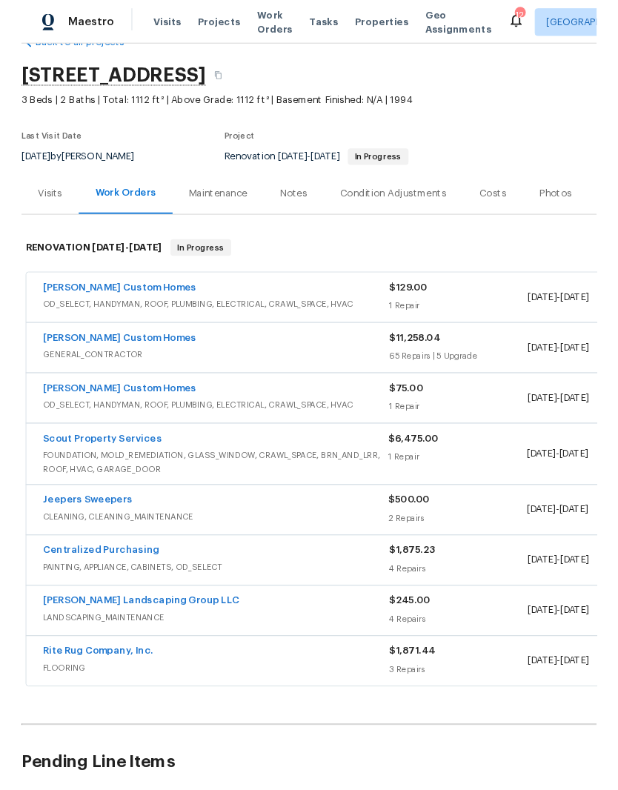
scroll to position [39, 0]
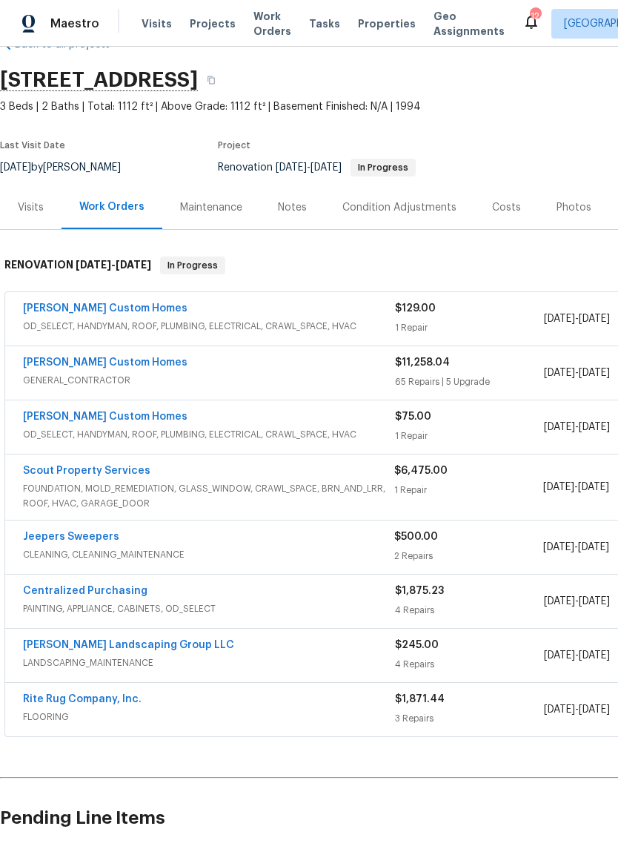
click at [130, 420] on link "[PERSON_NAME] Custom Homes" at bounding box center [105, 417] width 165 height 10
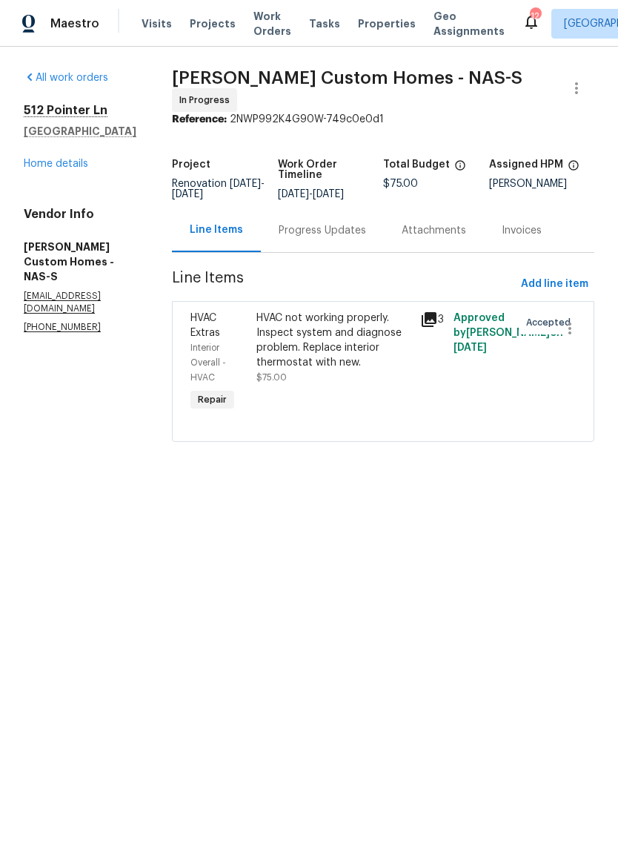
click at [380, 327] on div "HVAC not working properly. Inspect system and diagnose problem. Replace interio…" at bounding box center [335, 340] width 156 height 59
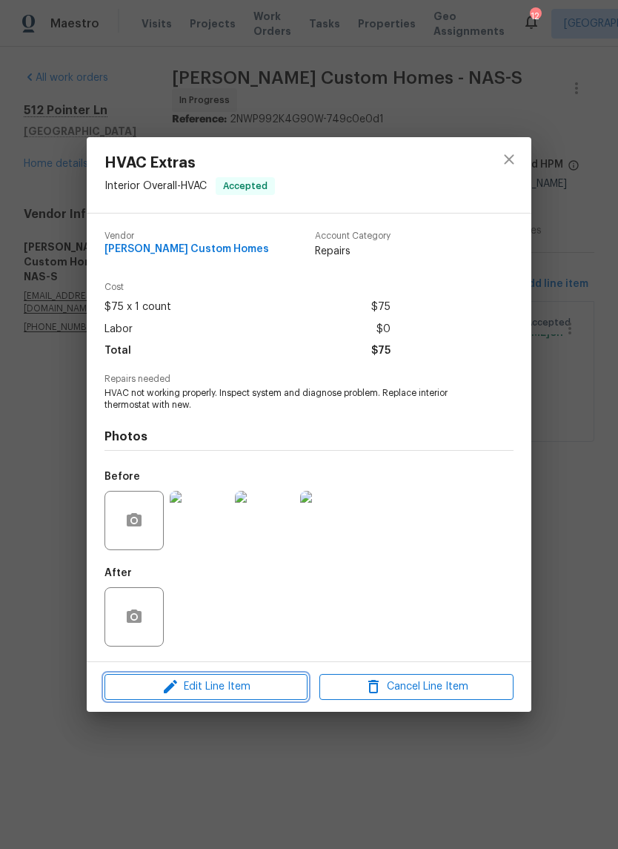
click at [234, 685] on span "Edit Line Item" at bounding box center [206, 687] width 194 height 19
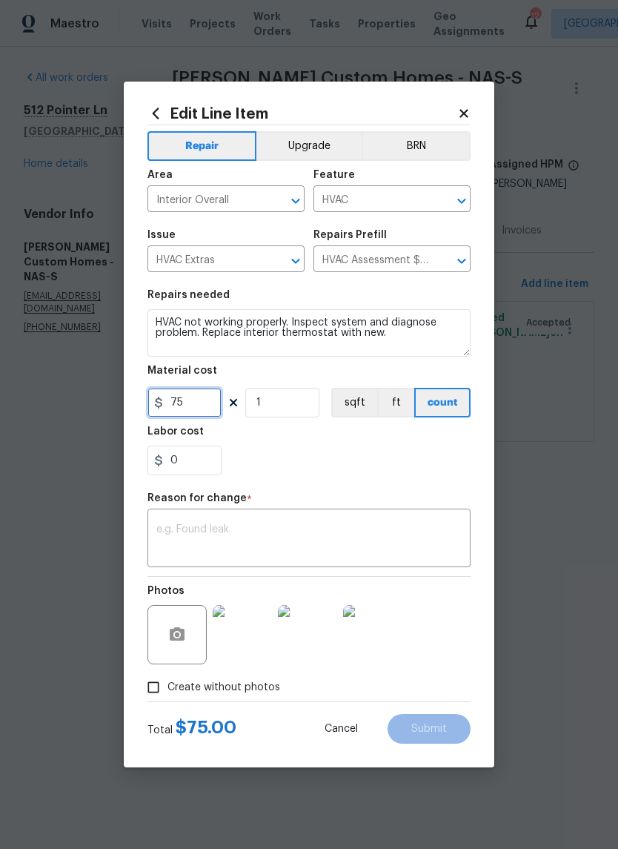
click at [201, 405] on input "75" at bounding box center [185, 403] width 74 height 30
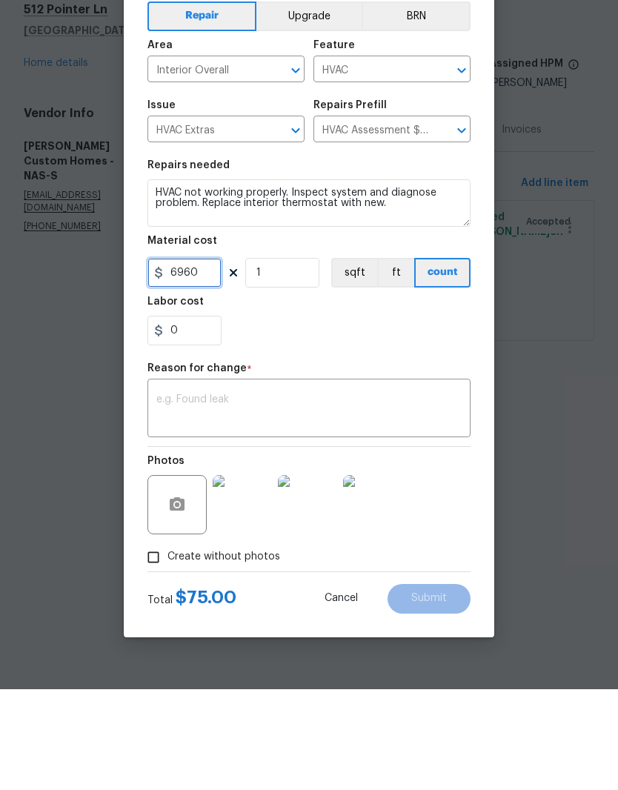
type input "6960"
click at [315, 464] on figure "Reason for change * x ​" at bounding box center [309, 501] width 323 height 74
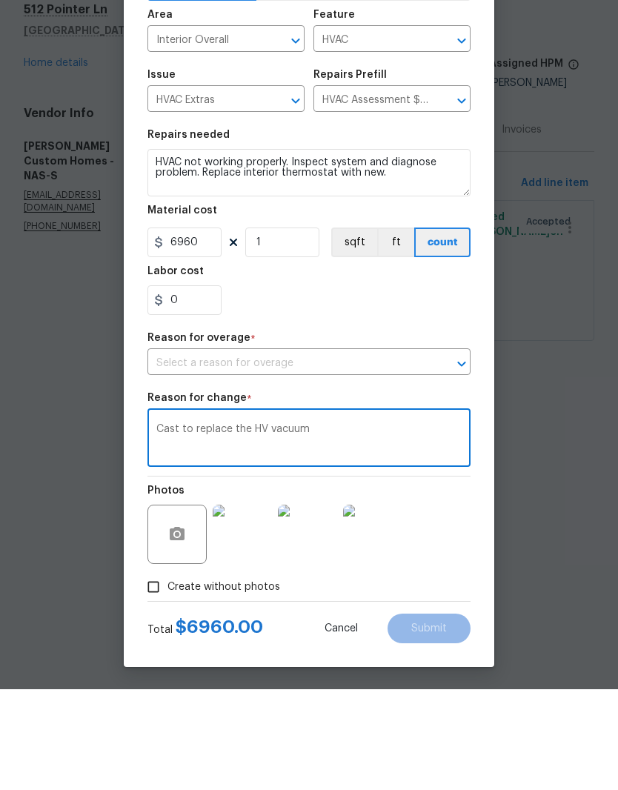
click at [256, 525] on textarea "Cast to replace the HV vacuum" at bounding box center [309, 540] width 306 height 31
click at [176, 525] on textarea "Cast to replace the HVAC" at bounding box center [309, 540] width 306 height 31
click at [429, 525] on textarea "Cost for materials and labor to replace the HVAC" at bounding box center [309, 540] width 306 height 31
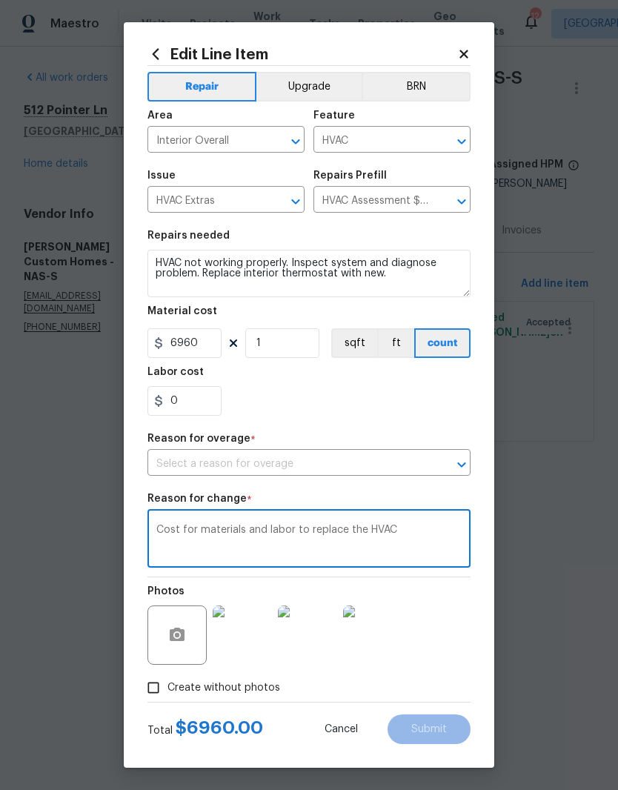
scroll to position [4, 0]
click at [460, 468] on icon "Open" at bounding box center [462, 465] width 18 height 18
type textarea "Cost for materials and labor to replace the HVAC"
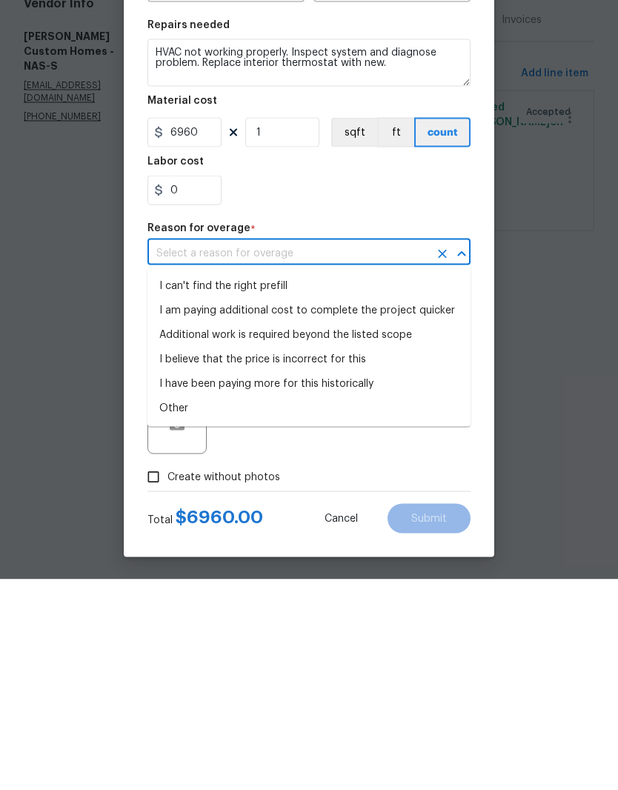
click at [297, 534] on li "Additional work is required beyond the listed scope" at bounding box center [309, 546] width 323 height 24
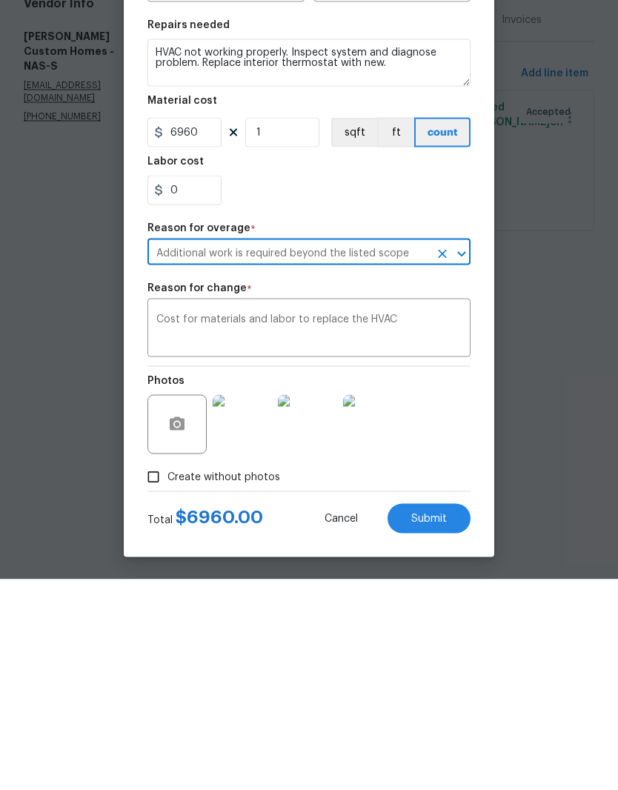
type input "Additional work is required beyond the listed scope"
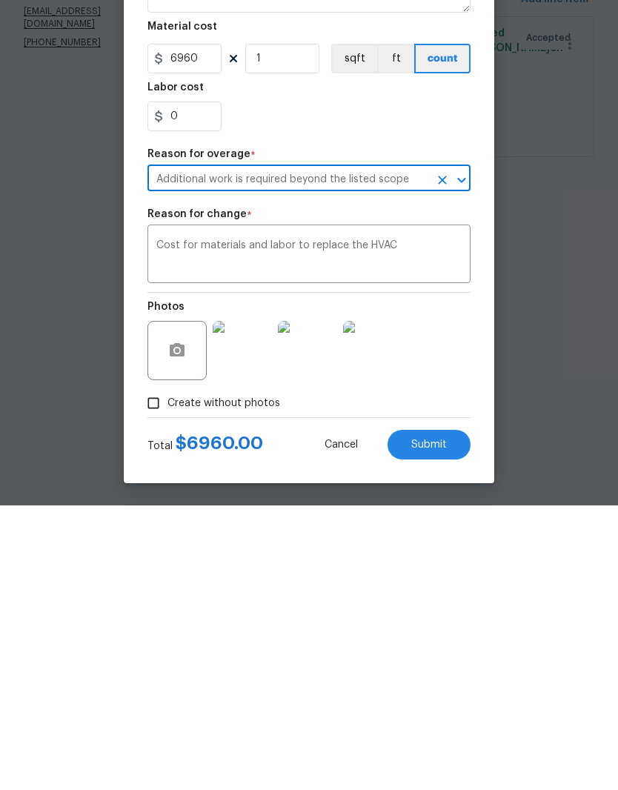
click at [440, 724] on span "Submit" at bounding box center [430, 729] width 36 height 11
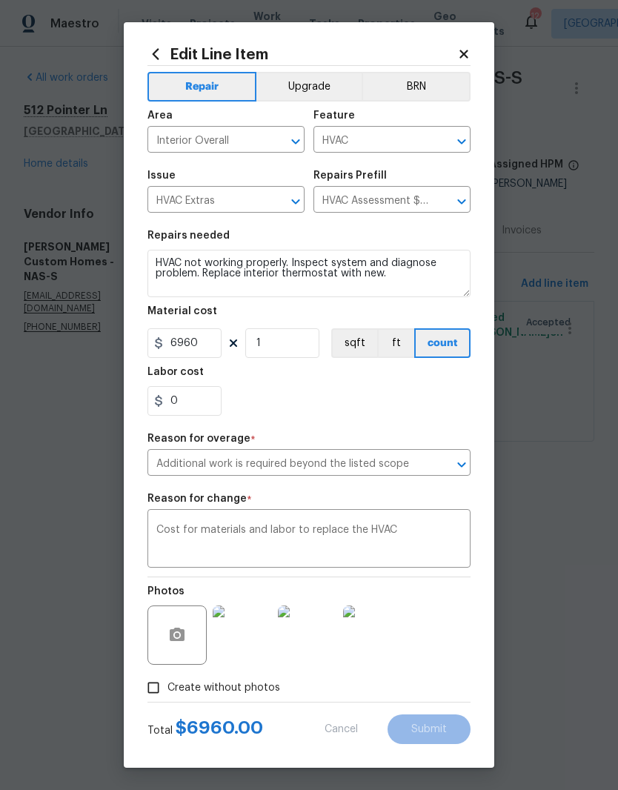
type input "75"
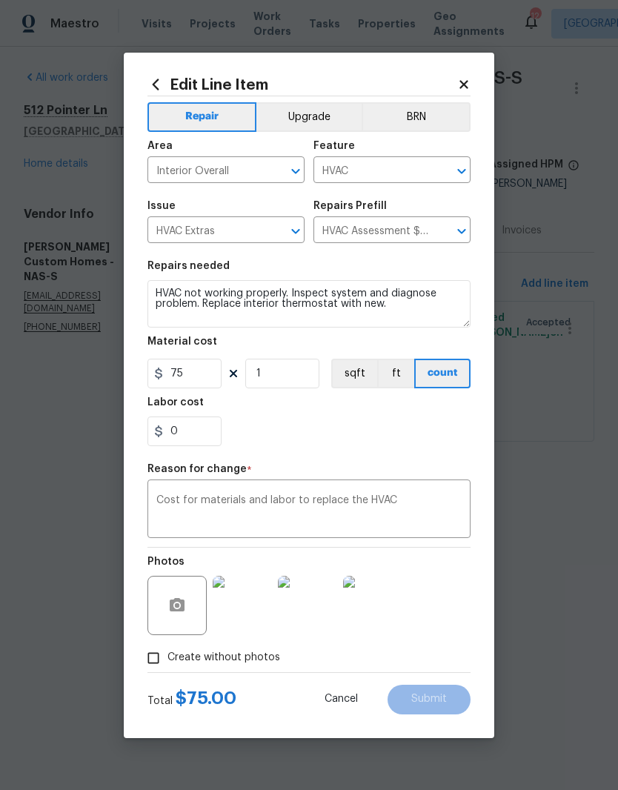
scroll to position [0, 0]
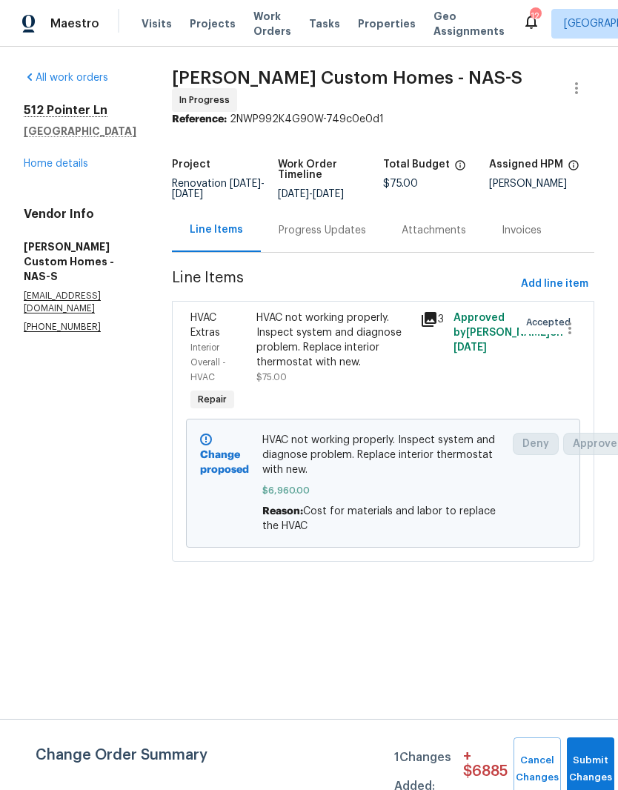
click at [73, 159] on link "Home details" at bounding box center [56, 164] width 65 height 10
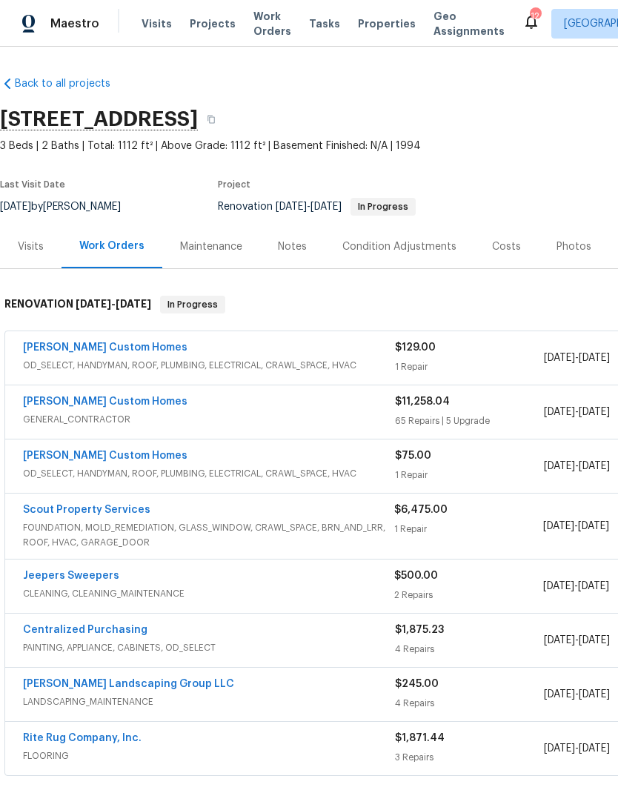
click at [297, 249] on div "Notes" at bounding box center [292, 247] width 29 height 15
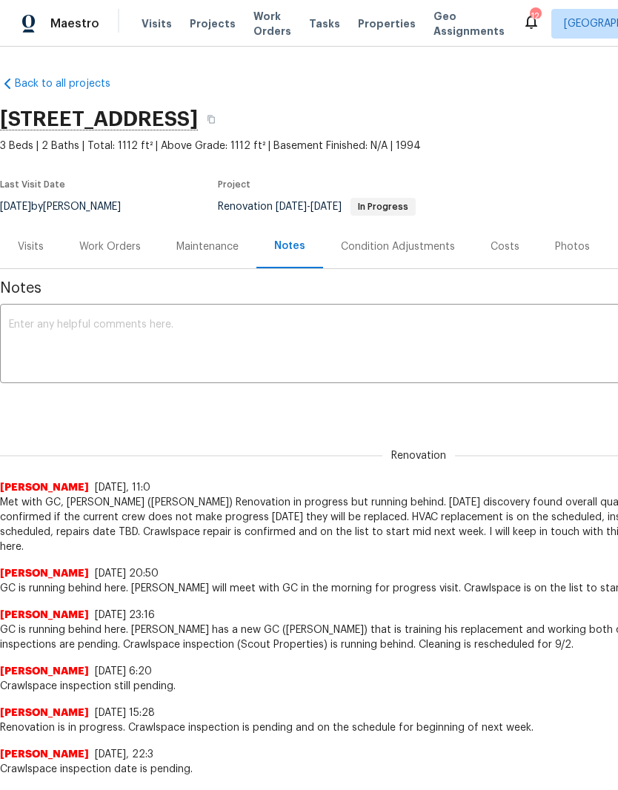
click at [214, 321] on textarea at bounding box center [419, 346] width 820 height 52
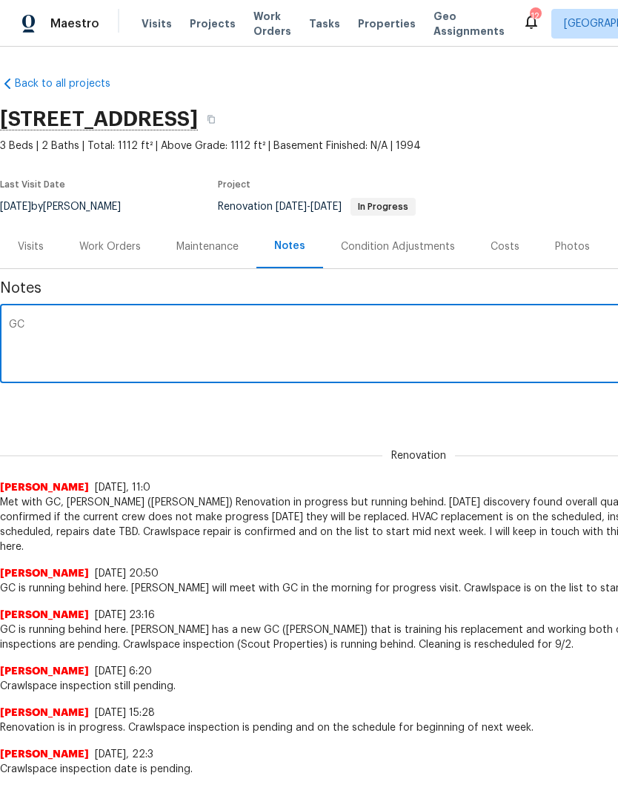
type textarea "G"
click at [385, 328] on textarea "Renovation is in progress. HVAC will get replaced [DATE][DATE]. Crawlspace is i…" at bounding box center [419, 346] width 820 height 52
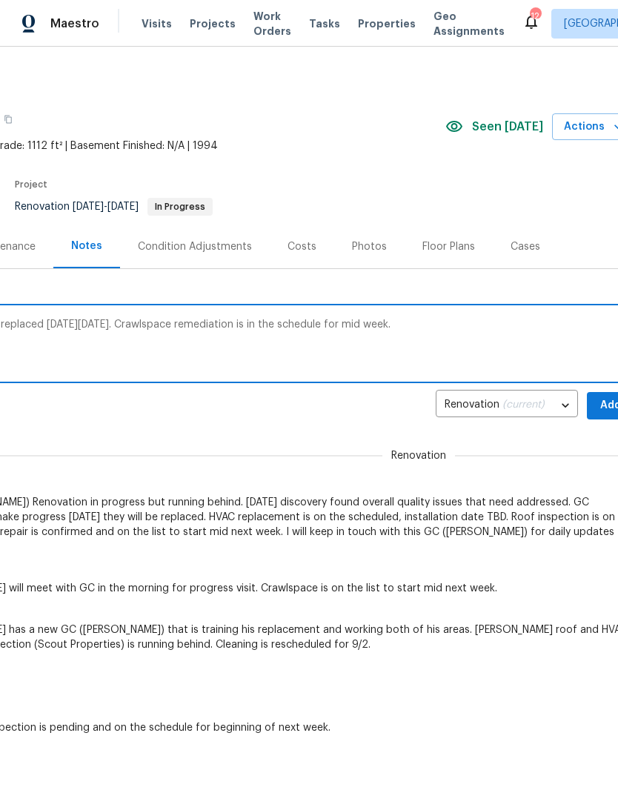
scroll to position [0, 205]
type textarea "Renovation is in progress. HVAC will get replaced [DATE][DATE]. Crawlspace reme…"
click at [601, 402] on span "Add" at bounding box center [610, 406] width 24 height 19
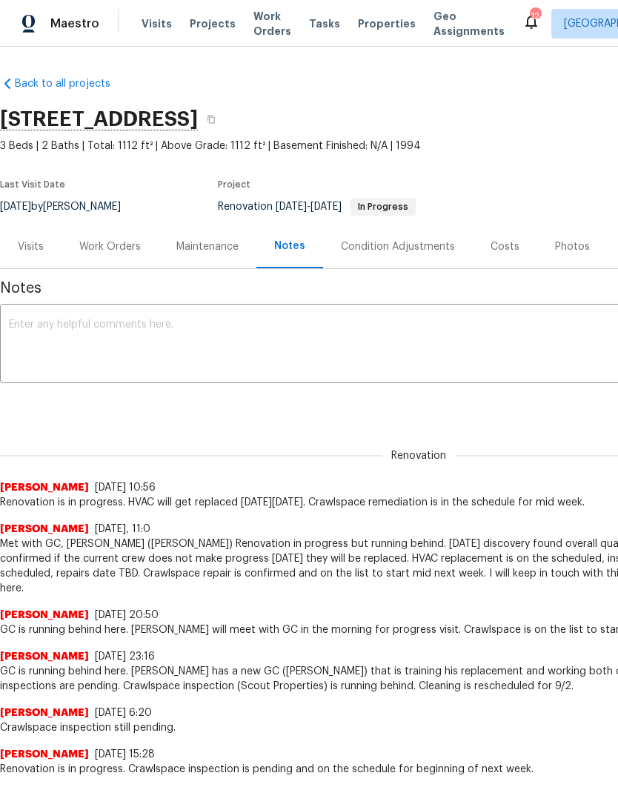
scroll to position [0, 0]
click at [126, 253] on div "Work Orders" at bounding box center [110, 247] width 62 height 15
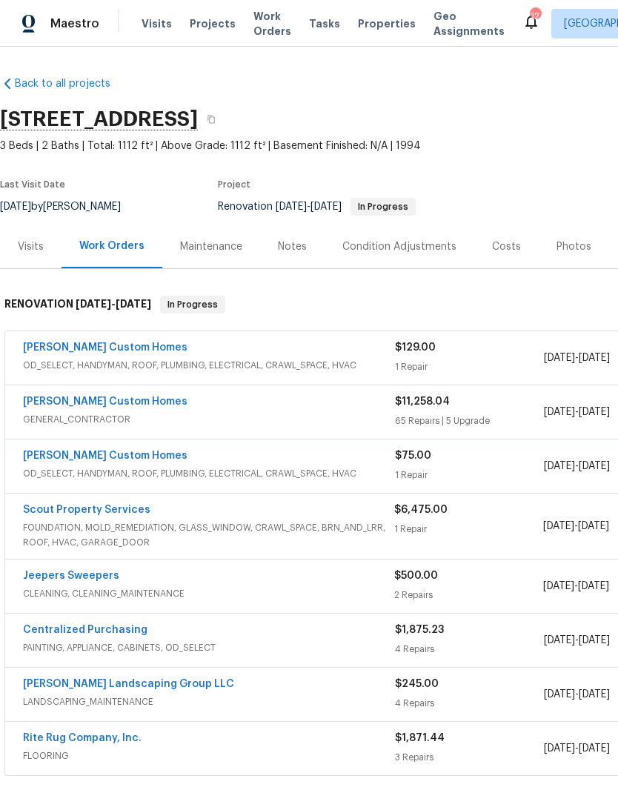
click at [140, 512] on link "Scout Property Services" at bounding box center [87, 510] width 128 height 10
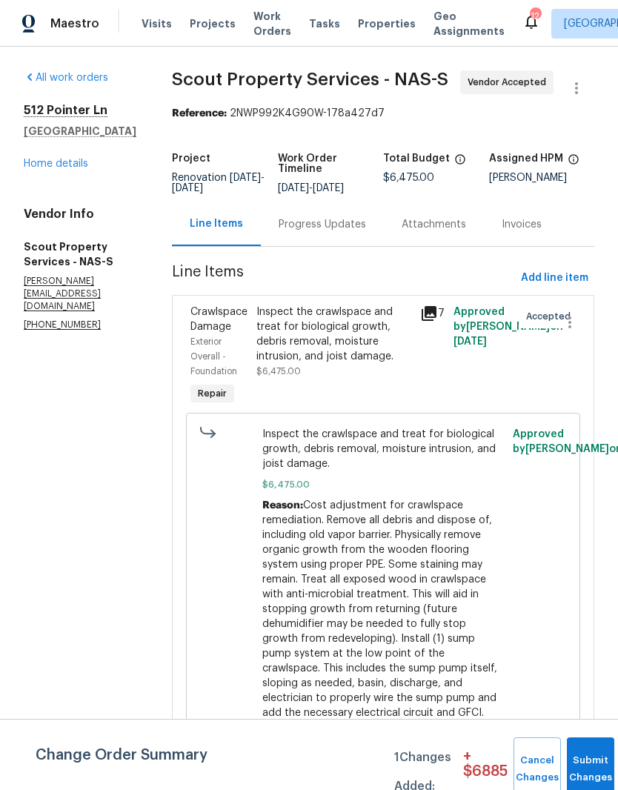
click at [299, 227] on div "Progress Updates" at bounding box center [322, 224] width 87 height 15
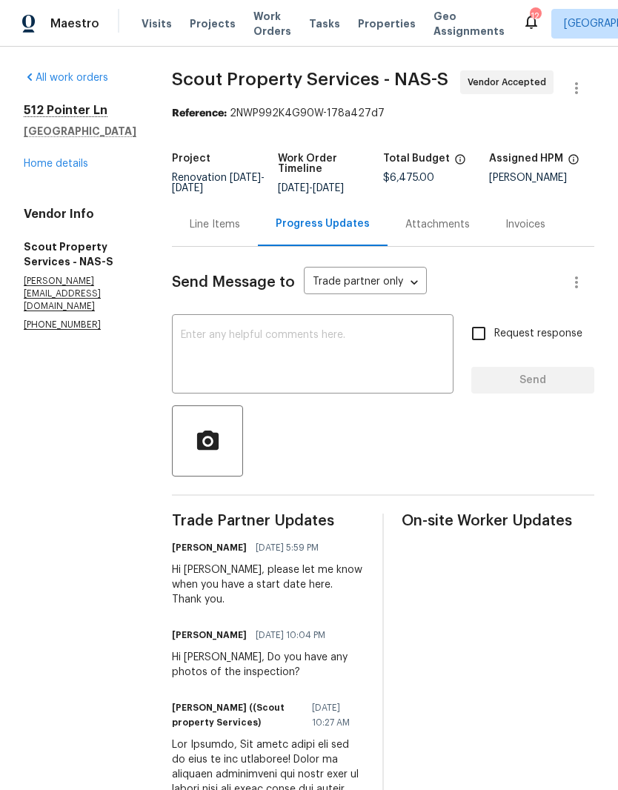
click at [325, 333] on textarea at bounding box center [313, 356] width 264 height 52
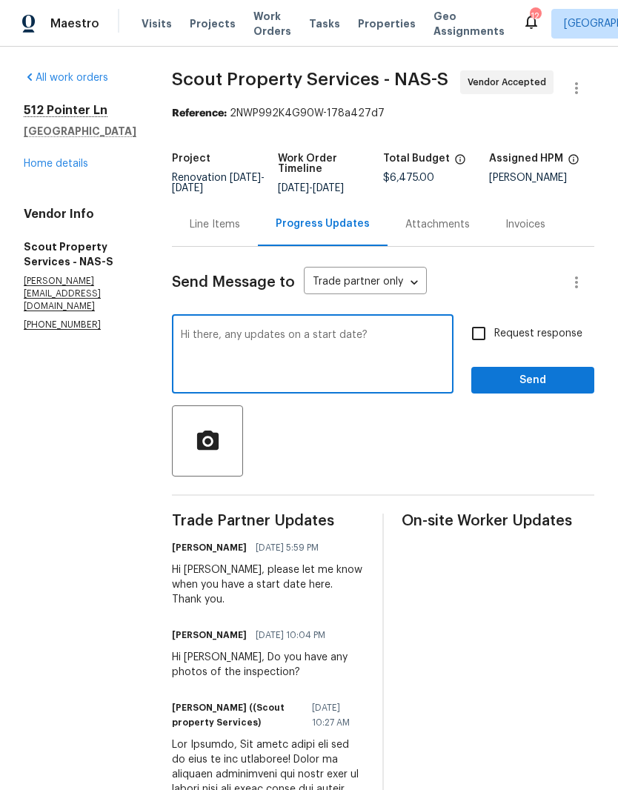
type textarea "Hi there, any updates on a start date?"
click at [538, 376] on span "Send" at bounding box center [532, 381] width 99 height 19
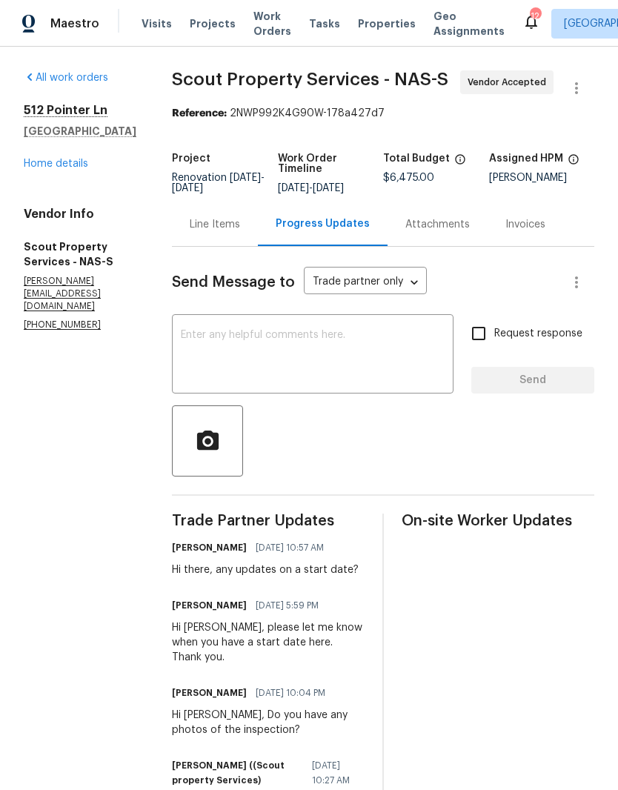
click at [44, 169] on link "Home details" at bounding box center [56, 164] width 65 height 10
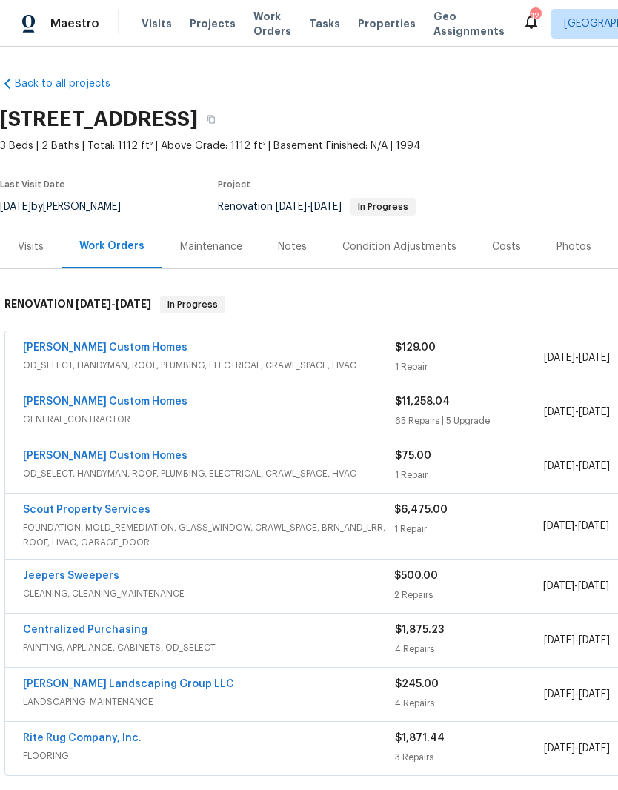
click at [293, 257] on div "Notes" at bounding box center [292, 247] width 65 height 44
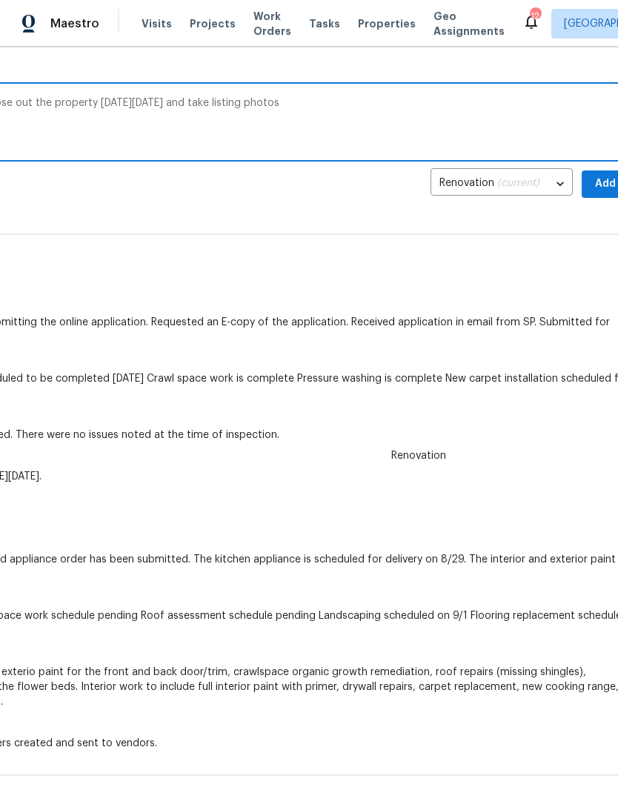
scroll to position [222, 209]
type textarea "Roof replacement is in progress. I will close out the property [DATE][DATE] and…"
click at [595, 185] on span "Add" at bounding box center [605, 184] width 24 height 19
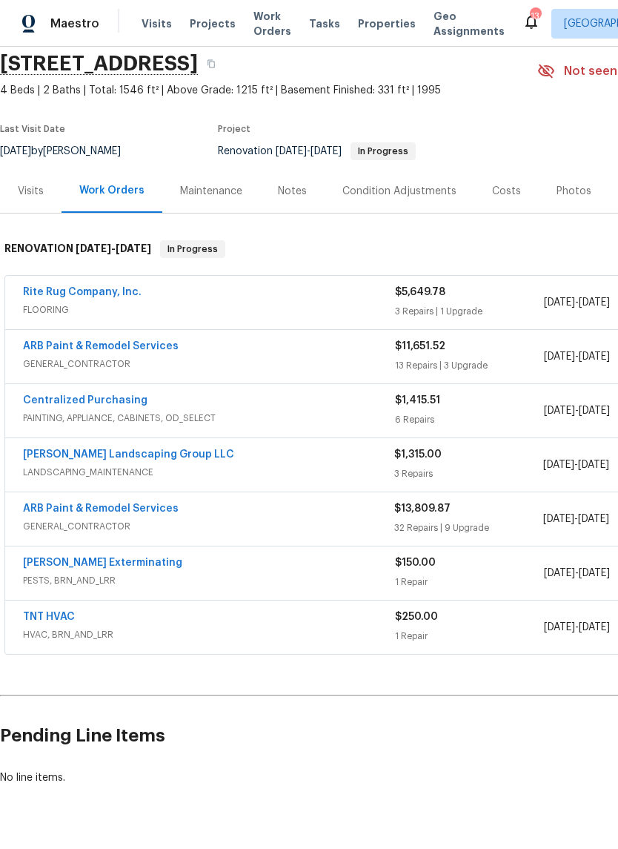
scroll to position [56, 0]
click at [297, 198] on div "Notes" at bounding box center [292, 191] width 29 height 15
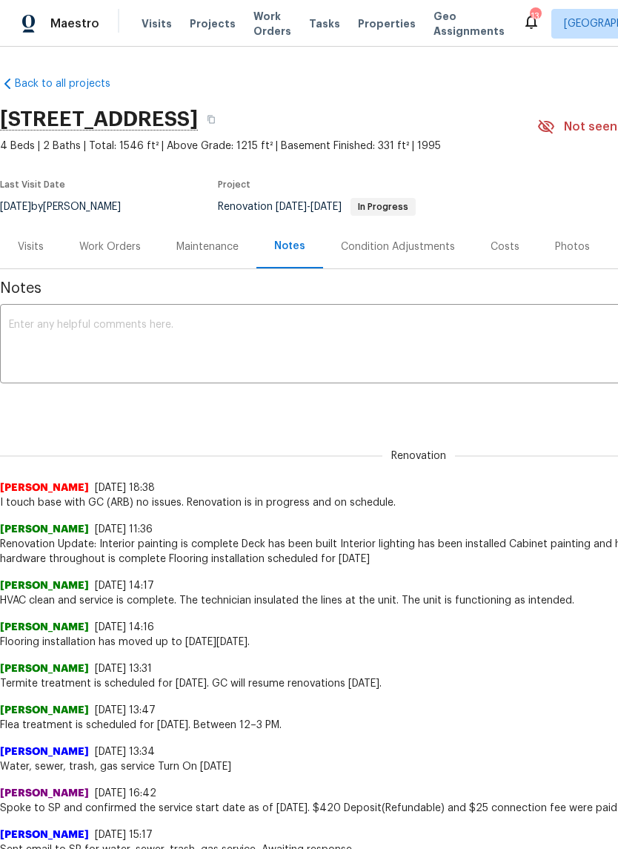
click at [188, 339] on textarea at bounding box center [419, 346] width 820 height 52
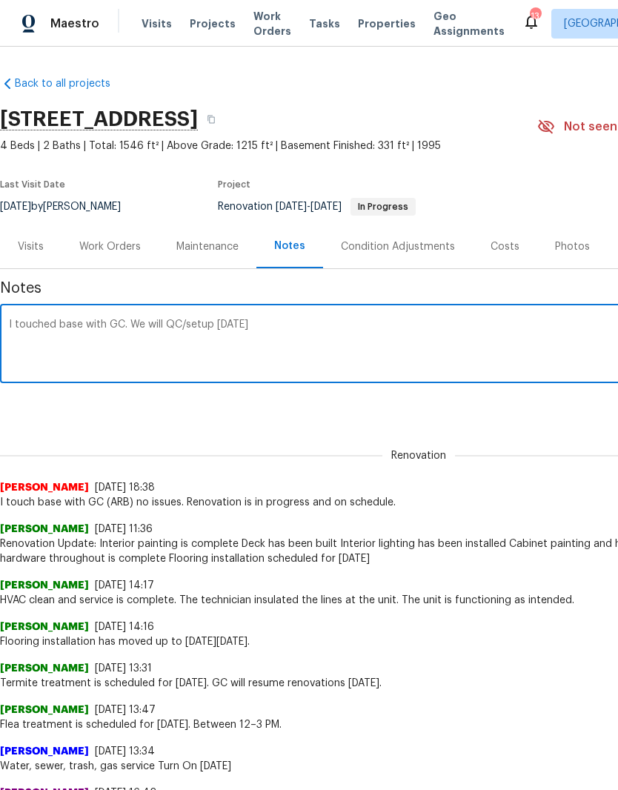
click at [133, 317] on div "I touched base with GC. We will QC/setup Monday 9/8 x ​" at bounding box center [419, 346] width 838 height 76
click at [131, 328] on textarea "I touched base with GC. We will QC/setup Monday 9/8" at bounding box center [419, 346] width 820 height 52
click at [292, 326] on textarea "I touched base with GC. Property will be ready for We will QC/setup Monday 9/8" at bounding box center [419, 346] width 820 height 52
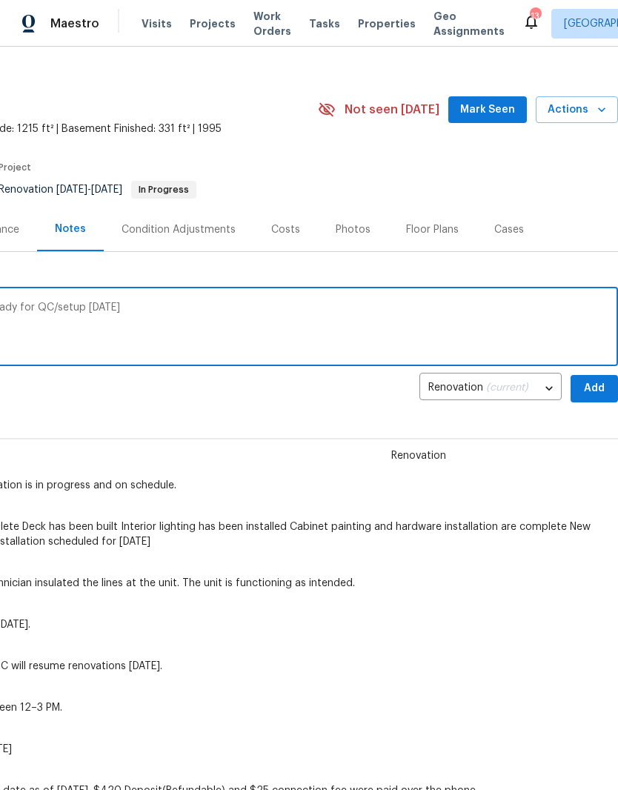
scroll to position [17, 219]
click at [152, 313] on textarea "I touched base with GC. Property will be ready for QC/setup Monday 9/8" at bounding box center [199, 329] width 820 height 52
type textarea "I touched base with GC. Property will be ready for QC/setup Monday 9/8."
click at [601, 386] on span "Add" at bounding box center [595, 389] width 24 height 19
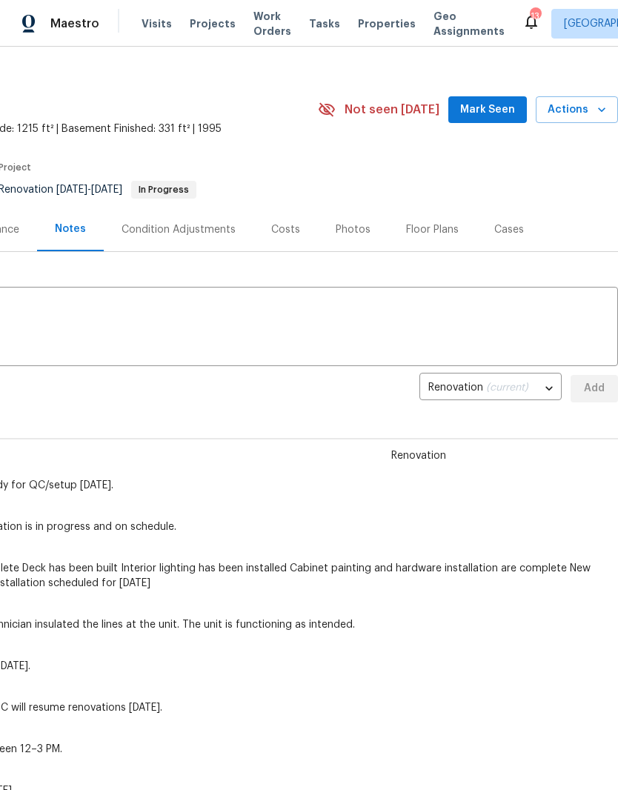
click at [498, 113] on span "Mark Seen" at bounding box center [487, 110] width 55 height 19
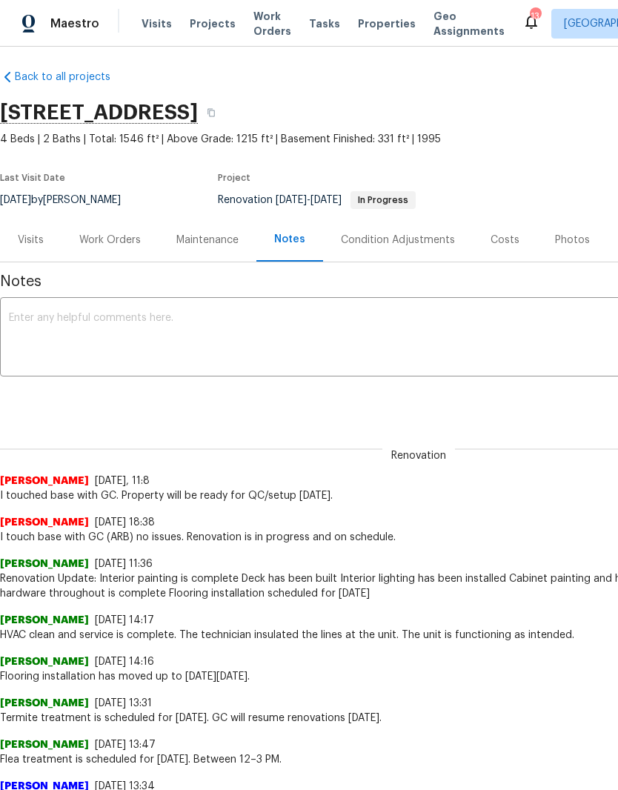
scroll to position [7, 0]
click at [110, 240] on div "Work Orders" at bounding box center [110, 240] width 62 height 15
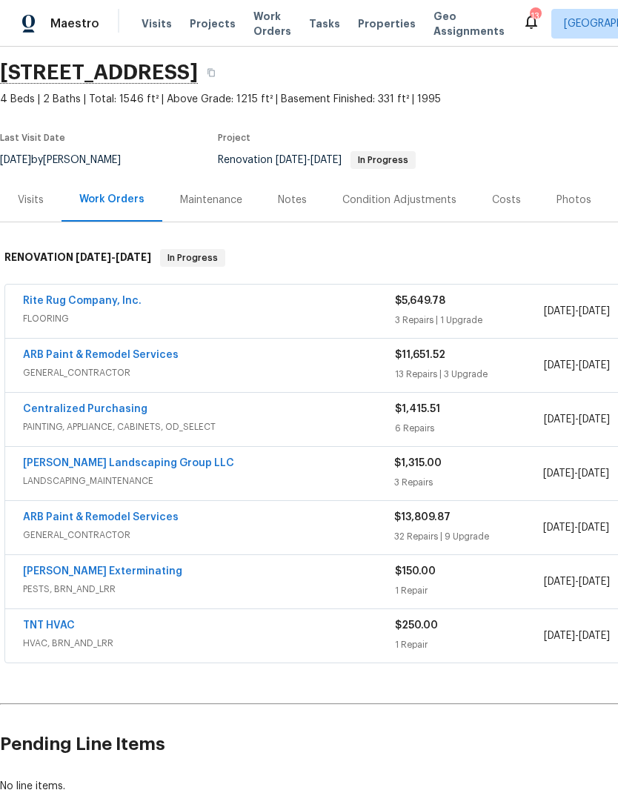
scroll to position [46, 0]
click at [134, 359] on link "ARB Paint & Remodel Services" at bounding box center [101, 356] width 156 height 10
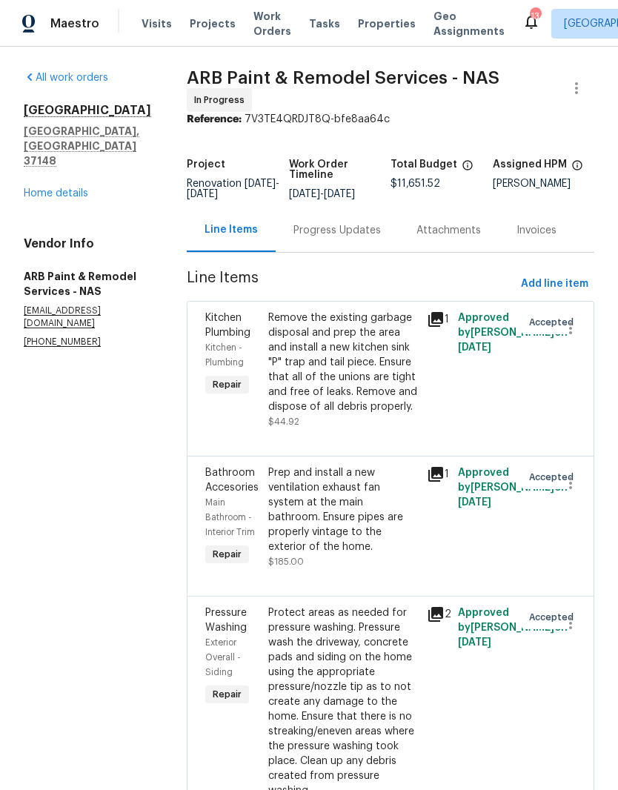
click at [68, 188] on link "Home details" at bounding box center [56, 193] width 65 height 10
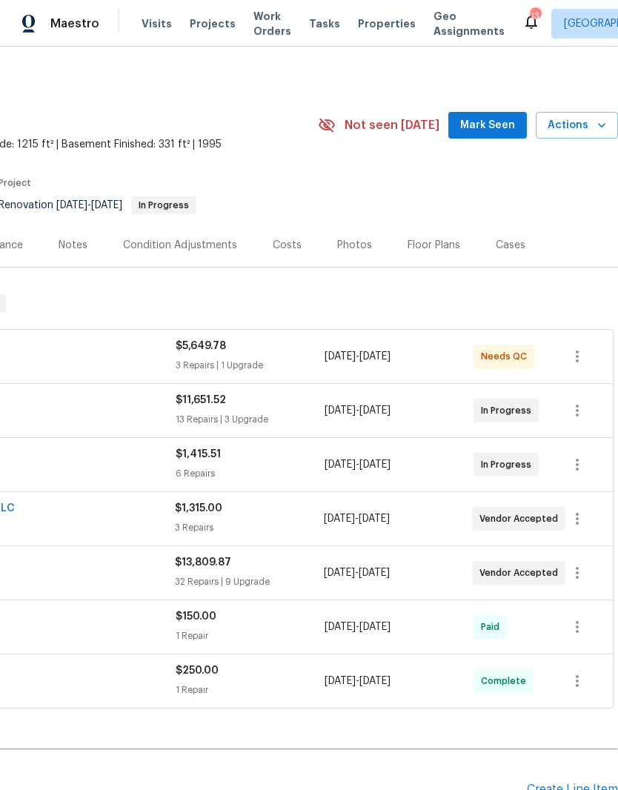
scroll to position [1, 219]
click at [501, 122] on span "Mark Seen" at bounding box center [487, 125] width 55 height 19
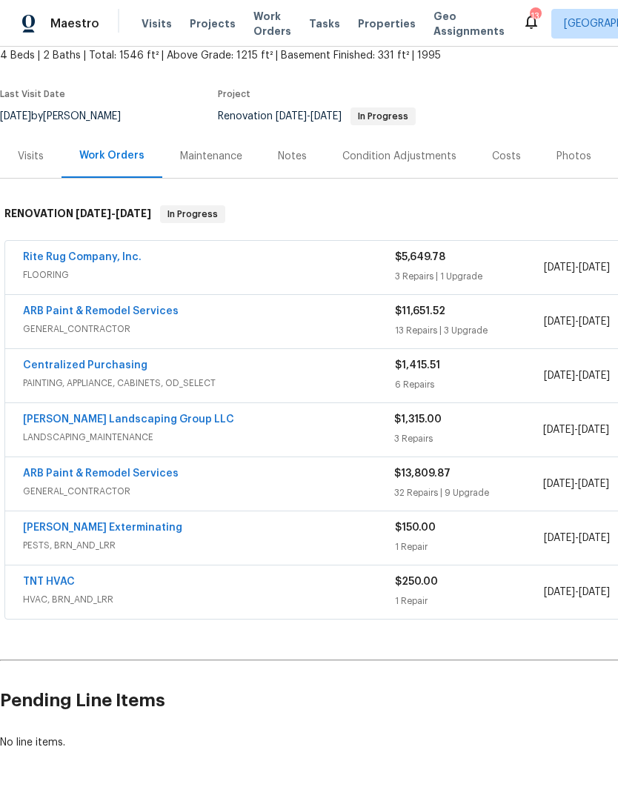
scroll to position [90, 0]
click at [129, 478] on link "ARB Paint & Remodel Services" at bounding box center [101, 474] width 156 height 10
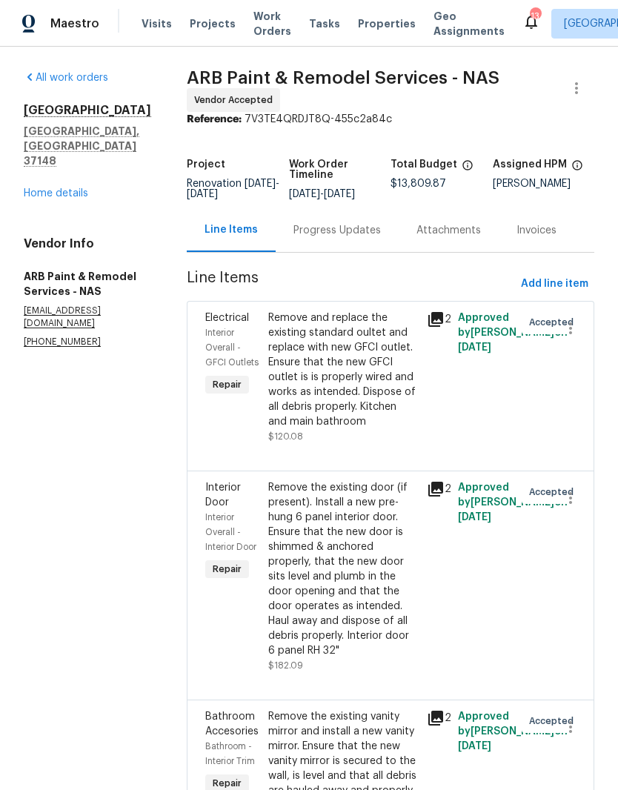
click at [69, 188] on link "Home details" at bounding box center [56, 193] width 65 height 10
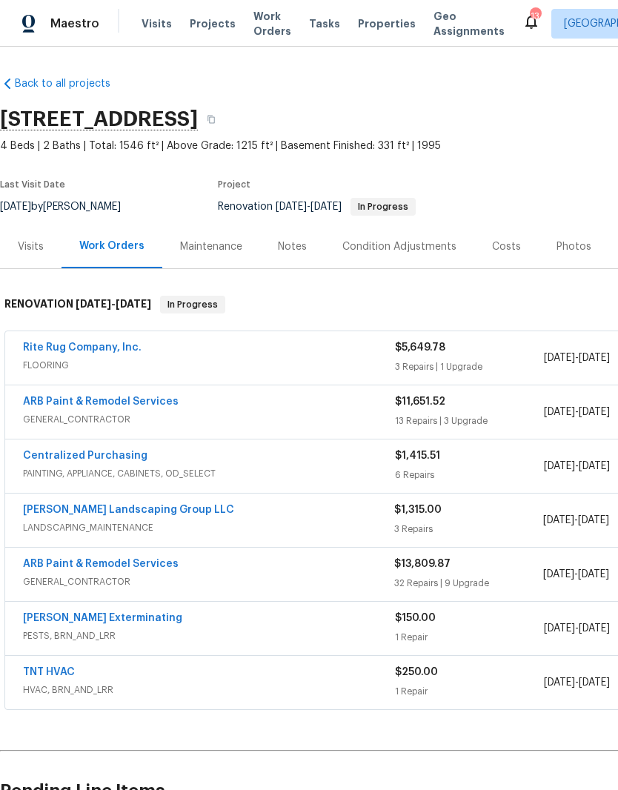
click at [120, 406] on link "ARB Paint & Remodel Services" at bounding box center [101, 402] width 156 height 10
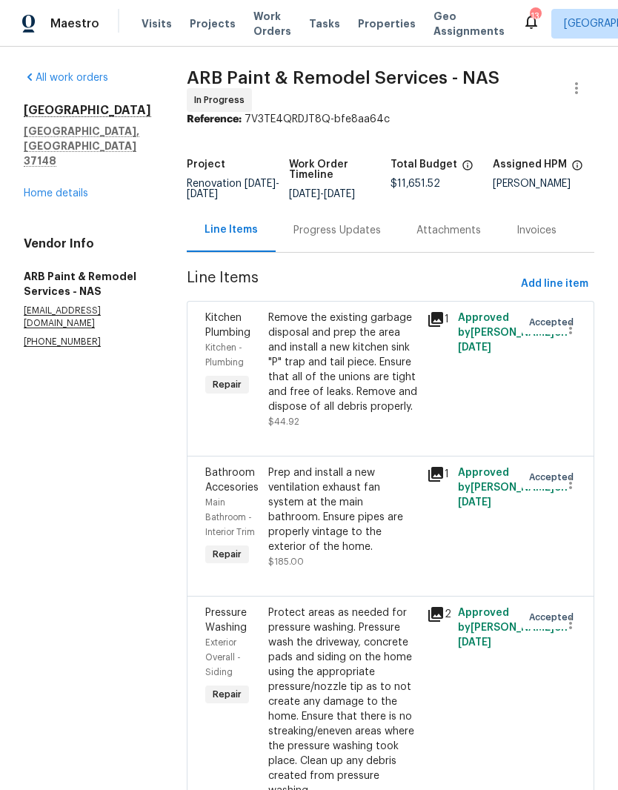
click at [73, 188] on link "Home details" at bounding box center [56, 193] width 65 height 10
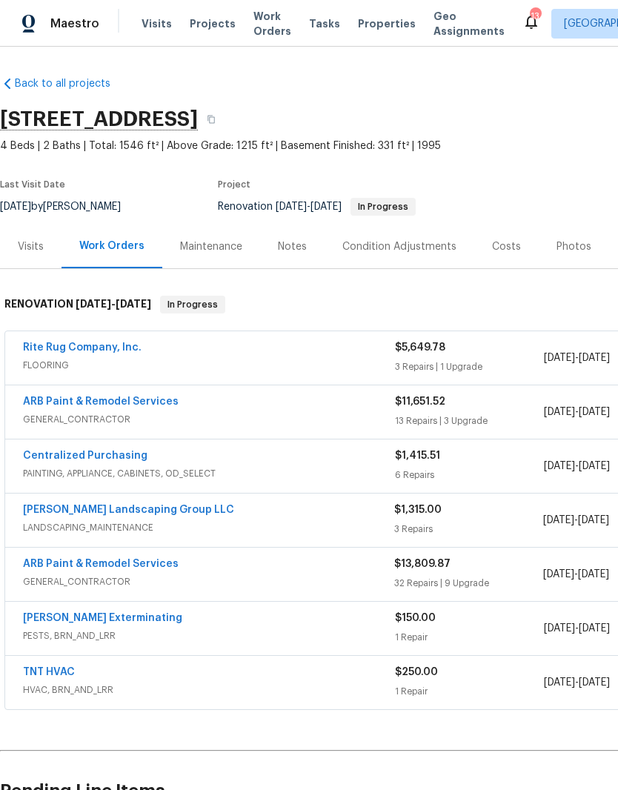
click at [110, 568] on link "ARB Paint & Remodel Services" at bounding box center [101, 564] width 156 height 10
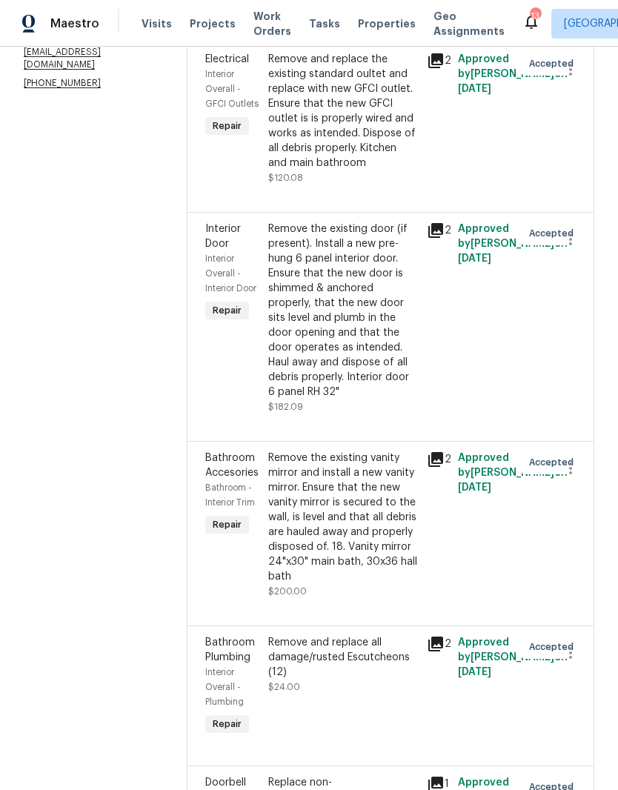
scroll to position [181, 0]
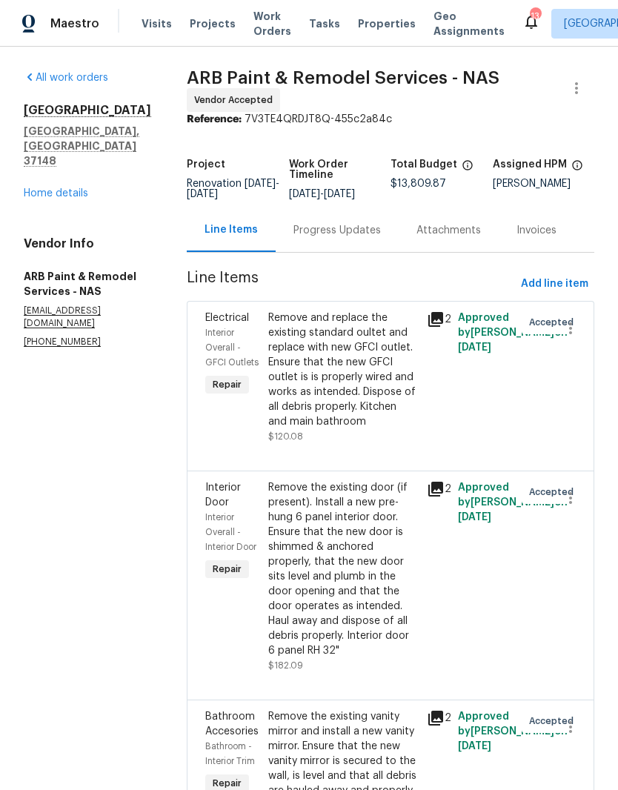
click at [79, 188] on link "Home details" at bounding box center [56, 193] width 65 height 10
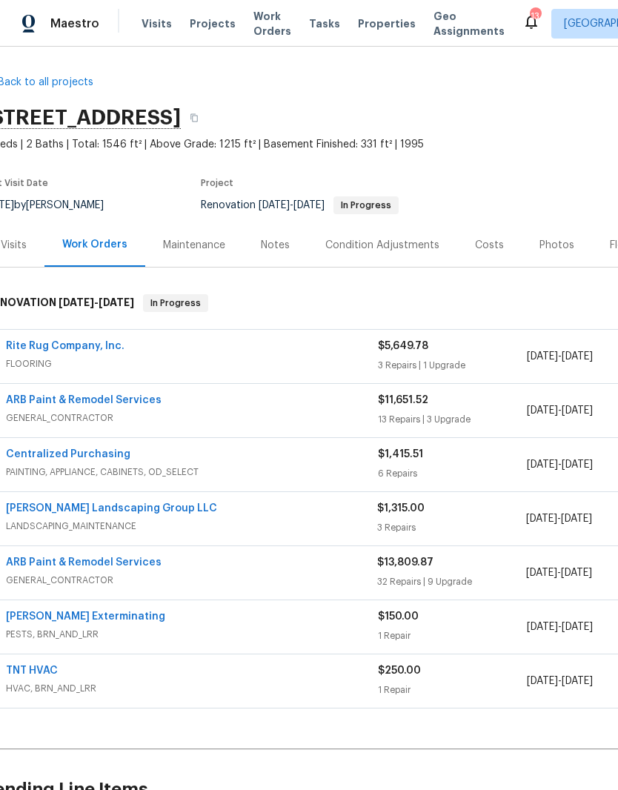
scroll to position [1, 18]
click at [126, 566] on link "ARB Paint & Remodel Services" at bounding box center [83, 563] width 156 height 10
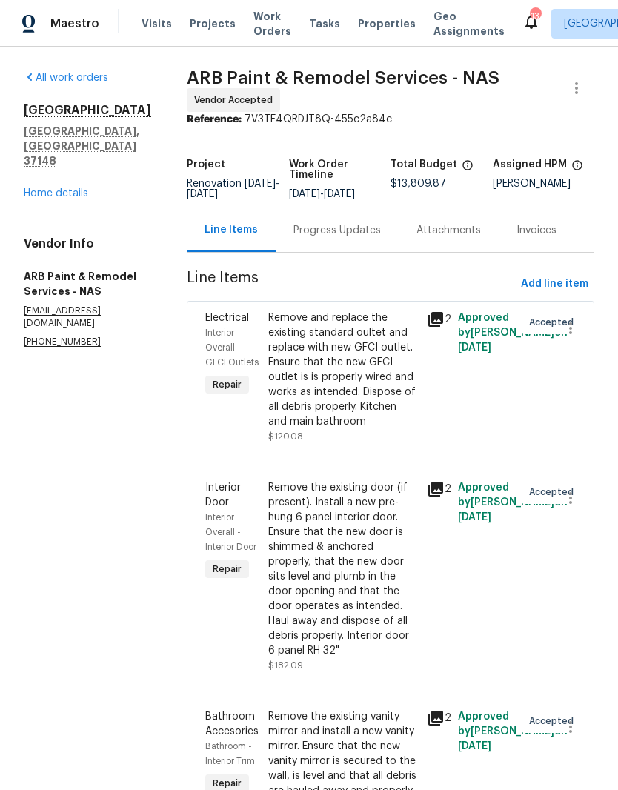
scroll to position [-1, 0]
click at [77, 188] on link "Home details" at bounding box center [56, 193] width 65 height 10
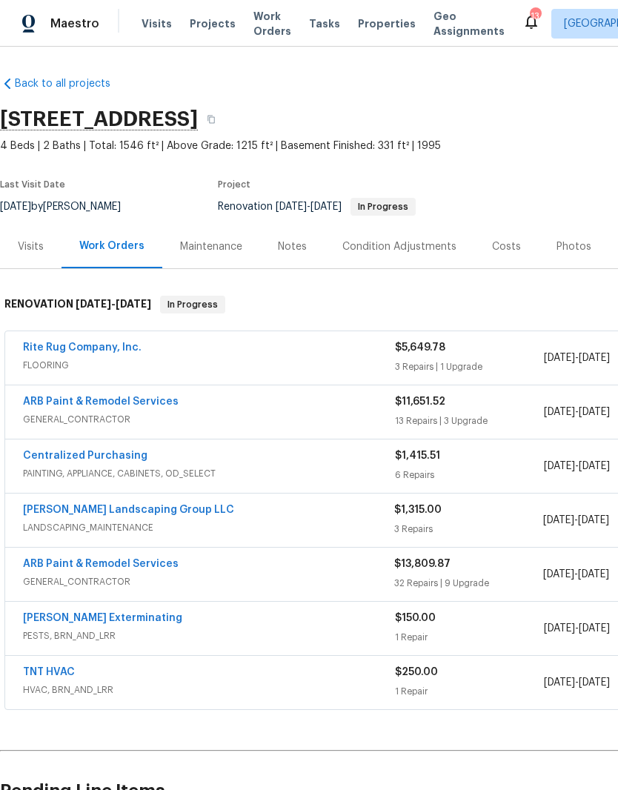
click at [301, 254] on div "Notes" at bounding box center [292, 247] width 65 height 44
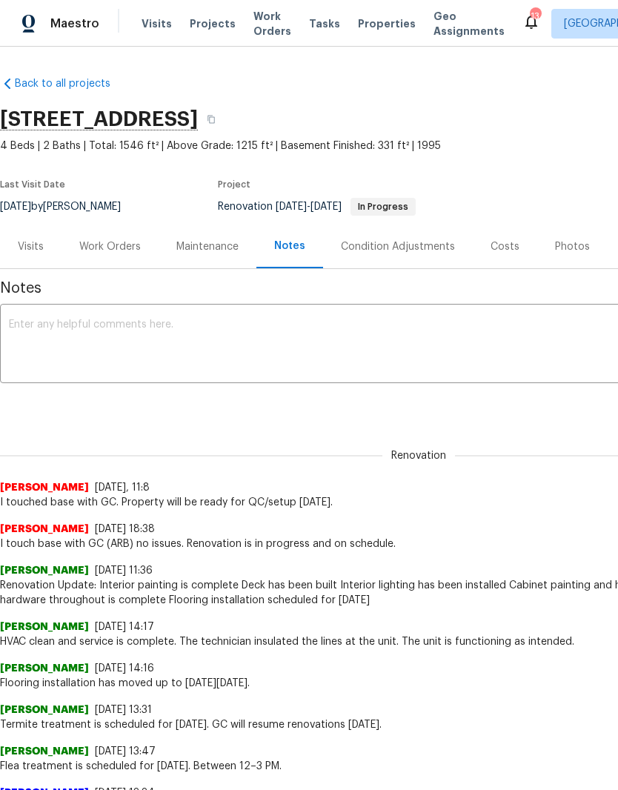
click at [158, 23] on span "Visits" at bounding box center [157, 23] width 30 height 15
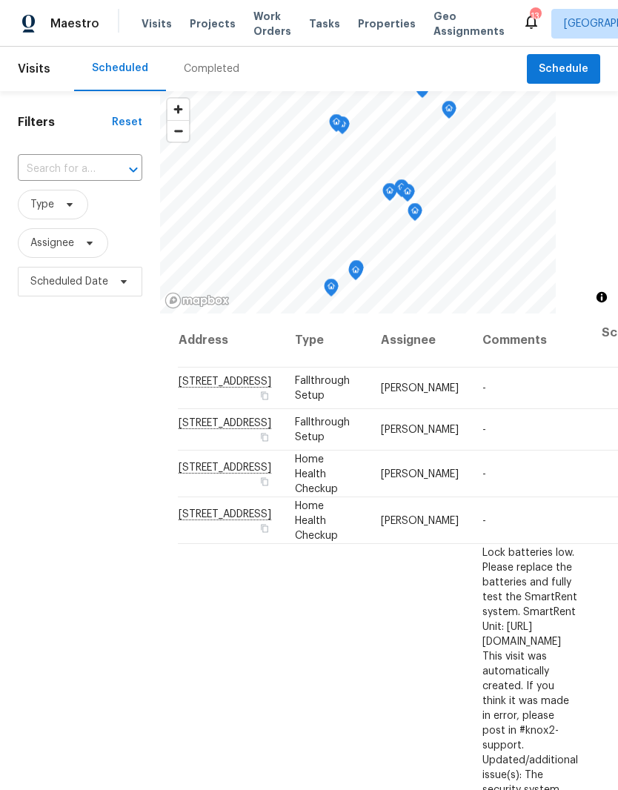
click at [77, 172] on input "text" at bounding box center [59, 169] width 83 height 23
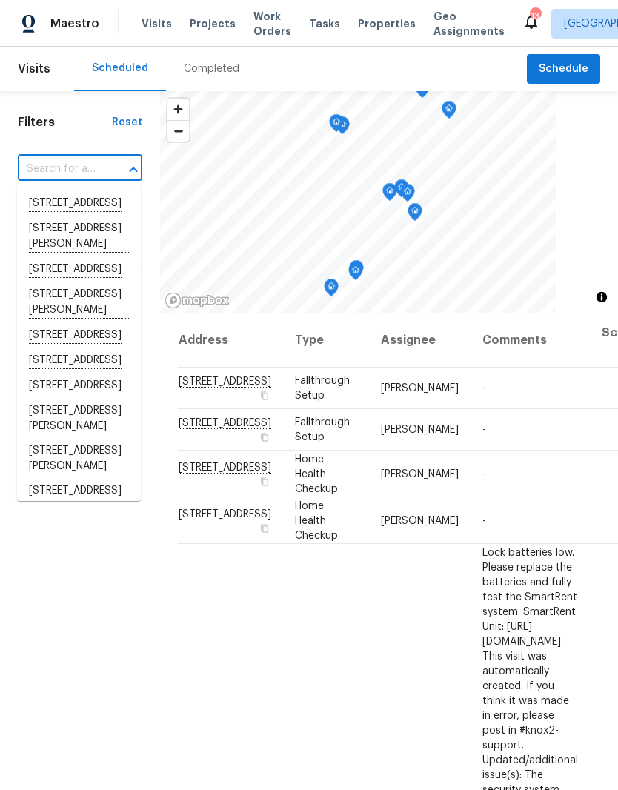
click at [64, 164] on input "text" at bounding box center [59, 169] width 83 height 23
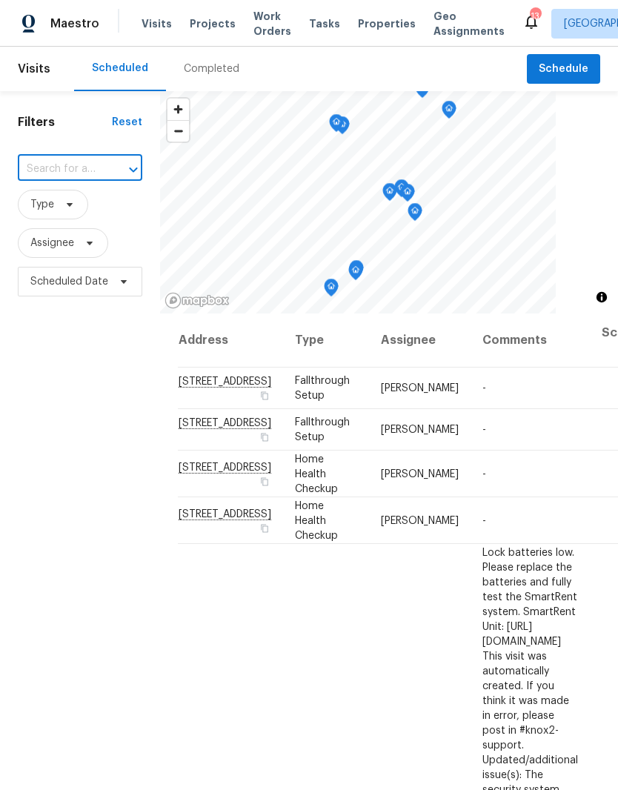
paste input "844 College St, Portland, TN 37148"
type input "844 College St, Portland, TN 37148"
click at [69, 215] on li "844 College St, Portland, TN 37148" at bounding box center [79, 203] width 124 height 25
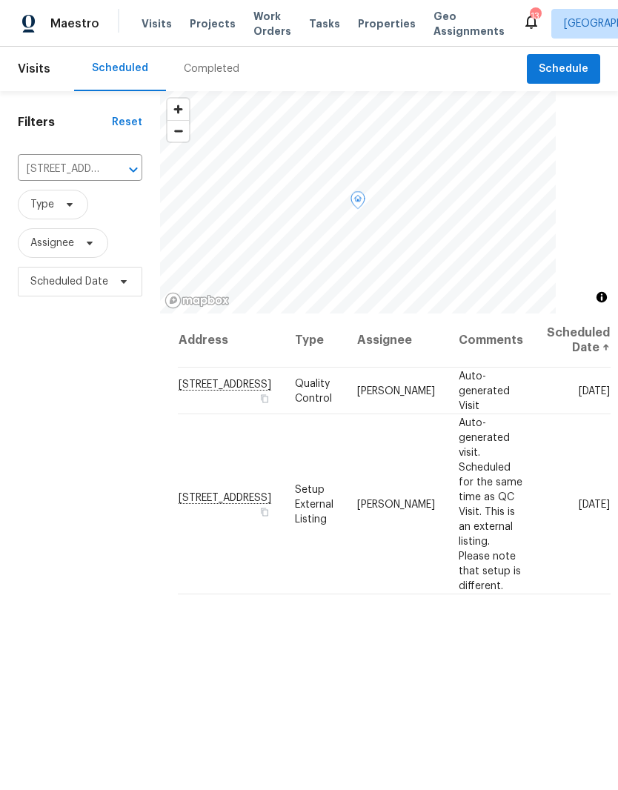
click at [0, 0] on icon at bounding box center [0, 0] width 0 height 0
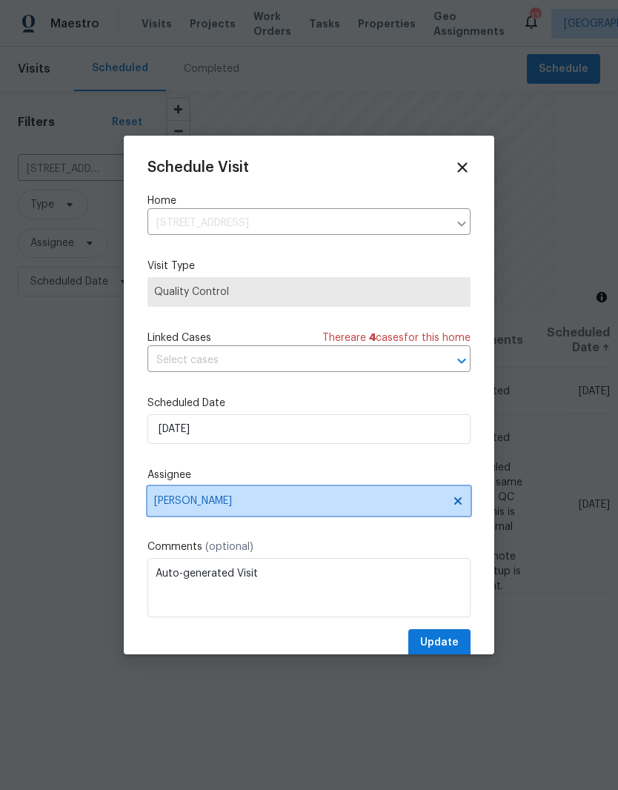
click at [460, 502] on icon at bounding box center [458, 501] width 7 height 7
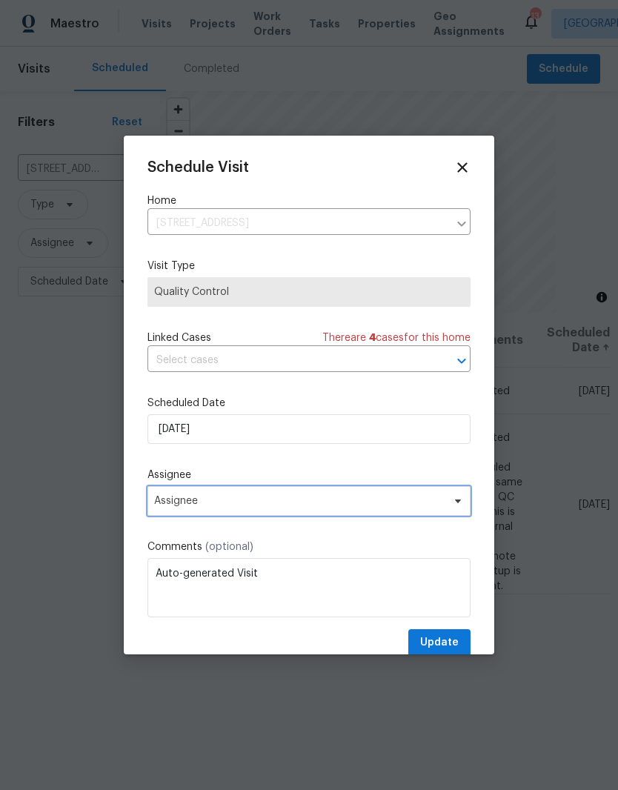
click at [368, 506] on span "Assignee" at bounding box center [299, 501] width 291 height 12
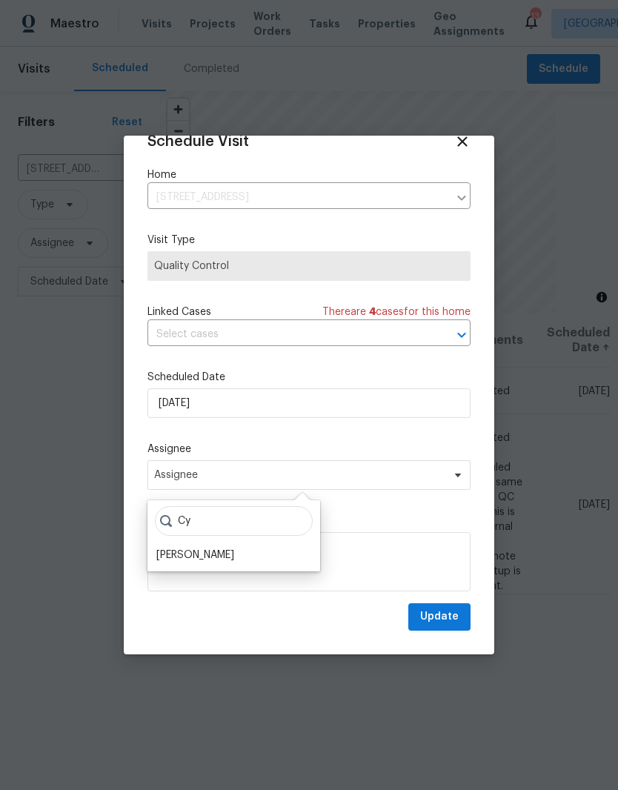
scroll to position [29, 0]
type input "Cy"
click at [221, 559] on div "[PERSON_NAME]" at bounding box center [195, 556] width 78 height 15
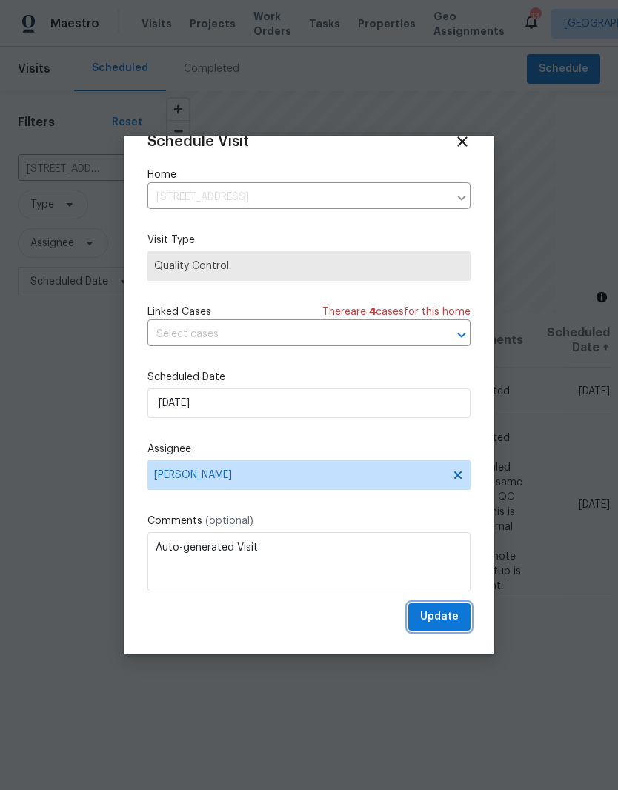
click at [443, 623] on span "Update" at bounding box center [439, 617] width 39 height 19
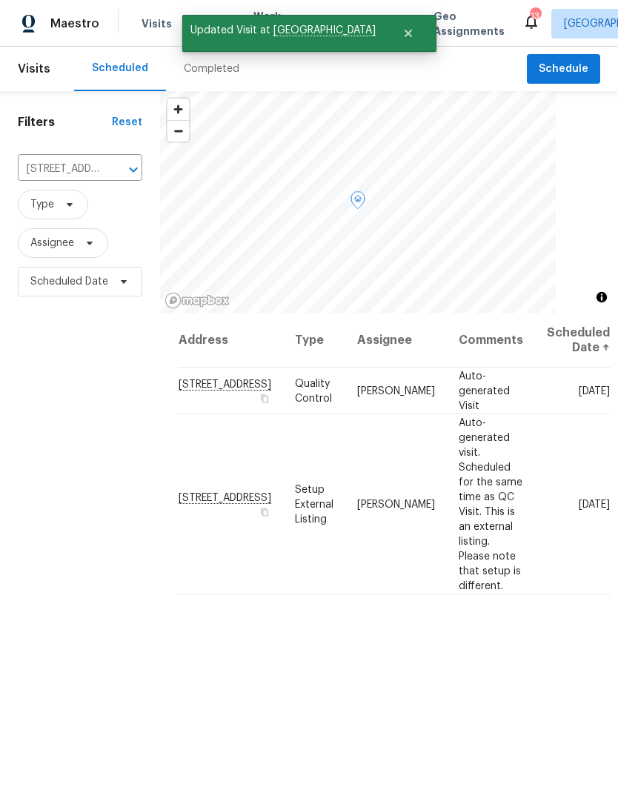
click at [0, 0] on icon at bounding box center [0, 0] width 0 height 0
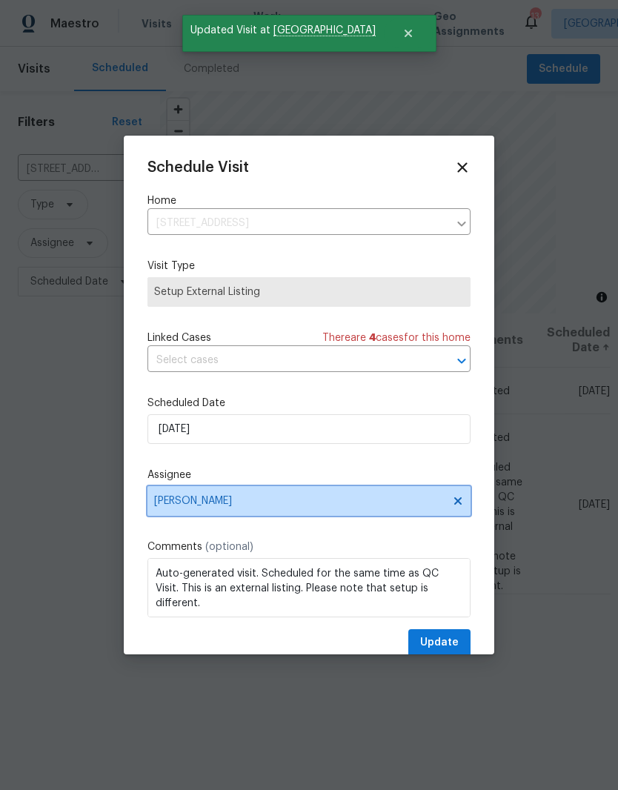
click at [455, 501] on icon at bounding box center [458, 501] width 12 height 12
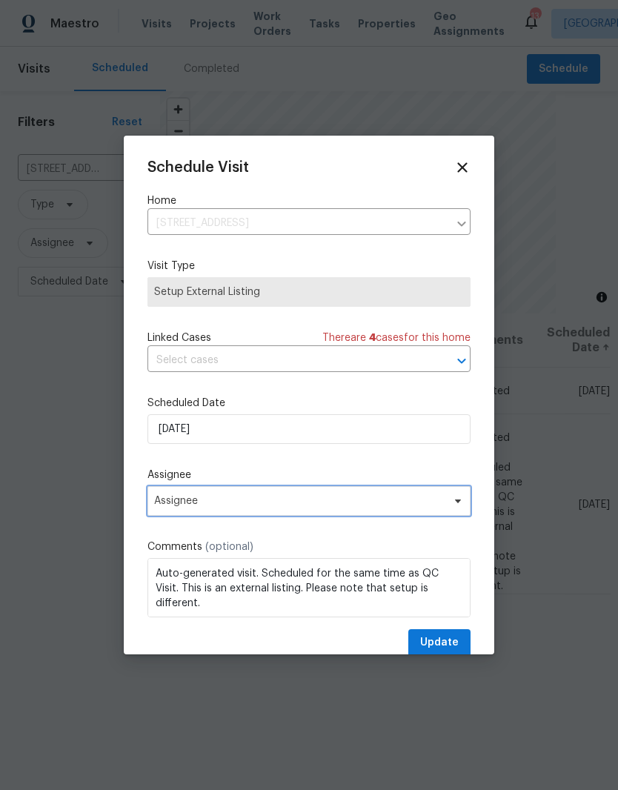
click at [448, 506] on span at bounding box center [456, 501] width 16 height 12
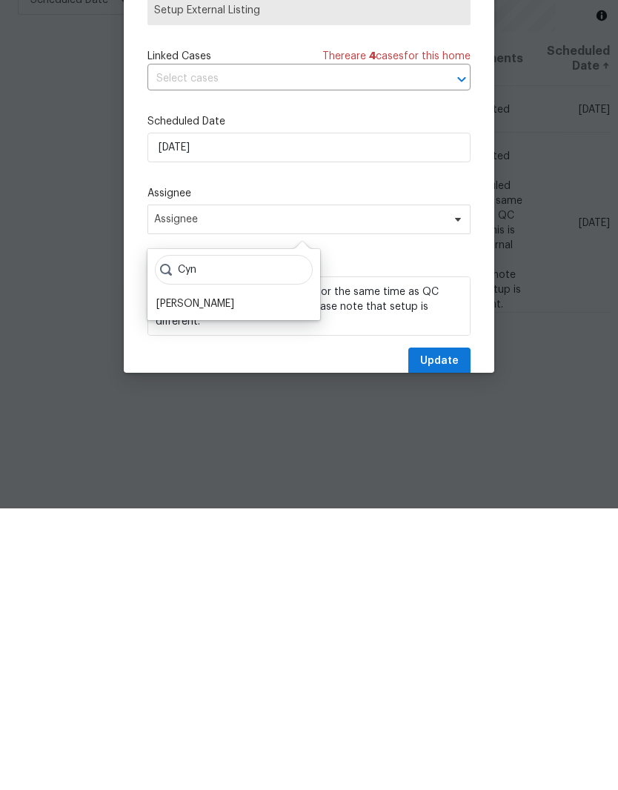
type input "Cyn"
click at [222, 578] on div "[PERSON_NAME]" at bounding box center [195, 585] width 78 height 15
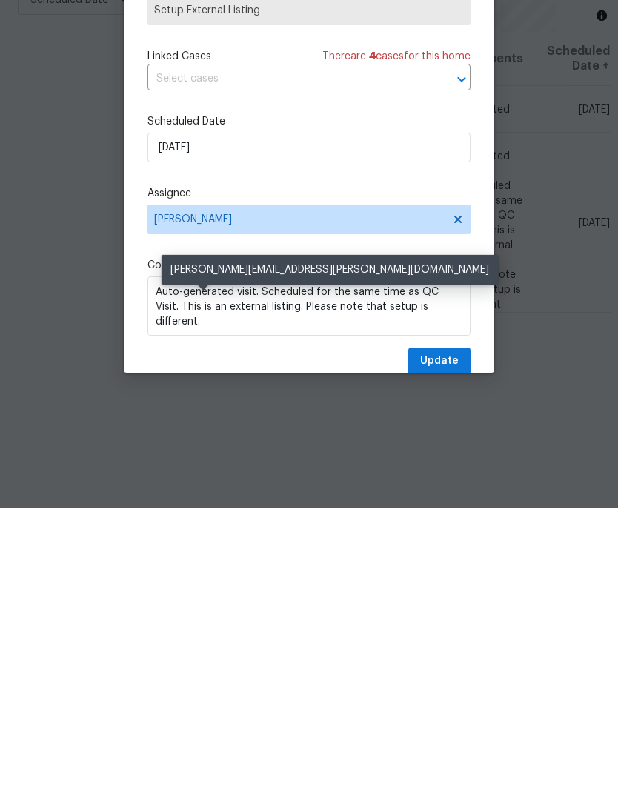
scroll to position [61, 0]
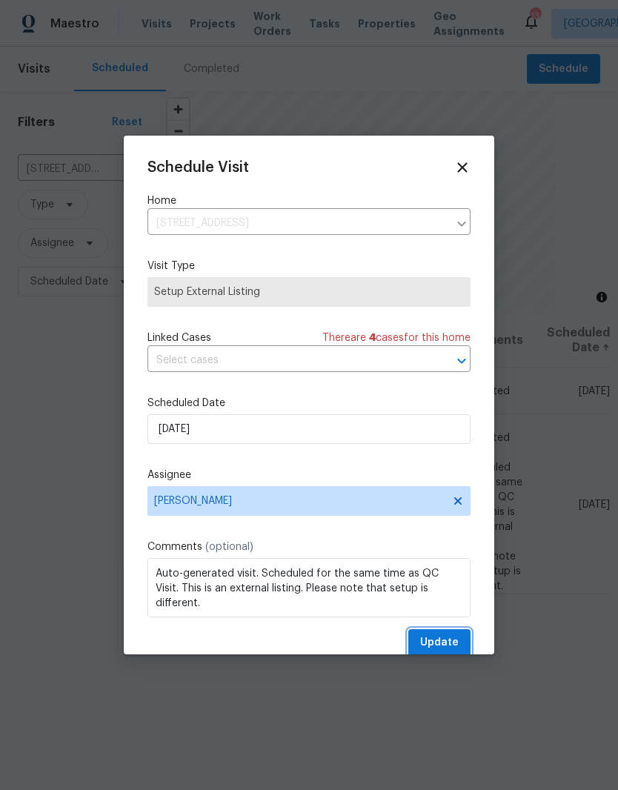
click at [446, 637] on button "Update" at bounding box center [440, 643] width 62 height 27
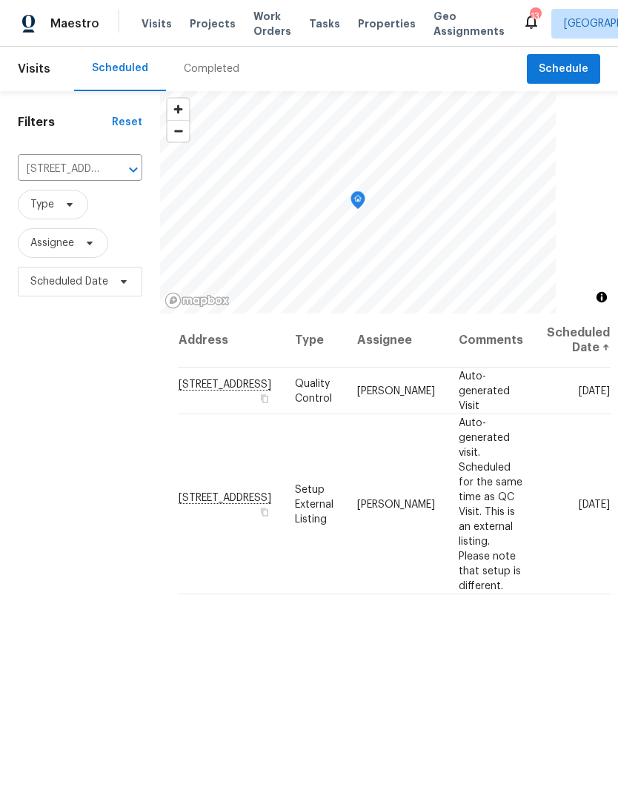
scroll to position [0, 0]
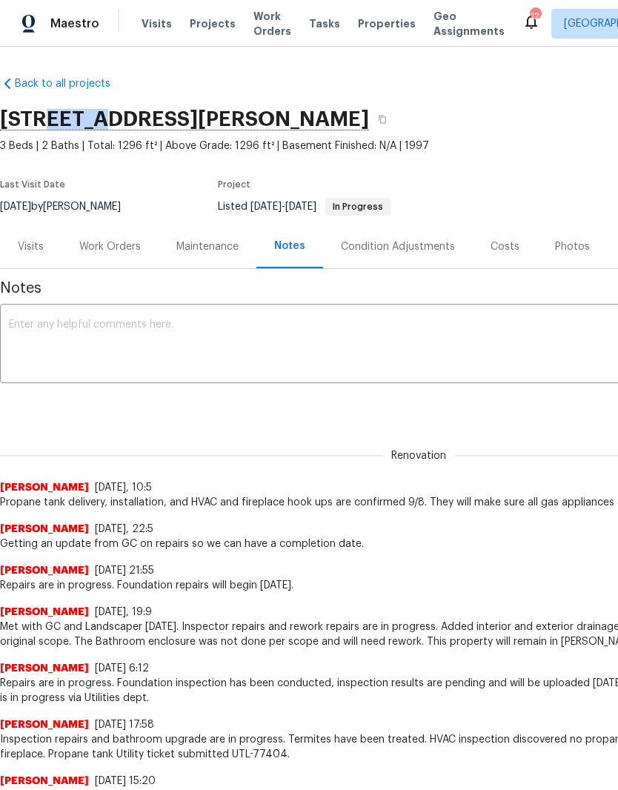
click at [492, 154] on section "108 Nancy Ave, Pleasant View, TN 37146 3 Beds | 2 Baths | Total: 1296 ft² | Abo…" at bounding box center [419, 162] width 838 height 125
click at [159, 27] on span "Visits" at bounding box center [157, 23] width 30 height 15
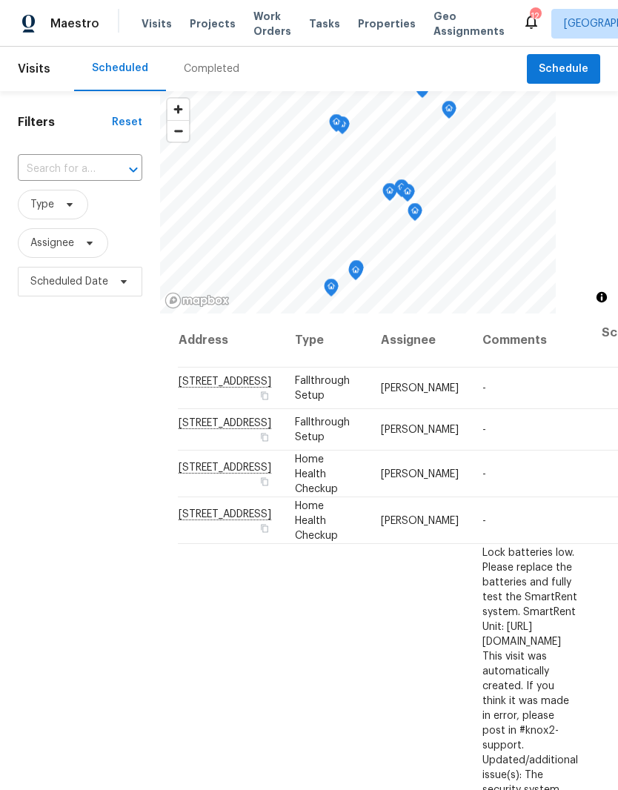
click at [94, 170] on input "text" at bounding box center [59, 169] width 83 height 23
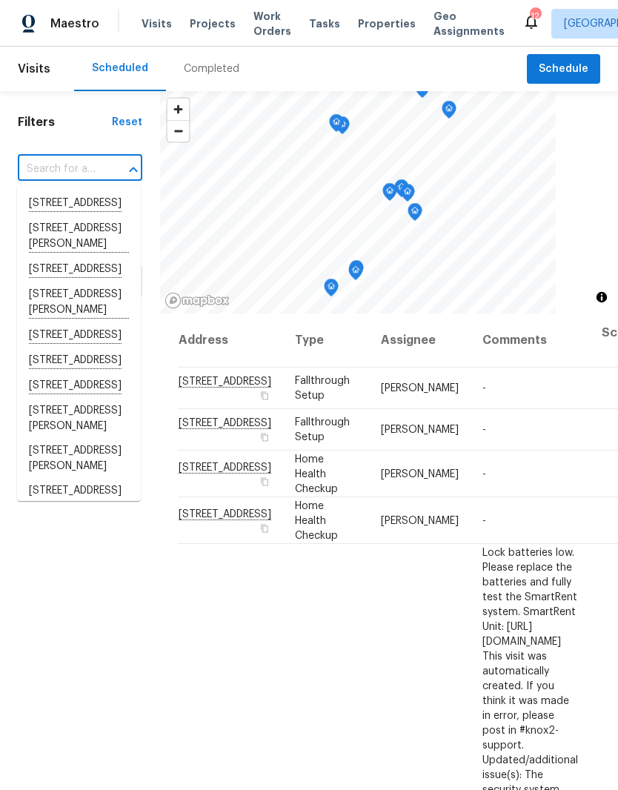
click at [73, 165] on input "text" at bounding box center [59, 169] width 83 height 23
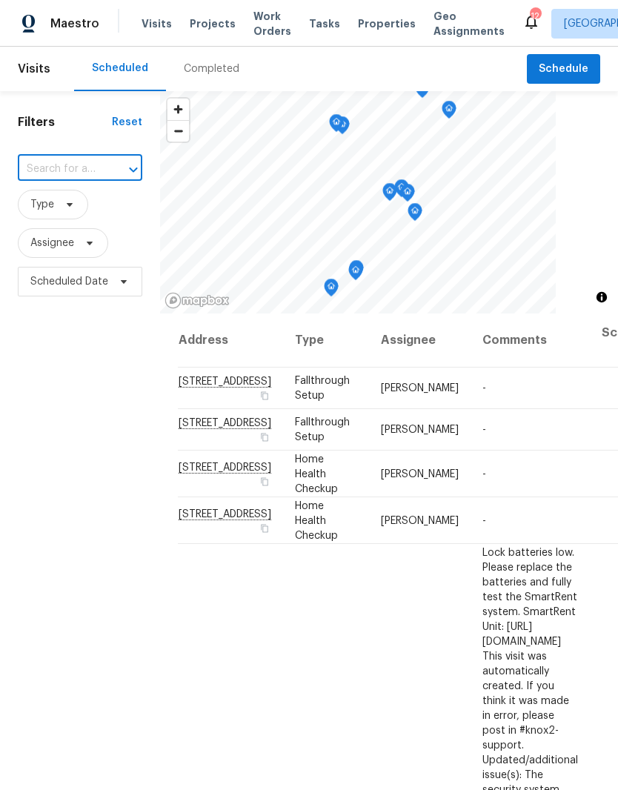
paste input "[STREET_ADDRESS][PERSON_NAME]"
type input "[STREET_ADDRESS][PERSON_NAME]"
click at [85, 209] on li "[STREET_ADDRESS][PERSON_NAME]" at bounding box center [79, 211] width 124 height 41
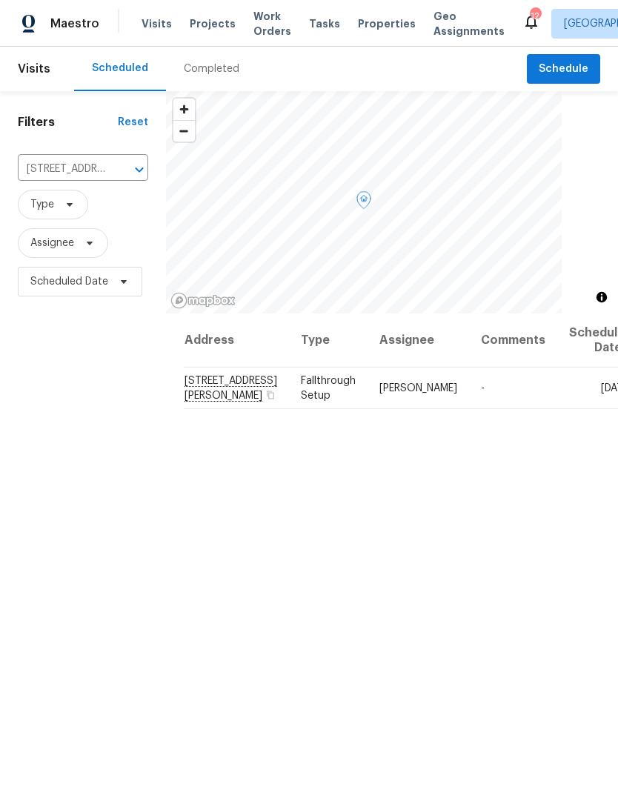
click at [0, 0] on icon at bounding box center [0, 0] width 0 height 0
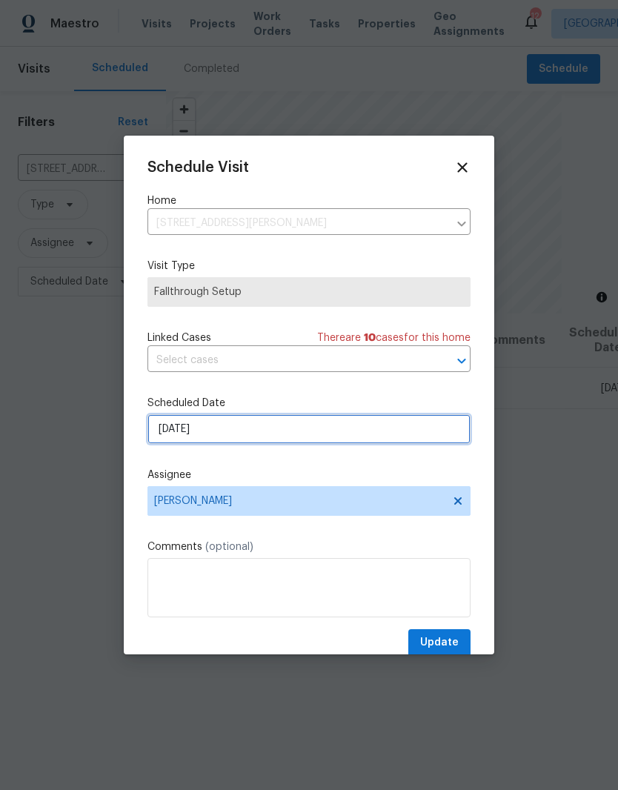
click at [417, 432] on input "[DATE]" at bounding box center [309, 430] width 323 height 30
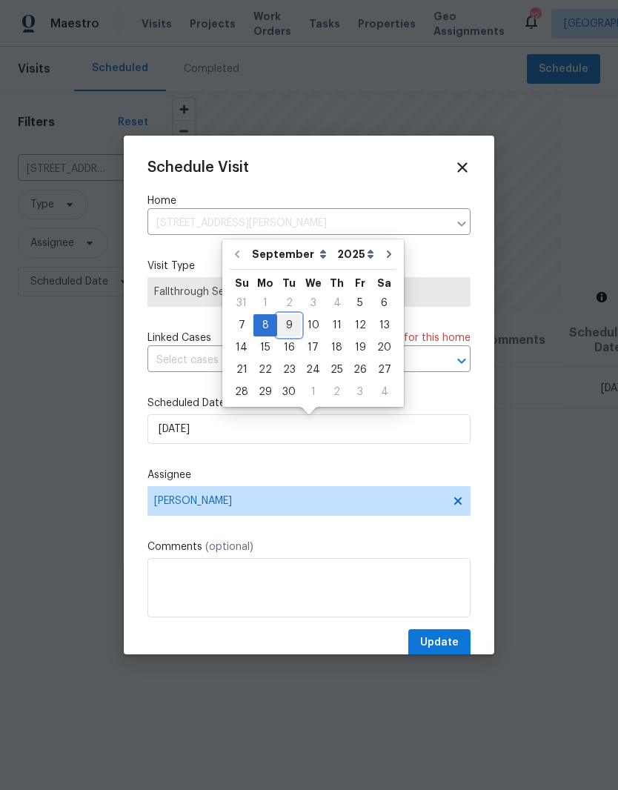
click at [290, 328] on div "9" at bounding box center [289, 325] width 24 height 21
type input "[DATE]"
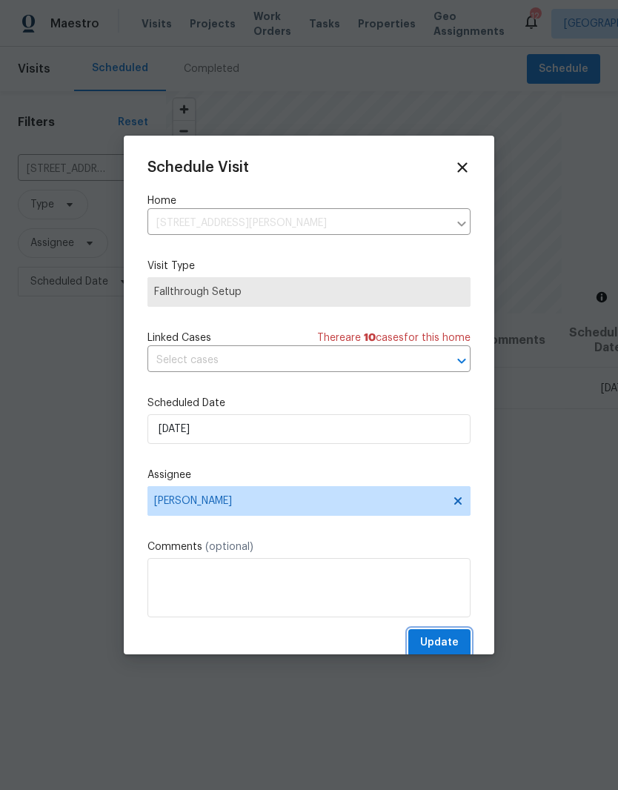
click at [448, 640] on span "Update" at bounding box center [439, 643] width 39 height 19
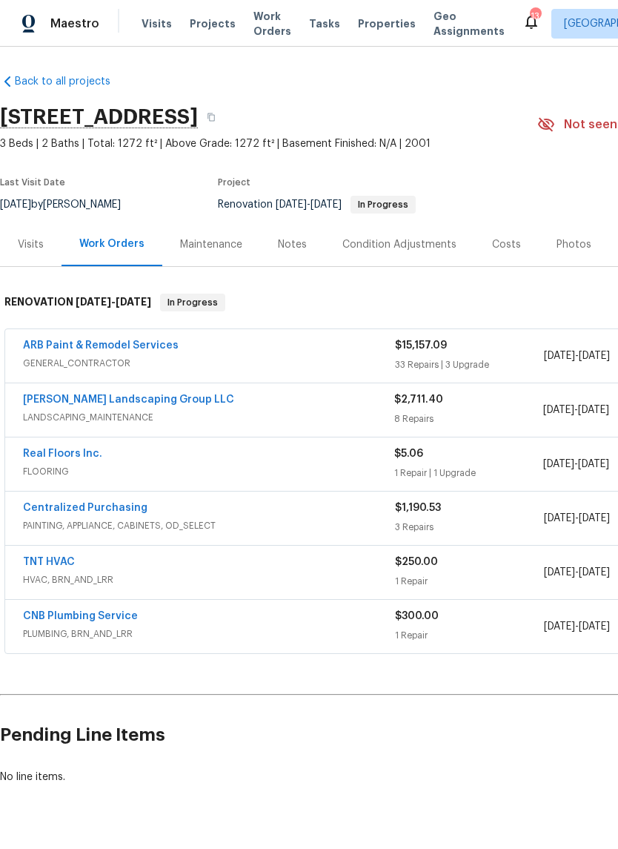
scroll to position [1, 0]
click at [298, 247] on div "Notes" at bounding box center [292, 245] width 29 height 15
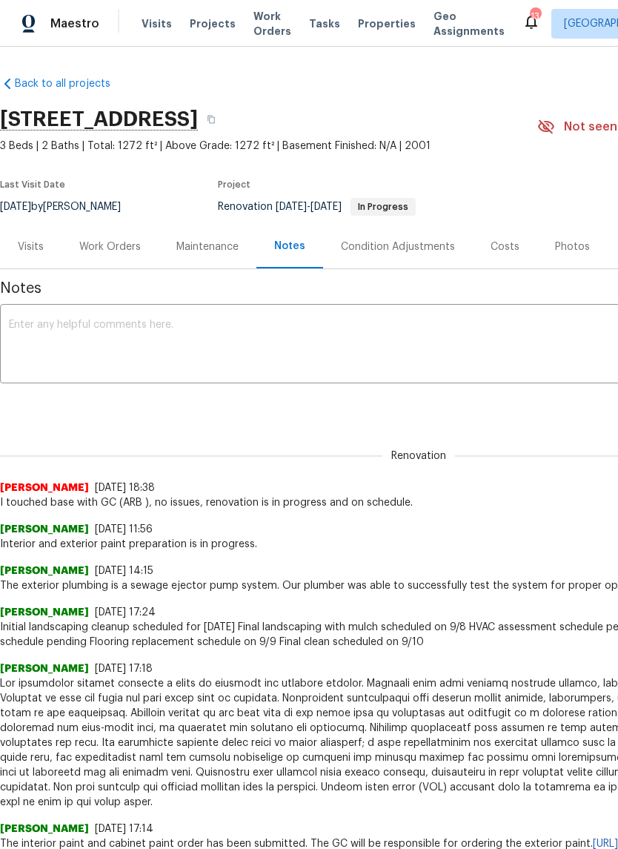
click at [239, 330] on textarea at bounding box center [419, 346] width 820 height 52
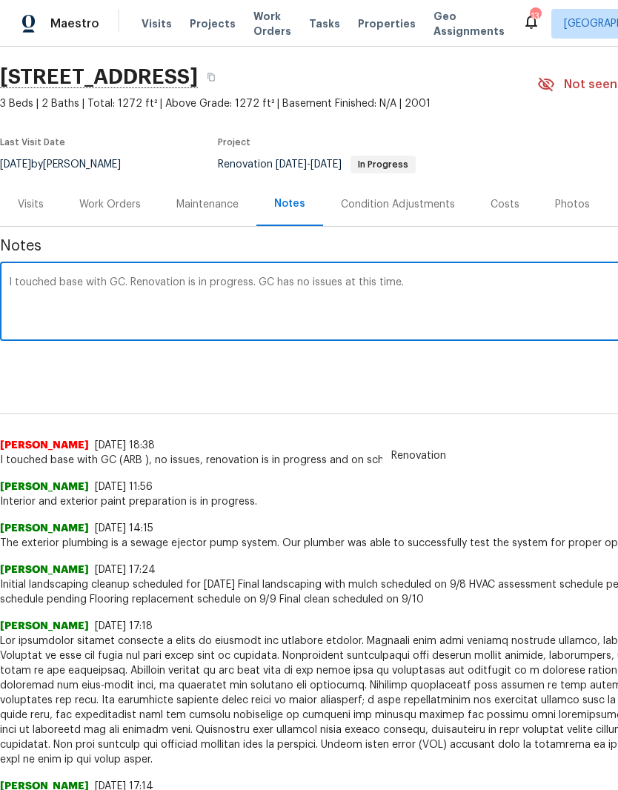
scroll to position [44, 0]
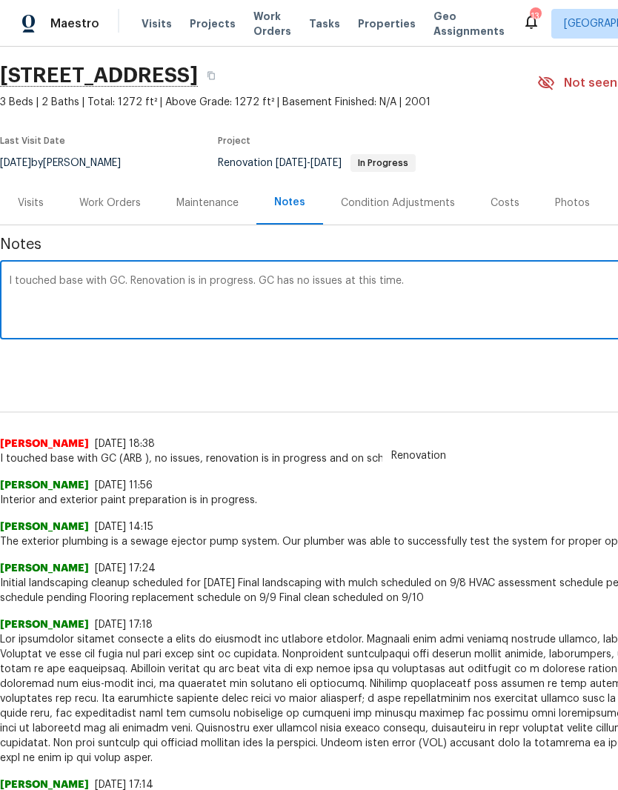
click at [244, 283] on textarea "I touched base with GC. Renovation is in progress. GC has no issues at this tim…" at bounding box center [419, 302] width 820 height 52
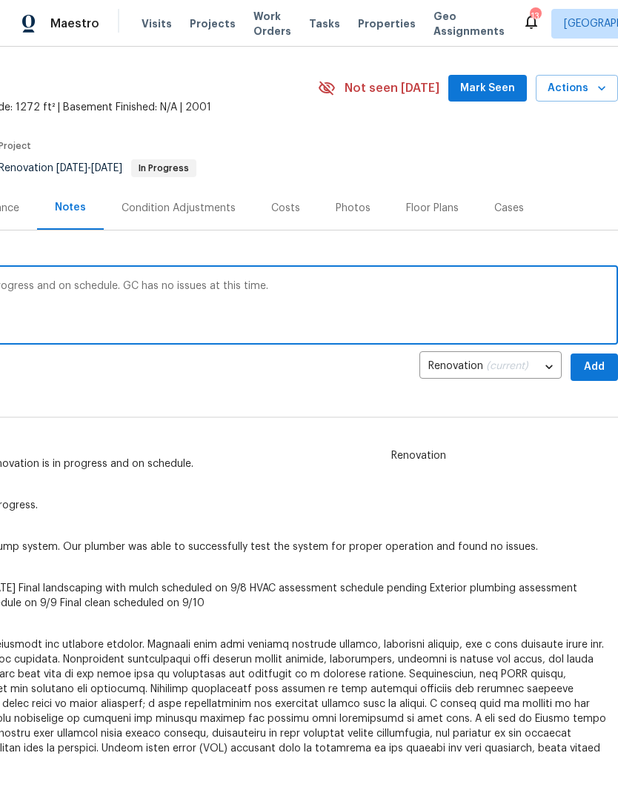
scroll to position [38, 219]
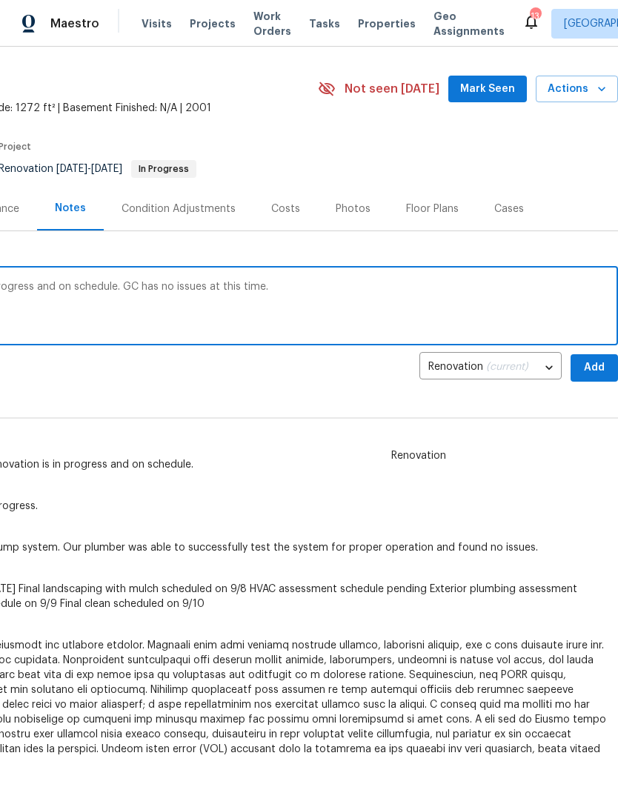
type textarea "I touched base with GC. Renovation is in progress and on schedule. GC has no is…"
click at [594, 371] on span "Add" at bounding box center [595, 368] width 24 height 19
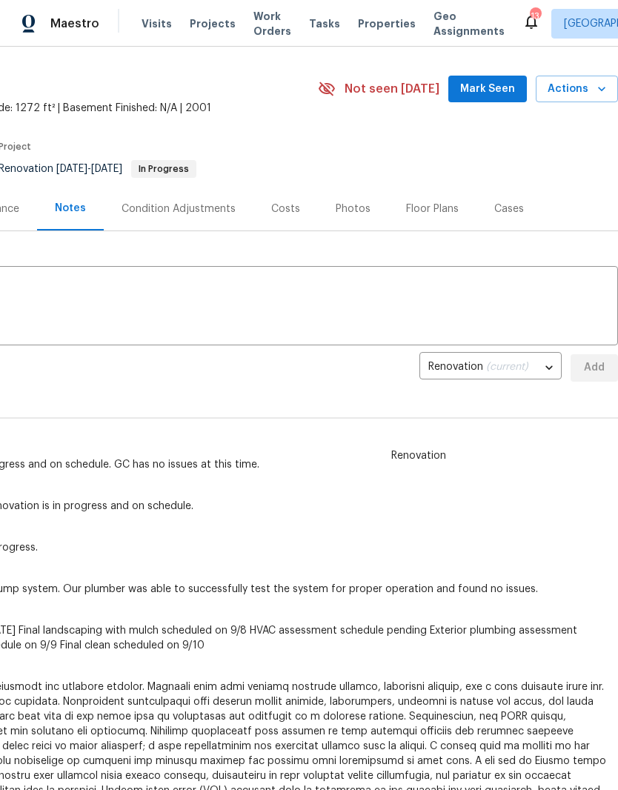
click at [499, 88] on span "Mark Seen" at bounding box center [487, 89] width 55 height 19
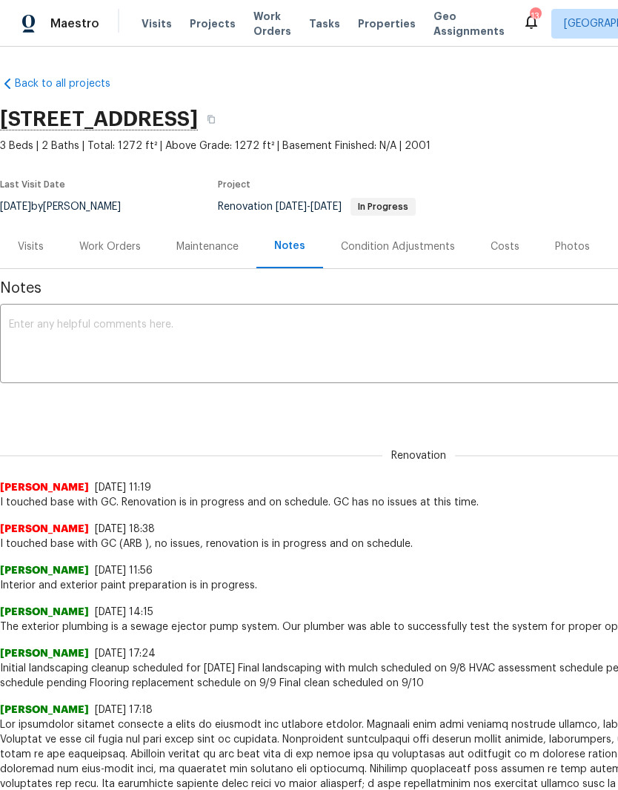
scroll to position [0, 0]
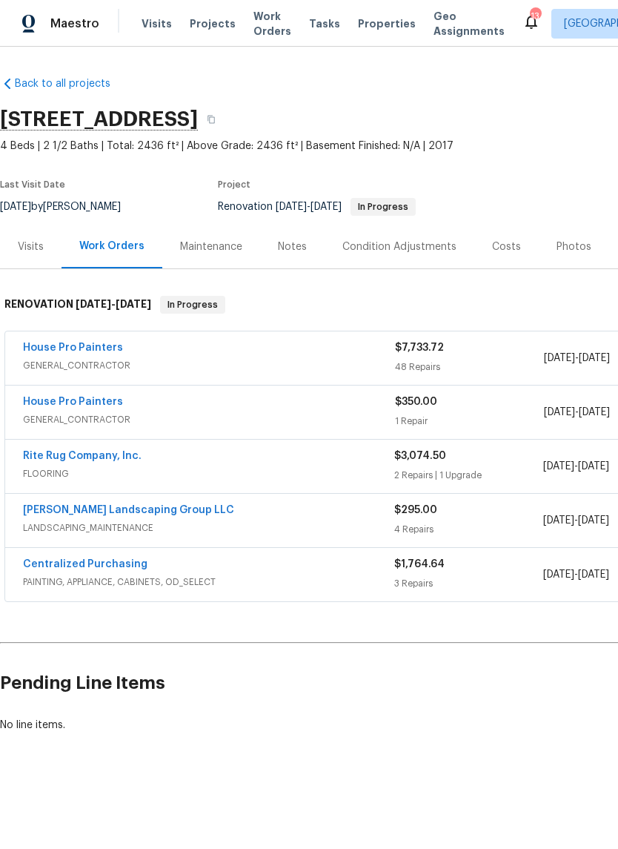
click at [300, 245] on div "Notes" at bounding box center [292, 247] width 29 height 15
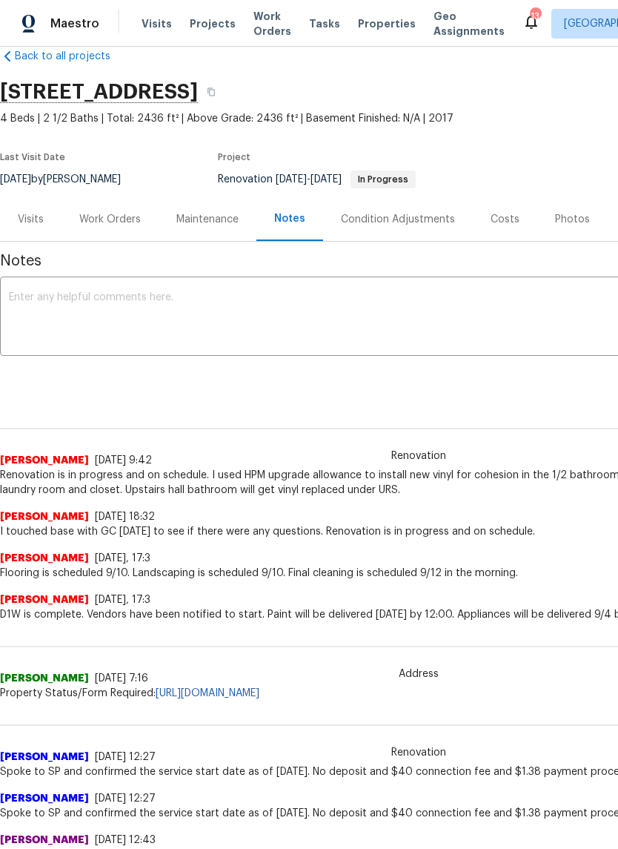
scroll to position [27, 0]
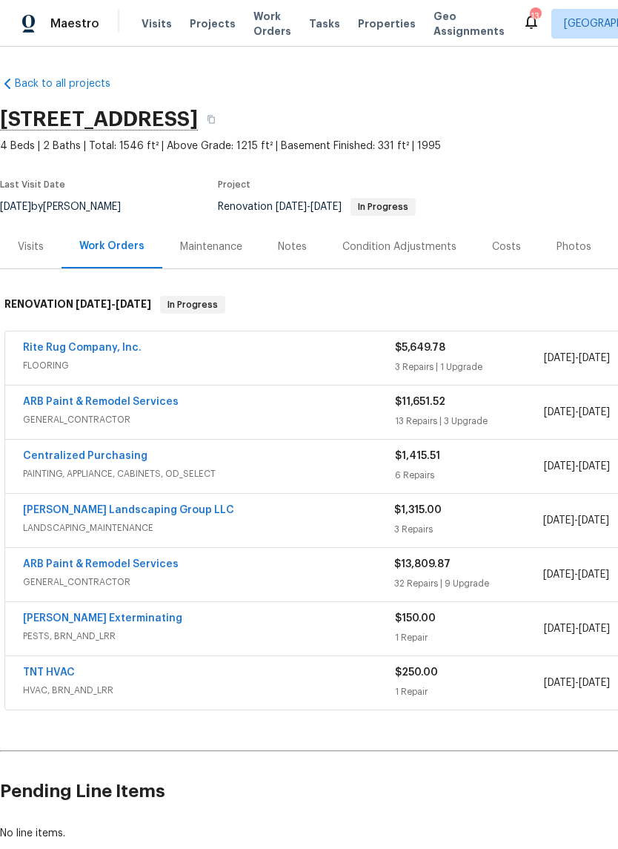
click at [298, 247] on div "Notes" at bounding box center [292, 247] width 29 height 15
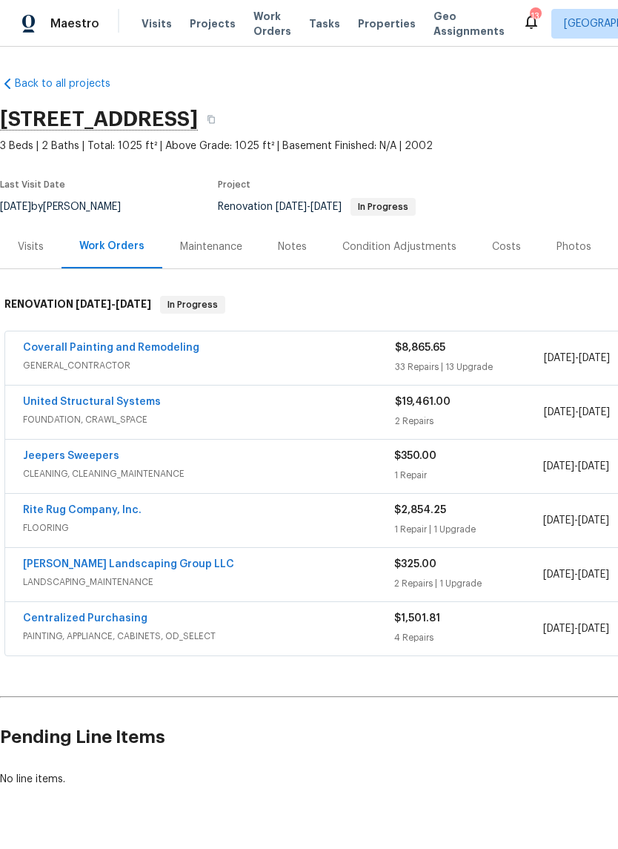
click at [297, 248] on div "Notes" at bounding box center [292, 247] width 29 height 15
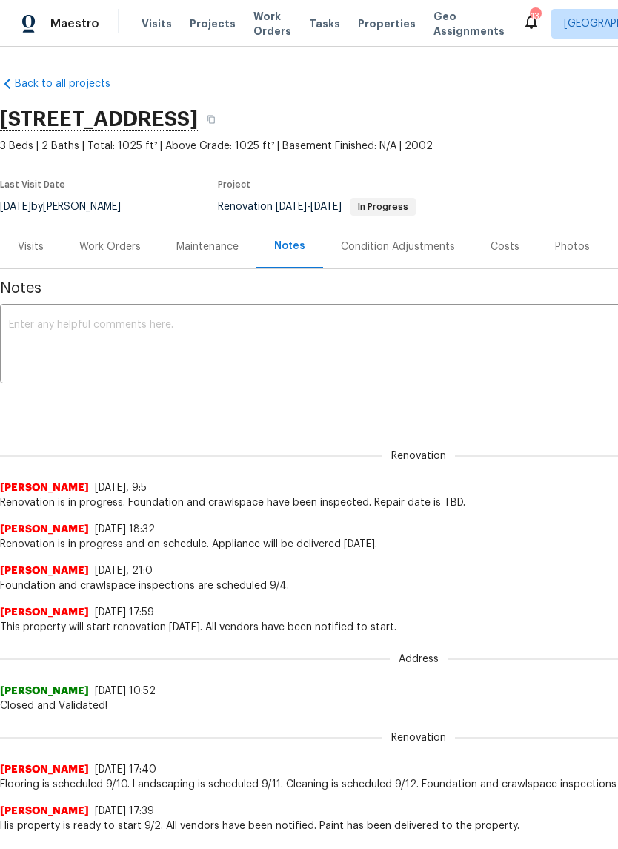
click at [132, 248] on div "Work Orders" at bounding box center [110, 247] width 62 height 15
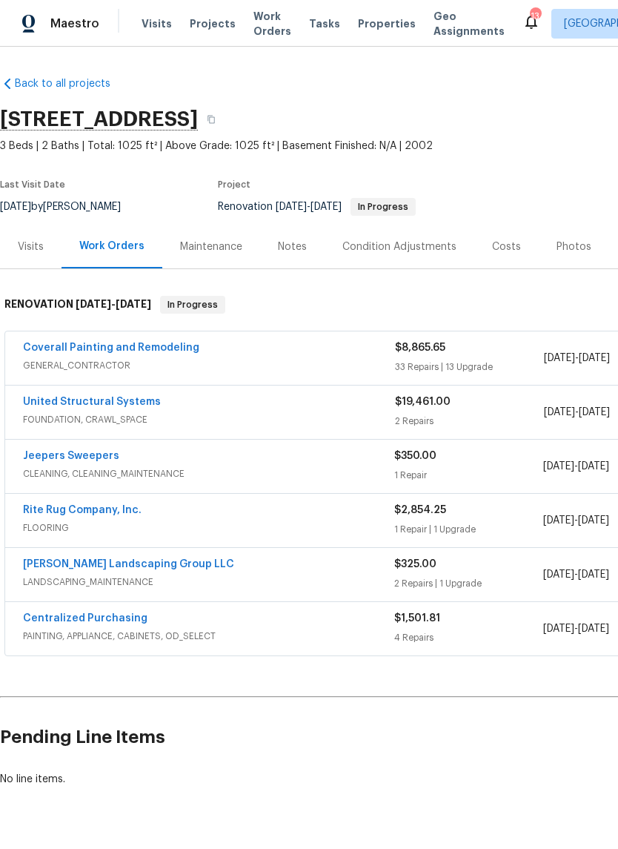
click at [138, 399] on link "United Structural Systems" at bounding box center [92, 402] width 138 height 10
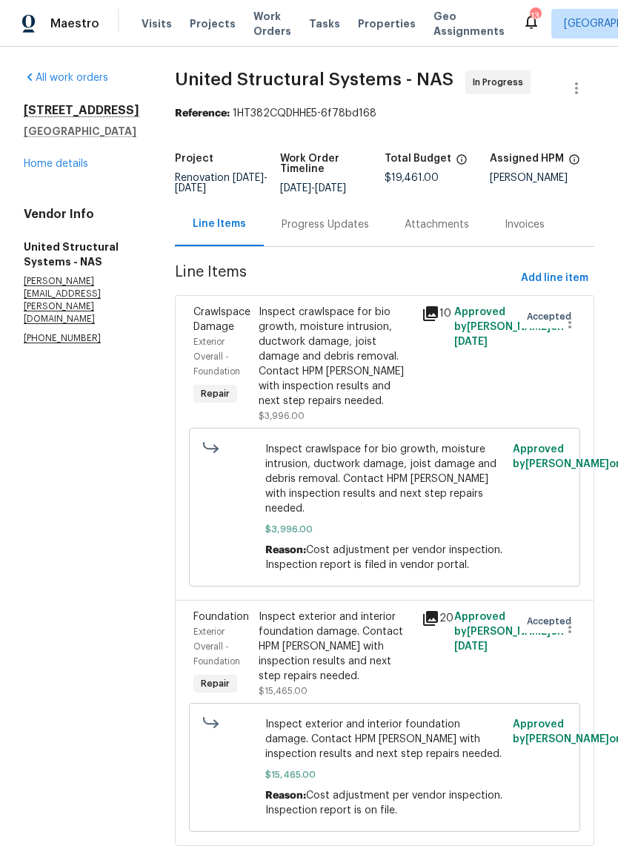
click at [340, 225] on div "Progress Updates" at bounding box center [325, 224] width 87 height 15
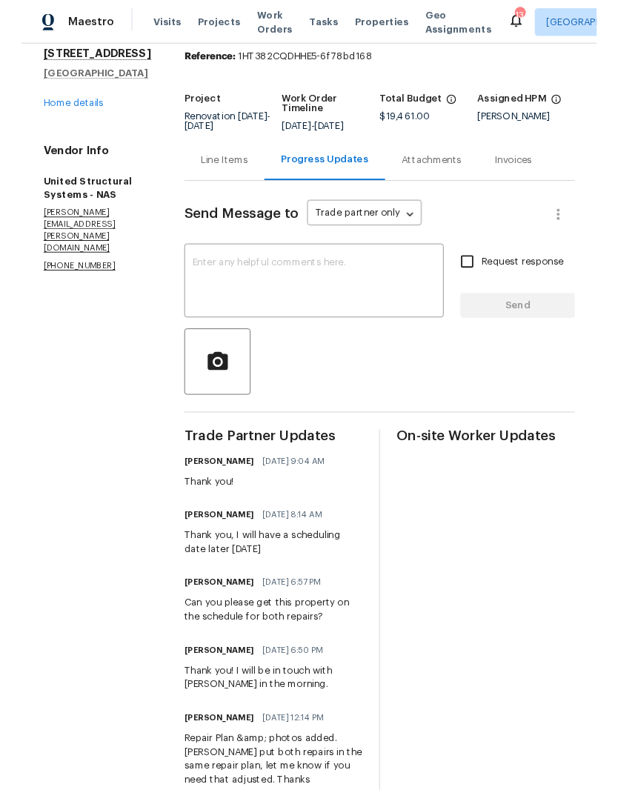
scroll to position [52, 0]
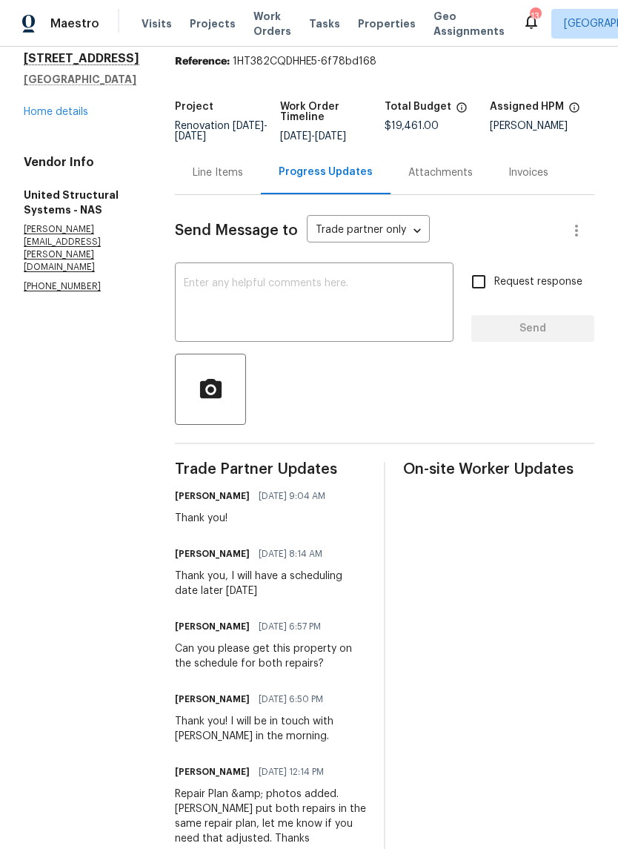
click at [254, 286] on textarea at bounding box center [314, 304] width 261 height 52
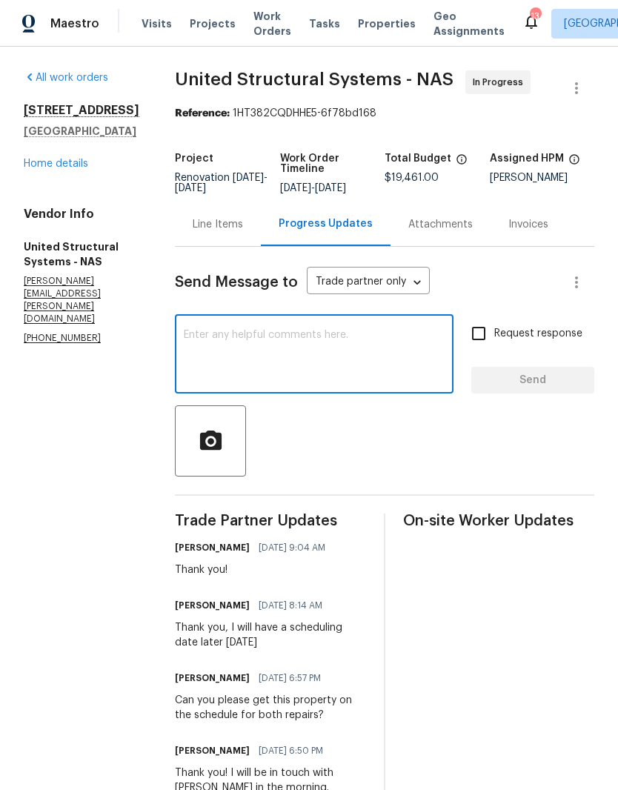
scroll to position [0, 0]
click at [70, 159] on link "Home details" at bounding box center [56, 164] width 65 height 10
